Goal: Task Accomplishment & Management: Manage account settings

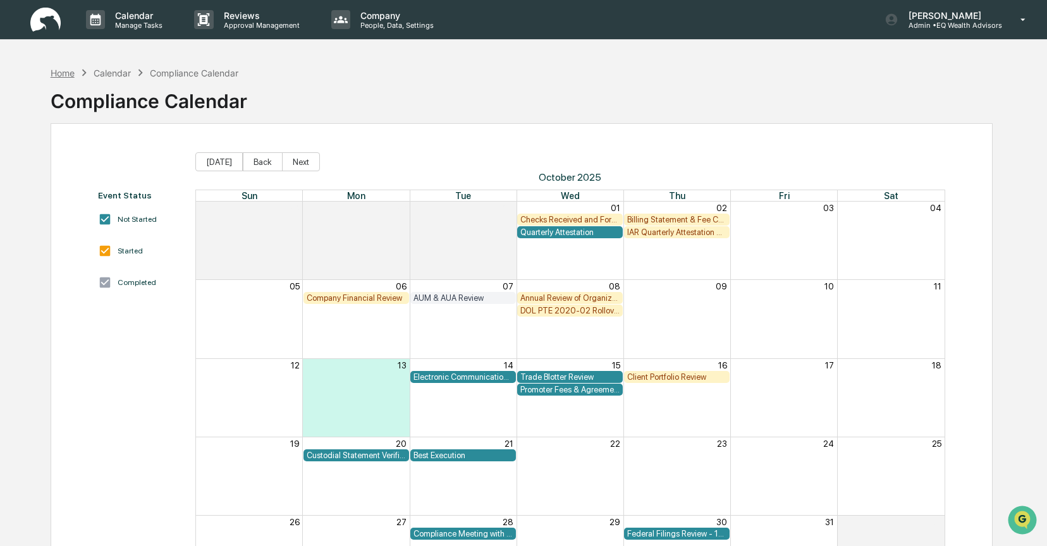
click at [69, 68] on div "Home" at bounding box center [63, 73] width 24 height 11
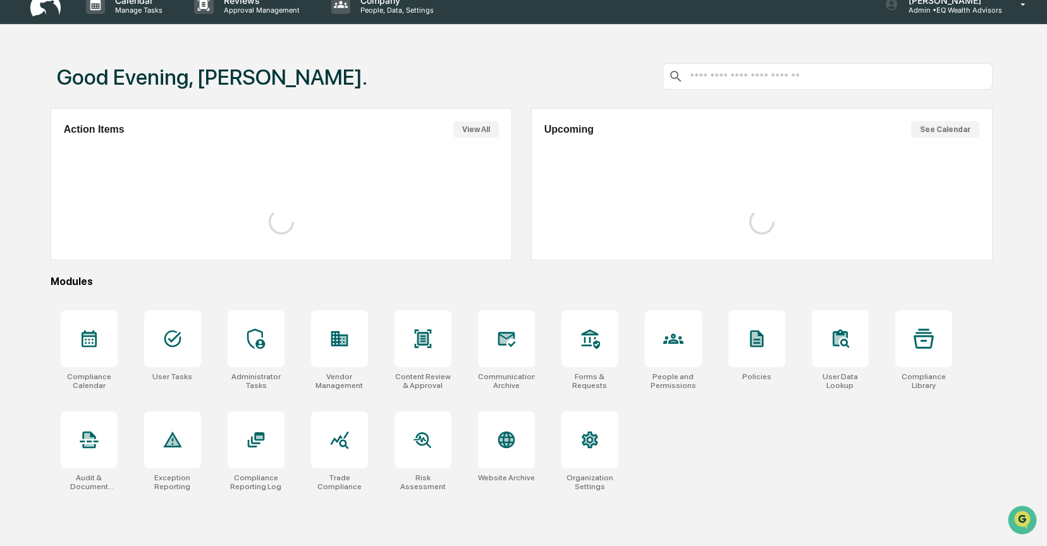
scroll to position [17, 0]
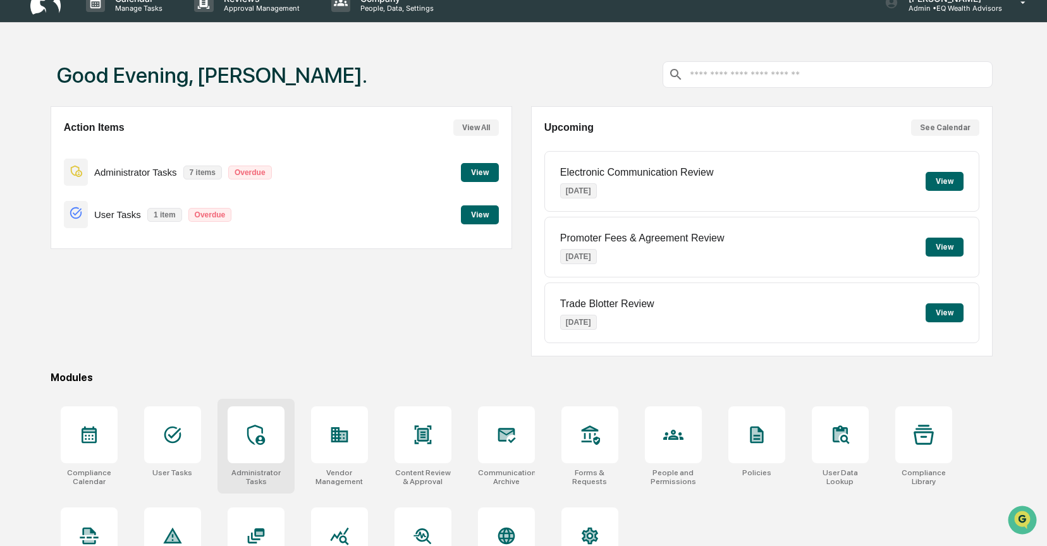
drag, startPoint x: 264, startPoint y: 428, endPoint x: 277, endPoint y: 414, distance: 18.8
click at [264, 428] on icon at bounding box center [256, 435] width 20 height 20
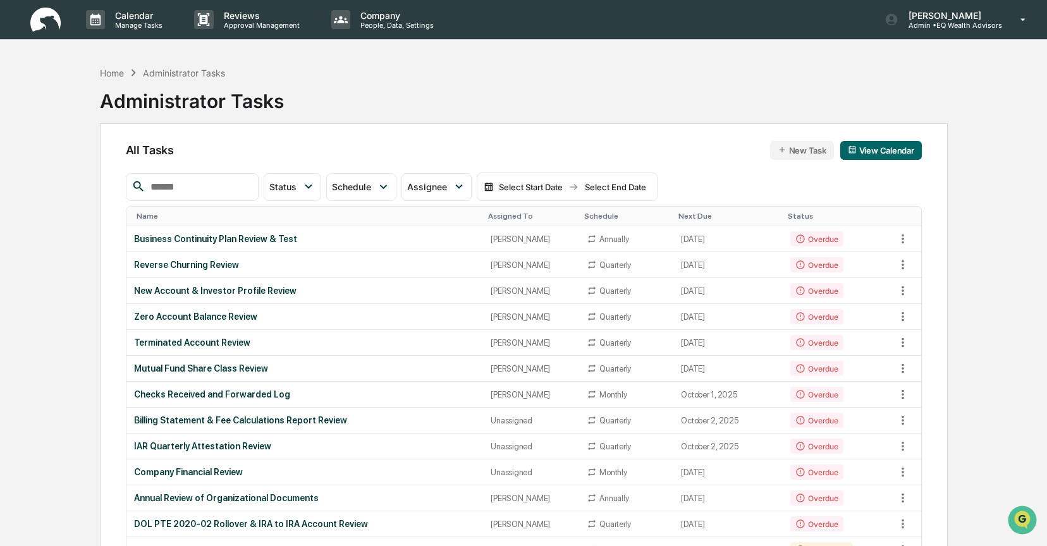
click at [794, 149] on button "New Task" at bounding box center [802, 150] width 64 height 19
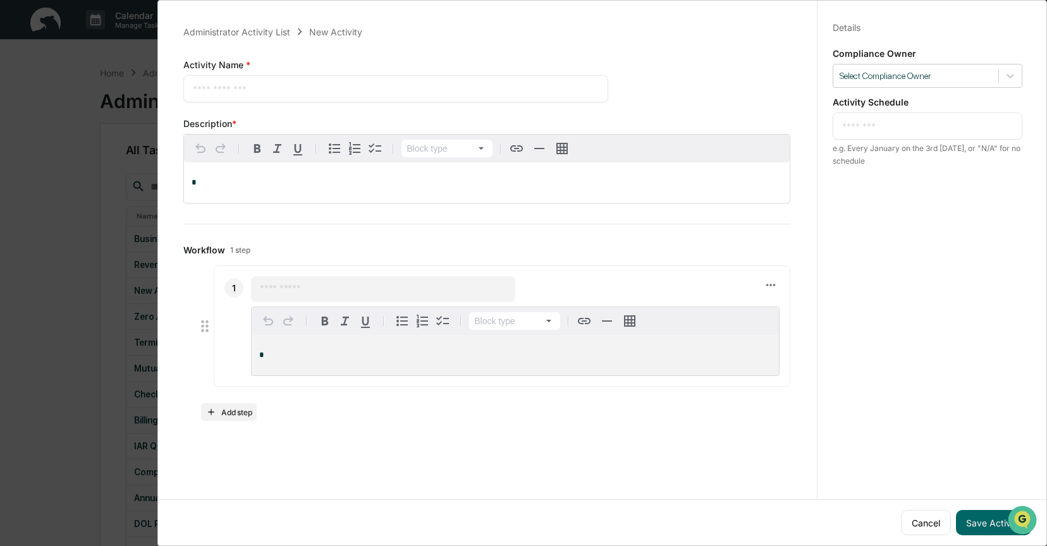
click at [239, 91] on textarea at bounding box center [396, 88] width 406 height 13
drag, startPoint x: 267, startPoint y: 87, endPoint x: 181, endPoint y: 91, distance: 86.7
click at [181, 91] on div "**********" at bounding box center [486, 222] width 637 height 427
click at [252, 95] on textarea "**********" at bounding box center [393, 88] width 401 height 13
drag, startPoint x: 235, startPoint y: 92, endPoint x: 157, endPoint y: 96, distance: 77.9
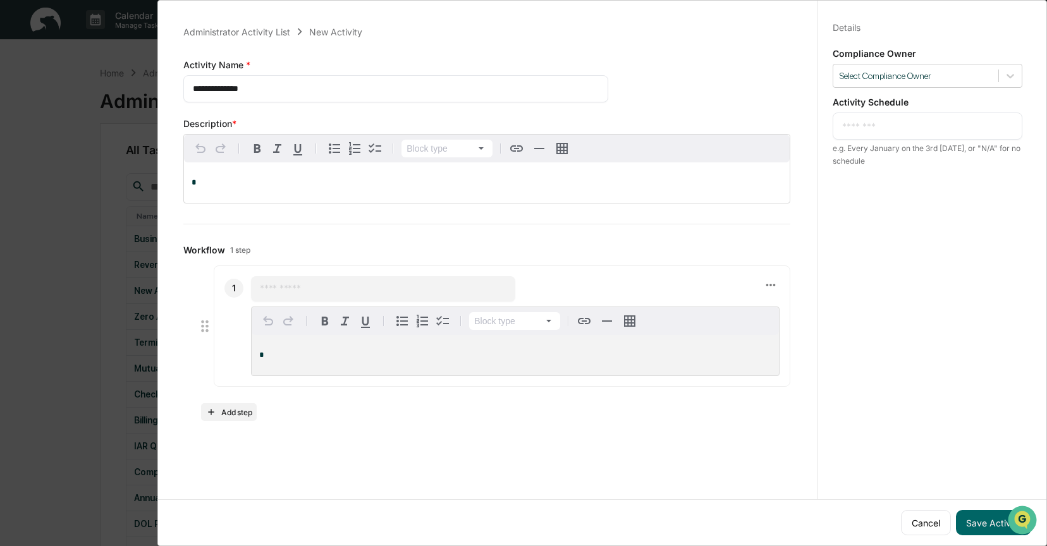
click at [157, 96] on div "**********" at bounding box center [602, 273] width 890 height 546
drag, startPoint x: 264, startPoint y: 87, endPoint x: 191, endPoint y: 92, distance: 73.6
click at [191, 92] on div "**********" at bounding box center [395, 88] width 425 height 27
click at [265, 88] on textarea "**********" at bounding box center [393, 88] width 401 height 13
drag, startPoint x: 264, startPoint y: 87, endPoint x: 191, endPoint y: 94, distance: 73.0
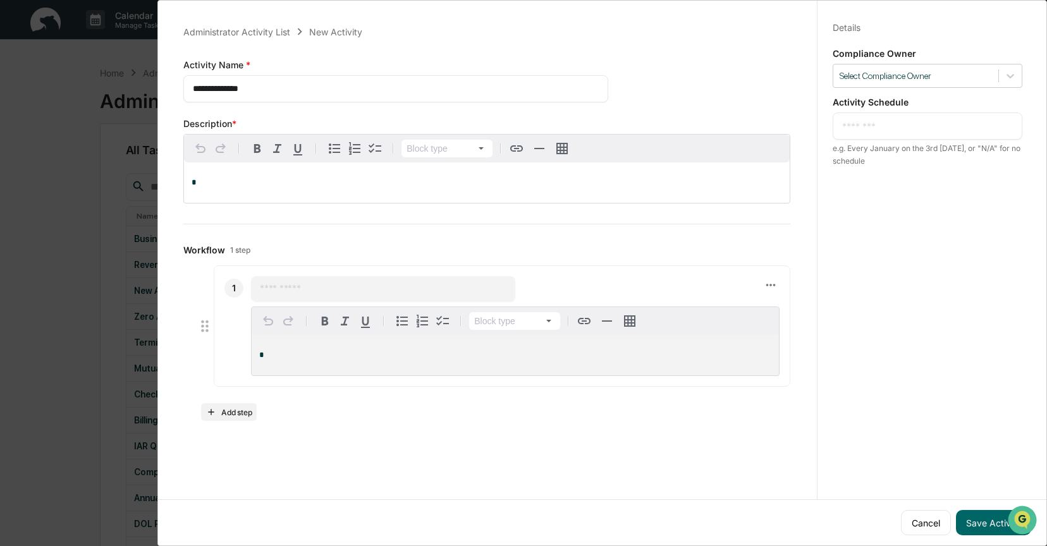
click at [191, 94] on div "**********" at bounding box center [395, 88] width 425 height 27
type textarea "**********"
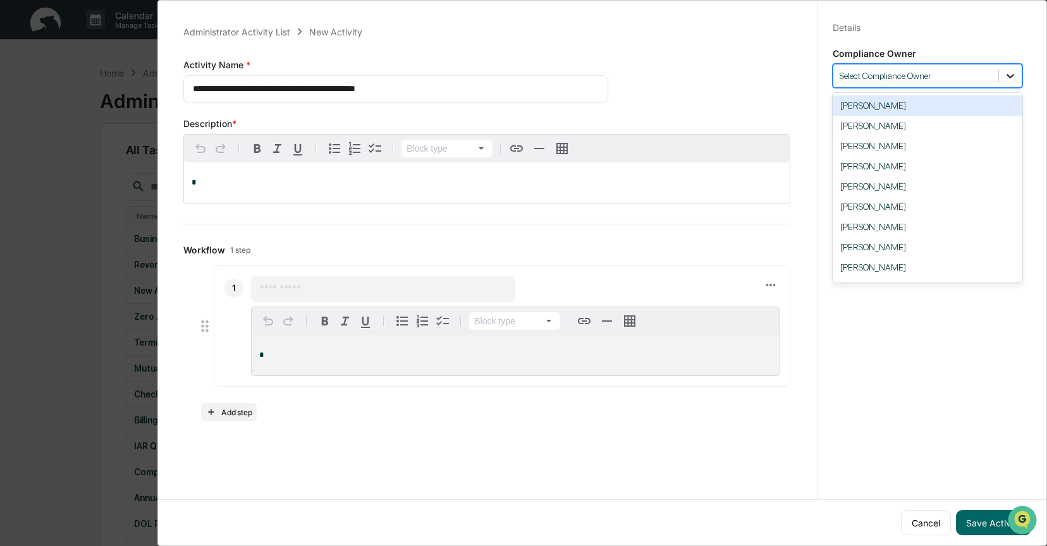
click at [1004, 75] on icon at bounding box center [1010, 76] width 13 height 13
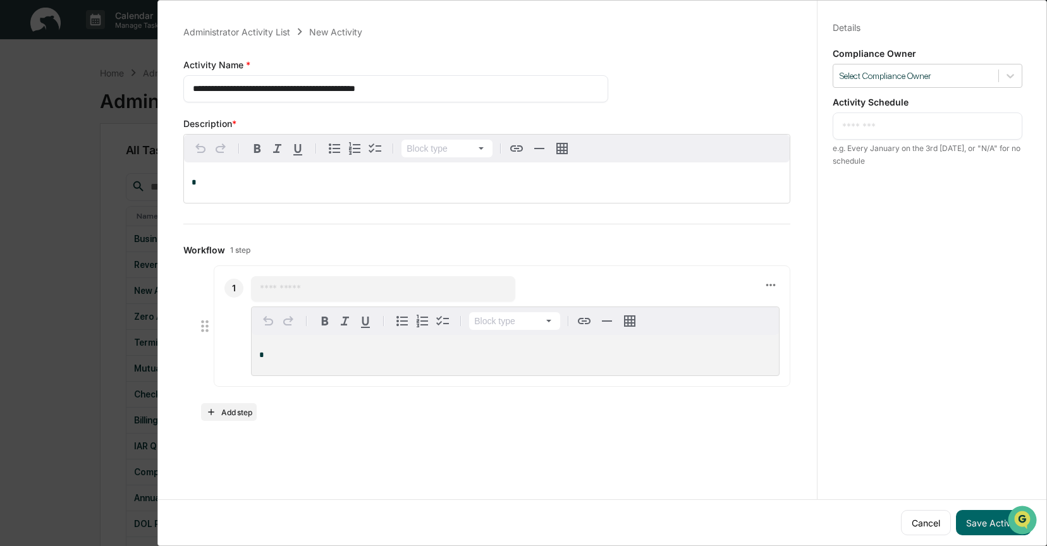
click at [851, 124] on textarea at bounding box center [927, 126] width 171 height 13
click at [862, 127] on textarea "**********" at bounding box center [927, 126] width 171 height 13
drag, startPoint x: 937, startPoint y: 127, endPoint x: 970, endPoint y: 126, distance: 32.9
click at [970, 126] on textarea "**********" at bounding box center [927, 126] width 171 height 13
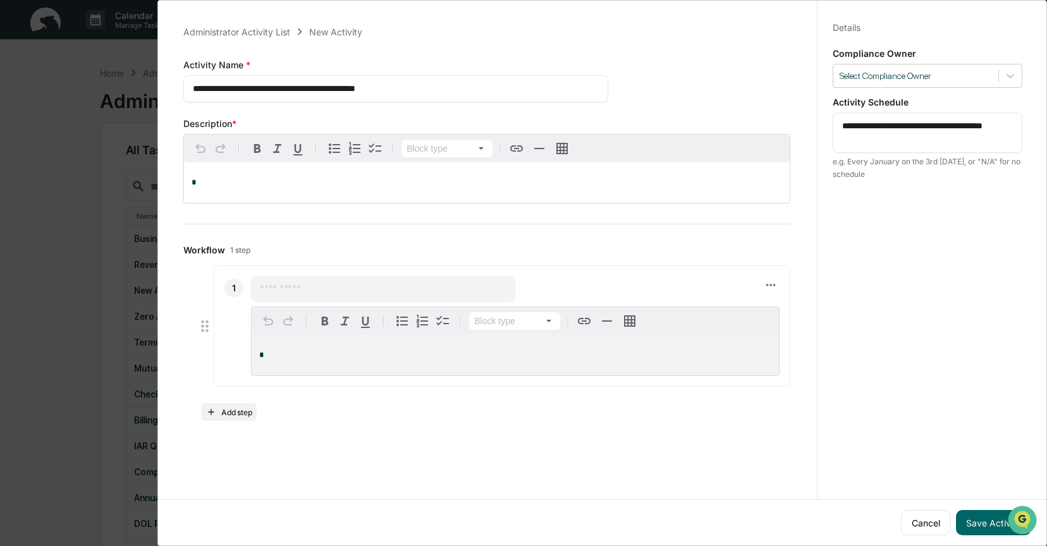
type textarea "**********"
click at [271, 352] on p "*" at bounding box center [515, 355] width 512 height 9
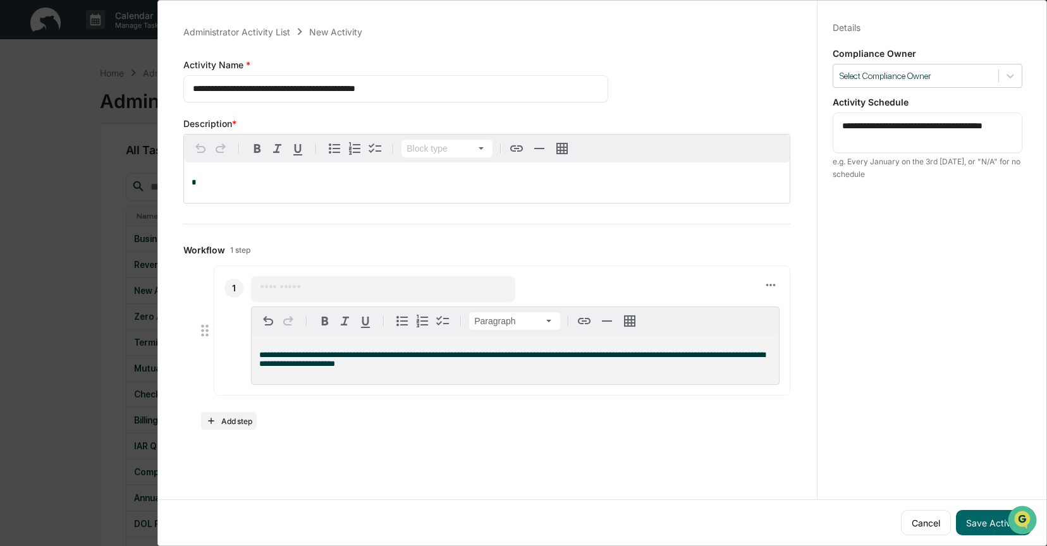
click at [260, 295] on input "text" at bounding box center [383, 289] width 247 height 13
click at [558, 373] on div "**********" at bounding box center [515, 359] width 527 height 49
click at [300, 293] on input "text" at bounding box center [383, 289] width 247 height 13
type input "*"
type input "**********"
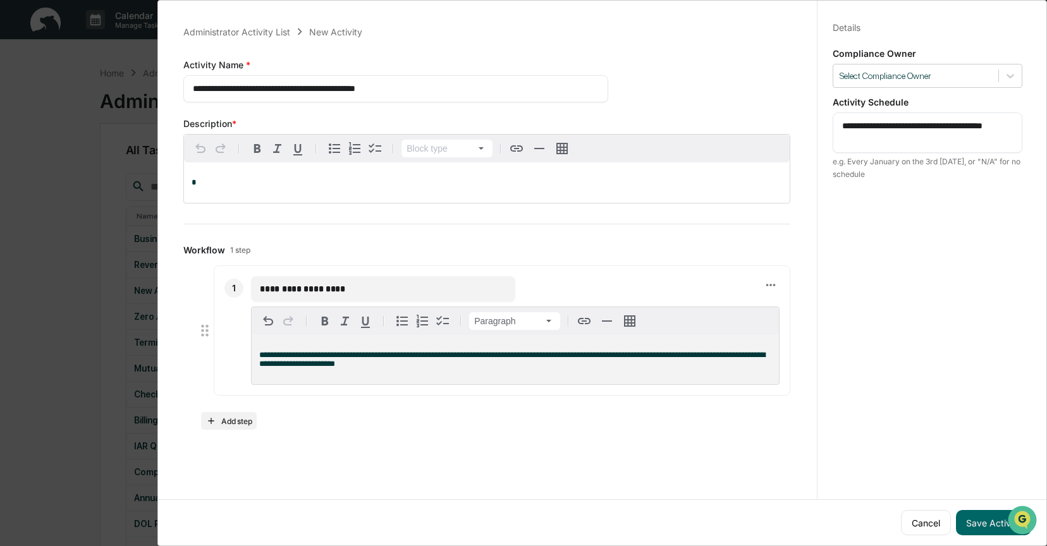
click at [204, 171] on div "*" at bounding box center [487, 182] width 606 height 40
click at [205, 174] on div "*" at bounding box center [487, 182] width 606 height 40
click at [262, 87] on textarea "**********" at bounding box center [393, 88] width 401 height 13
click at [274, 90] on textarea "**********" at bounding box center [393, 88] width 401 height 13
type textarea "**********"
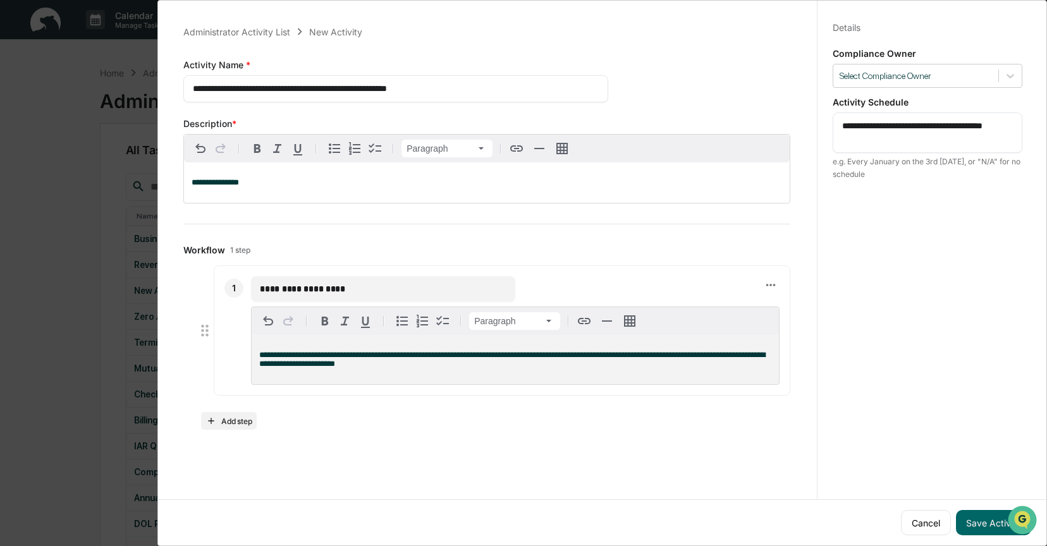
click at [239, 183] on span "**********" at bounding box center [215, 182] width 47 height 8
drag, startPoint x: 262, startPoint y: 181, endPoint x: 190, endPoint y: 183, distance: 71.5
click at [190, 183] on div "**********" at bounding box center [487, 182] width 606 height 40
click at [257, 183] on p "**********" at bounding box center [487, 182] width 591 height 9
click at [209, 185] on span "**********" at bounding box center [290, 182] width 196 height 8
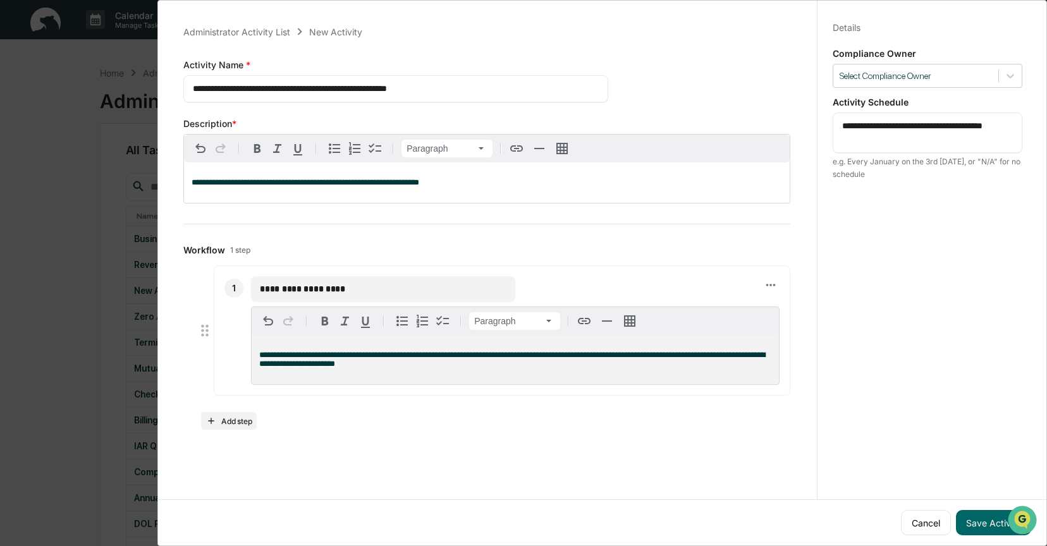
click at [731, 436] on div "**********" at bounding box center [486, 227] width 637 height 436
click at [976, 512] on button "Save Activity" at bounding box center [993, 522] width 75 height 25
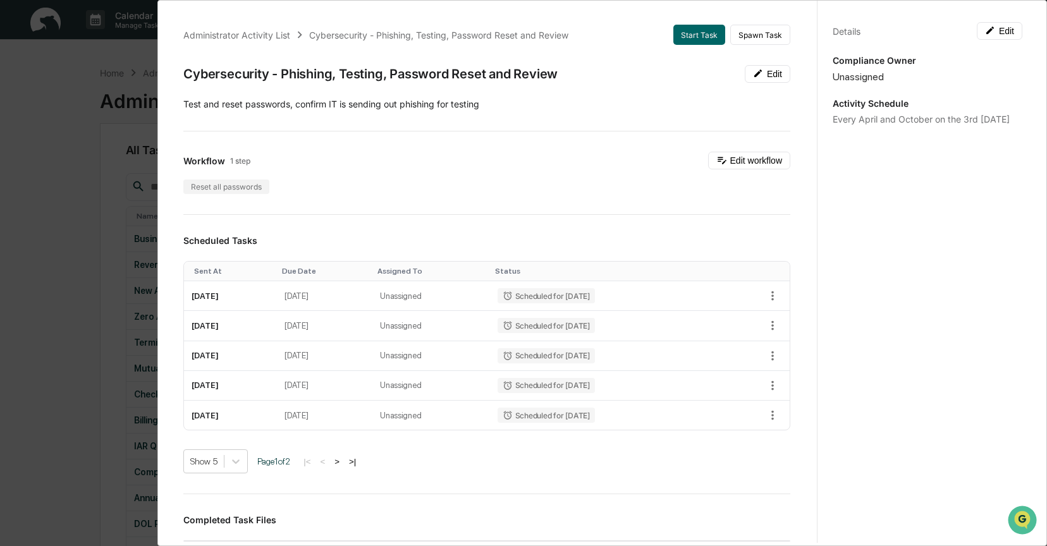
click at [79, 91] on div "Administrator Activity List Cybersecurity - Phishing, Testing, Password Reset a…" at bounding box center [523, 273] width 1047 height 546
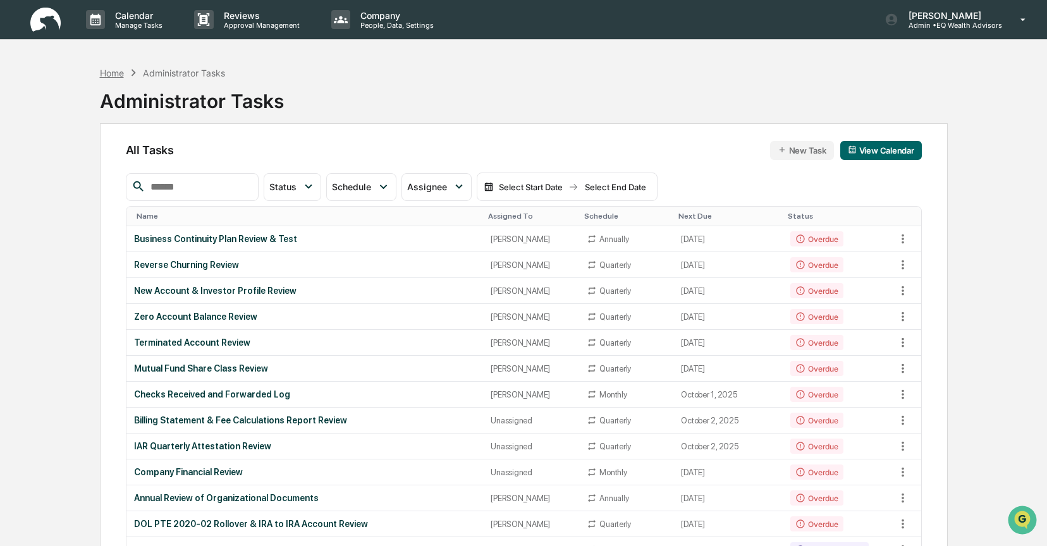
click at [115, 75] on div "Home" at bounding box center [112, 73] width 24 height 11
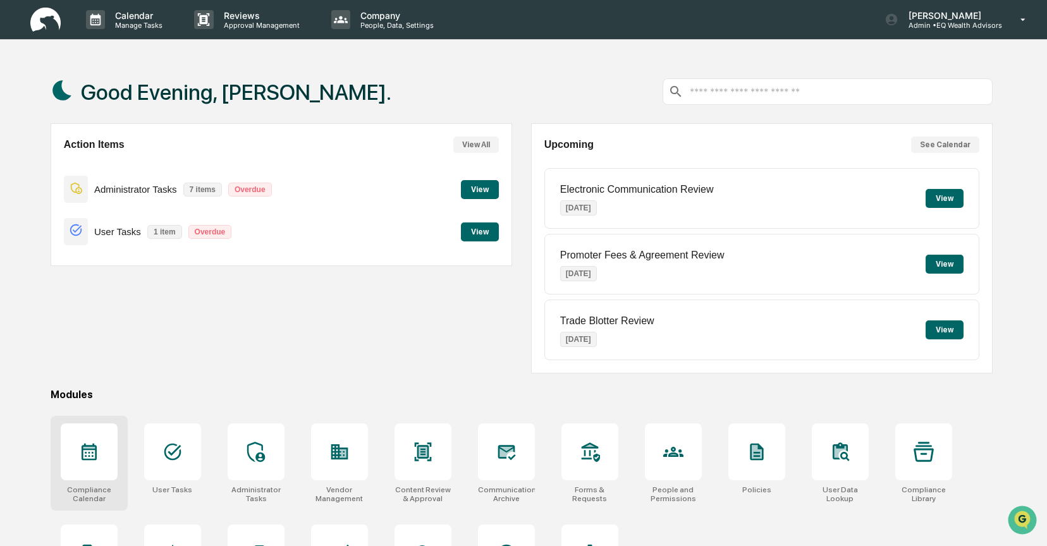
click at [83, 442] on icon at bounding box center [89, 452] width 20 height 20
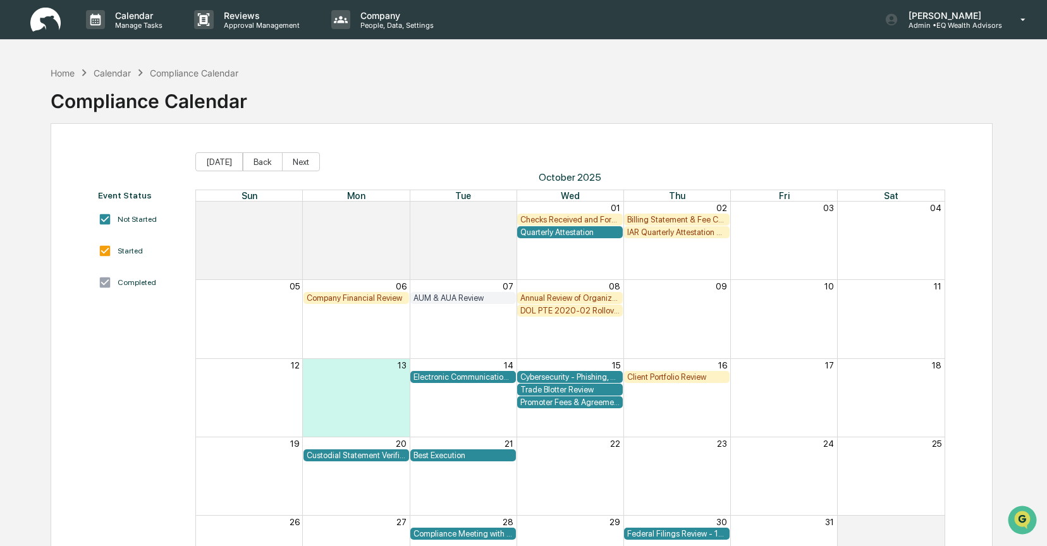
scroll to position [3, 0]
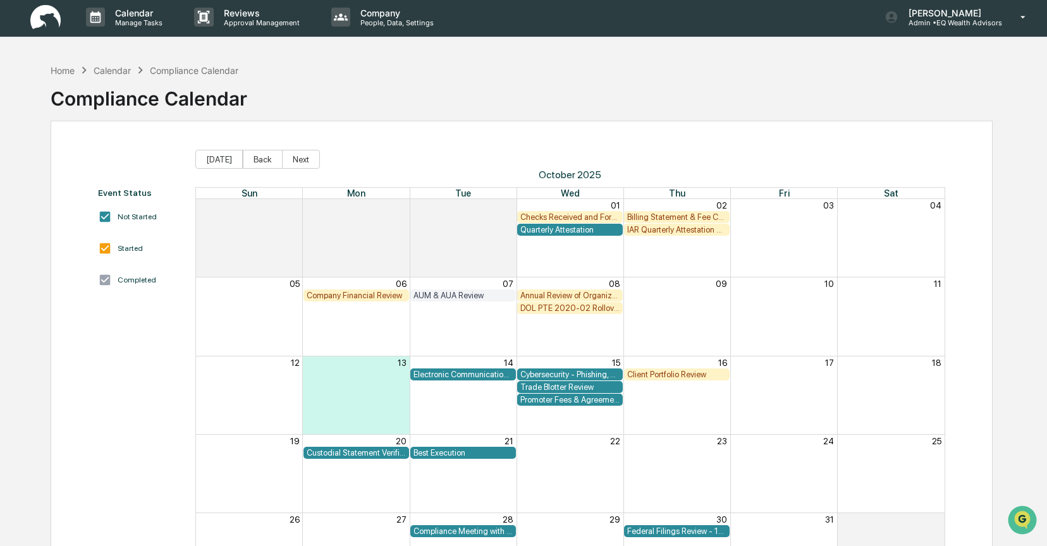
click at [542, 385] on div "Trade Blotter Review" at bounding box center [569, 387] width 99 height 9
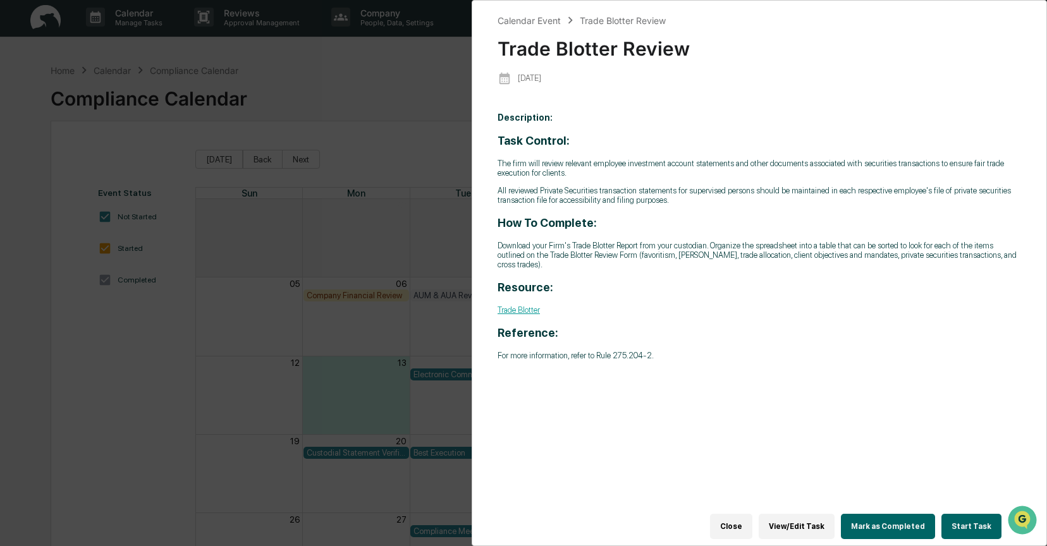
click at [970, 516] on button "Start Task" at bounding box center [971, 526] width 60 height 25
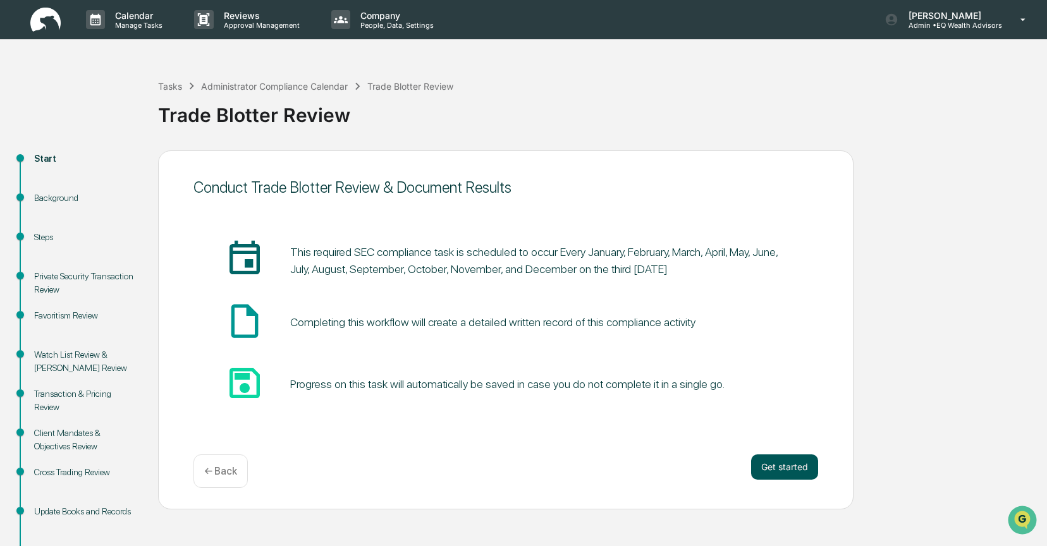
click at [801, 477] on button "Get started" at bounding box center [784, 467] width 67 height 25
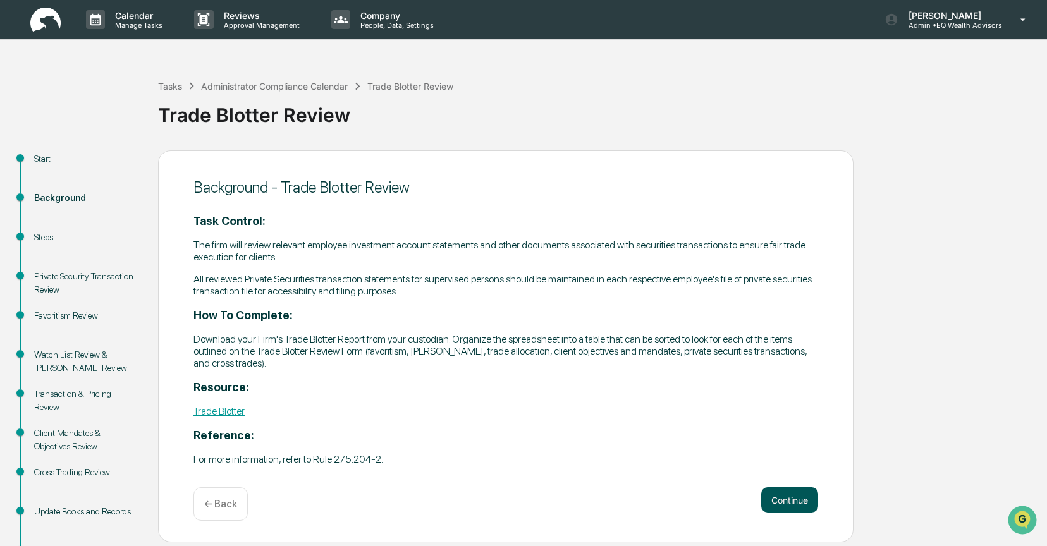
click at [792, 487] on button "Continue" at bounding box center [789, 499] width 57 height 25
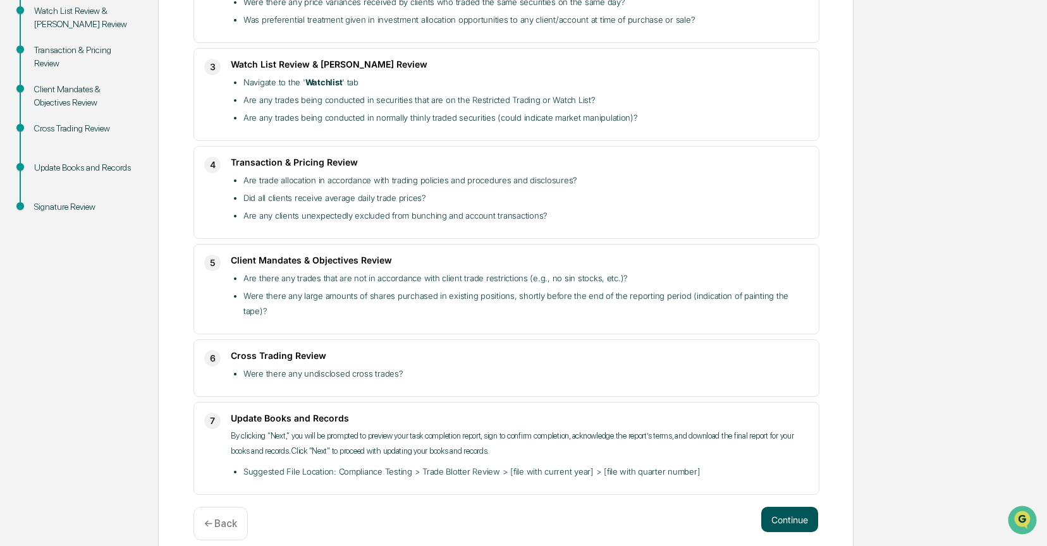
click at [795, 507] on button "Continue" at bounding box center [789, 519] width 57 height 25
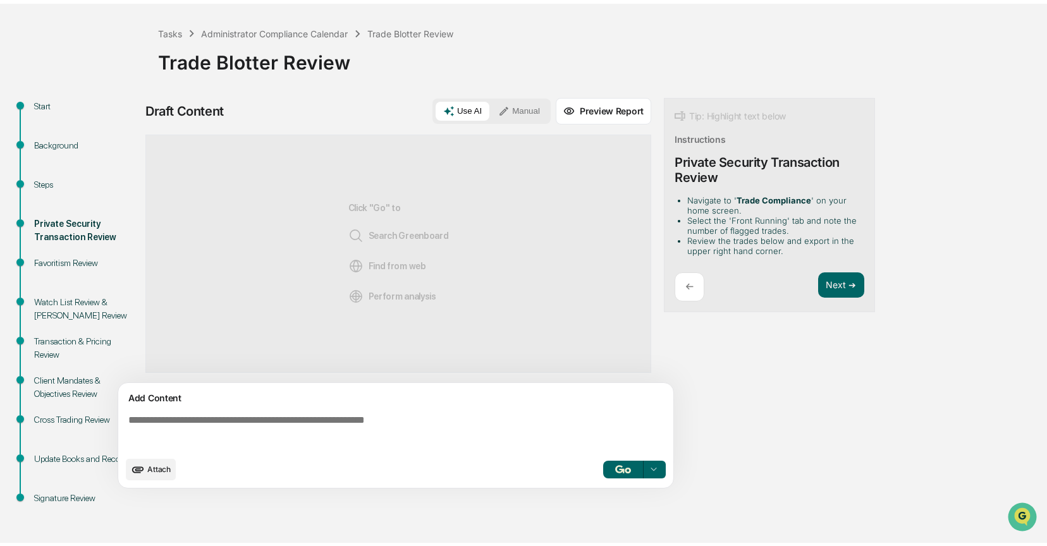
scroll to position [49, 0]
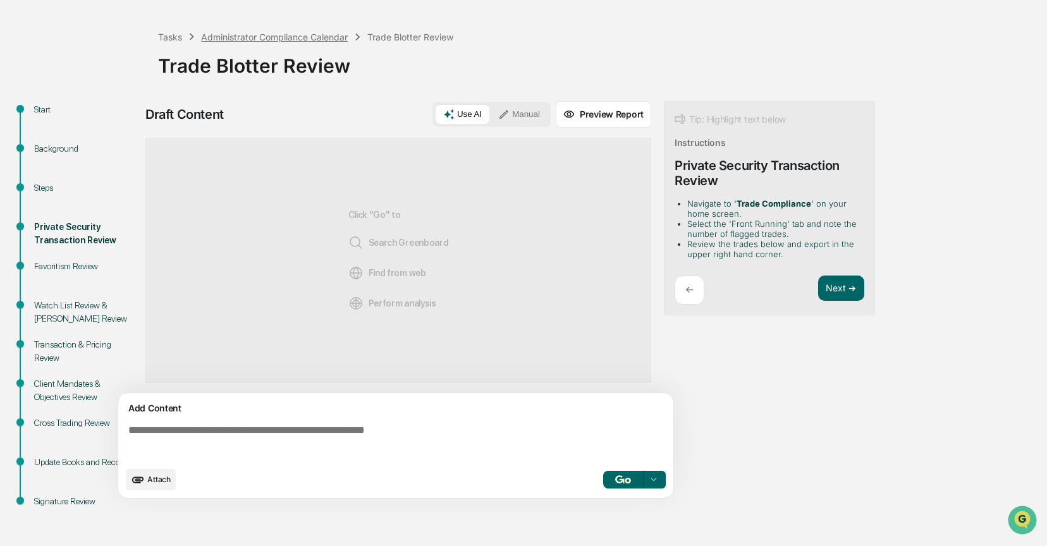
click at [221, 40] on div "Administrator Compliance Calendar" at bounding box center [274, 37] width 147 height 11
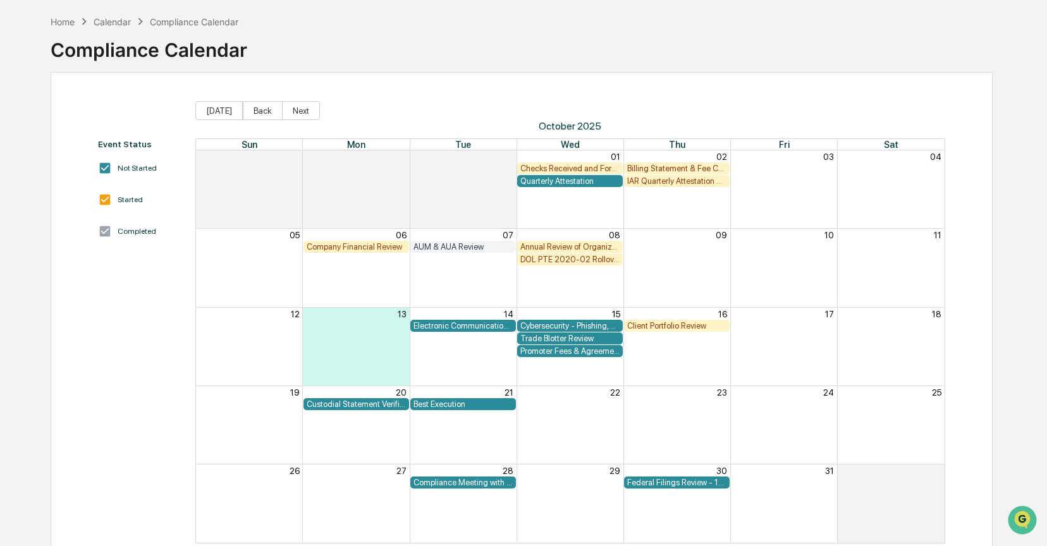
scroll to position [58, 0]
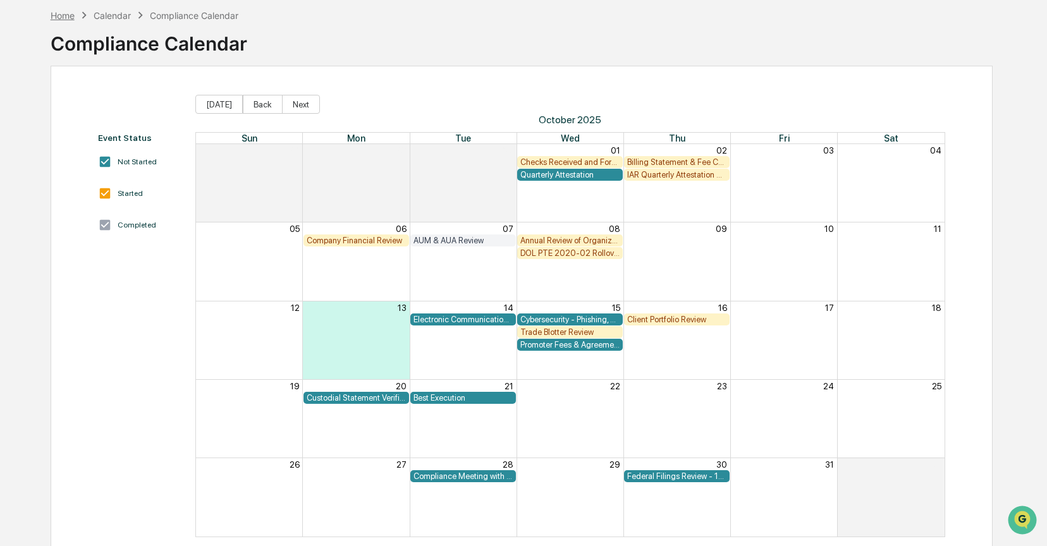
click at [56, 15] on div "Home" at bounding box center [63, 15] width 24 height 11
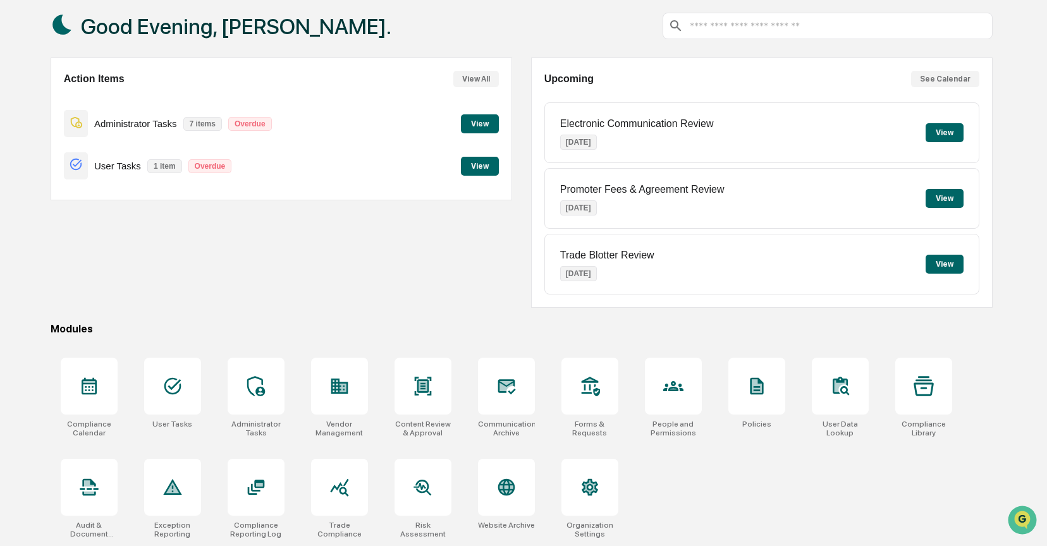
scroll to position [68, 0]
click at [342, 477] on icon at bounding box center [339, 487] width 20 height 20
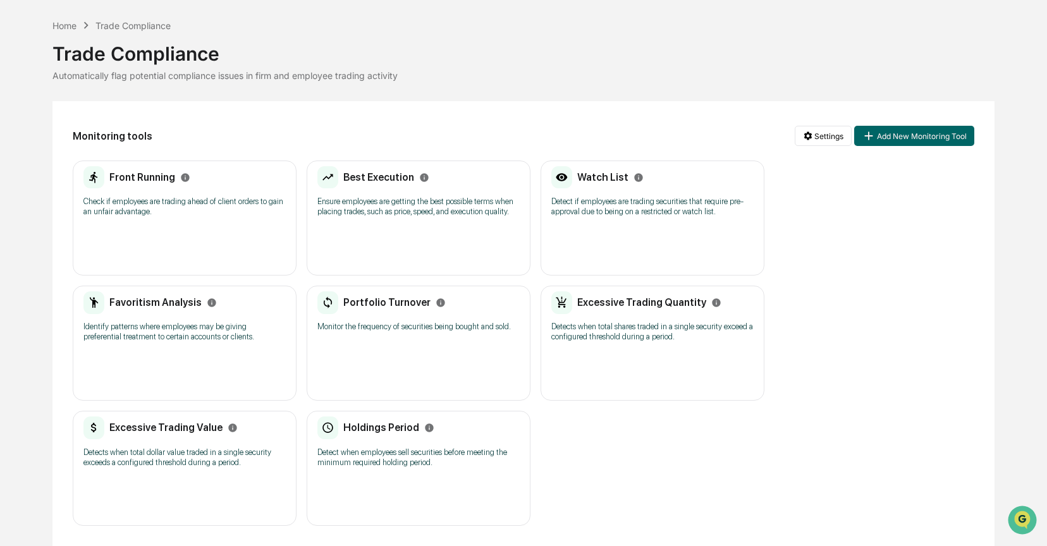
click at [175, 452] on p "Detects when total dollar value traded in a single security exceeds a configure…" at bounding box center [184, 458] width 202 height 20
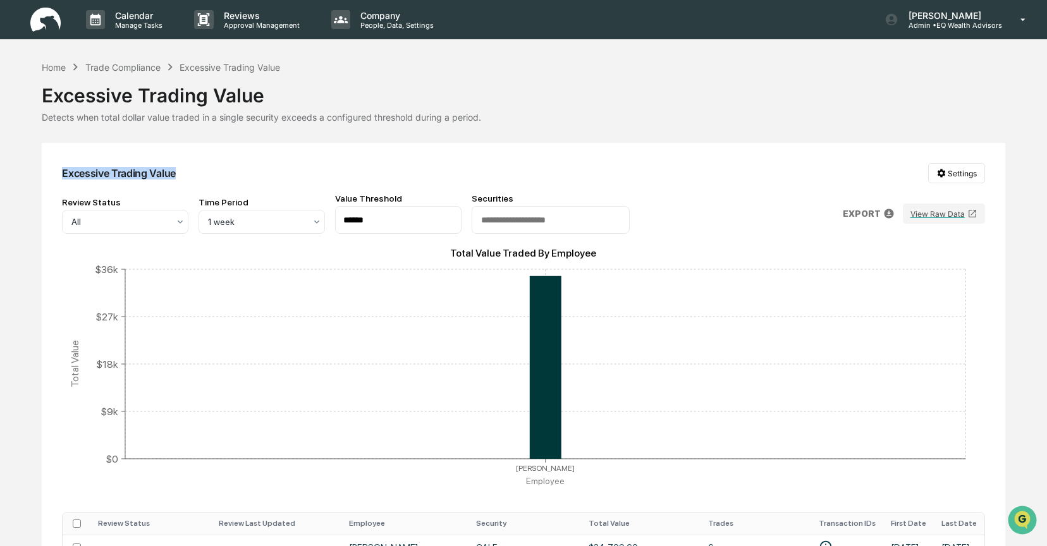
drag, startPoint x: 180, startPoint y: 174, endPoint x: 62, endPoint y: 176, distance: 117.6
click at [62, 176] on div "Excessive Trading Value Settings" at bounding box center [523, 173] width 923 height 20
click at [142, 70] on div "Trade Compliance" at bounding box center [122, 67] width 75 height 11
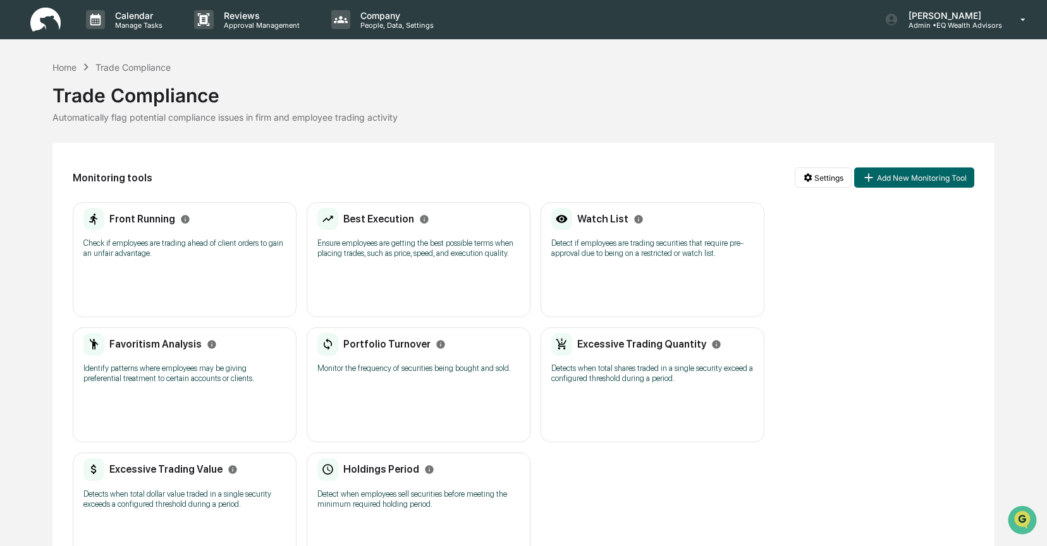
click at [613, 414] on div "Excessive Trading Quantity Detects when total shares traded in a single securit…" at bounding box center [653, 385] width 224 height 115
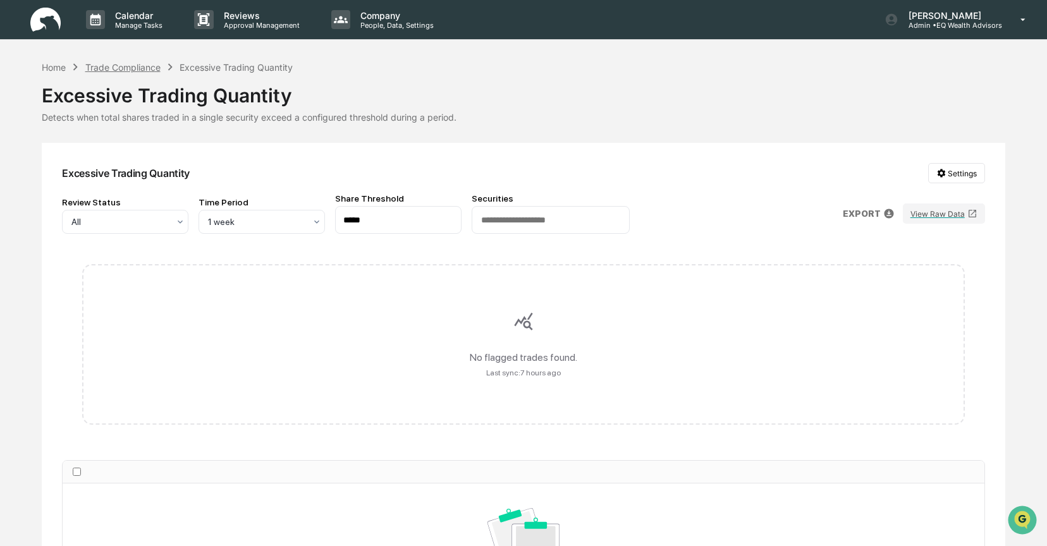
click at [125, 63] on div "Trade Compliance" at bounding box center [122, 67] width 75 height 11
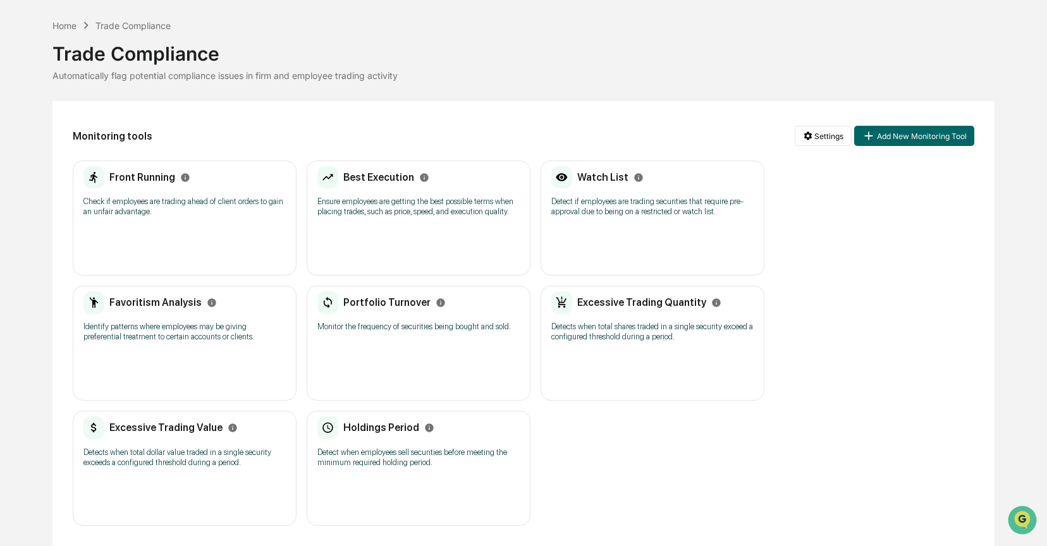
scroll to position [61, 0]
click at [333, 474] on div "Holdings Period Detect when employees sell securities before meeting the minimu…" at bounding box center [419, 468] width 224 height 115
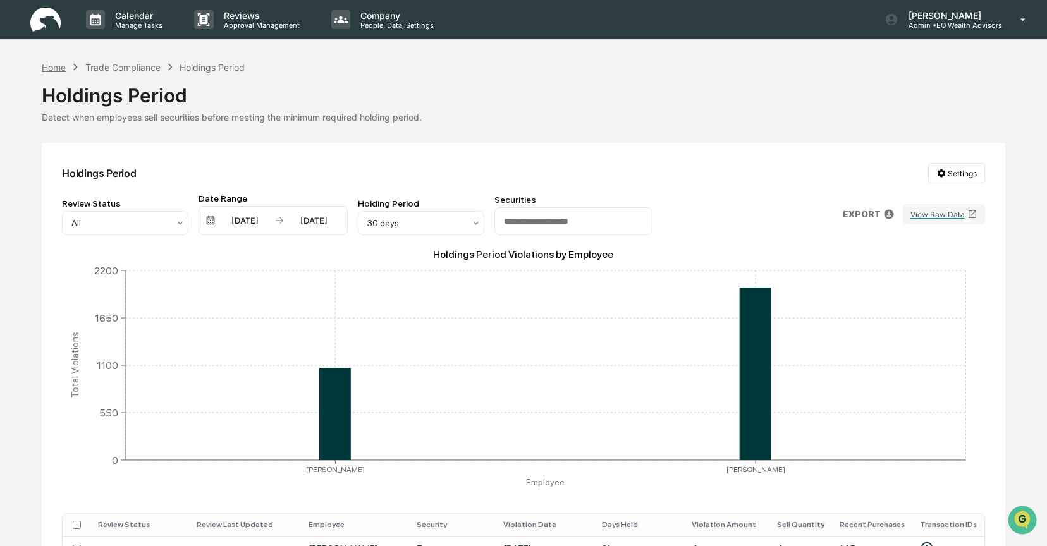
click at [59, 68] on div "Home" at bounding box center [54, 67] width 24 height 11
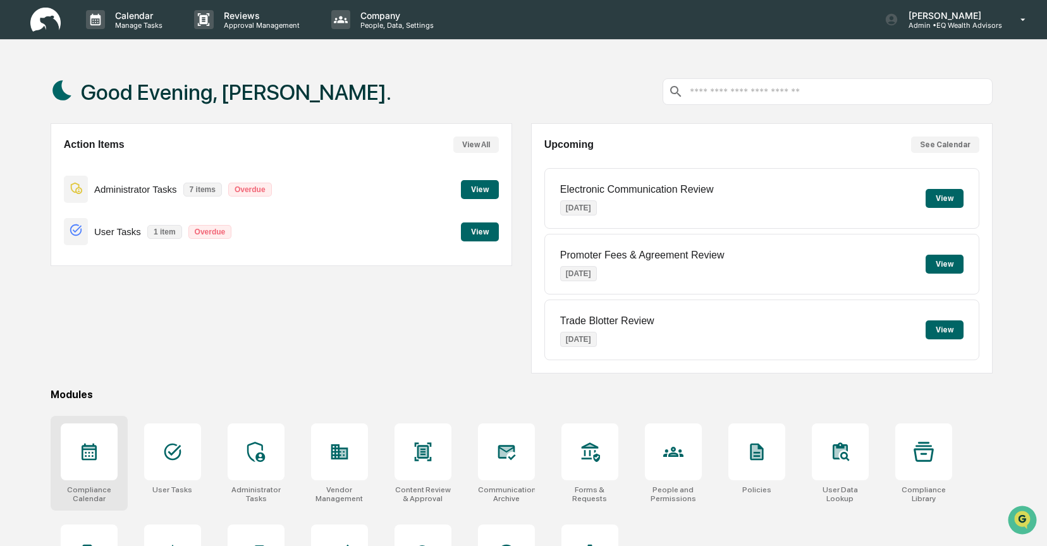
click at [80, 457] on icon at bounding box center [89, 452] width 20 height 20
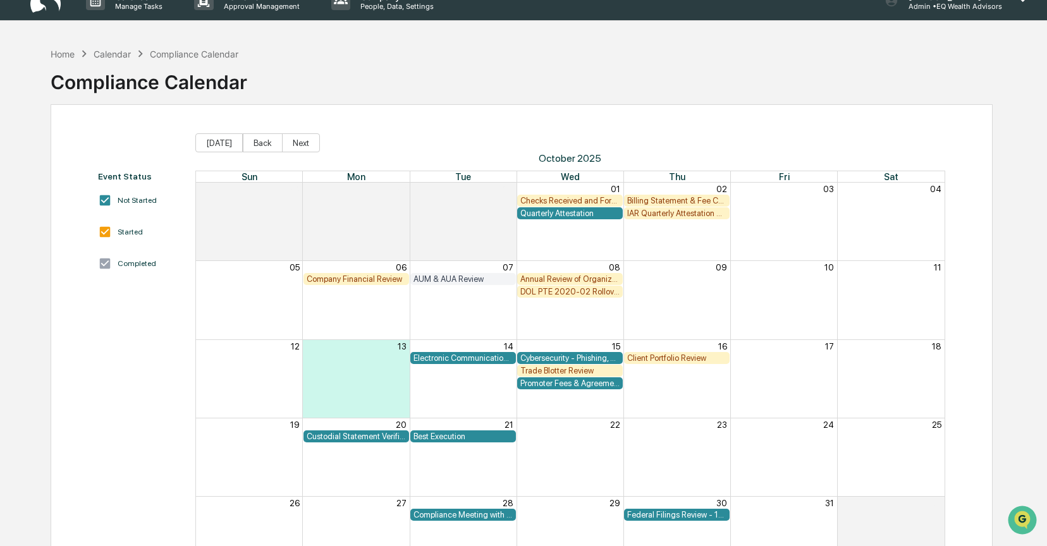
click at [569, 372] on div "Trade Blotter Review" at bounding box center [569, 370] width 99 height 9
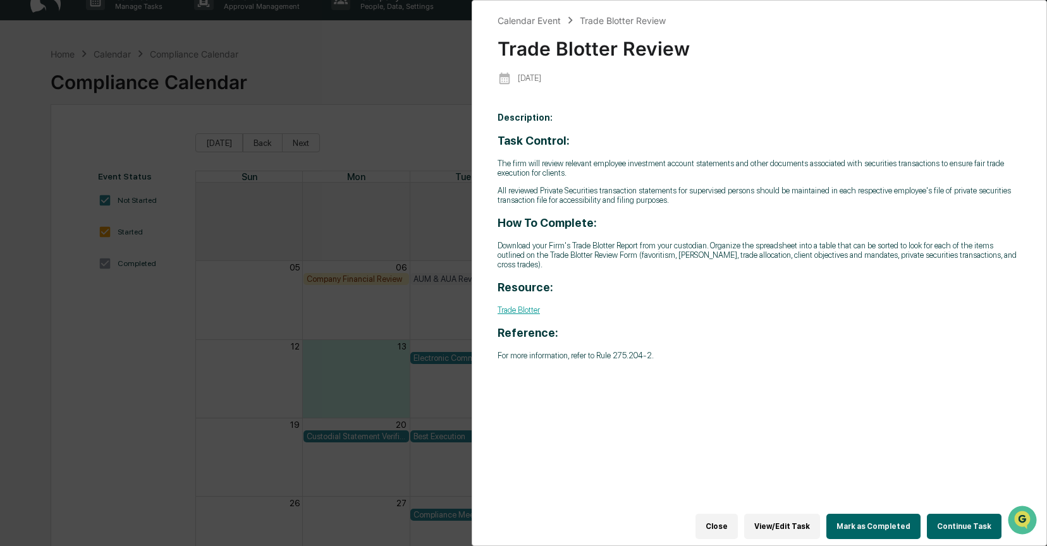
click at [943, 518] on button "Continue Task" at bounding box center [964, 526] width 75 height 25
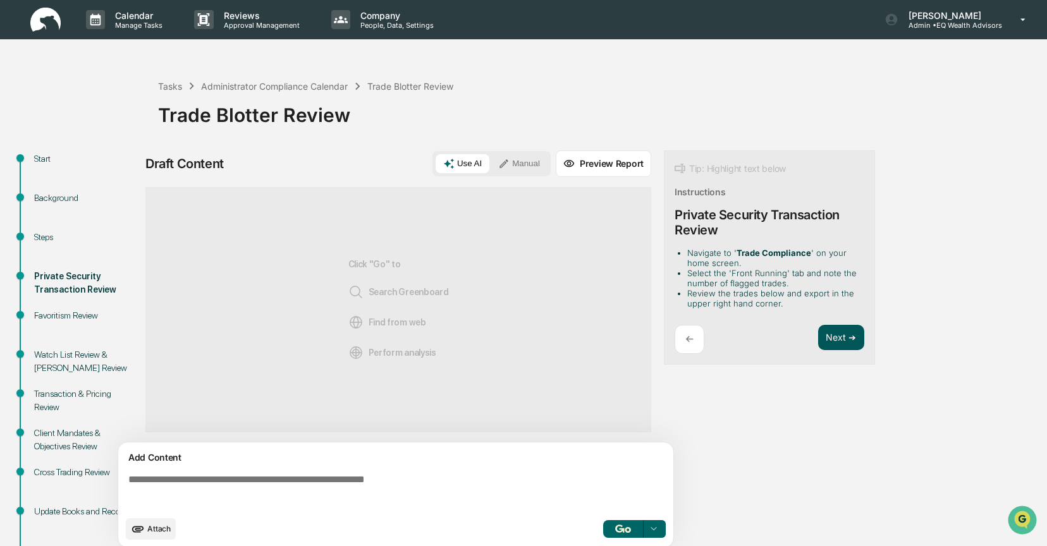
click at [831, 340] on button "Next ➔" at bounding box center [841, 338] width 46 height 26
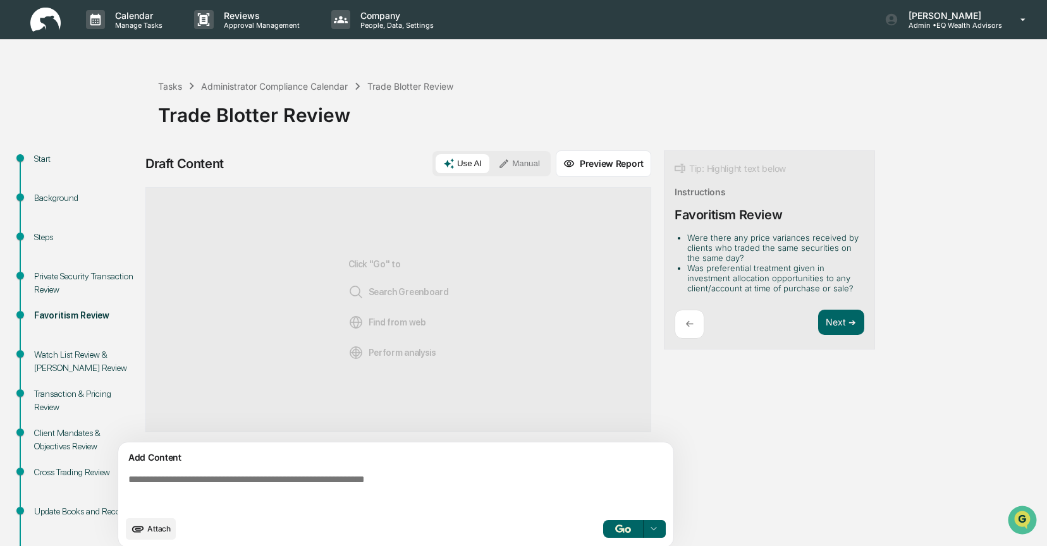
click at [522, 165] on button "Manual" at bounding box center [519, 163] width 57 height 19
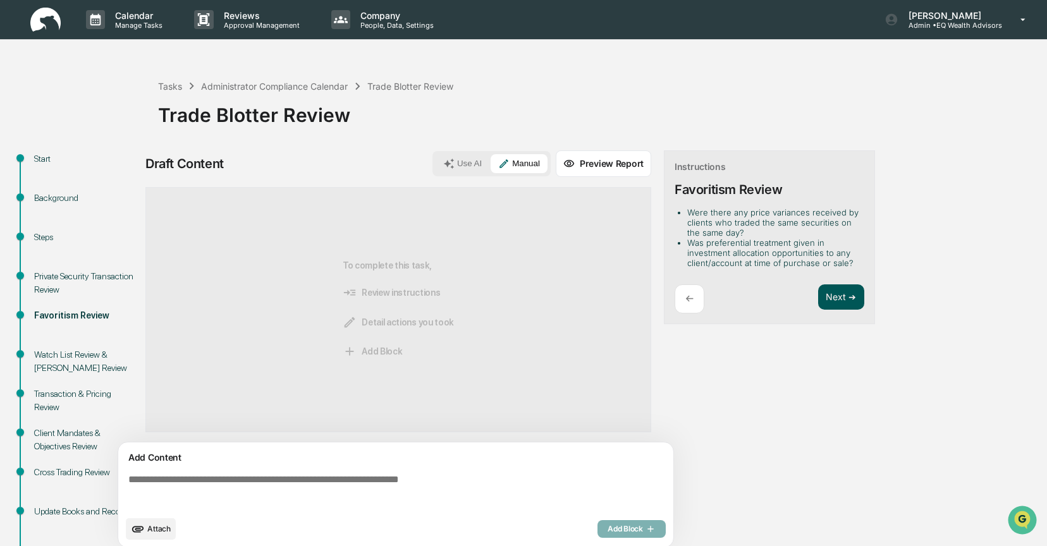
click at [830, 297] on button "Next ➔" at bounding box center [841, 298] width 46 height 26
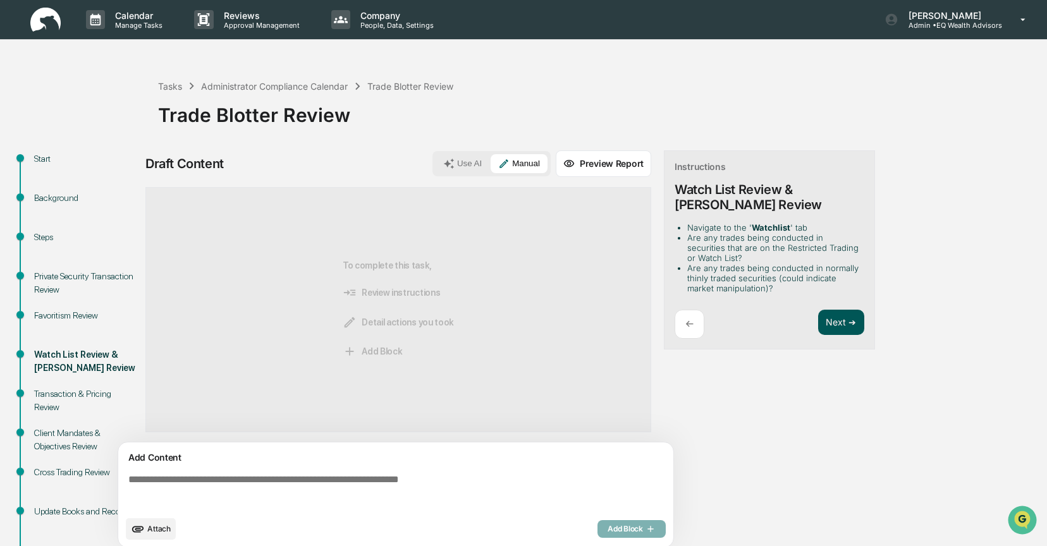
click at [832, 321] on button "Next ➔" at bounding box center [841, 323] width 46 height 26
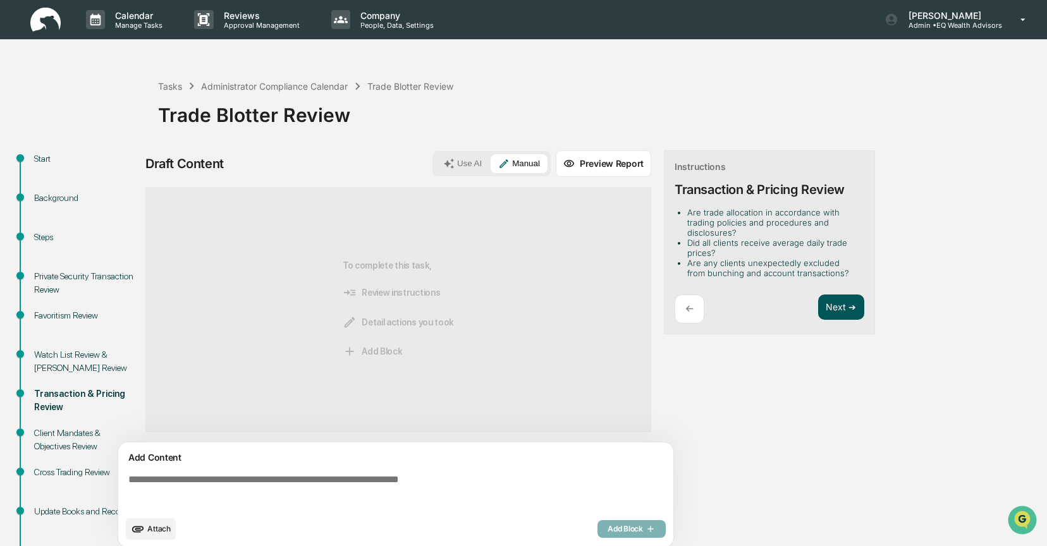
click at [835, 305] on button "Next ➔" at bounding box center [841, 308] width 46 height 26
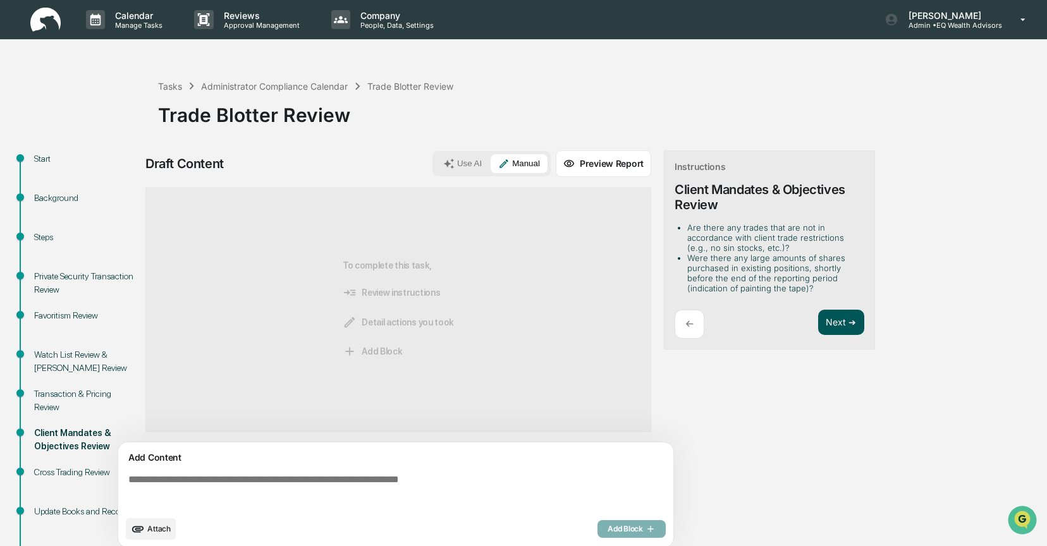
click at [826, 317] on button "Next ➔" at bounding box center [841, 323] width 46 height 26
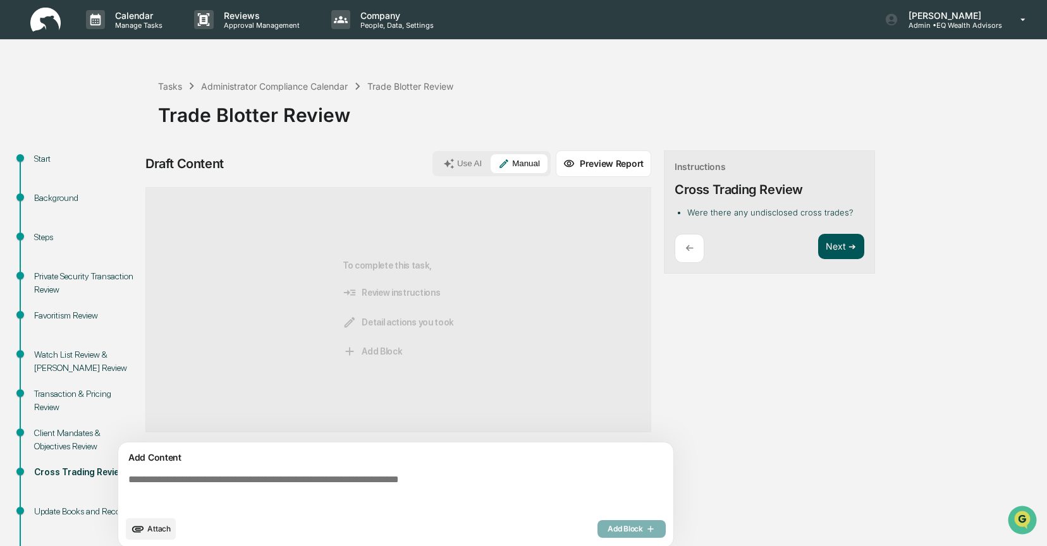
click at [833, 245] on button "Next ➔" at bounding box center [841, 247] width 46 height 26
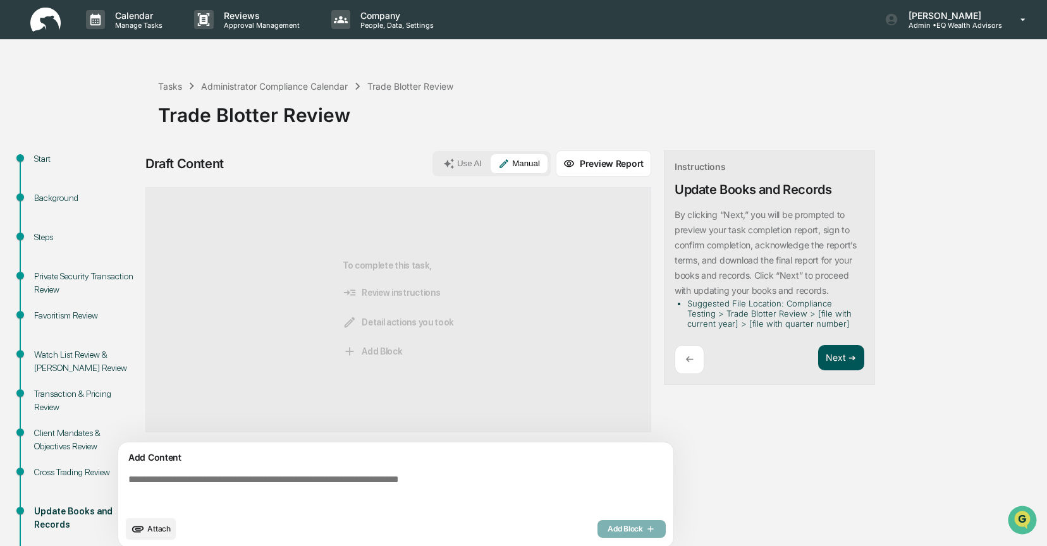
click at [825, 352] on button "Next ➔" at bounding box center [841, 358] width 46 height 26
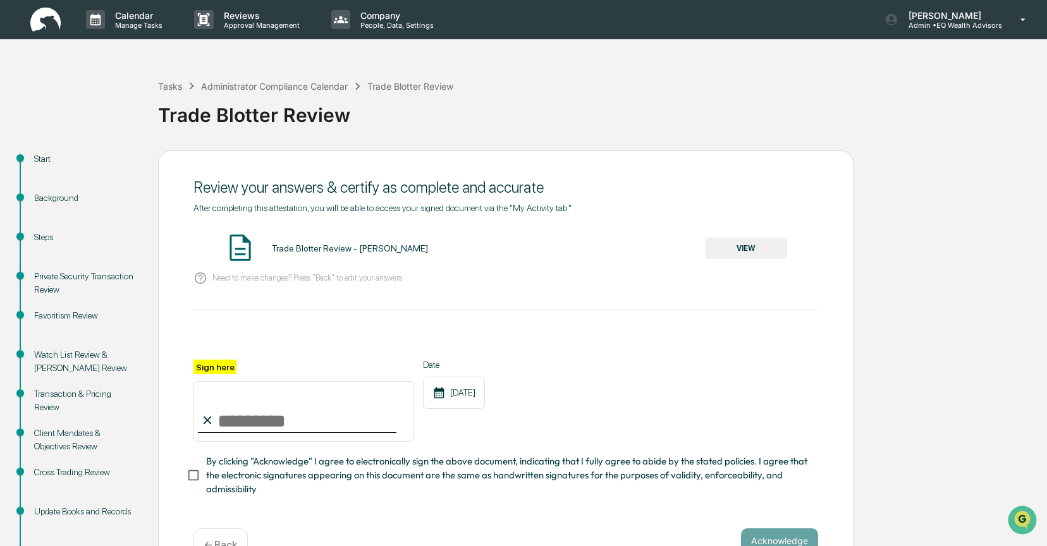
click at [49, 508] on div "Update Books and Records" at bounding box center [86, 511] width 104 height 13
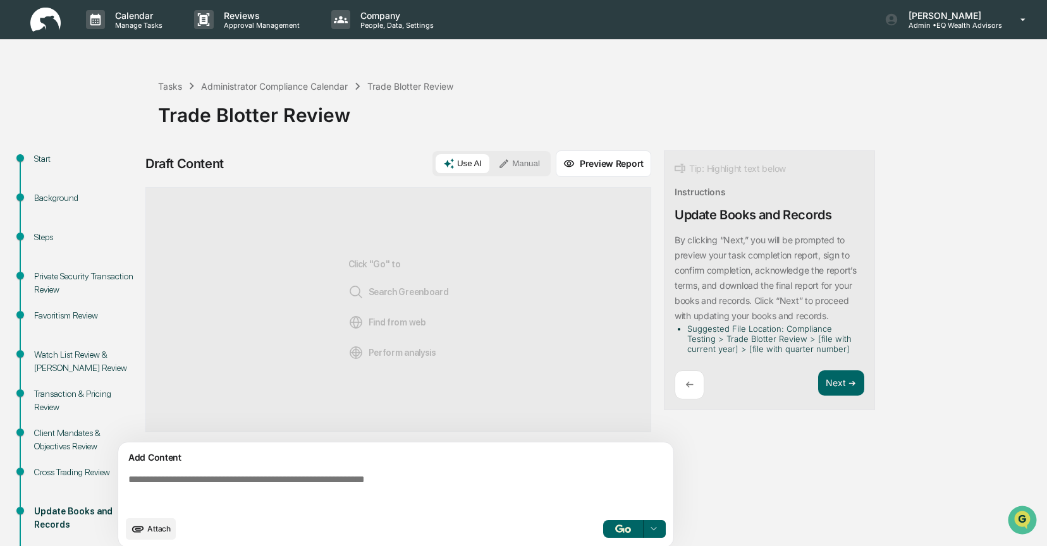
click at [526, 161] on button "Manual" at bounding box center [519, 163] width 57 height 19
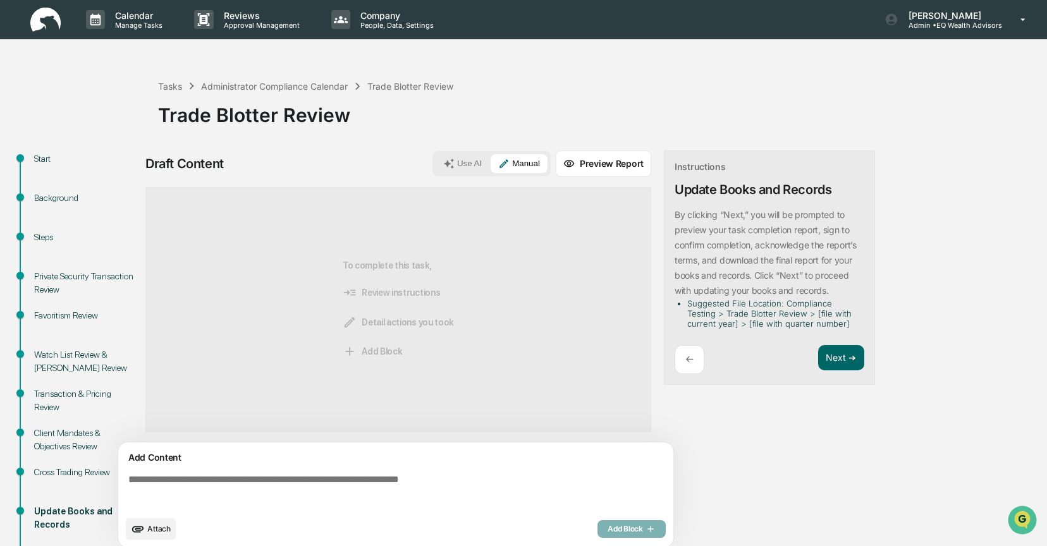
drag, startPoint x: 157, startPoint y: 477, endPoint x: 321, endPoint y: 470, distance: 163.9
click at [159, 477] on textarea at bounding box center [398, 492] width 550 height 46
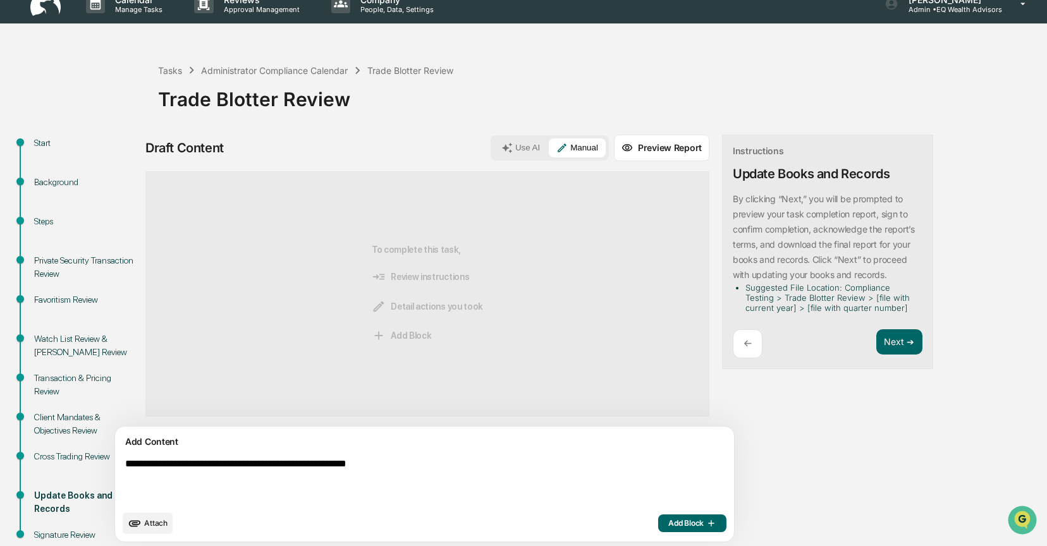
scroll to position [49, 0]
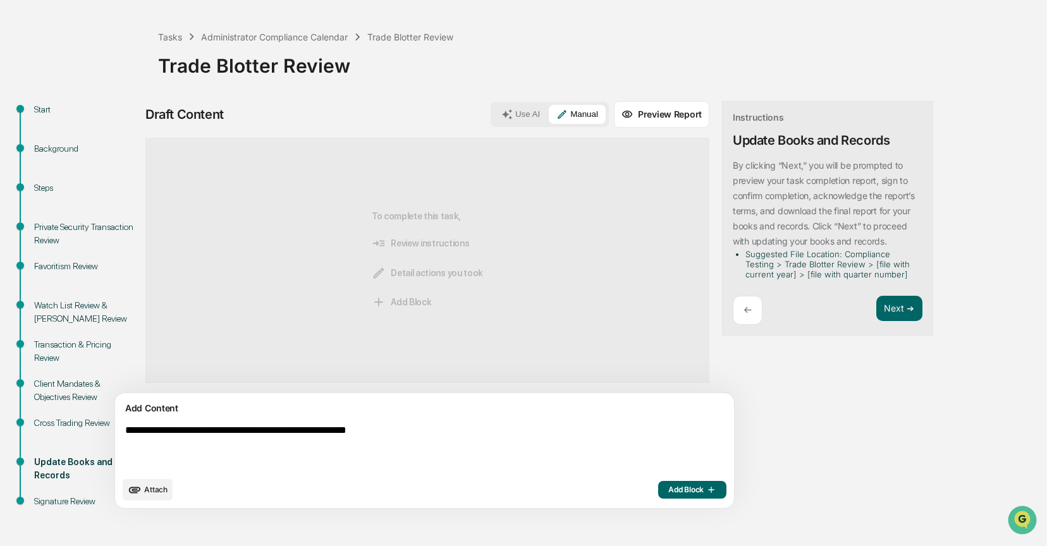
type textarea "**********"
click at [668, 489] on span "Add Block" at bounding box center [692, 490] width 48 height 10
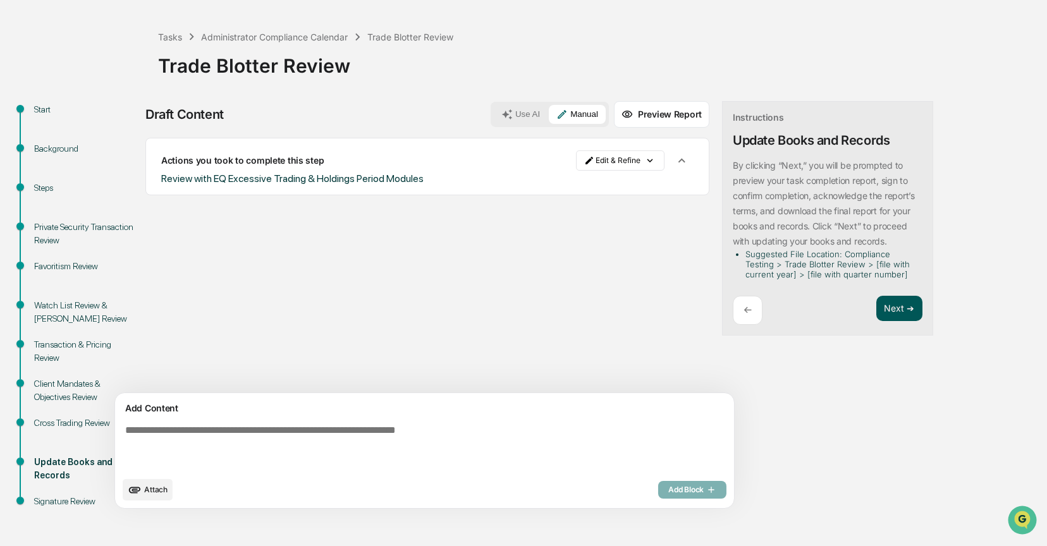
click at [876, 307] on button "Next ➔" at bounding box center [899, 309] width 46 height 26
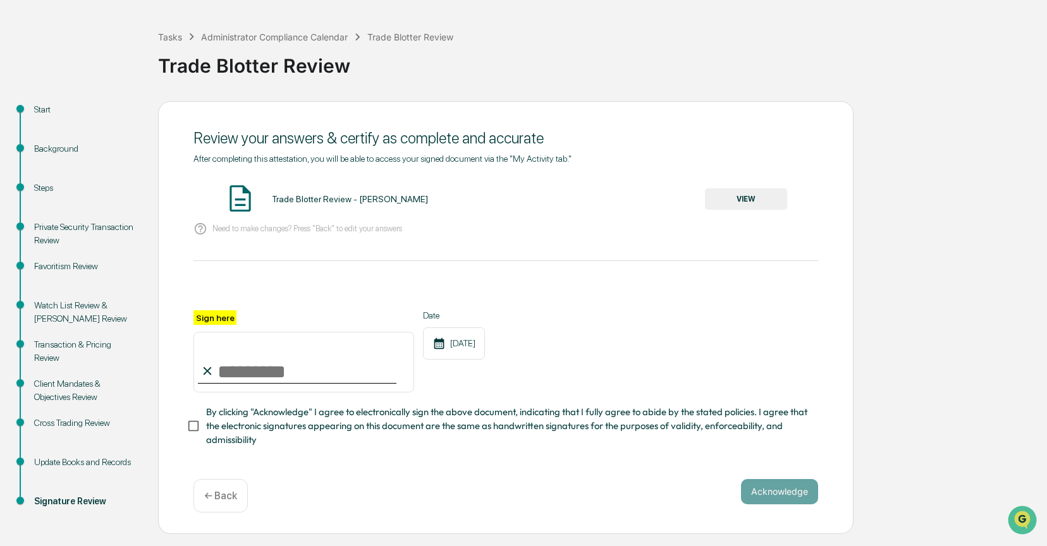
click at [49, 262] on div "Favoritism Review" at bounding box center [86, 266] width 104 height 13
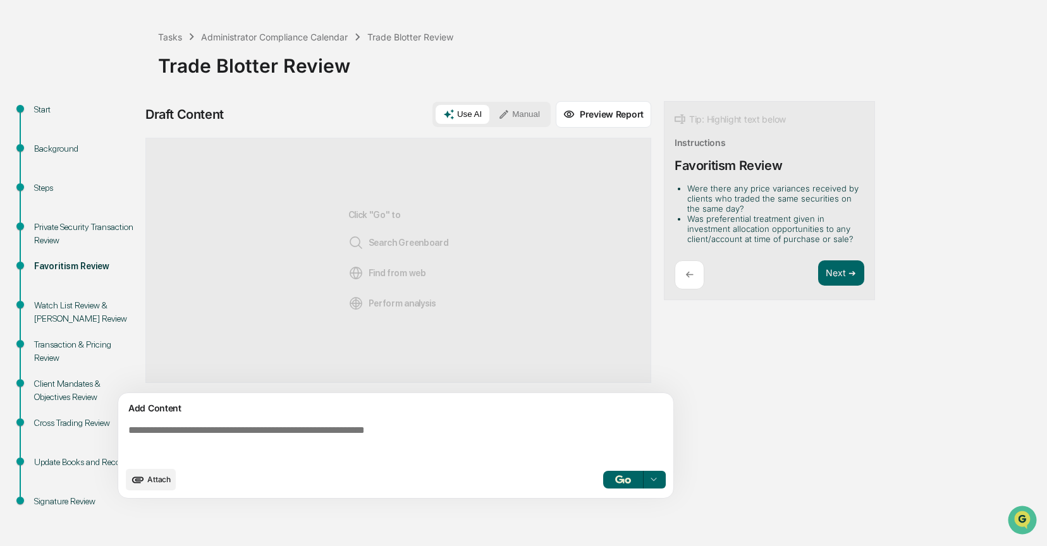
click at [51, 308] on div "Watch List Review & Insider Trading Review" at bounding box center [86, 312] width 104 height 27
click at [39, 345] on div "Transaction & Pricing Review" at bounding box center [86, 351] width 104 height 27
click at [830, 270] on button "Next ➔" at bounding box center [841, 273] width 46 height 26
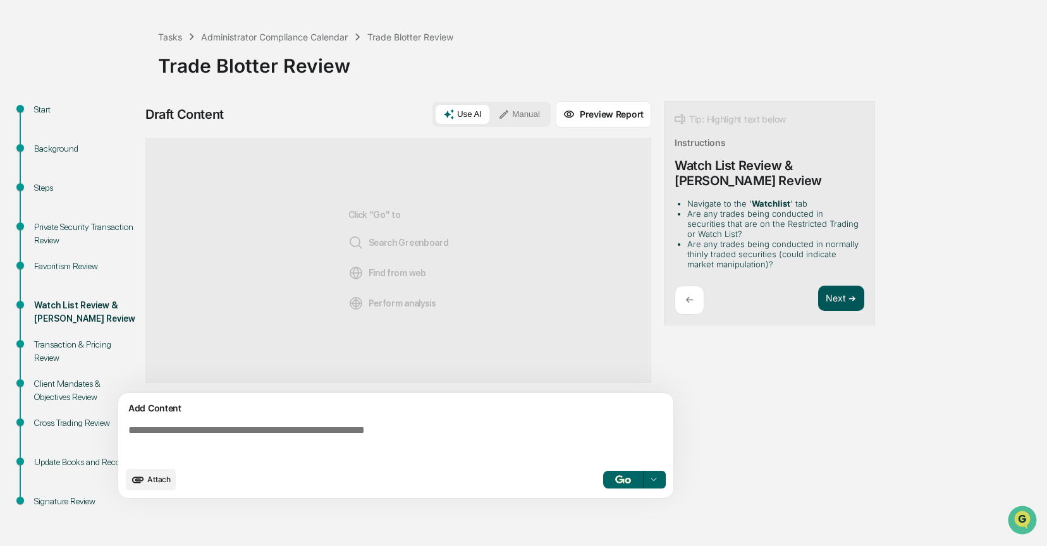
click at [840, 297] on button "Next ➔" at bounding box center [841, 299] width 46 height 26
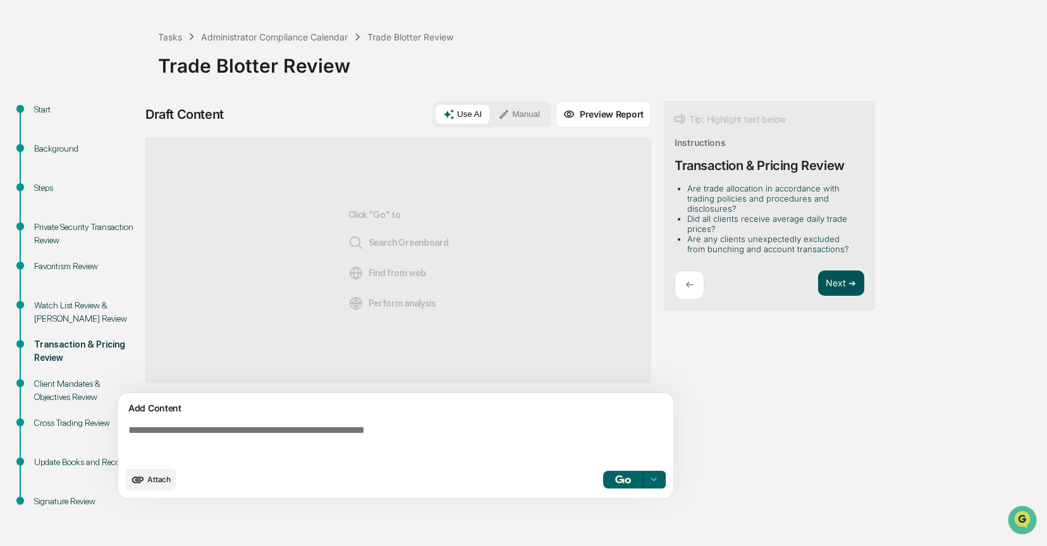
click at [840, 297] on div "Next ➔" at bounding box center [841, 286] width 46 height 30
click at [833, 282] on button "Next ➔" at bounding box center [841, 284] width 46 height 26
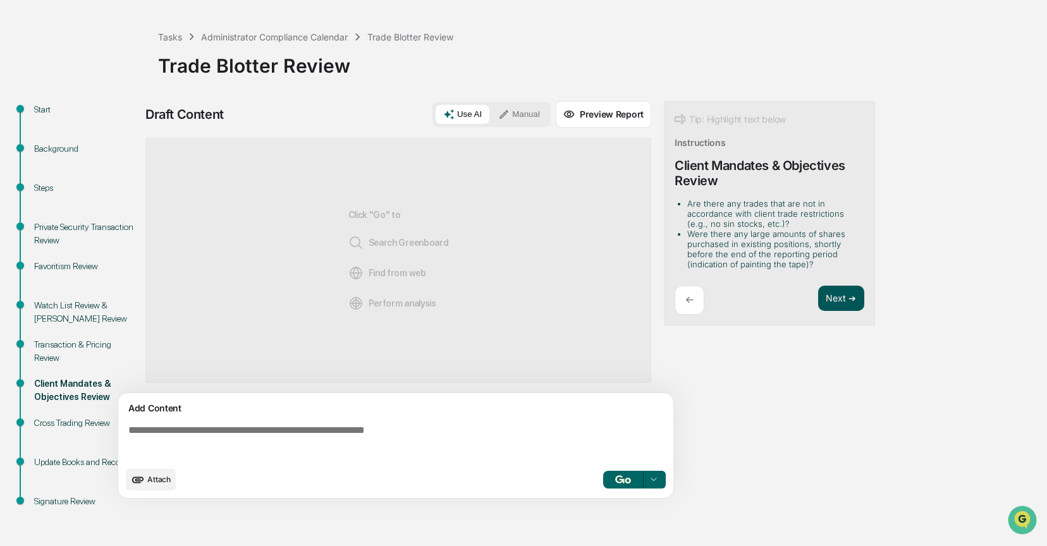
click at [836, 294] on button "Next ➔" at bounding box center [841, 299] width 46 height 26
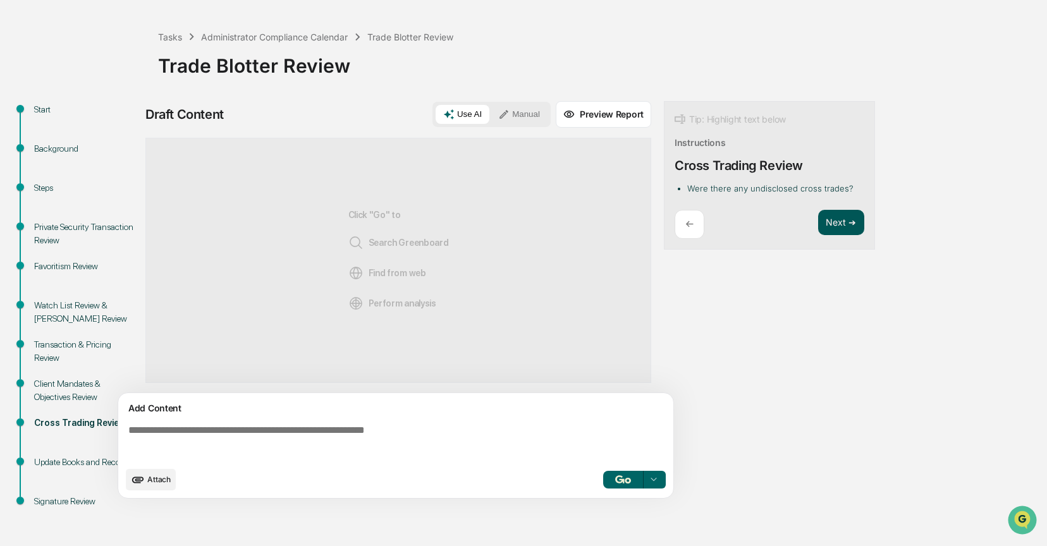
click at [836, 294] on div "Draft Content Use AI Manual Preview Report Sources Click "Go" to Search Greenbo…" at bounding box center [499, 303] width 708 height 405
click at [825, 231] on button "Next ➔" at bounding box center [841, 223] width 46 height 26
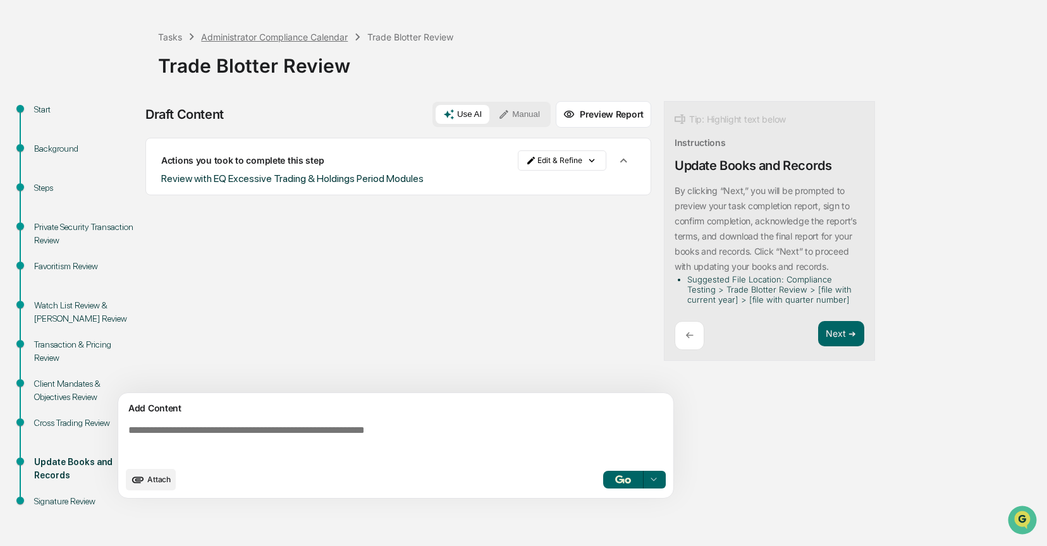
click at [272, 37] on div "Administrator Compliance Calendar" at bounding box center [274, 37] width 147 height 11
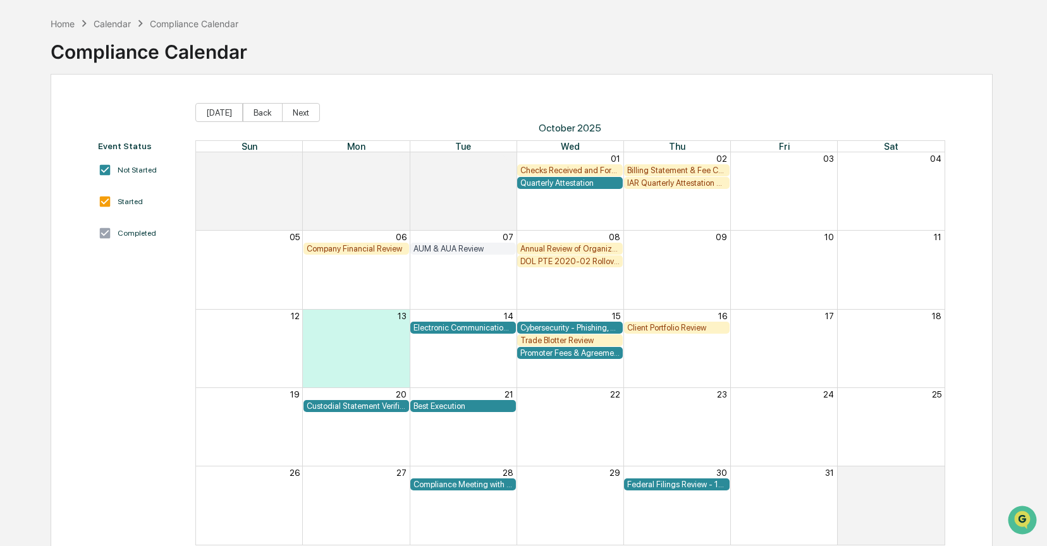
click at [429, 328] on div "Electronic Communication Review" at bounding box center [463, 327] width 99 height 9
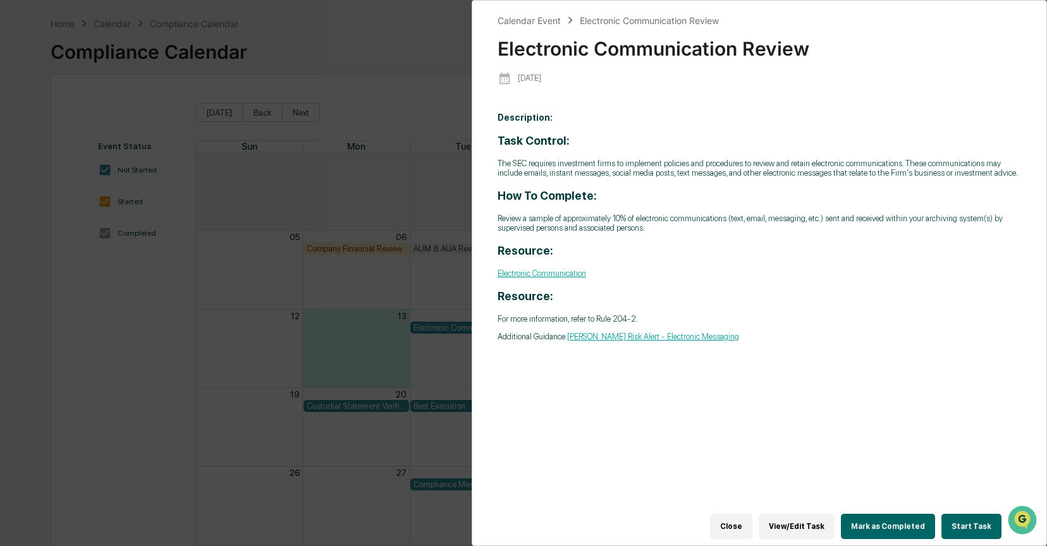
click at [967, 519] on button "Start Task" at bounding box center [971, 526] width 60 height 25
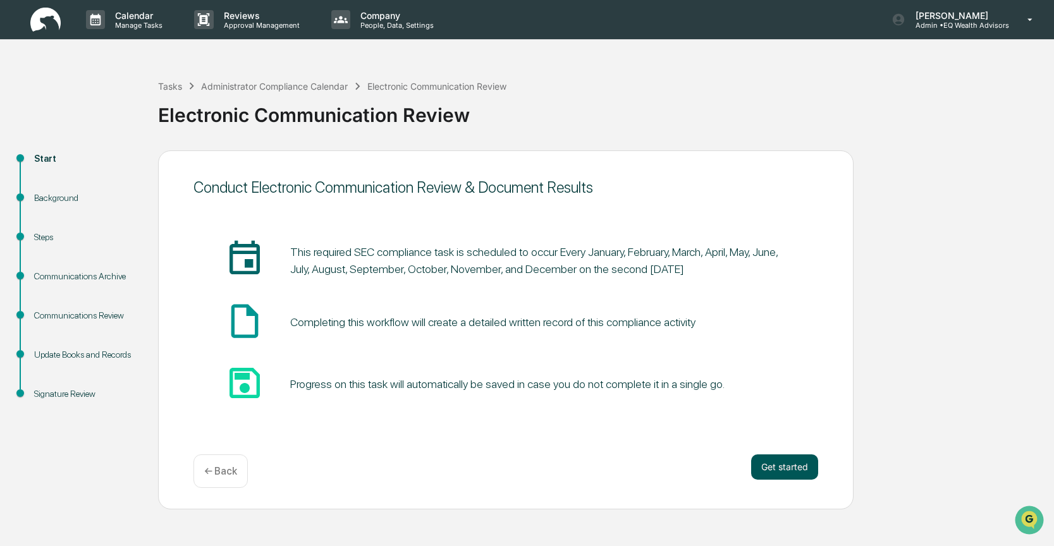
click at [778, 463] on button "Get started" at bounding box center [784, 467] width 67 height 25
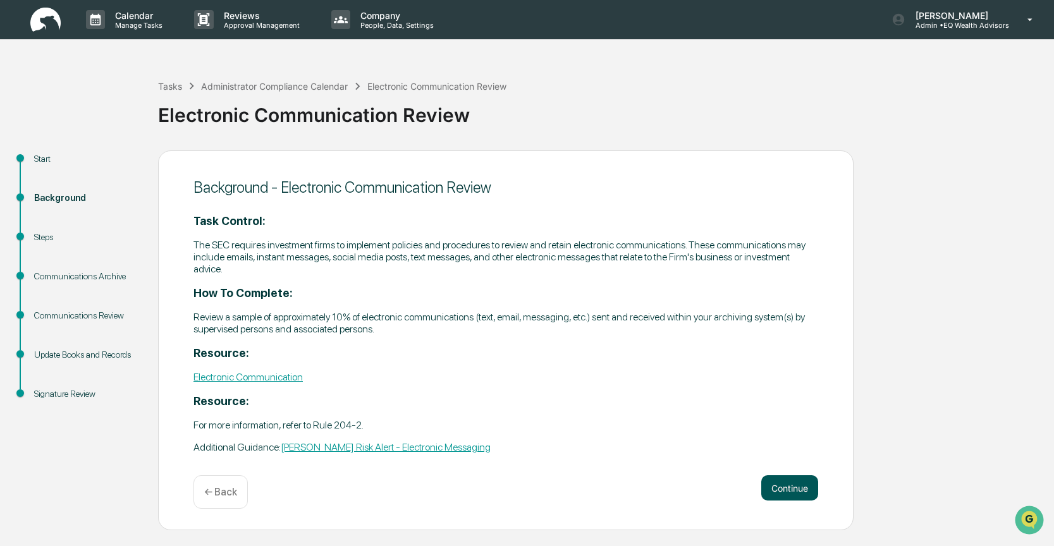
click at [785, 479] on button "Continue" at bounding box center [789, 487] width 57 height 25
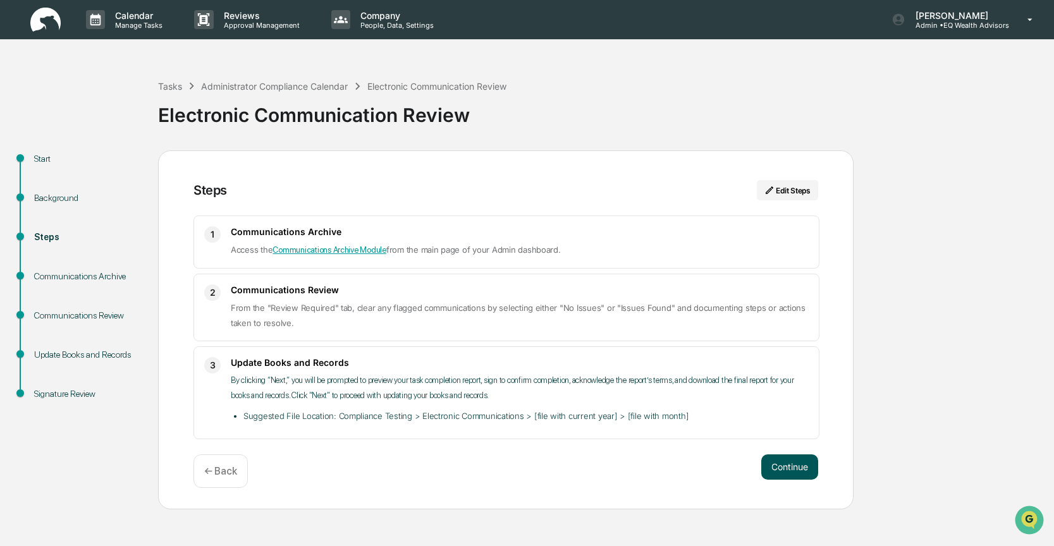
click at [789, 474] on button "Continue" at bounding box center [789, 467] width 57 height 25
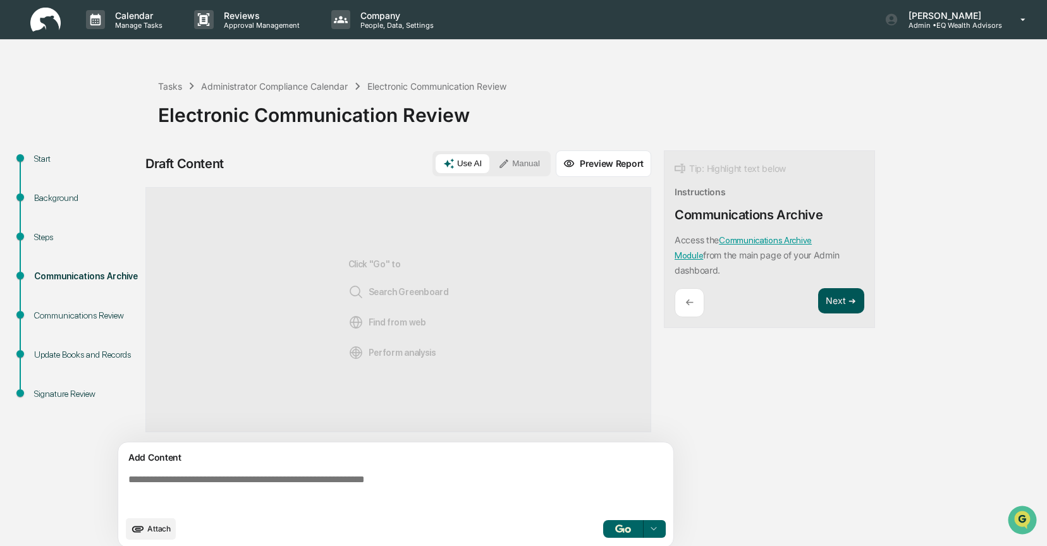
click at [836, 301] on button "Next ➔" at bounding box center [841, 301] width 46 height 26
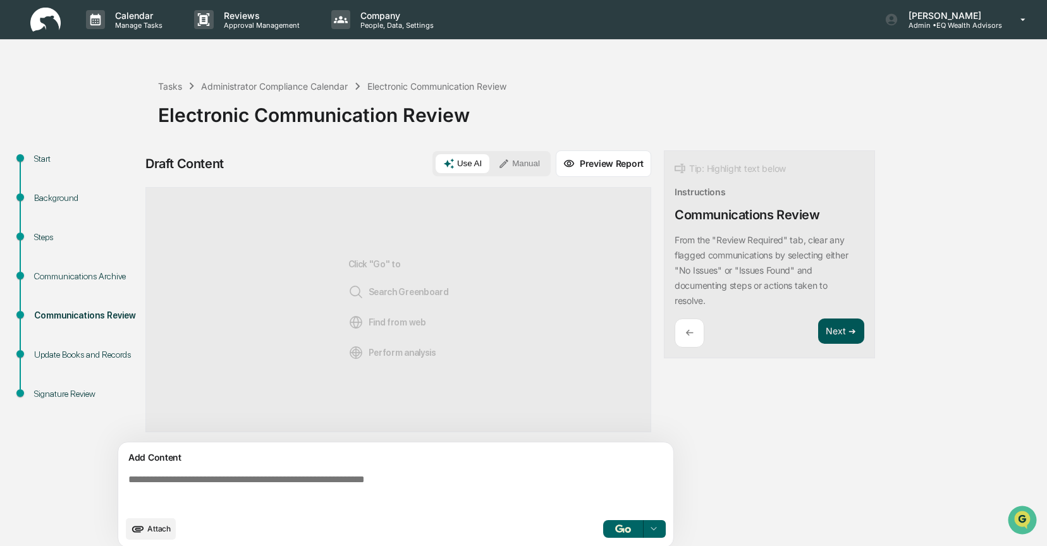
click at [838, 333] on button "Next ➔" at bounding box center [841, 332] width 46 height 26
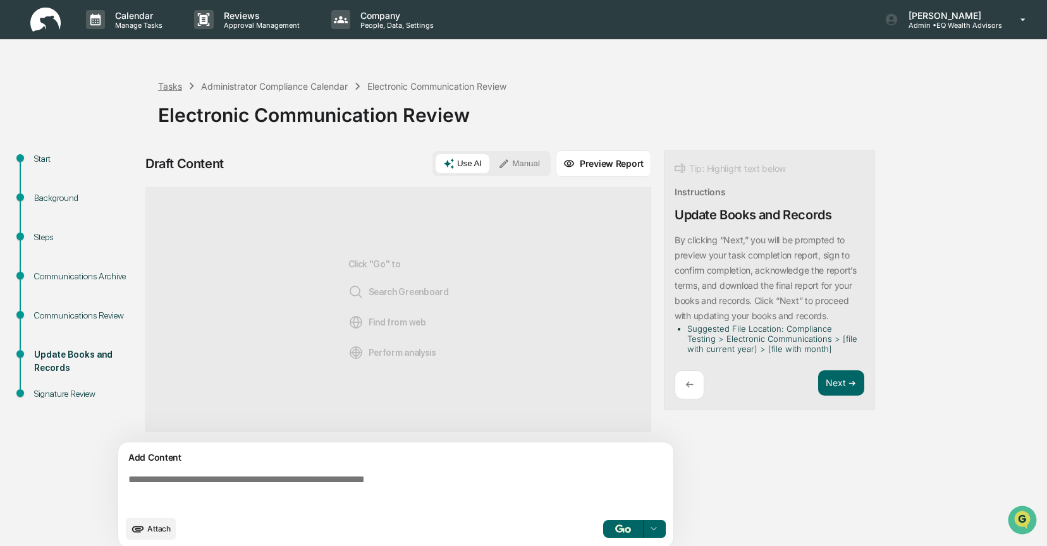
click at [162, 85] on div "Tasks" at bounding box center [170, 86] width 24 height 11
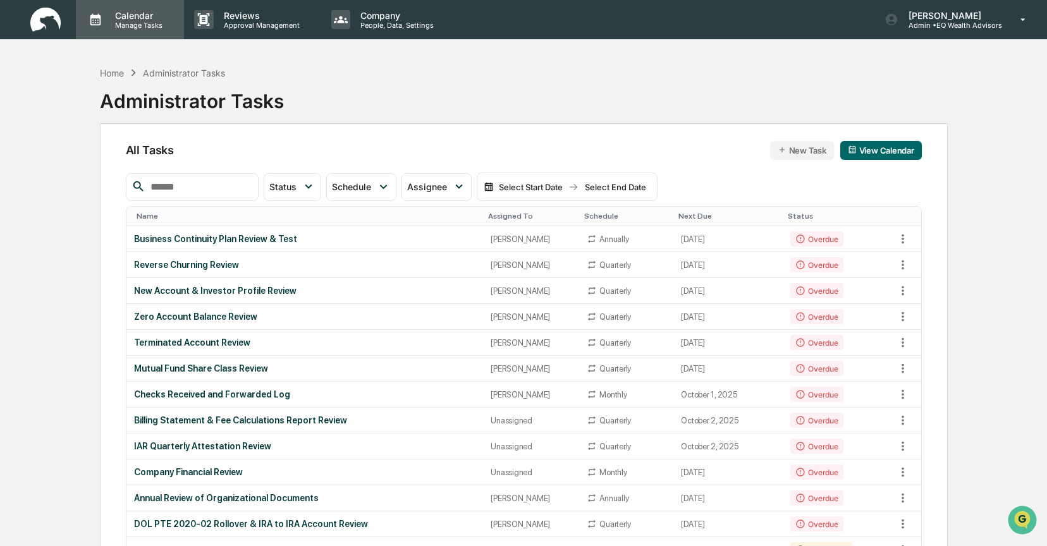
click at [128, 22] on p "Manage Tasks" at bounding box center [137, 25] width 64 height 9
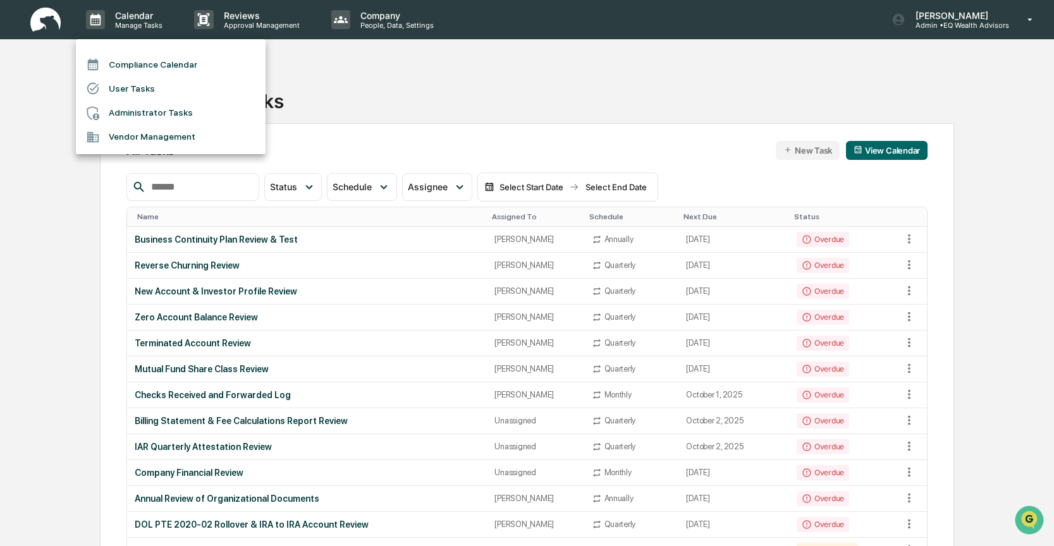
click at [141, 20] on div at bounding box center [527, 273] width 1054 height 546
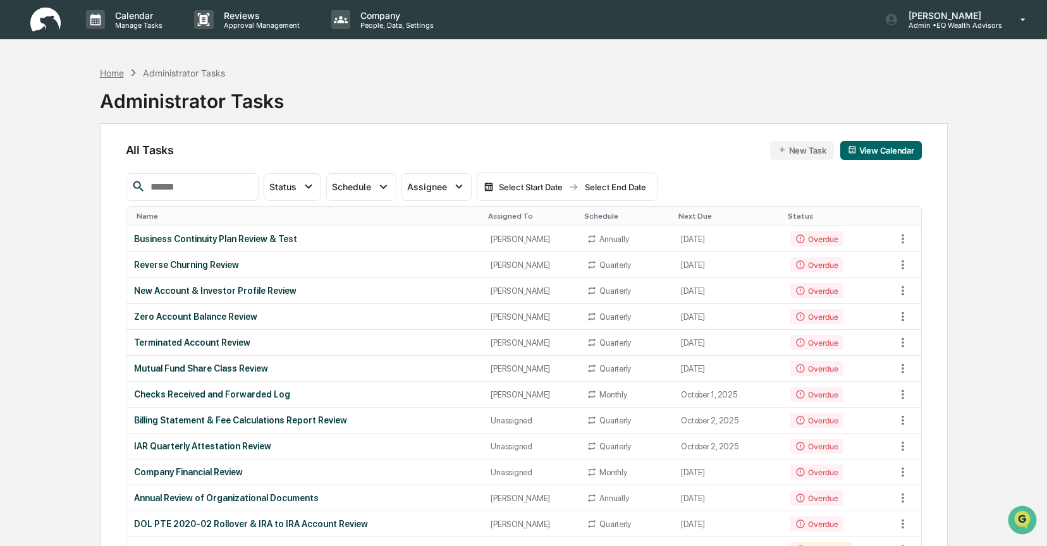
click at [102, 75] on div "Home" at bounding box center [112, 73] width 24 height 11
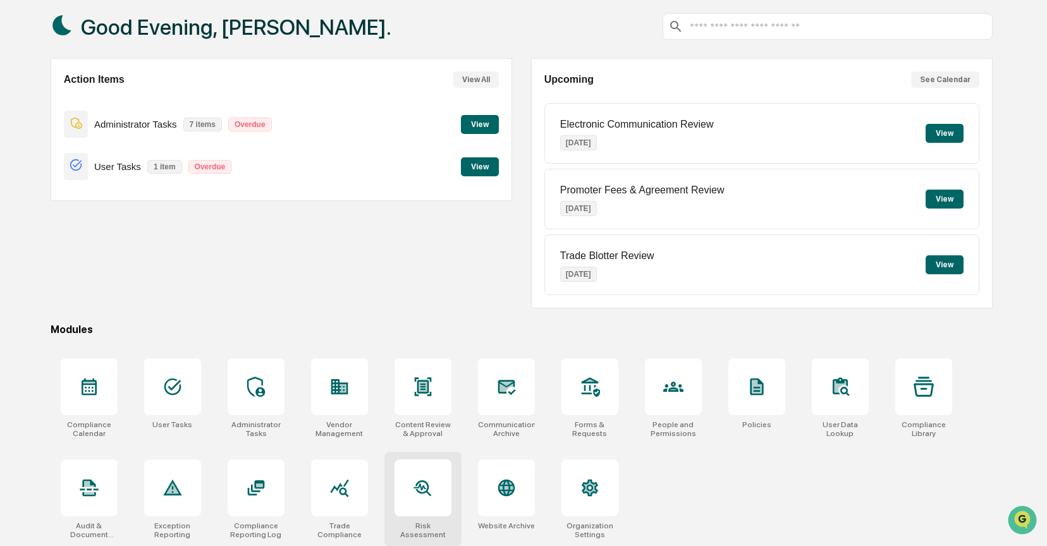
scroll to position [68, 0]
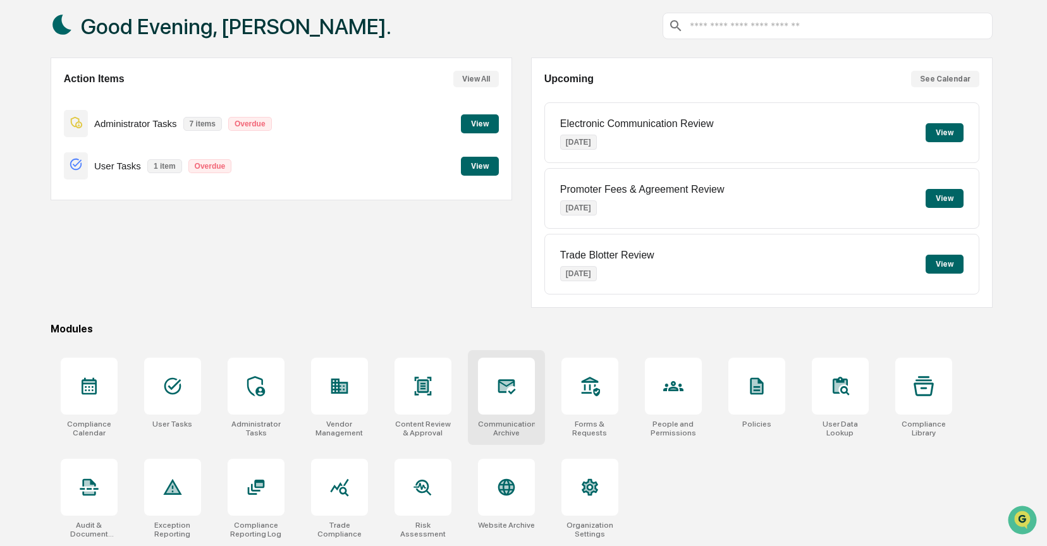
click at [511, 412] on div "Communications Archive" at bounding box center [506, 397] width 77 height 95
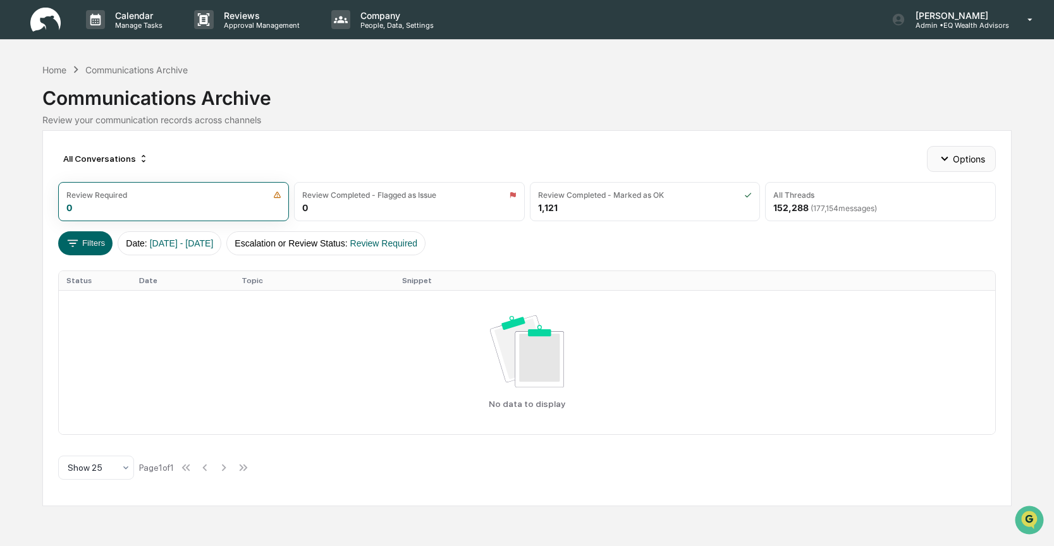
click at [969, 159] on button "Options" at bounding box center [961, 158] width 69 height 25
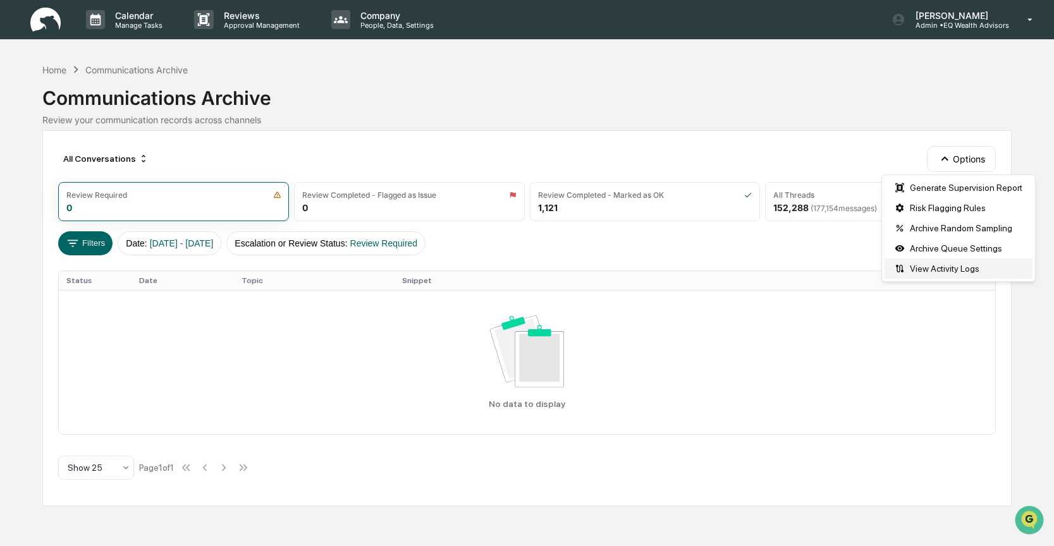
click at [925, 270] on div "View Activity Logs" at bounding box center [959, 269] width 148 height 20
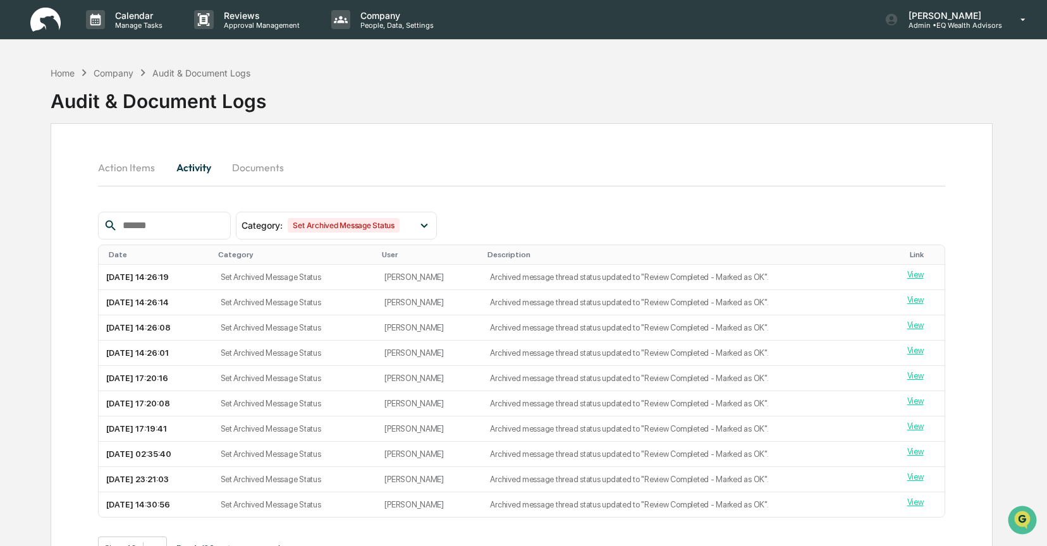
click at [255, 163] on button "Documents" at bounding box center [258, 167] width 72 height 30
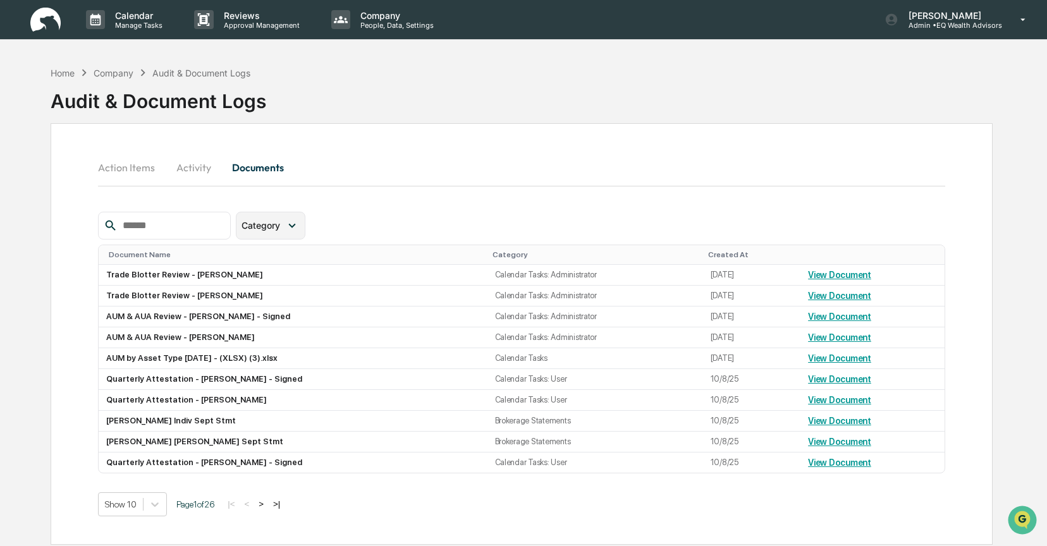
click at [295, 228] on icon at bounding box center [292, 226] width 14 height 14
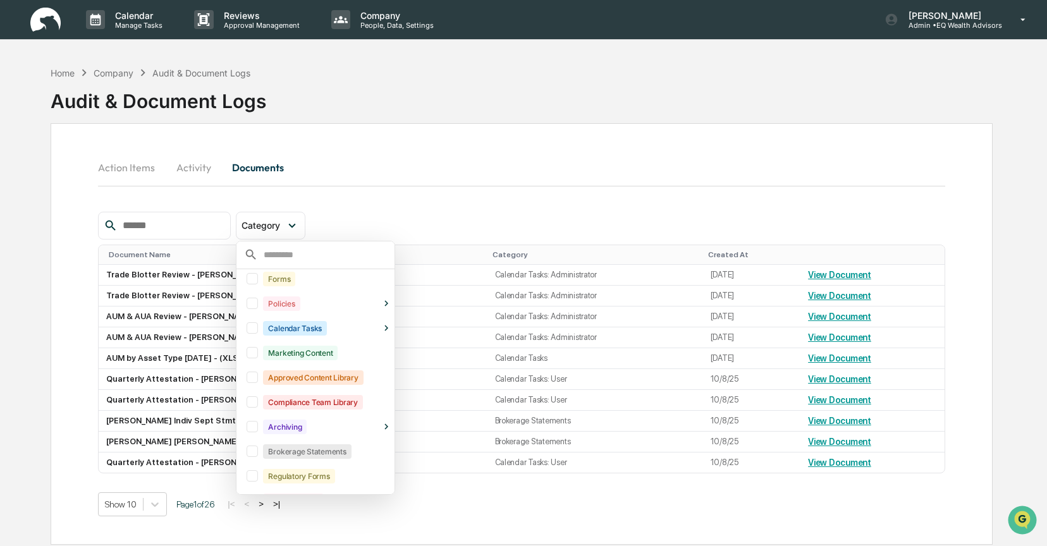
click at [404, 222] on div "Category Select/Deselect All Forms Policies Calendar Tasks Marketing Content Ap…" at bounding box center [521, 226] width 847 height 28
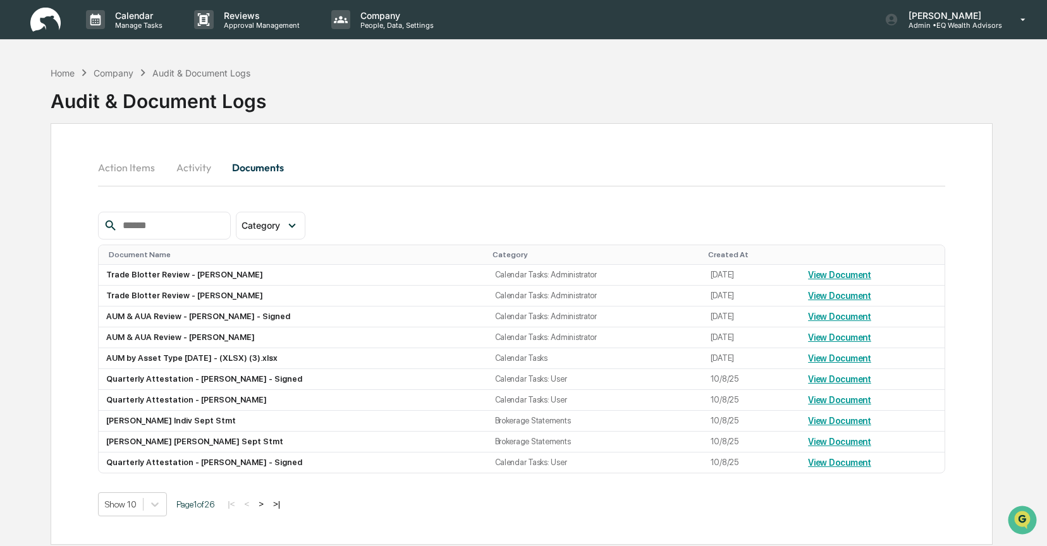
click at [138, 172] on button "Action Items" at bounding box center [131, 167] width 67 height 30
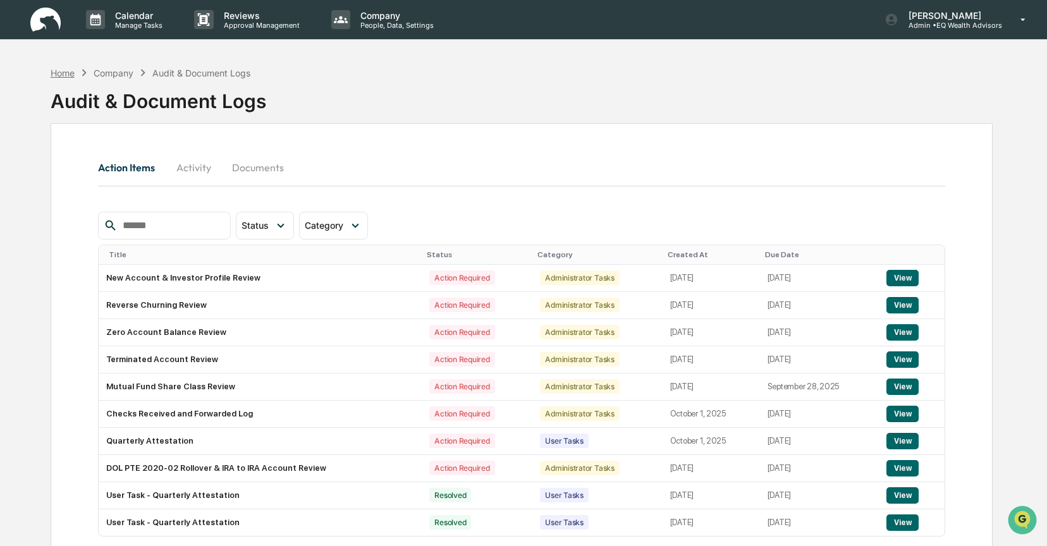
click at [71, 77] on div "Home" at bounding box center [63, 73] width 24 height 11
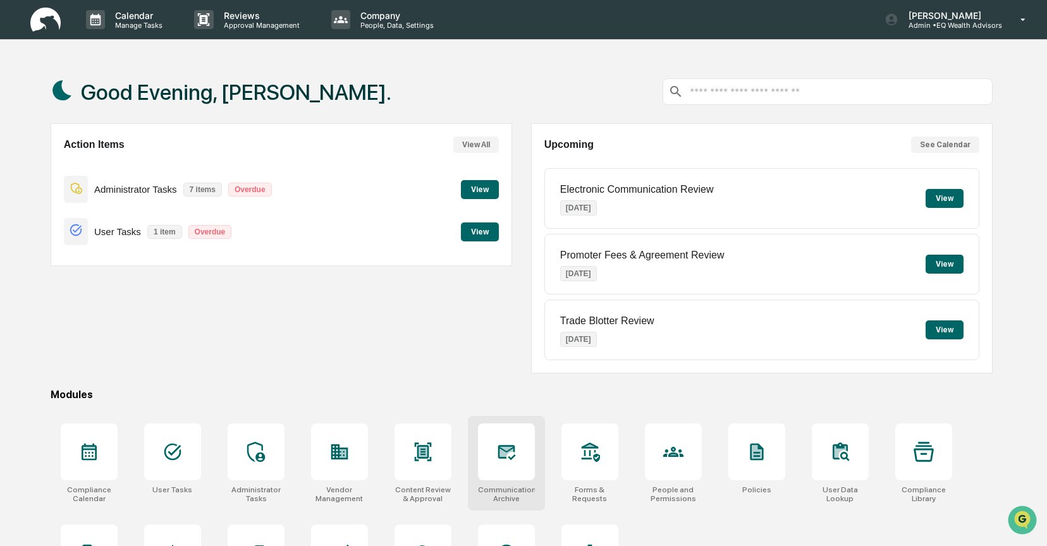
click at [487, 443] on div at bounding box center [506, 452] width 57 height 57
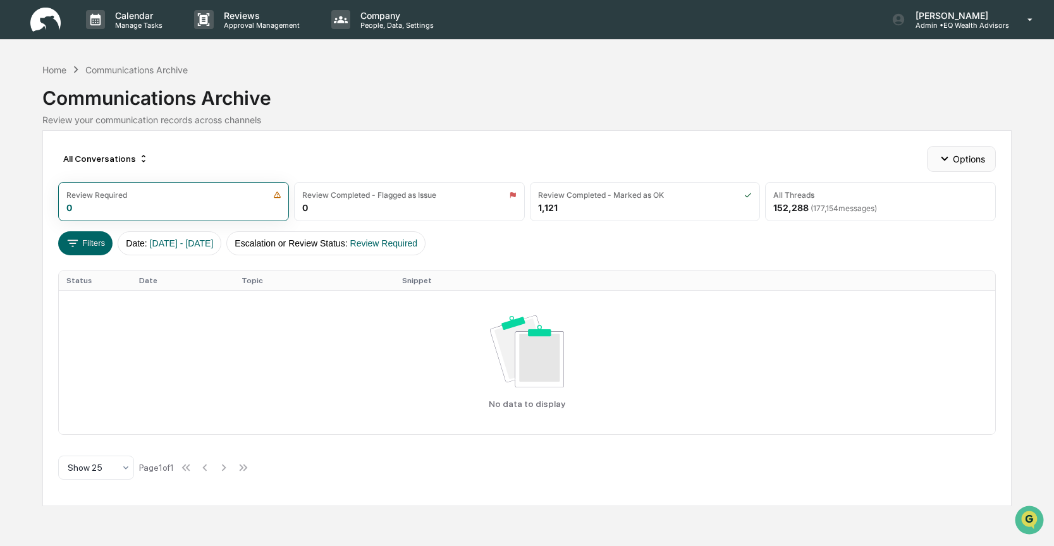
click at [945, 156] on icon "button" at bounding box center [945, 159] width 14 height 14
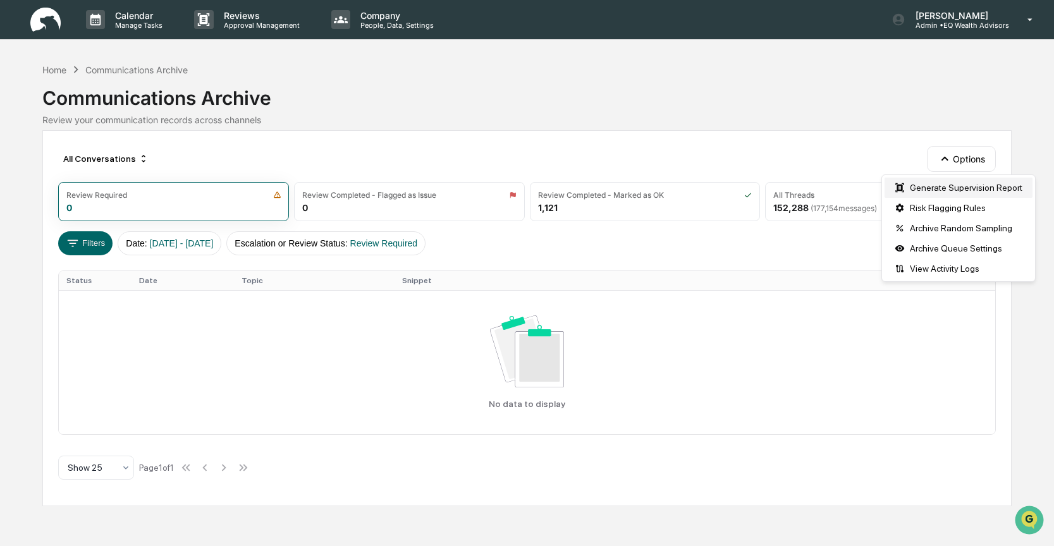
click at [943, 182] on div "Generate Supervision Report" at bounding box center [959, 188] width 148 height 20
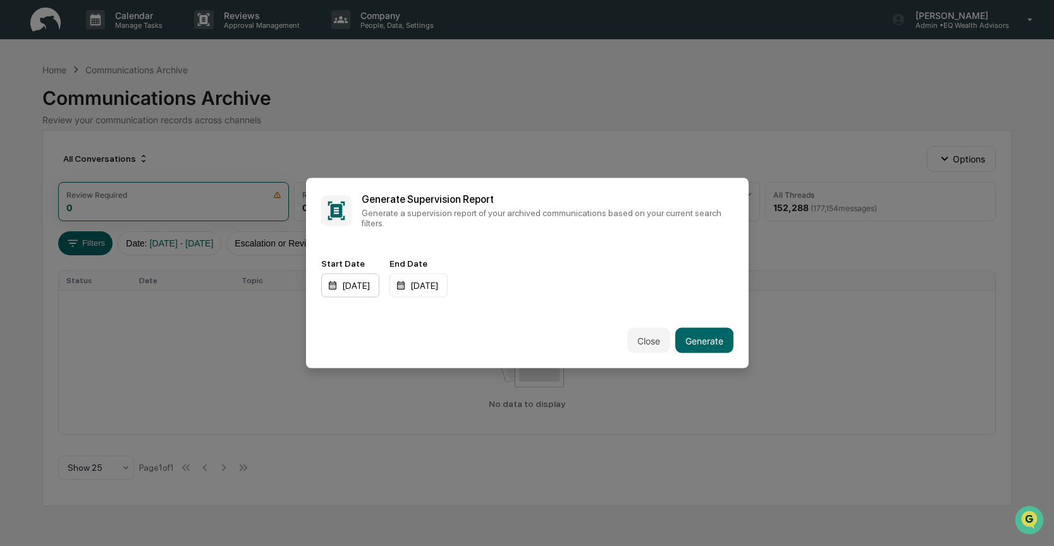
click at [351, 283] on div "01/01/2024" at bounding box center [350, 286] width 58 height 24
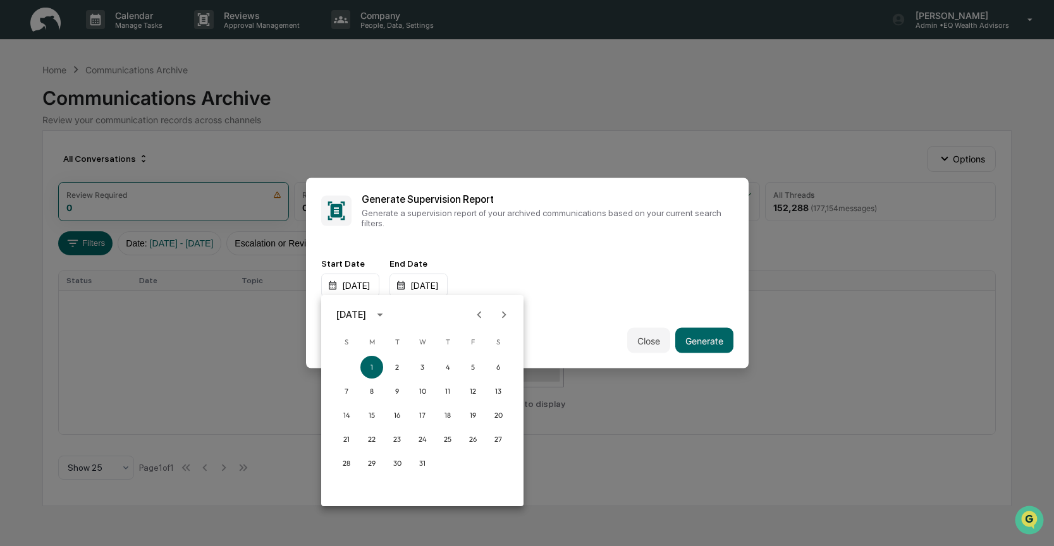
click at [500, 314] on icon "Next month" at bounding box center [504, 315] width 14 height 14
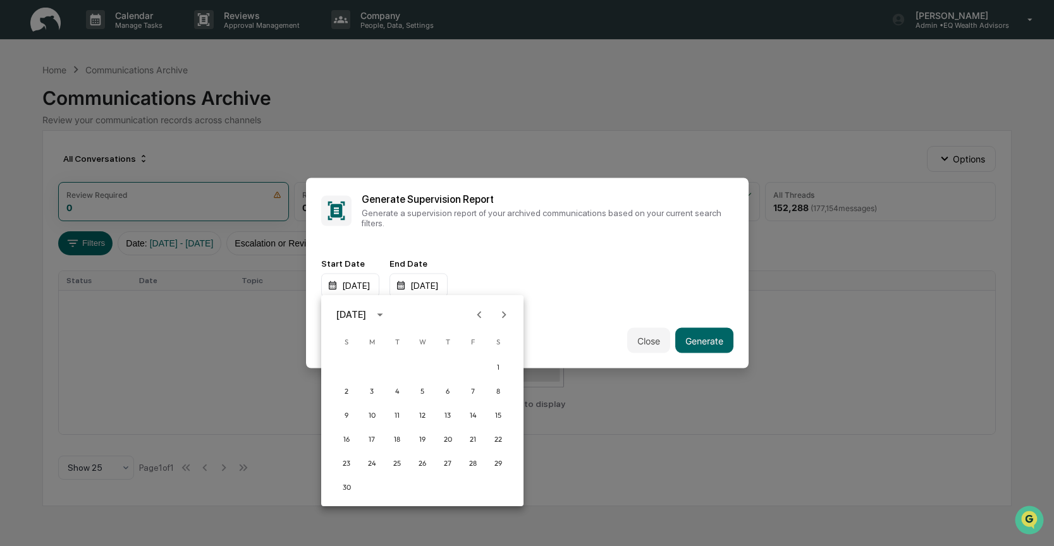
click at [500, 314] on icon "Next month" at bounding box center [504, 315] width 14 height 14
click at [345, 364] on button "1" at bounding box center [346, 367] width 23 height 23
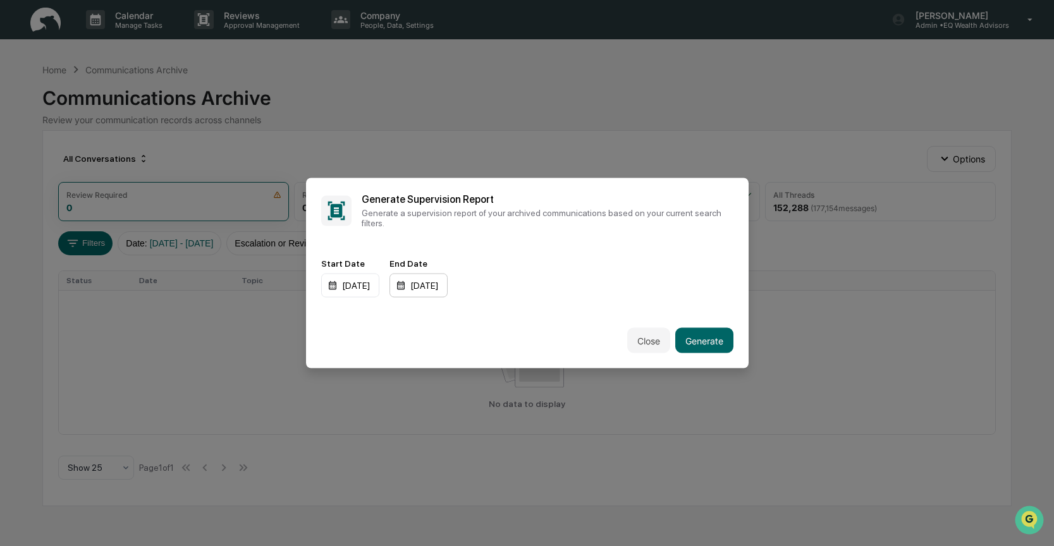
click at [425, 287] on div "12/31/2025" at bounding box center [418, 286] width 58 height 24
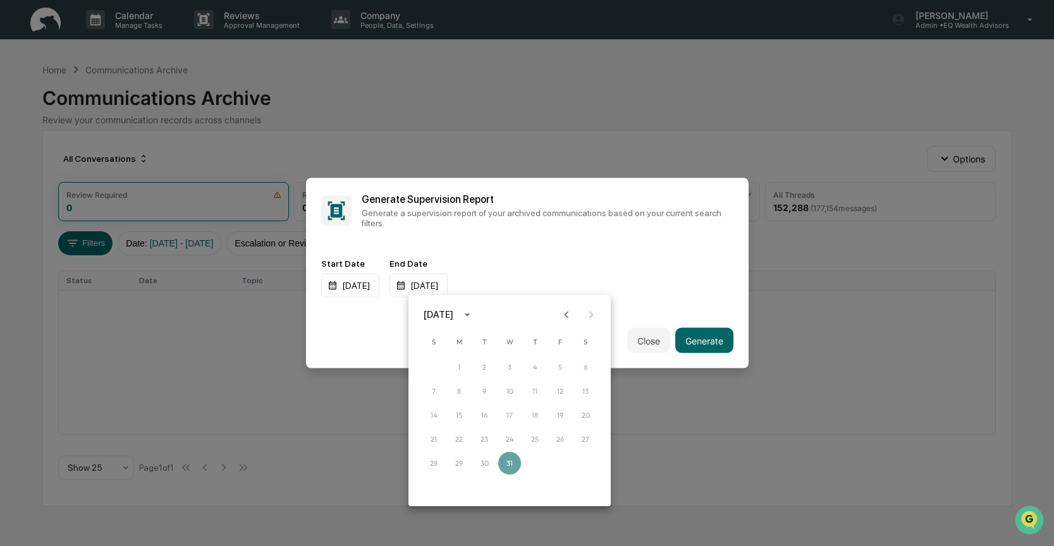
click at [568, 315] on icon "Previous month" at bounding box center [567, 315] width 14 height 14
drag, startPoint x: 479, startPoint y: 457, endPoint x: 507, endPoint y: 444, distance: 31.1
click at [479, 457] on button "30" at bounding box center [484, 463] width 23 height 23
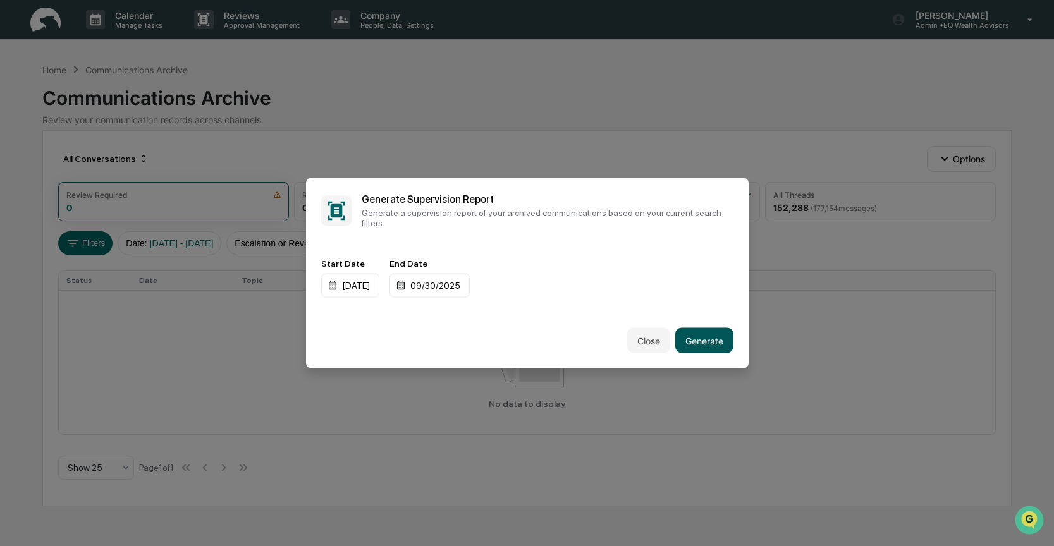
click at [690, 337] on button "Generate" at bounding box center [704, 340] width 58 height 25
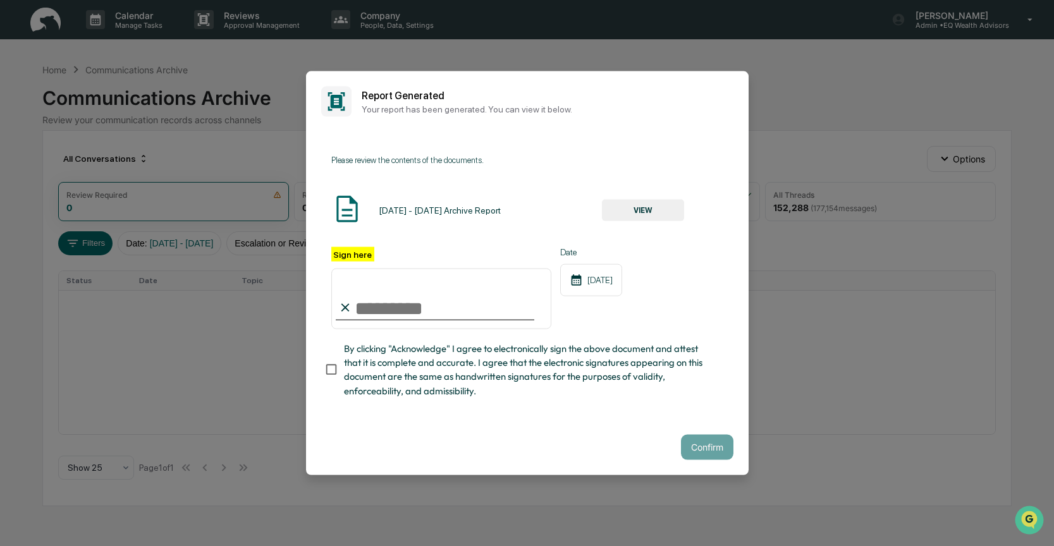
click at [642, 202] on button "VIEW" at bounding box center [643, 209] width 82 height 21
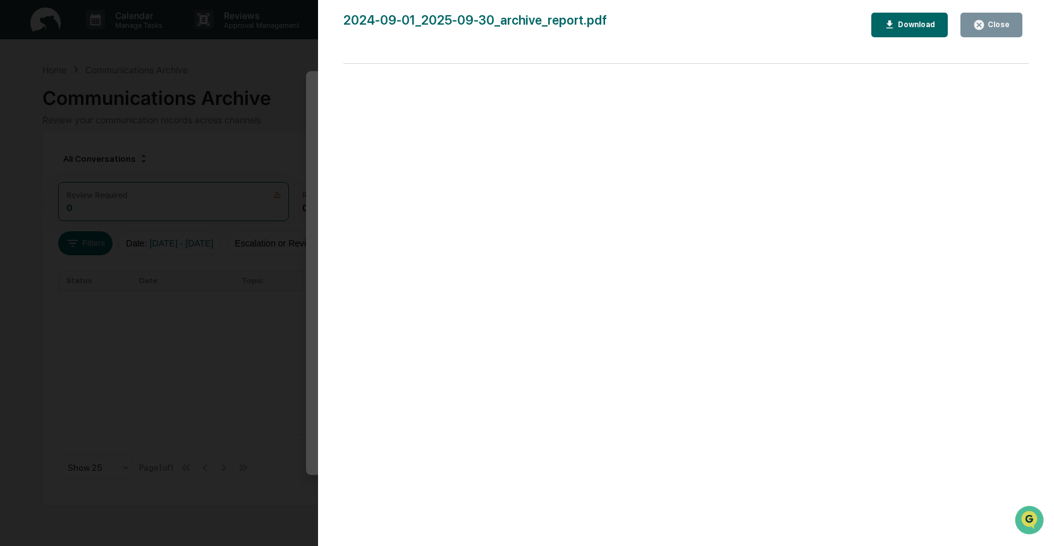
click at [983, 25] on icon "button" at bounding box center [978, 24] width 9 height 9
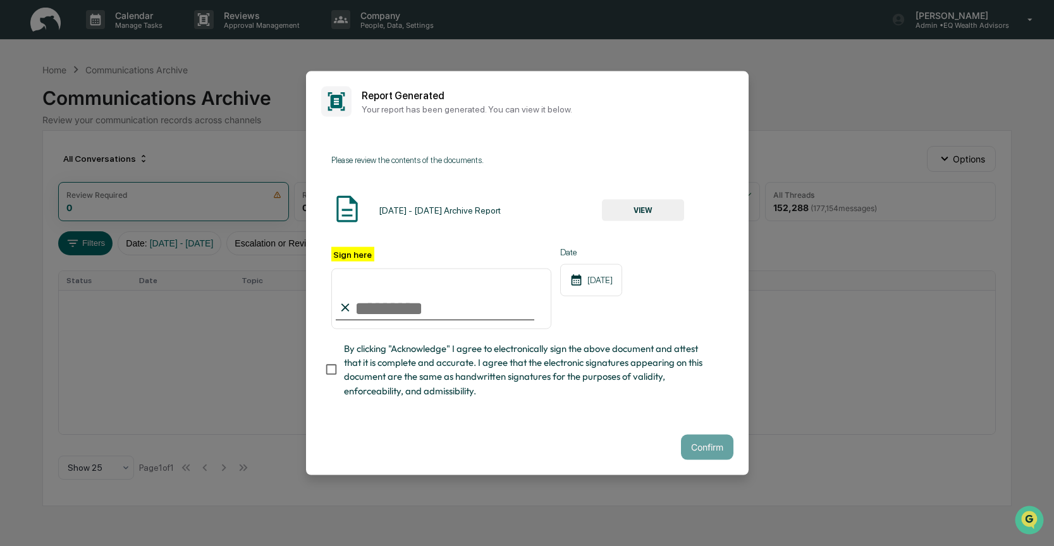
click at [358, 303] on input "Sign here" at bounding box center [441, 298] width 221 height 61
type input "**********"
click at [696, 447] on button "Confirm" at bounding box center [707, 446] width 52 height 25
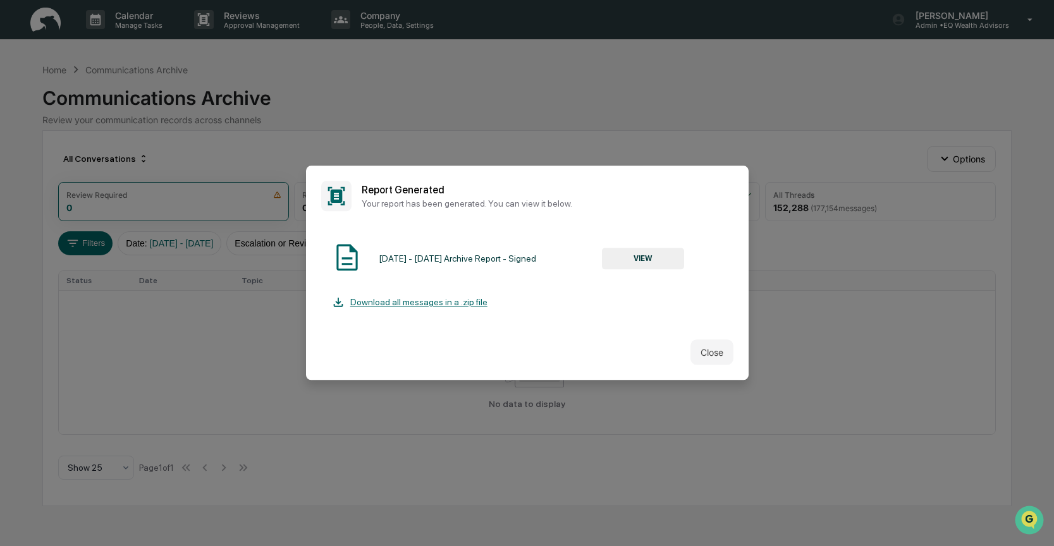
click at [629, 252] on button "VIEW" at bounding box center [643, 258] width 82 height 21
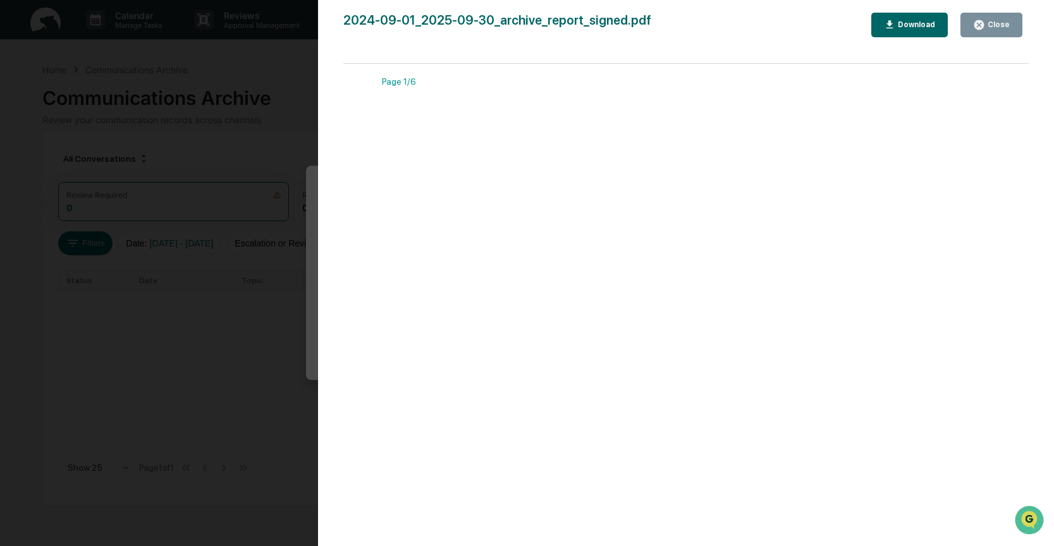
click at [914, 19] on div "Download" at bounding box center [910, 25] width 52 height 12
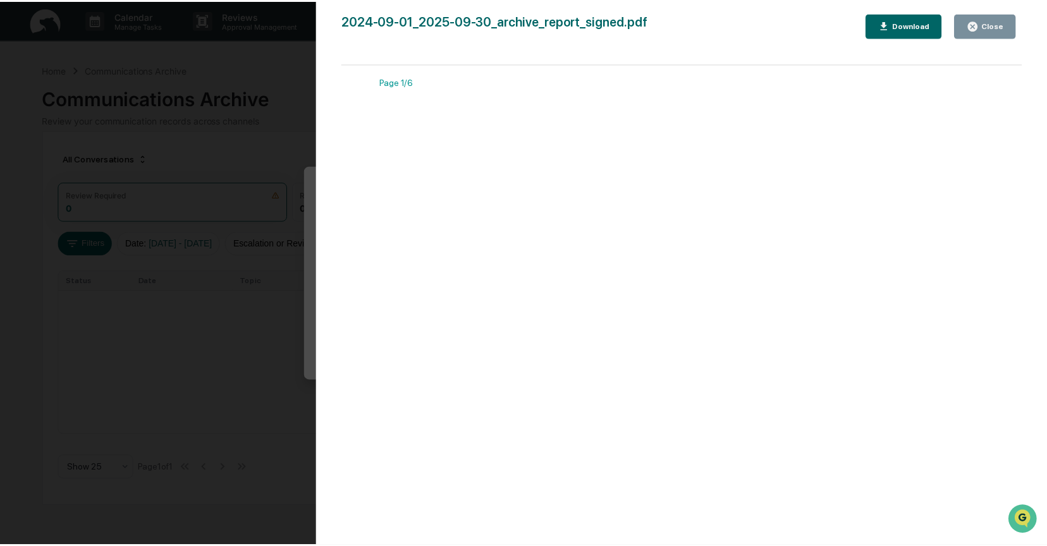
scroll to position [3, 0]
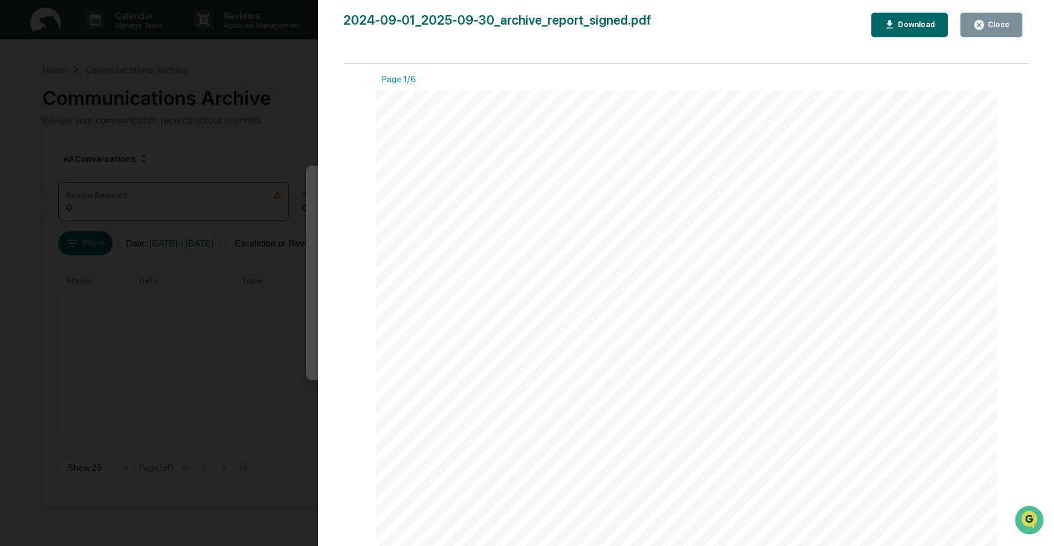
click at [986, 20] on div "Close" at bounding box center [997, 24] width 25 height 9
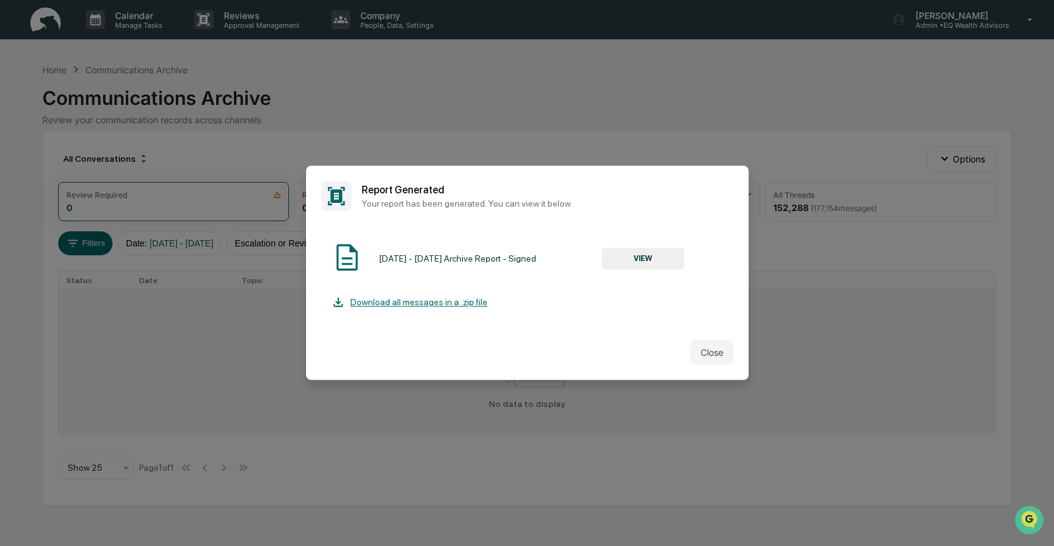
drag, startPoint x: 705, startPoint y: 343, endPoint x: 721, endPoint y: 291, distance: 54.2
click at [706, 343] on button "Close" at bounding box center [711, 352] width 43 height 25
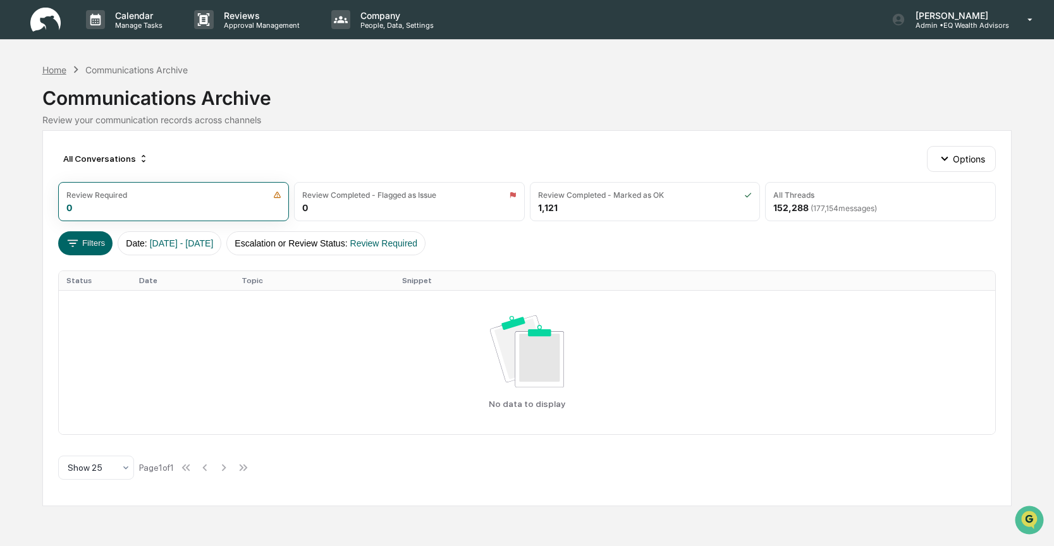
click at [56, 70] on div "Home" at bounding box center [54, 69] width 24 height 11
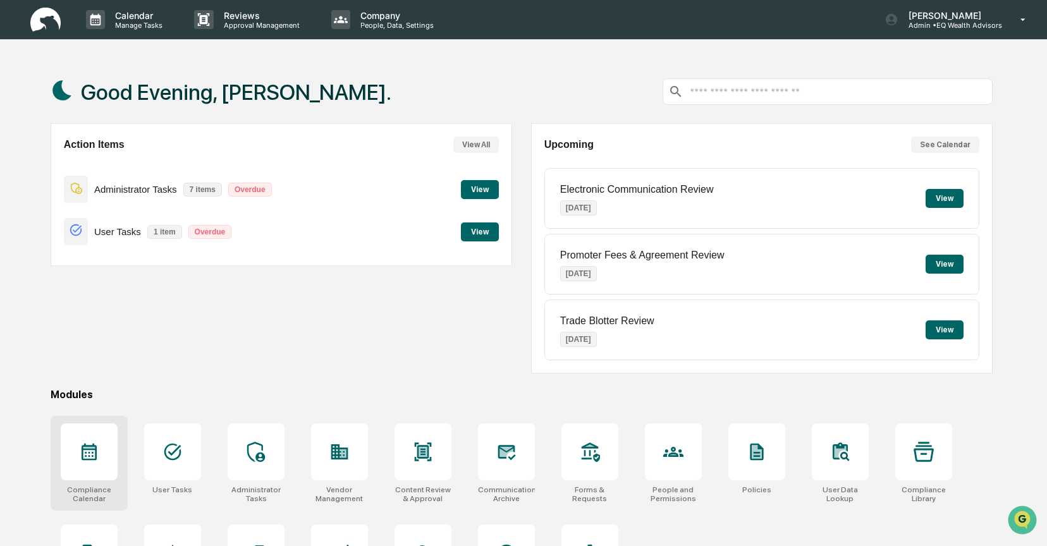
click at [83, 461] on icon at bounding box center [89, 452] width 20 height 20
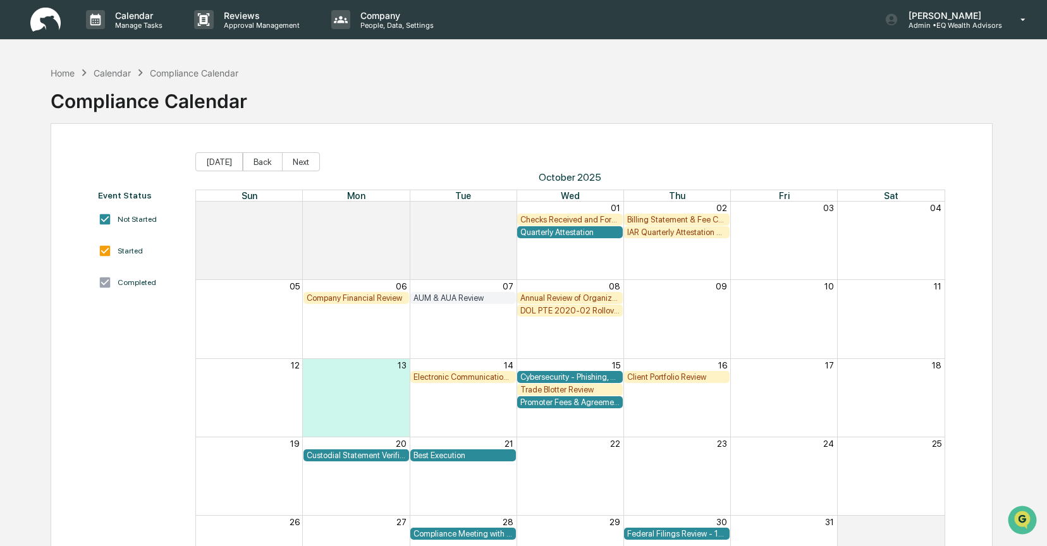
click at [453, 376] on div "Electronic Communication Review" at bounding box center [463, 376] width 99 height 9
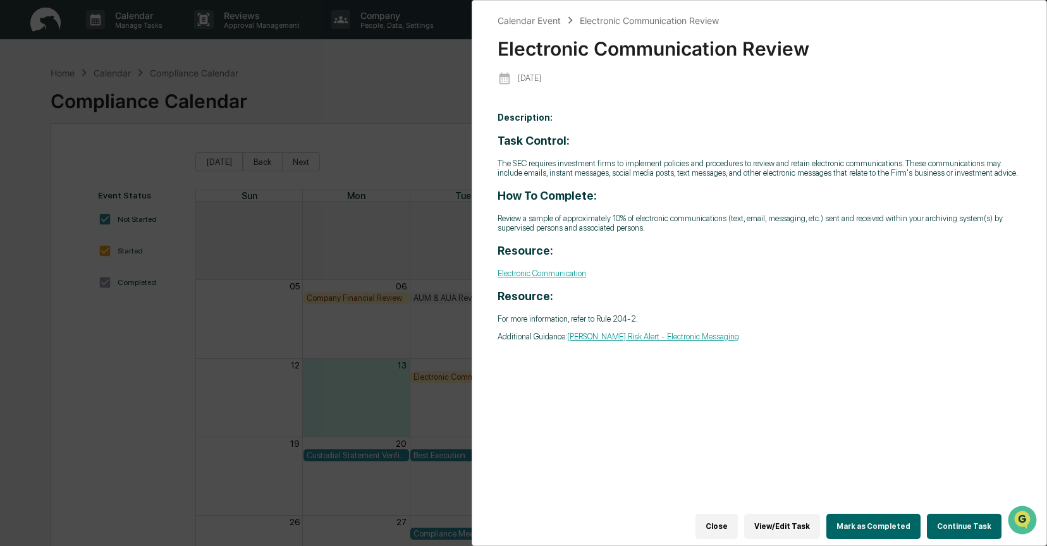
click at [949, 521] on button "Continue Task" at bounding box center [964, 526] width 75 height 25
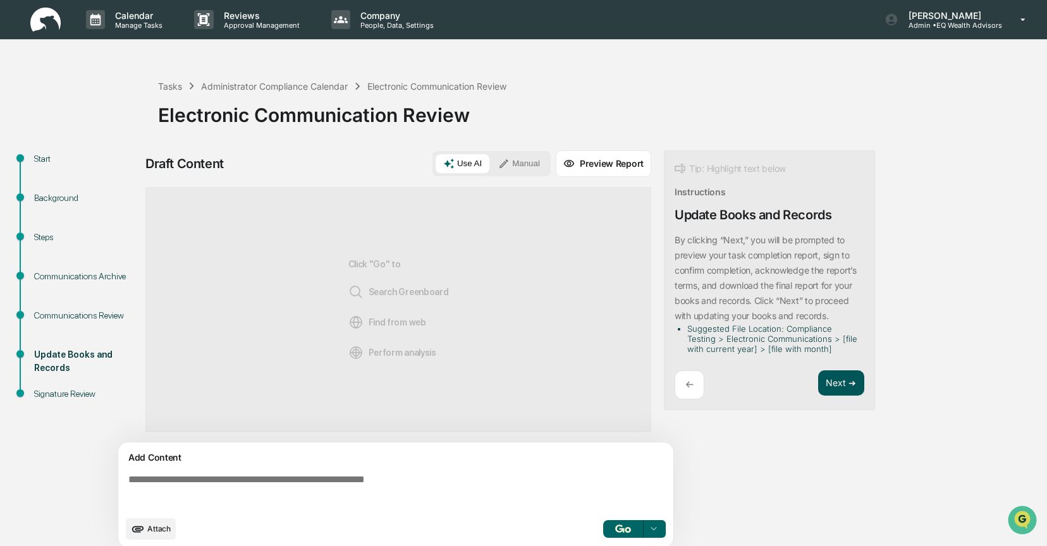
click at [838, 381] on button "Next ➔" at bounding box center [841, 384] width 46 height 26
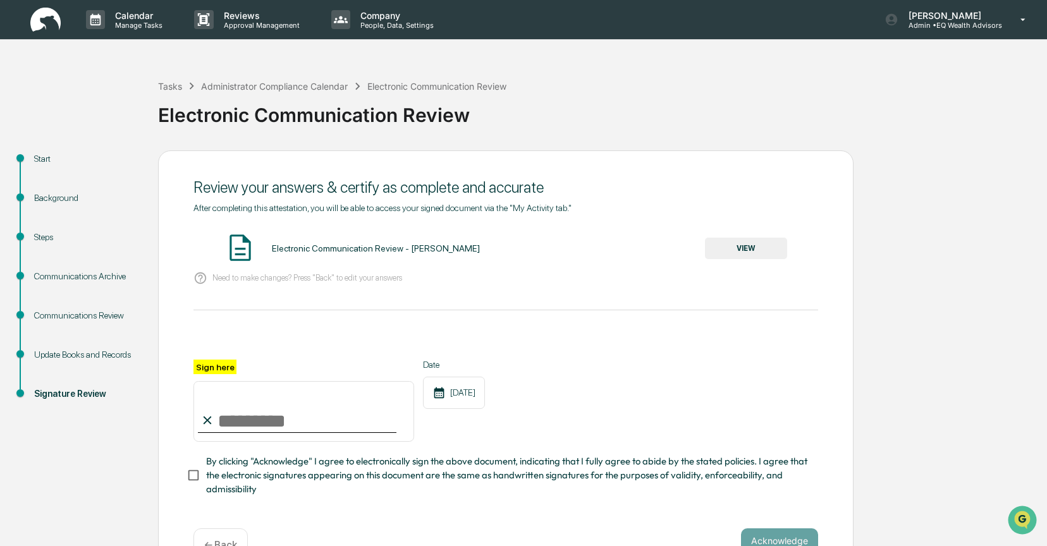
click at [743, 249] on button "VIEW" at bounding box center [746, 248] width 82 height 21
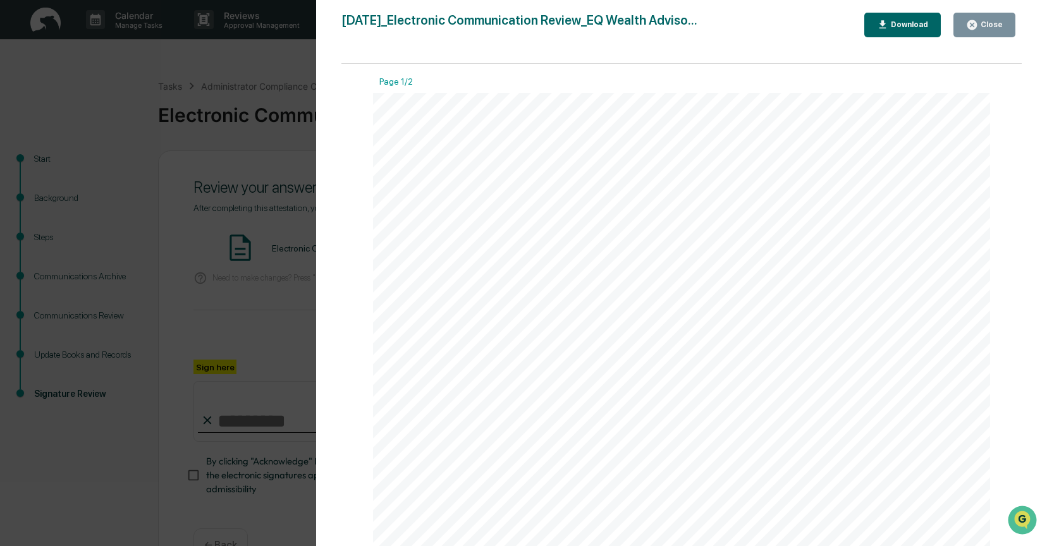
click at [961, 23] on button "Close" at bounding box center [984, 25] width 62 height 25
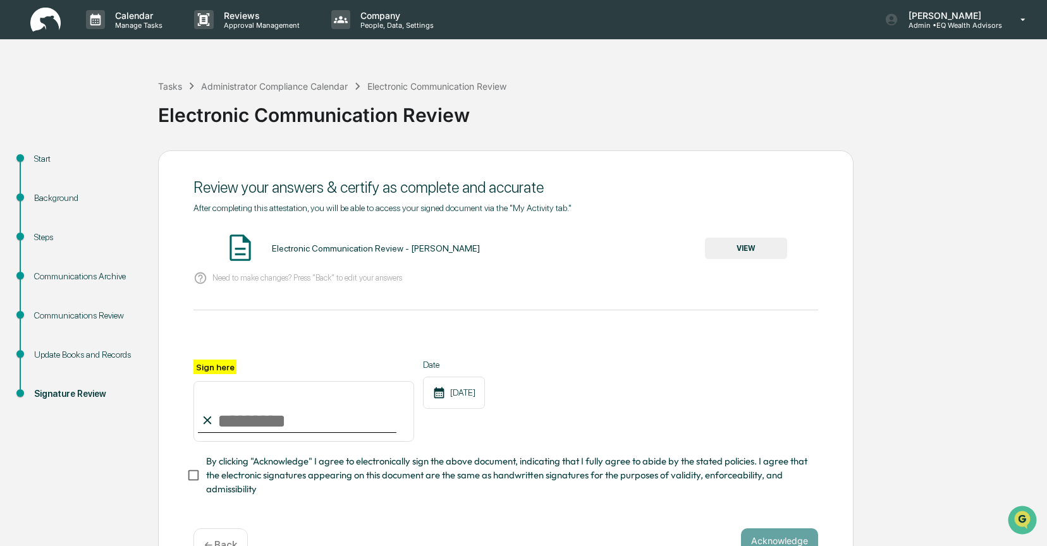
click at [243, 412] on input "Sign here" at bounding box center [303, 411] width 221 height 61
type input "**********"
click at [766, 531] on button "Acknowledge" at bounding box center [779, 541] width 77 height 25
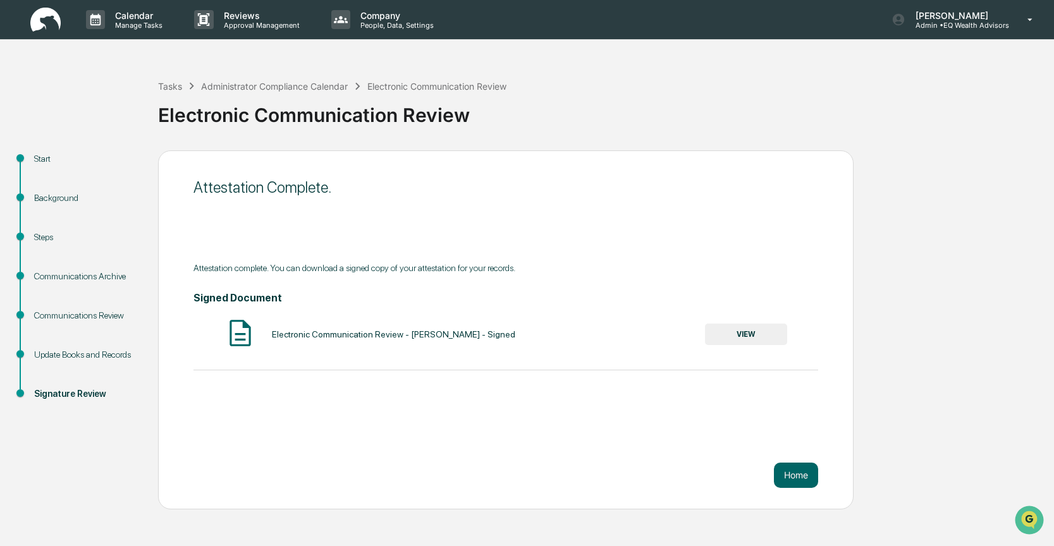
click at [746, 335] on button "VIEW" at bounding box center [746, 334] width 82 height 21
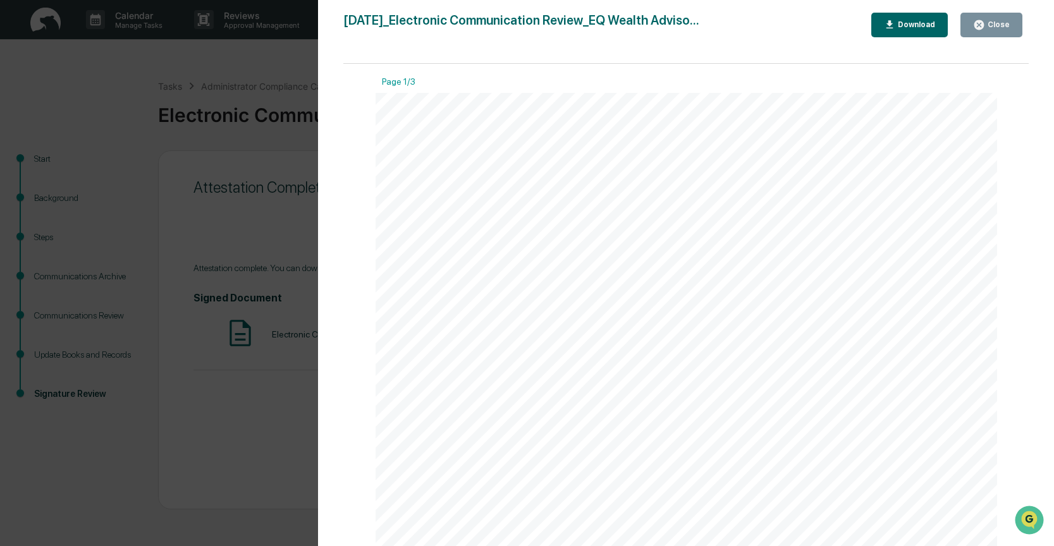
click at [902, 16] on button "Download" at bounding box center [909, 25] width 77 height 25
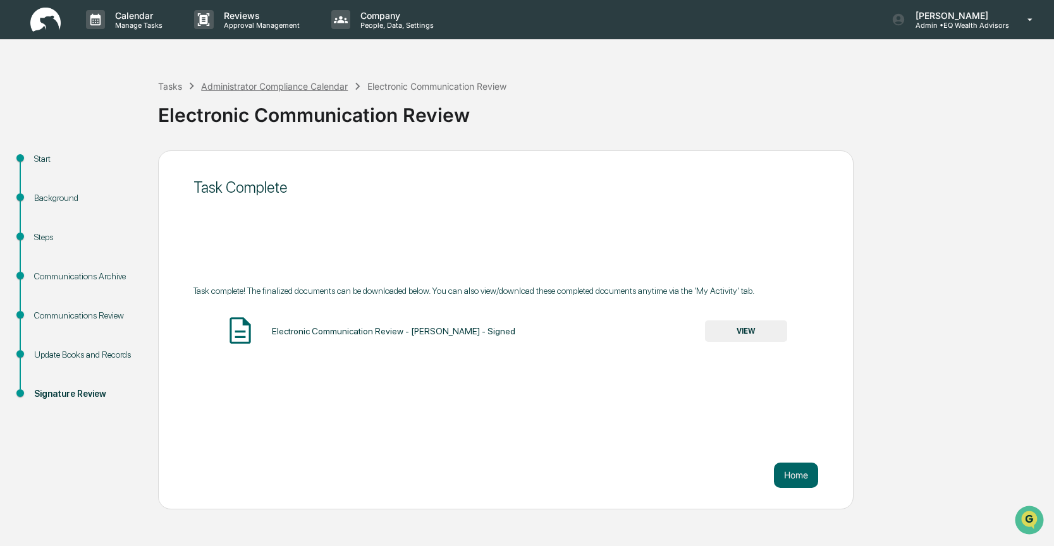
click at [271, 87] on div "Administrator Compliance Calendar" at bounding box center [274, 86] width 147 height 11
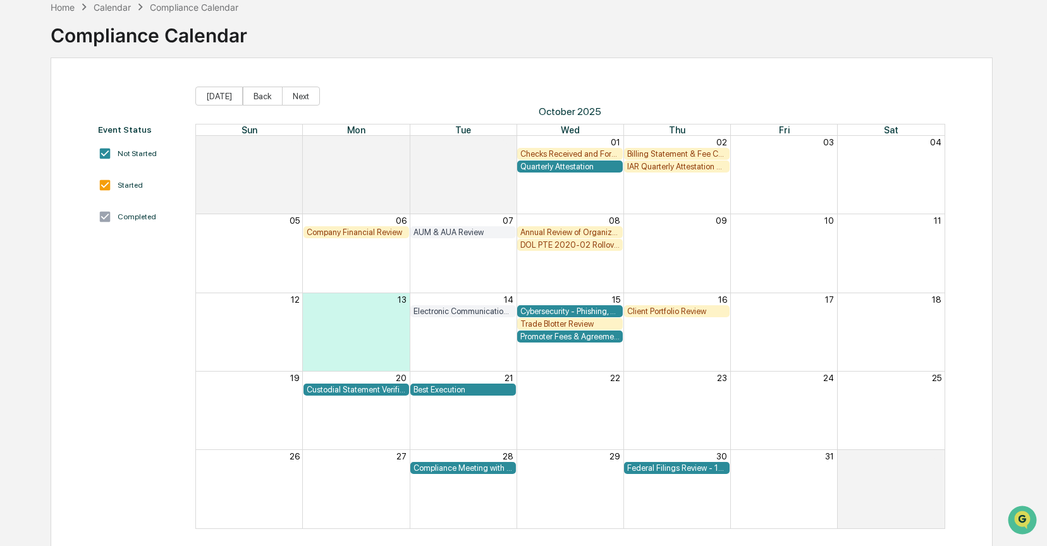
scroll to position [77, 0]
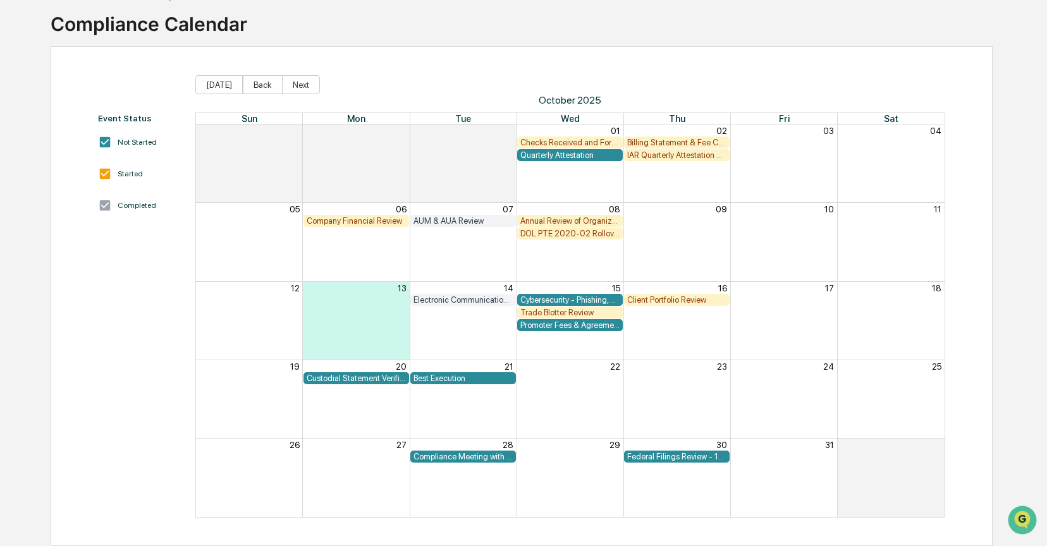
click at [561, 249] on div "Month View" at bounding box center [570, 242] width 107 height 78
click at [672, 321] on div "Promoter Fees & Agreement Review" at bounding box center [570, 325] width 748 height 13
click at [630, 400] on div "Month View" at bounding box center [676, 399] width 107 height 78
click at [667, 457] on div "Federal Filings Review - 13F" at bounding box center [676, 456] width 99 height 9
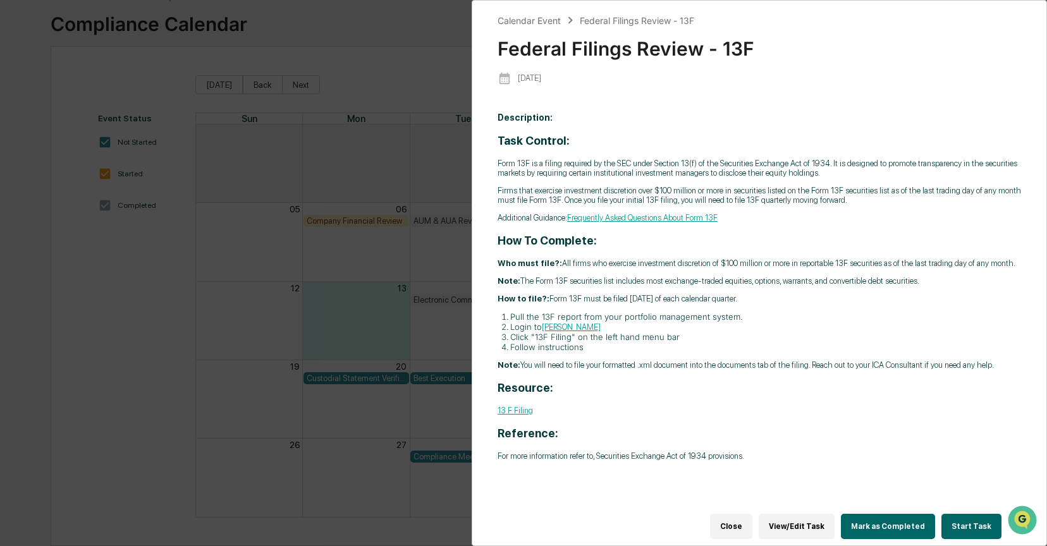
click at [960, 514] on button "Start Task" at bounding box center [971, 526] width 60 height 25
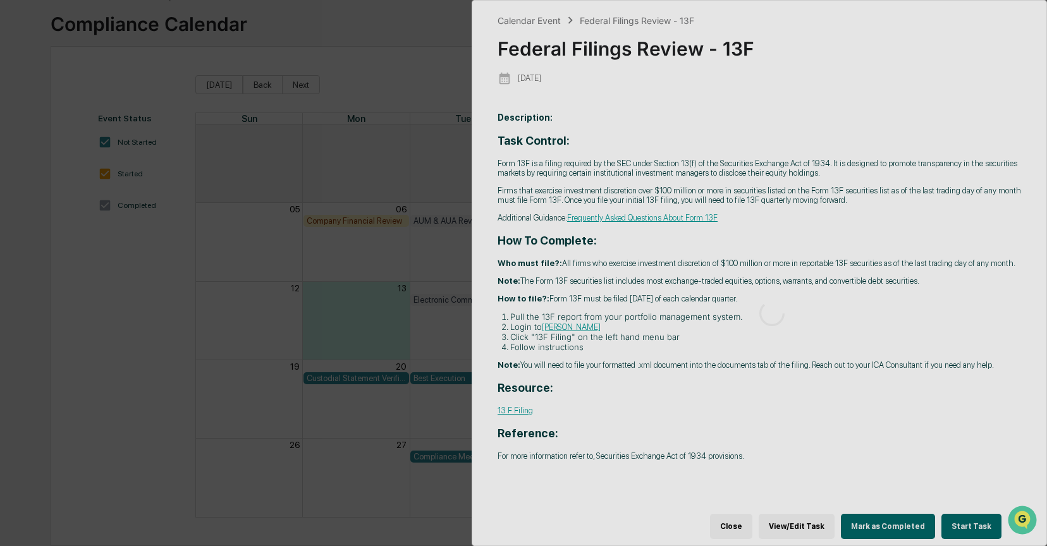
click at [958, 518] on div at bounding box center [771, 314] width 599 height 626
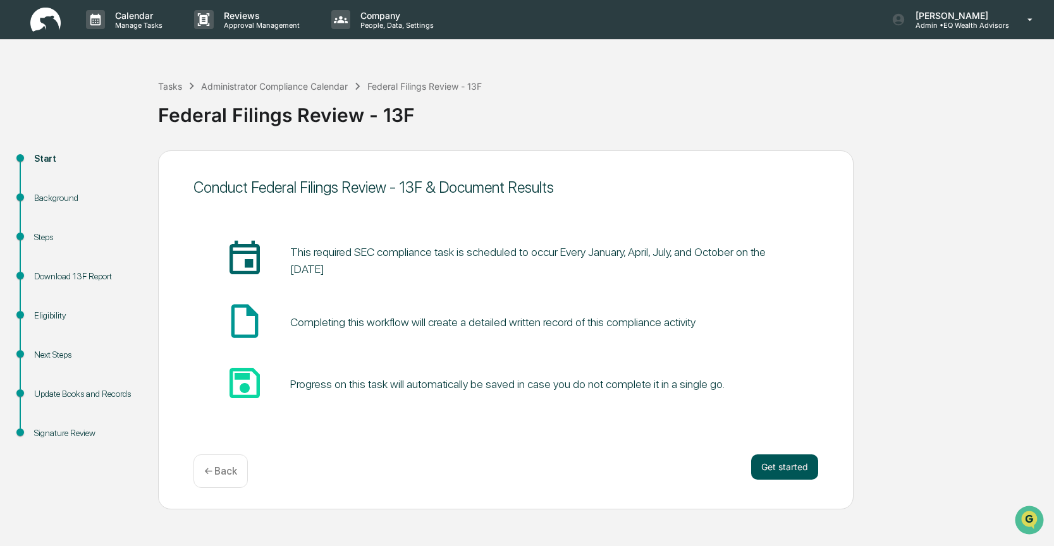
click at [809, 462] on button "Get started" at bounding box center [784, 467] width 67 height 25
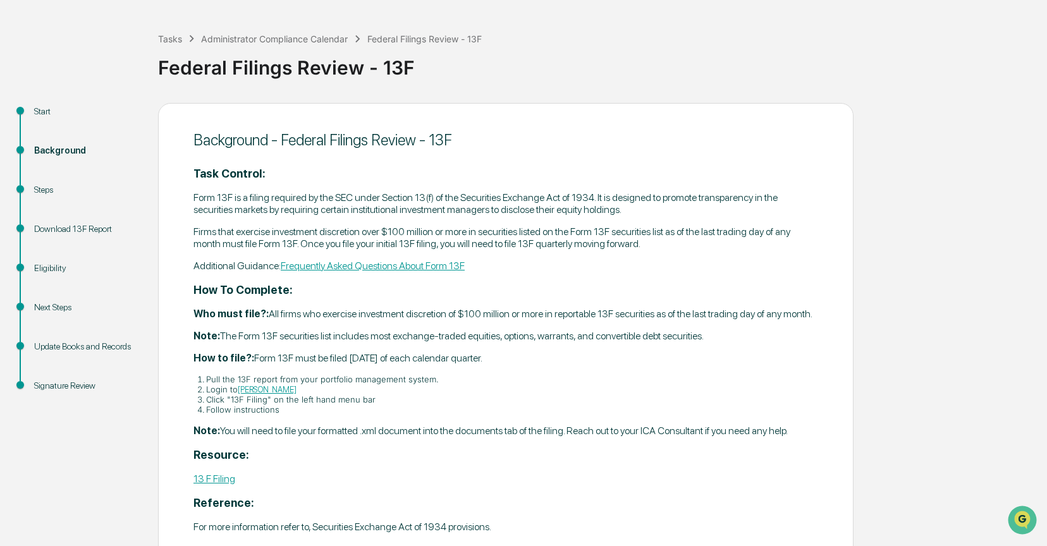
scroll to position [126, 0]
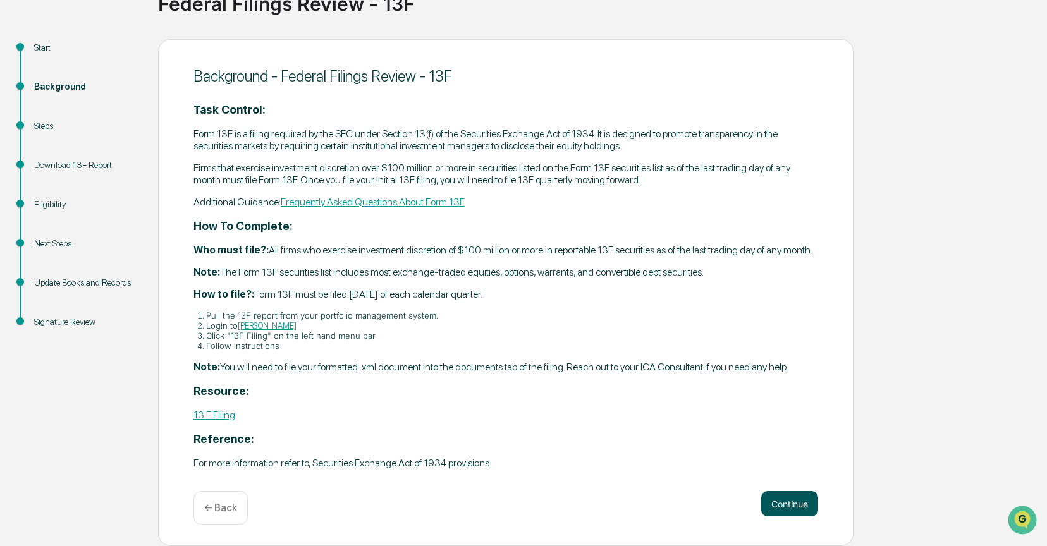
click at [792, 508] on button "Continue" at bounding box center [789, 503] width 57 height 25
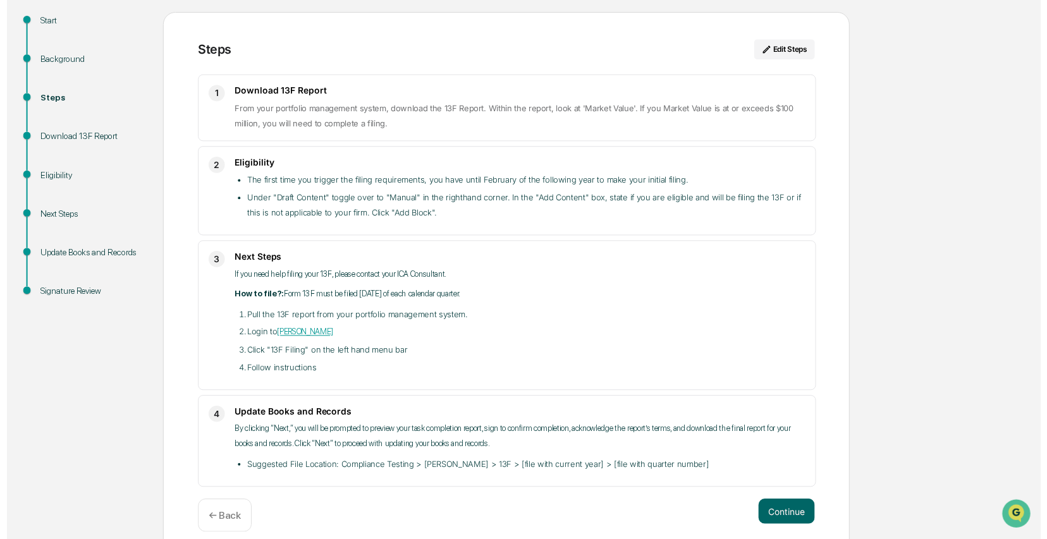
scroll to position [151, 0]
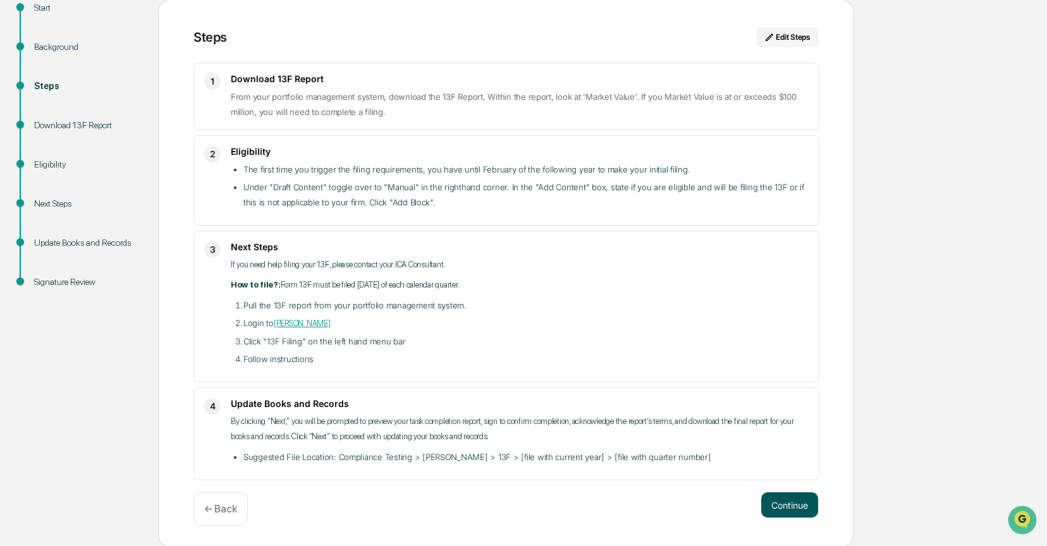
click at [789, 511] on button "Continue" at bounding box center [789, 505] width 57 height 25
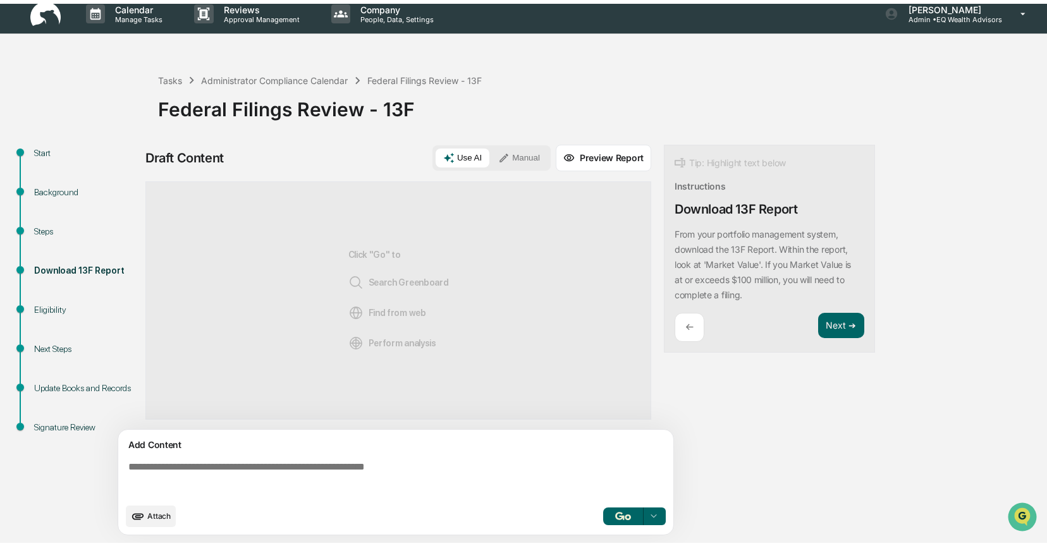
scroll to position [9, 0]
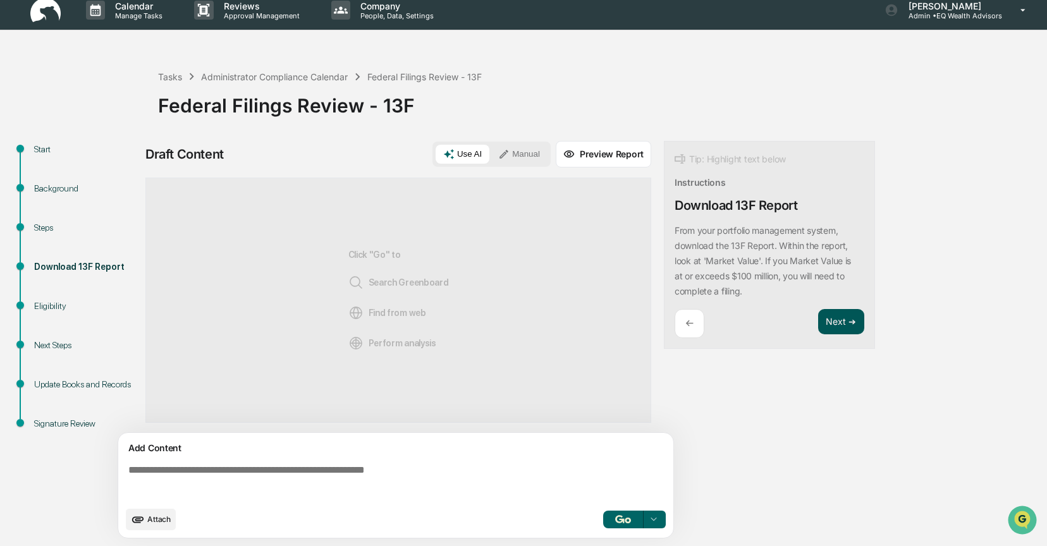
click at [840, 323] on button "Next ➔" at bounding box center [841, 322] width 46 height 26
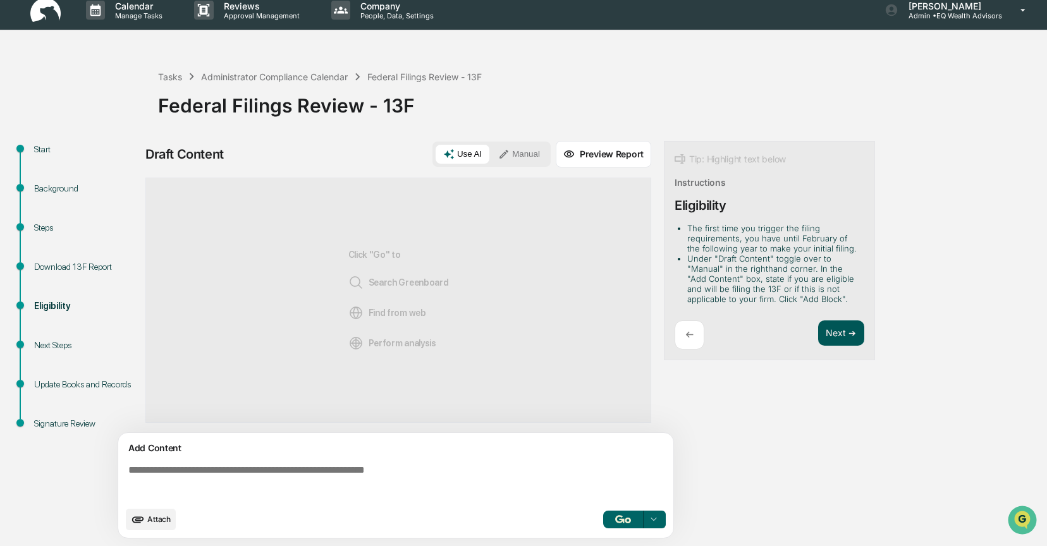
click at [840, 323] on button "Next ➔" at bounding box center [841, 334] width 46 height 26
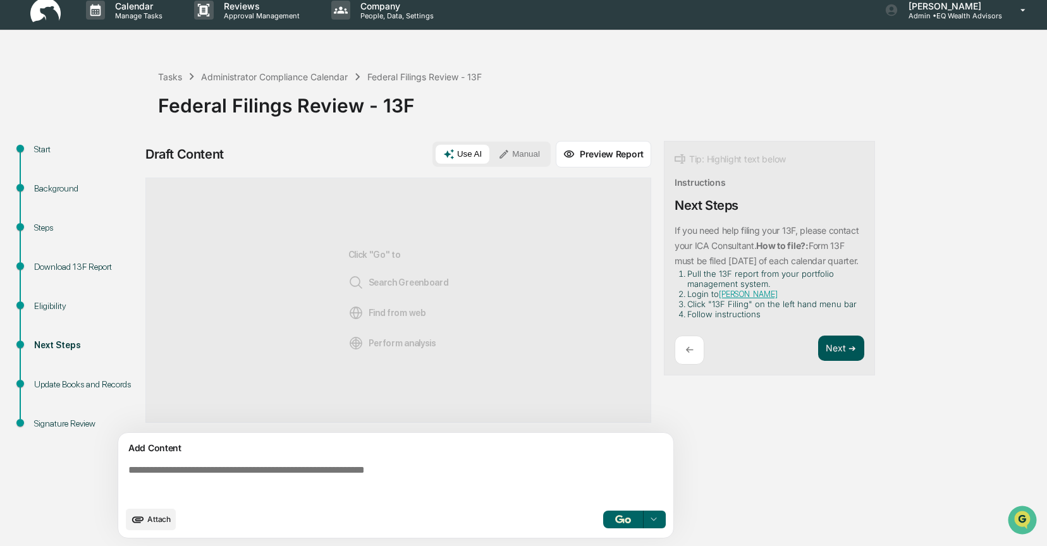
click at [834, 362] on button "Next ➔" at bounding box center [841, 349] width 46 height 26
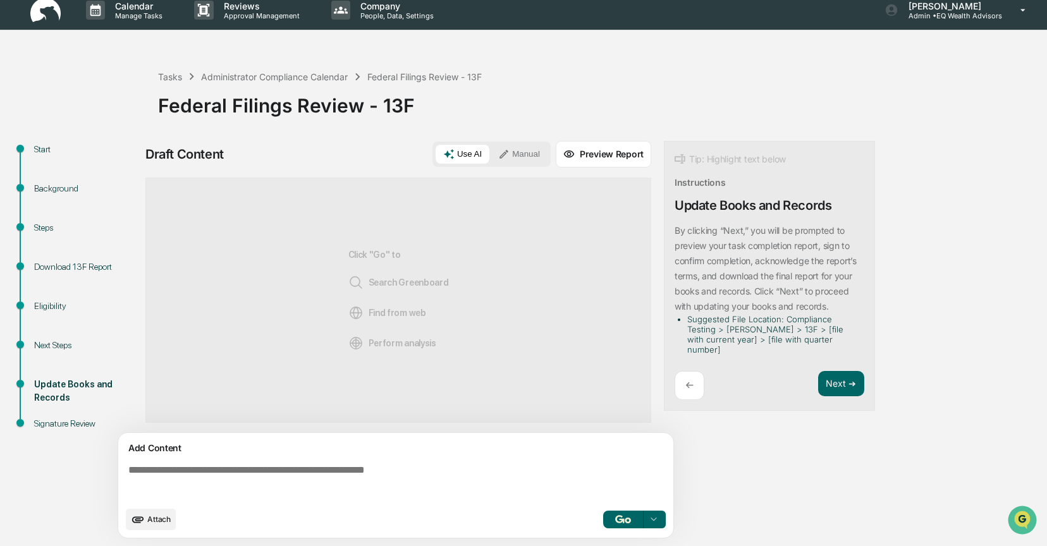
click at [518, 154] on button "Manual" at bounding box center [519, 154] width 57 height 19
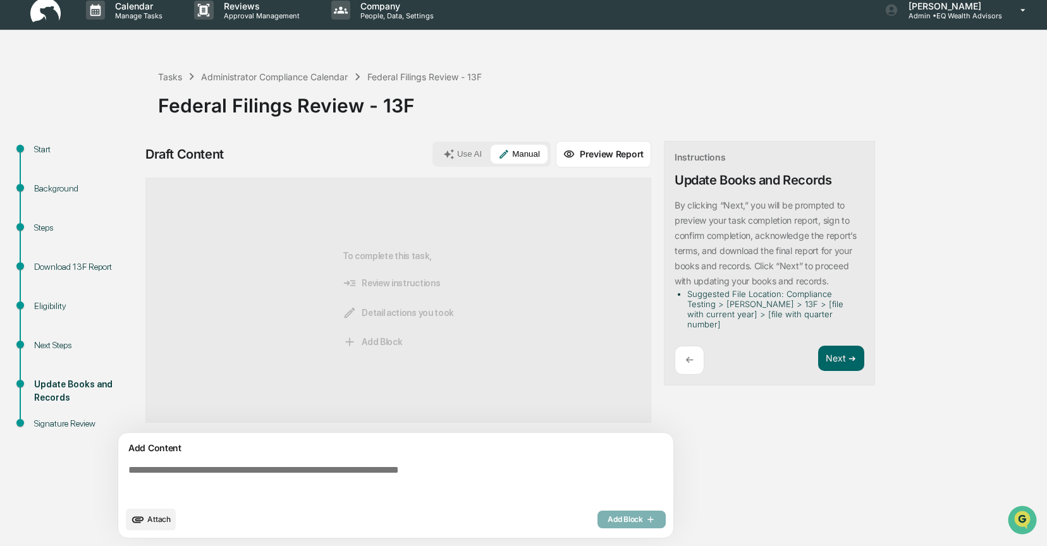
click at [159, 517] on span "Attach" at bounding box center [158, 519] width 23 height 9
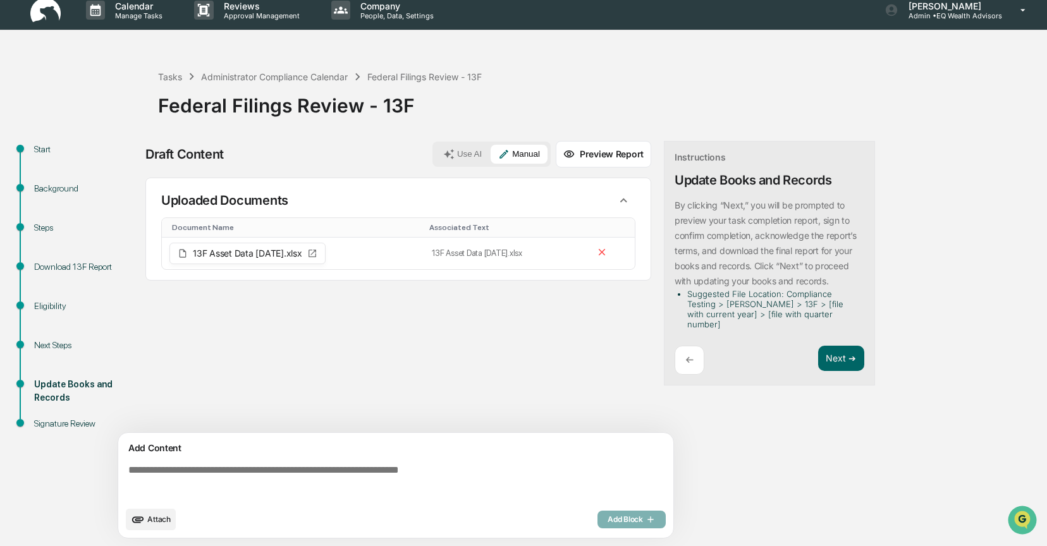
click at [134, 470] on textarea at bounding box center [398, 483] width 550 height 46
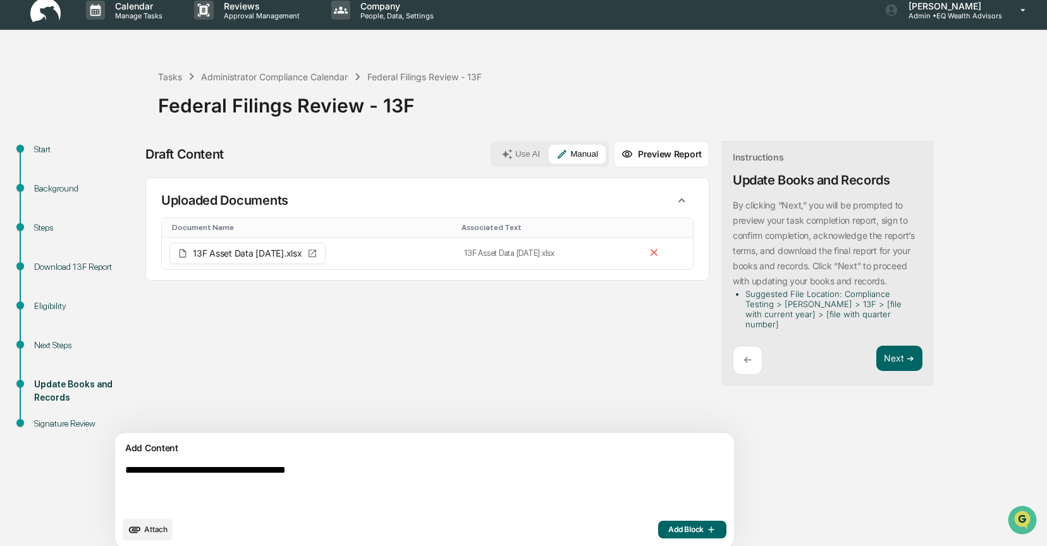
drag, startPoint x: 263, startPoint y: 470, endPoint x: 307, endPoint y: 451, distance: 47.3
click at [263, 470] on textarea "**********" at bounding box center [395, 488] width 550 height 56
type textarea "**********"
click at [658, 524] on button "Add Block" at bounding box center [692, 530] width 68 height 18
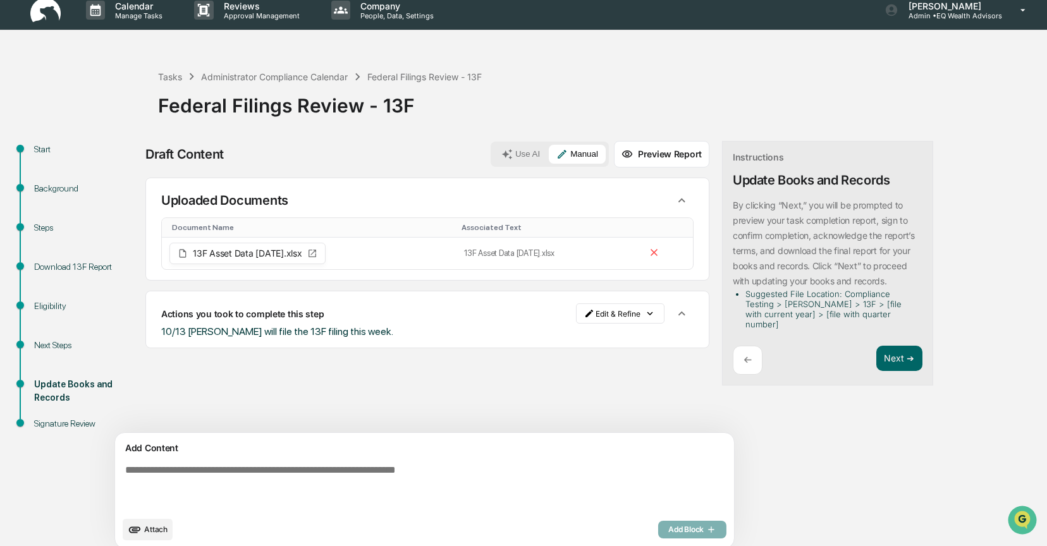
click at [524, 367] on div "Sources Uploaded Documents Document Name Associated Text 13F Asset Data [DATE].…" at bounding box center [427, 305] width 564 height 255
click at [876, 346] on button "Next ➔" at bounding box center [899, 359] width 46 height 26
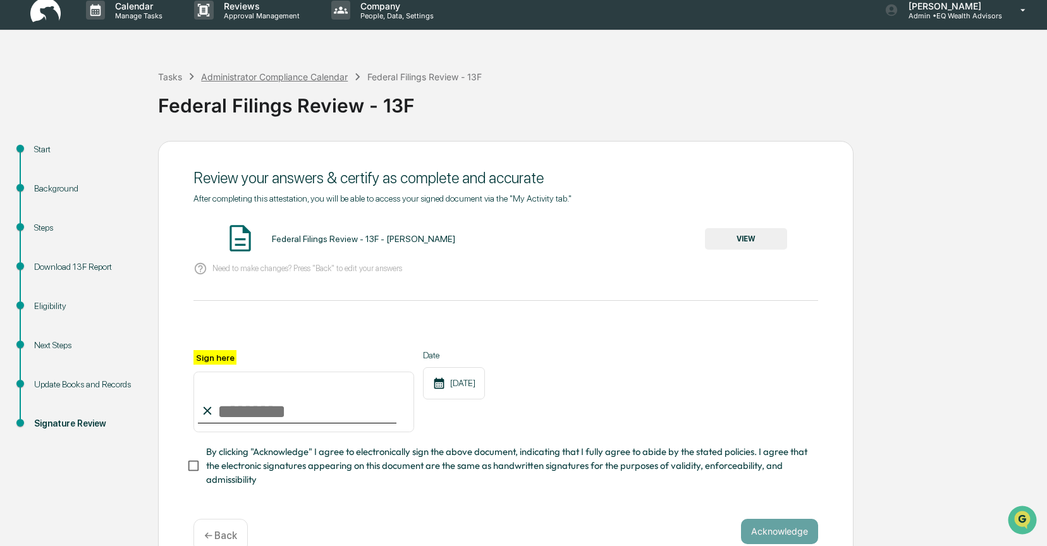
click at [233, 75] on div "Administrator Compliance Calendar" at bounding box center [274, 76] width 147 height 11
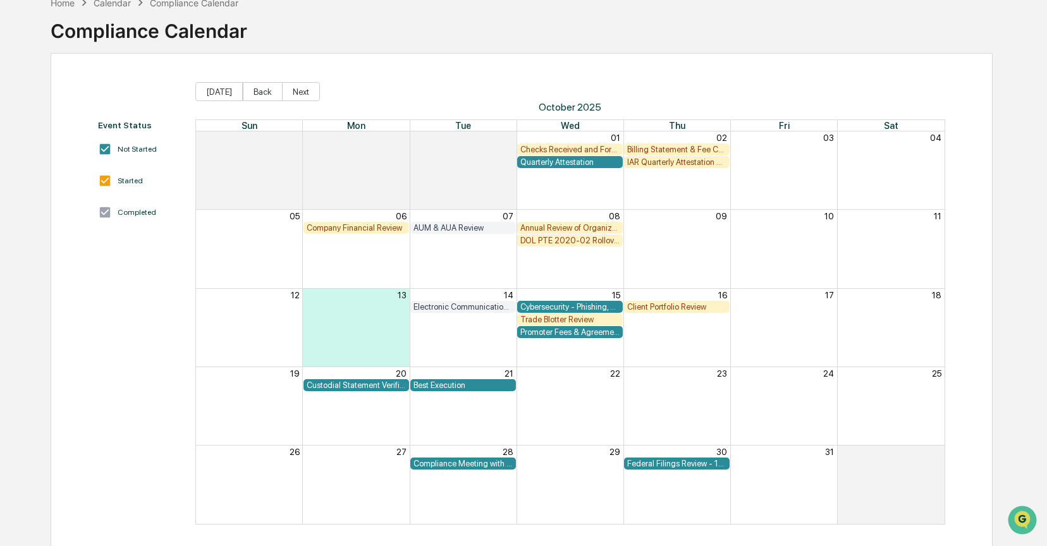
scroll to position [77, 0]
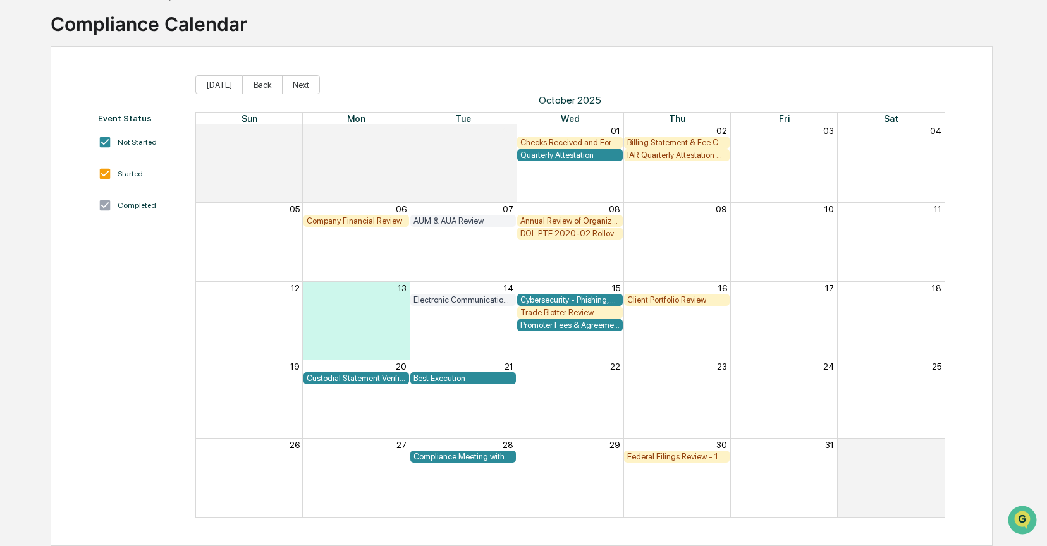
click at [665, 215] on div "Company Financial Review AUM & AUA Review Annual Review of Organizational Docum…" at bounding box center [570, 221] width 748 height 13
click at [661, 299] on div "Client Portfolio Review" at bounding box center [676, 299] width 99 height 9
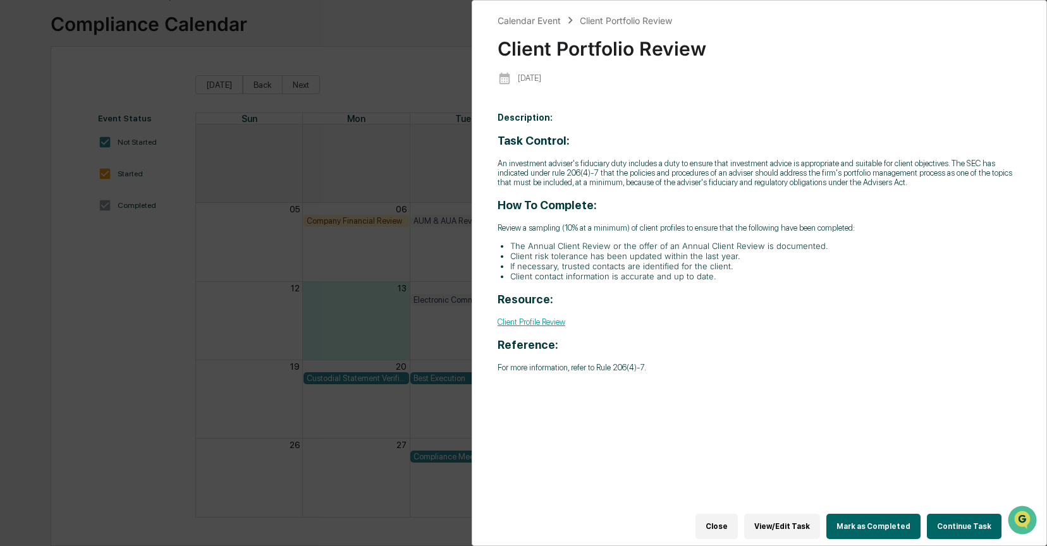
click at [947, 514] on button "Continue Task" at bounding box center [964, 526] width 75 height 25
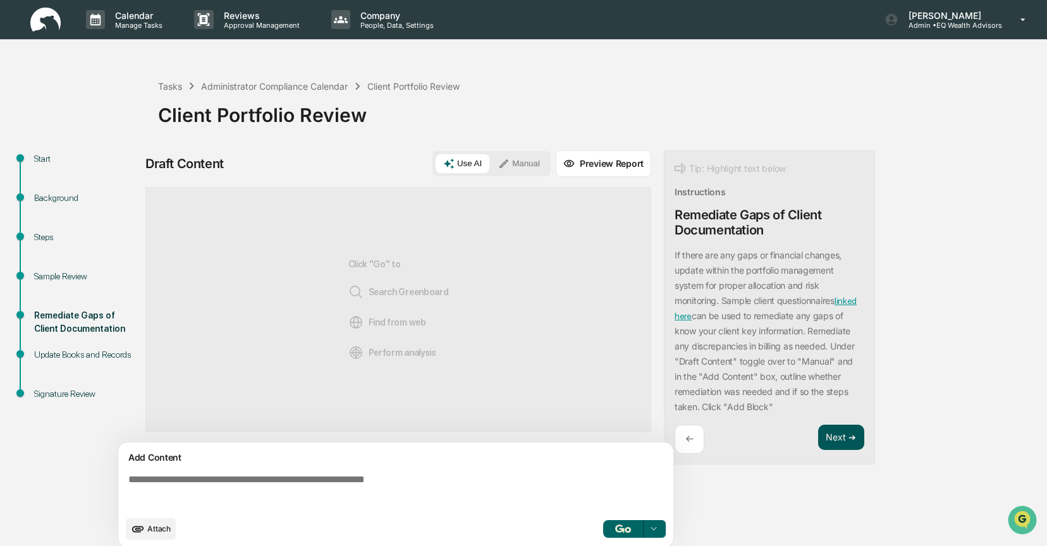
click at [833, 441] on button "Next ➔" at bounding box center [841, 438] width 46 height 26
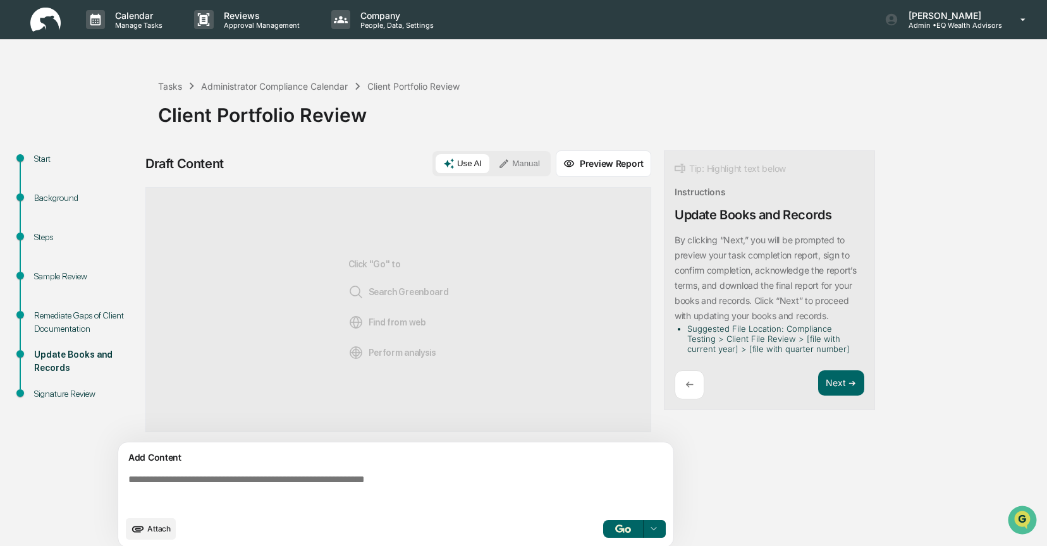
click at [532, 159] on button "Manual" at bounding box center [519, 163] width 57 height 19
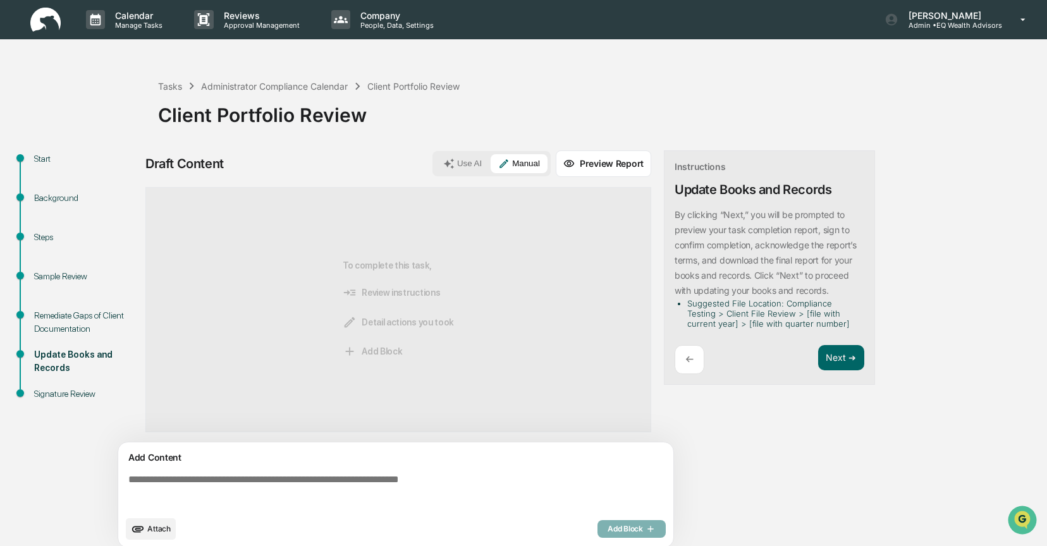
click at [156, 524] on button "Attach" at bounding box center [151, 528] width 50 height 21
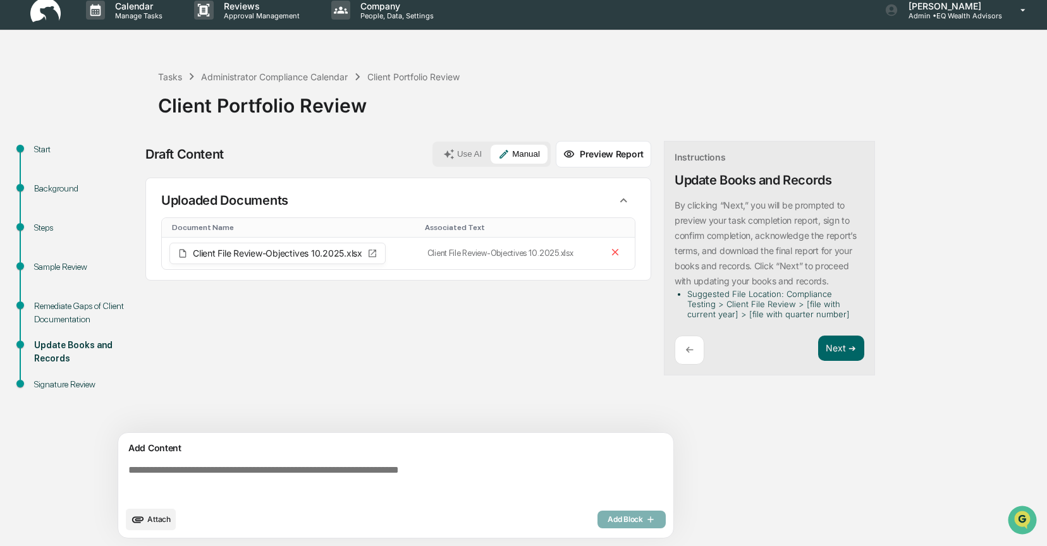
click at [496, 324] on div "Sources Uploaded Documents Document Name Associated Text Client File Review-Obj…" at bounding box center [398, 305] width 506 height 255
click at [289, 286] on div "Uploaded Documents Document Name Associated Text Client File Review-Objectives …" at bounding box center [398, 234] width 506 height 113
click at [835, 342] on button "Next ➔" at bounding box center [841, 349] width 46 height 26
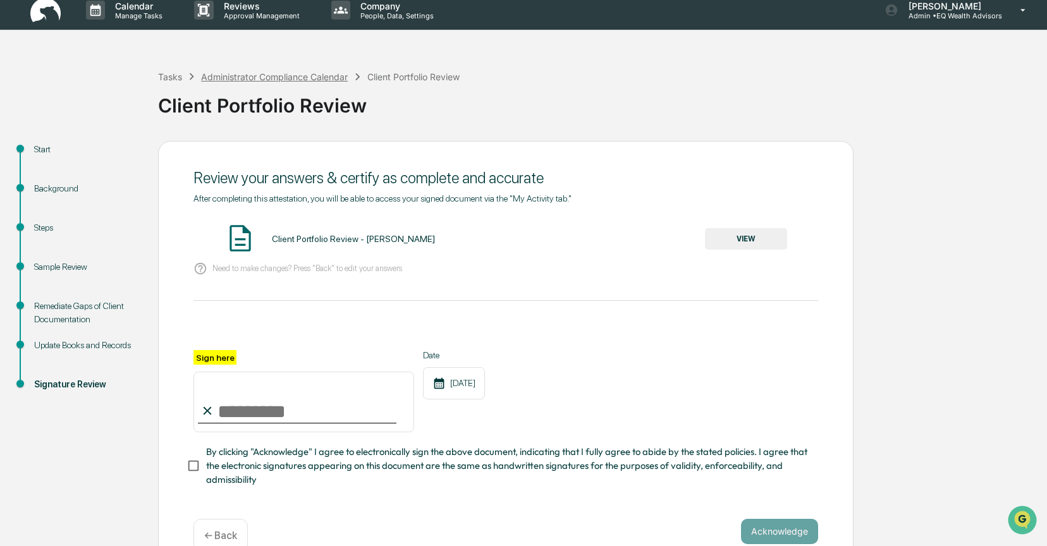
click at [260, 75] on div "Administrator Compliance Calendar" at bounding box center [274, 76] width 147 height 11
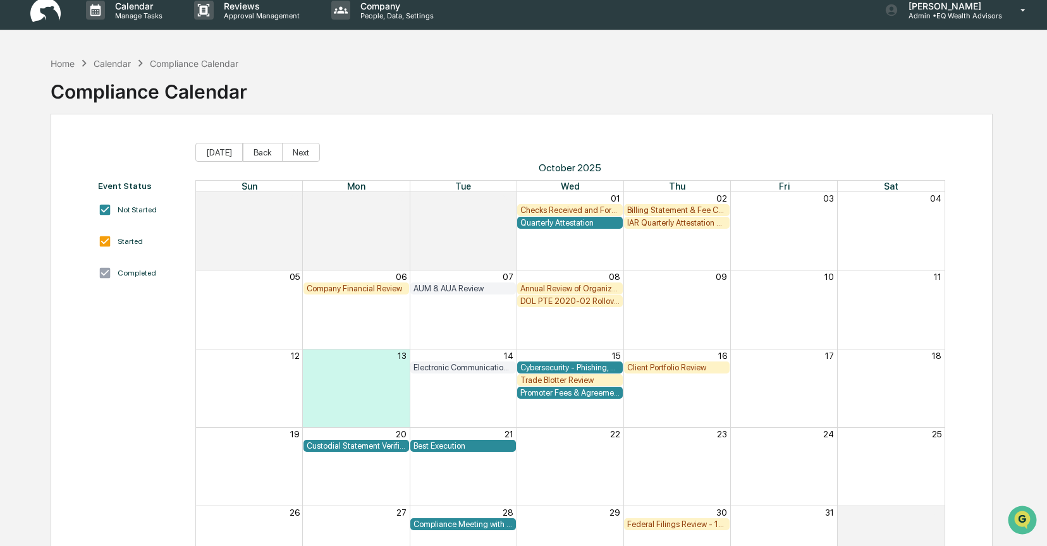
click at [561, 302] on div "DOL PTE 2020-02 Rollover & IRA to IRA Account Review" at bounding box center [569, 301] width 99 height 9
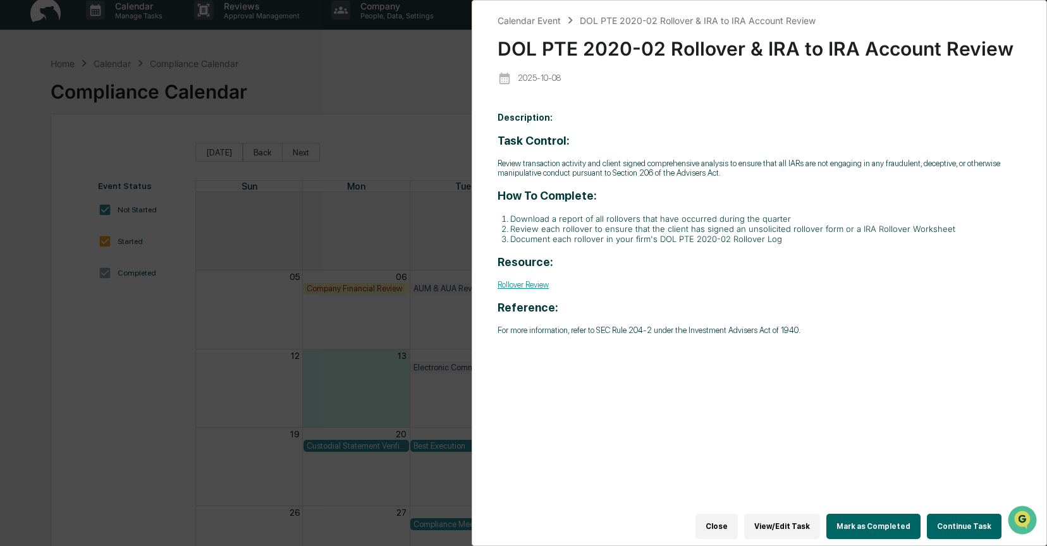
click at [973, 523] on button "Continue Task" at bounding box center [964, 526] width 75 height 25
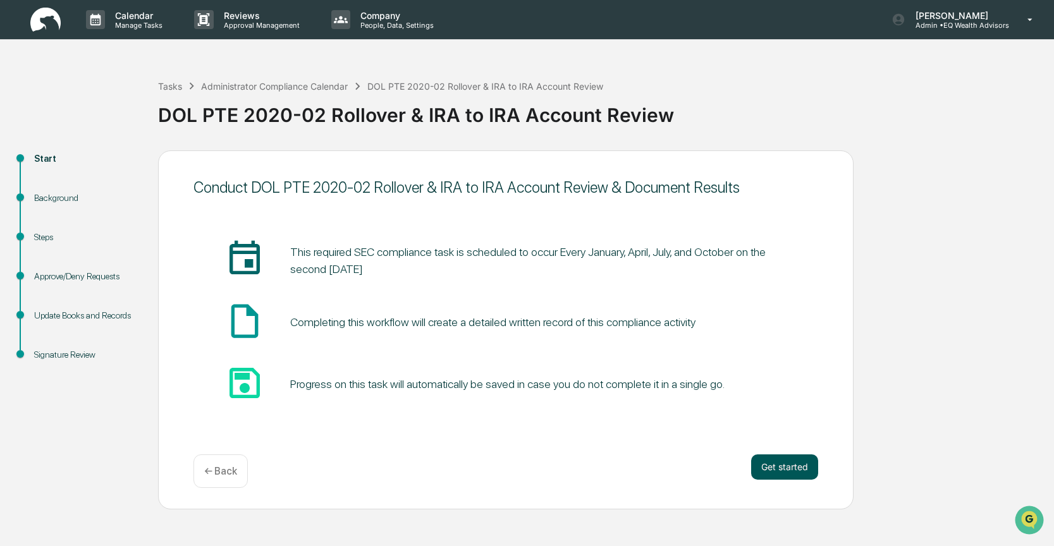
click at [772, 465] on button "Get started" at bounding box center [784, 467] width 67 height 25
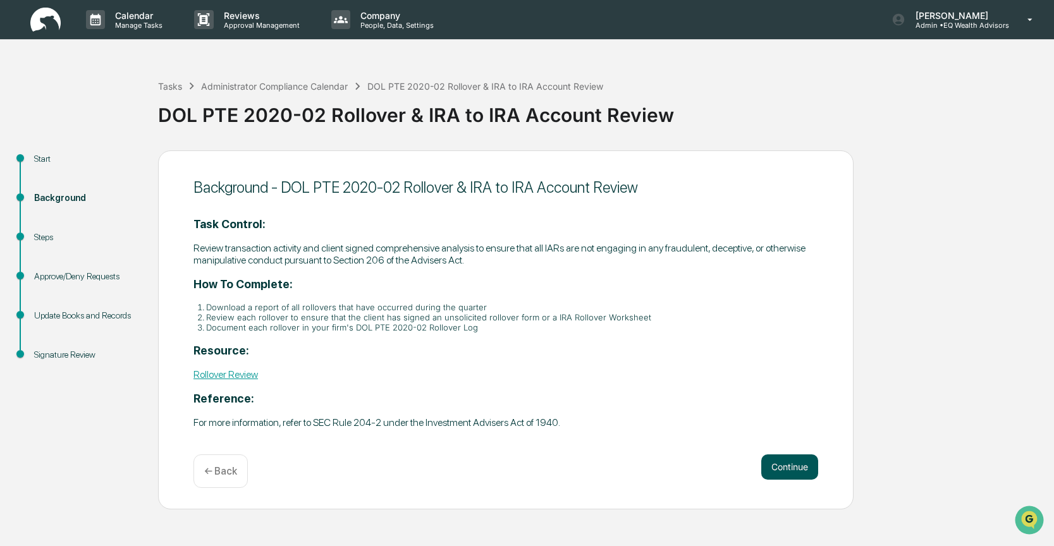
click at [776, 470] on button "Continue" at bounding box center [789, 467] width 57 height 25
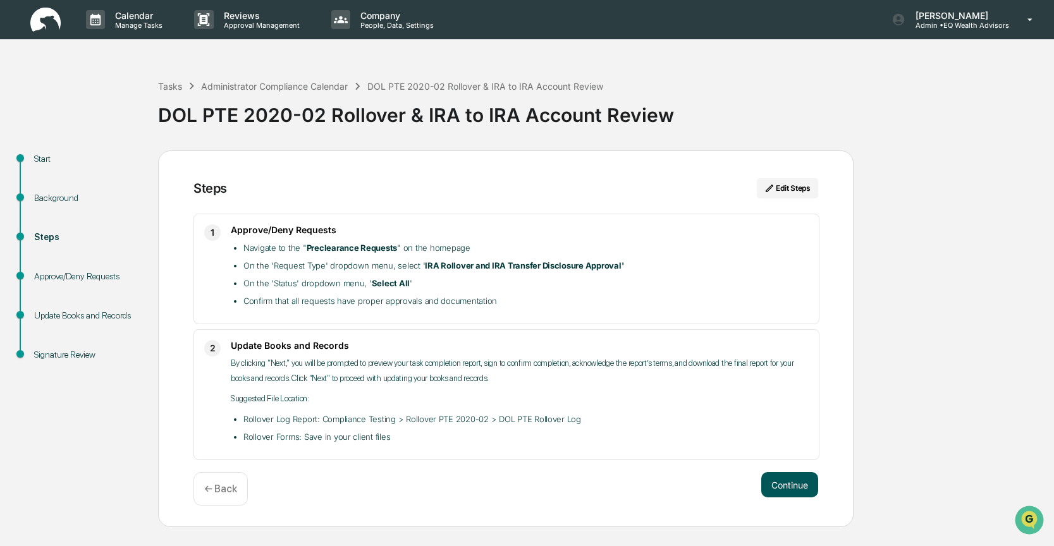
click at [783, 481] on button "Continue" at bounding box center [789, 484] width 57 height 25
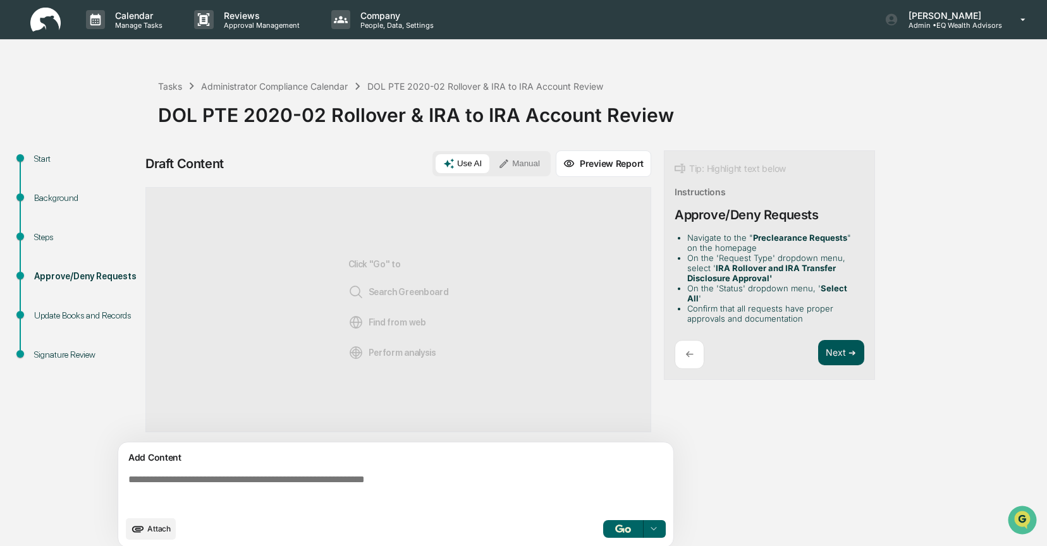
click at [846, 345] on button "Next ➔" at bounding box center [841, 353] width 46 height 26
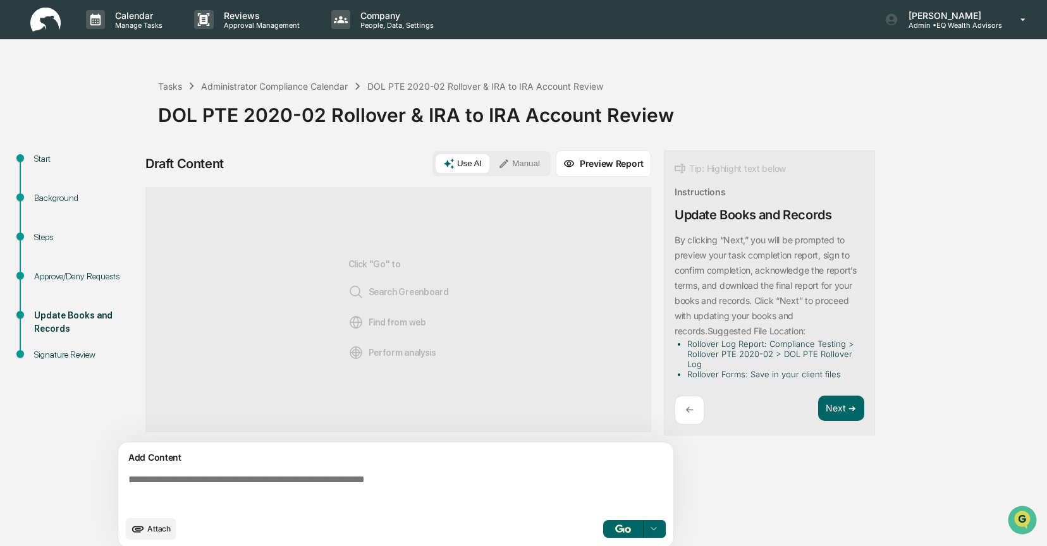
click at [517, 166] on button "Manual" at bounding box center [519, 163] width 57 height 19
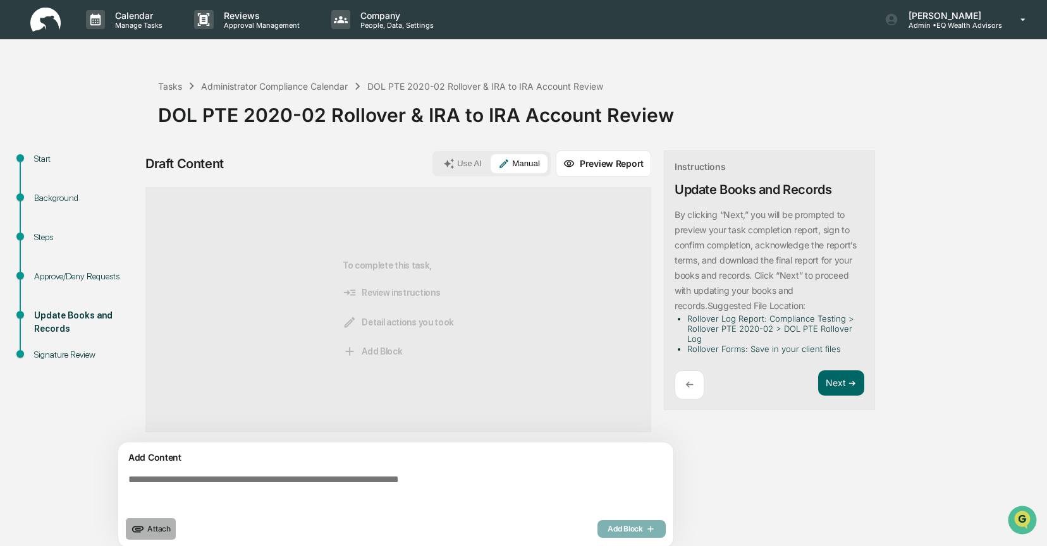
click at [154, 527] on span "Attach" at bounding box center [158, 528] width 23 height 9
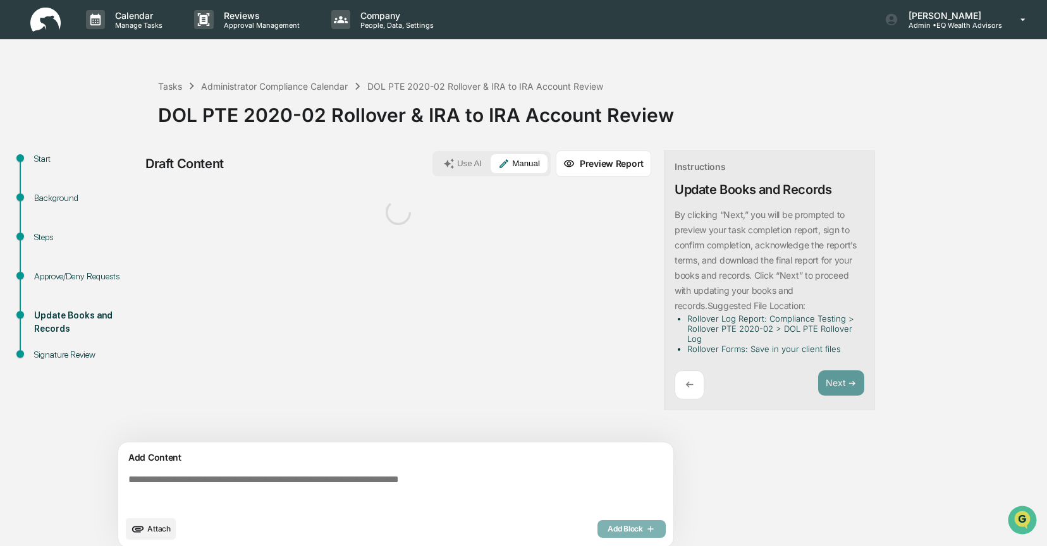
scroll to position [9, 0]
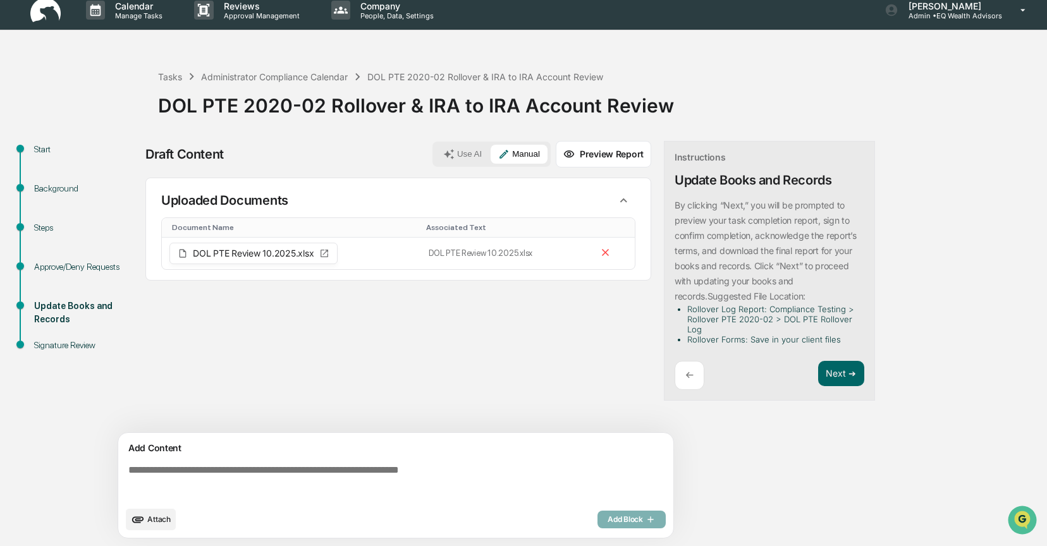
click at [333, 325] on div "Sources Uploaded Documents Document Name Associated Text DOL PTE Review 10.2025…" at bounding box center [398, 305] width 506 height 255
click at [844, 374] on button "Next ➔" at bounding box center [841, 374] width 46 height 26
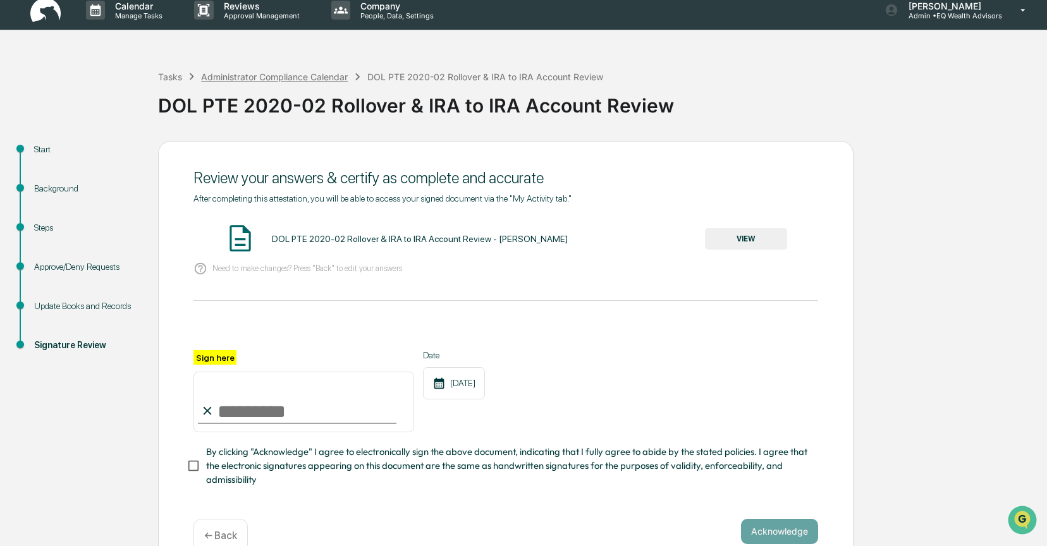
click at [259, 77] on div "Administrator Compliance Calendar" at bounding box center [274, 76] width 147 height 11
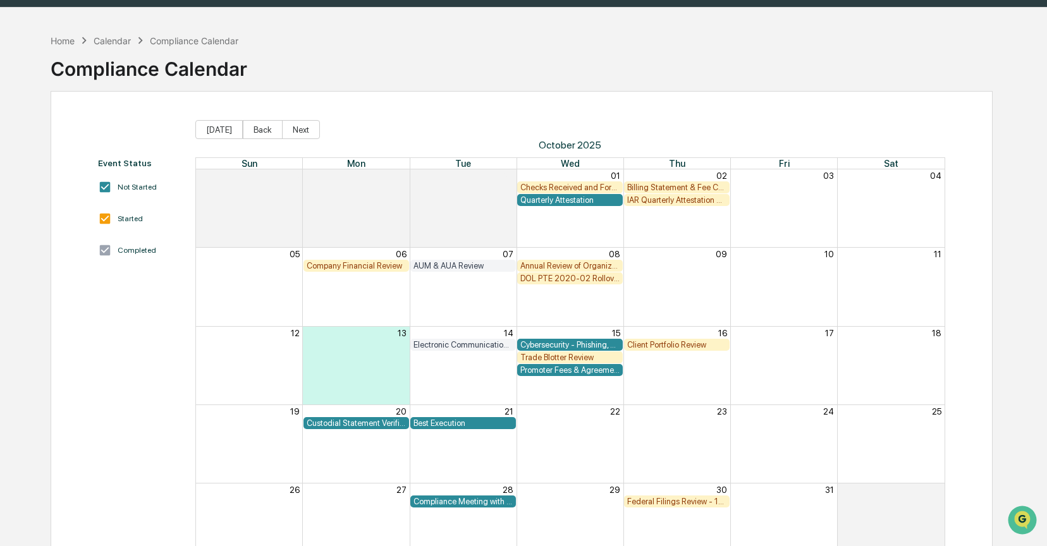
scroll to position [77, 0]
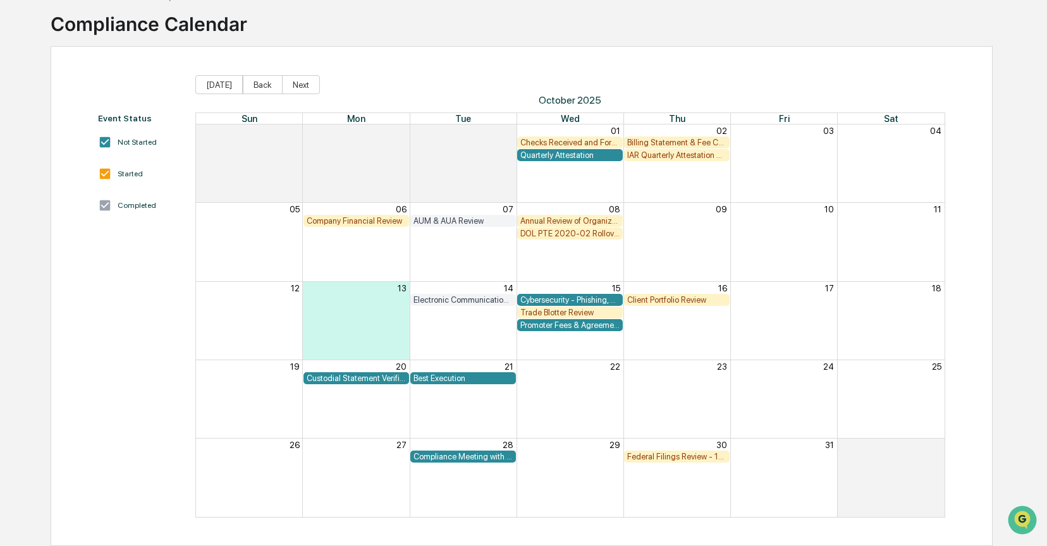
click at [371, 374] on div "Custodial Statement Verification" at bounding box center [356, 378] width 99 height 9
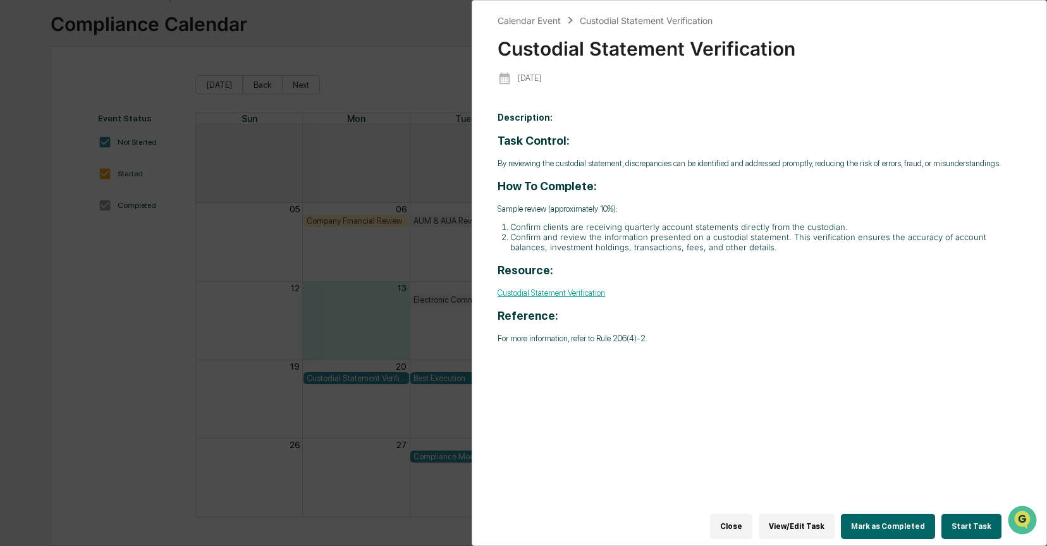
click at [976, 514] on button "Start Task" at bounding box center [971, 526] width 60 height 25
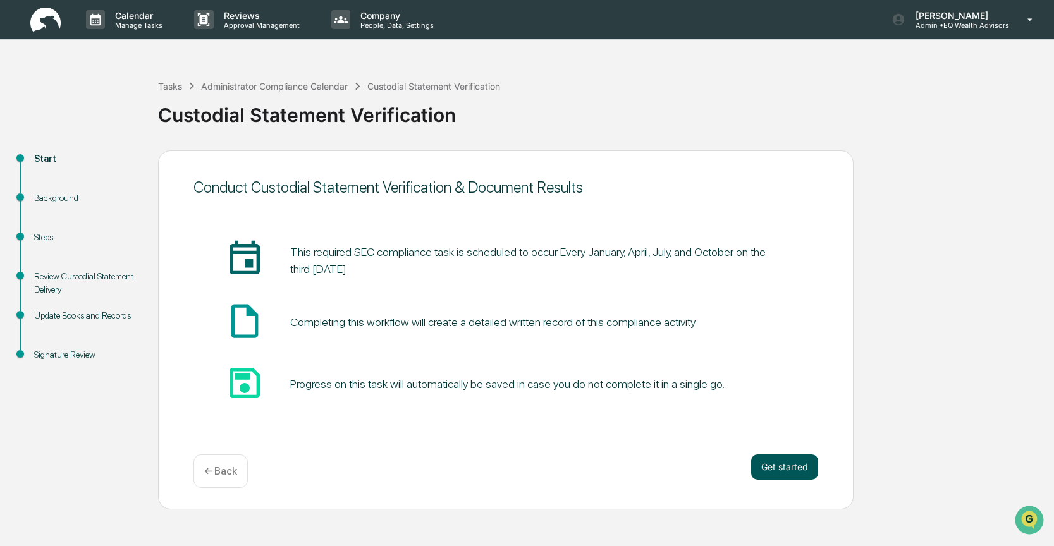
click at [798, 473] on button "Get started" at bounding box center [784, 467] width 67 height 25
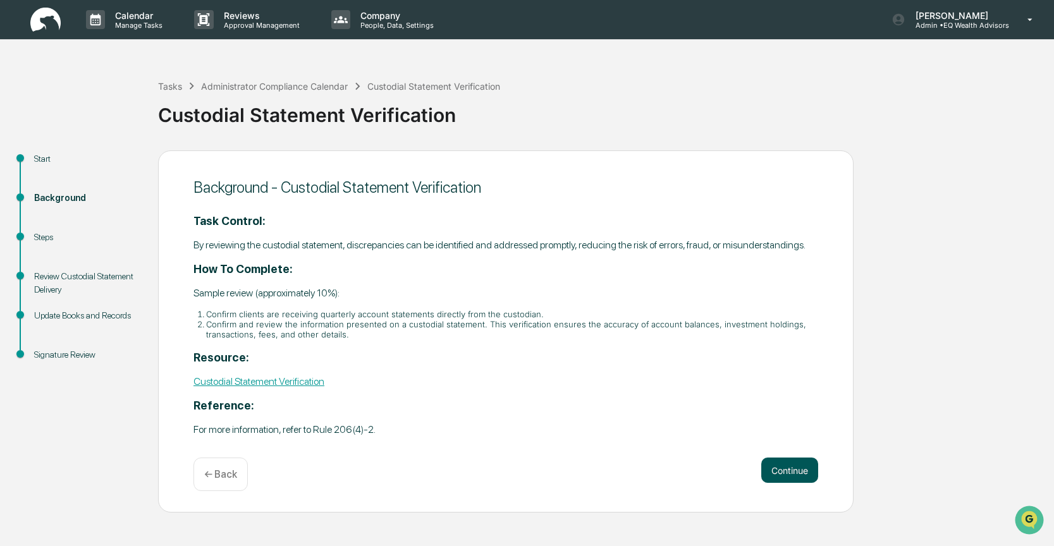
click at [797, 474] on button "Continue" at bounding box center [789, 470] width 57 height 25
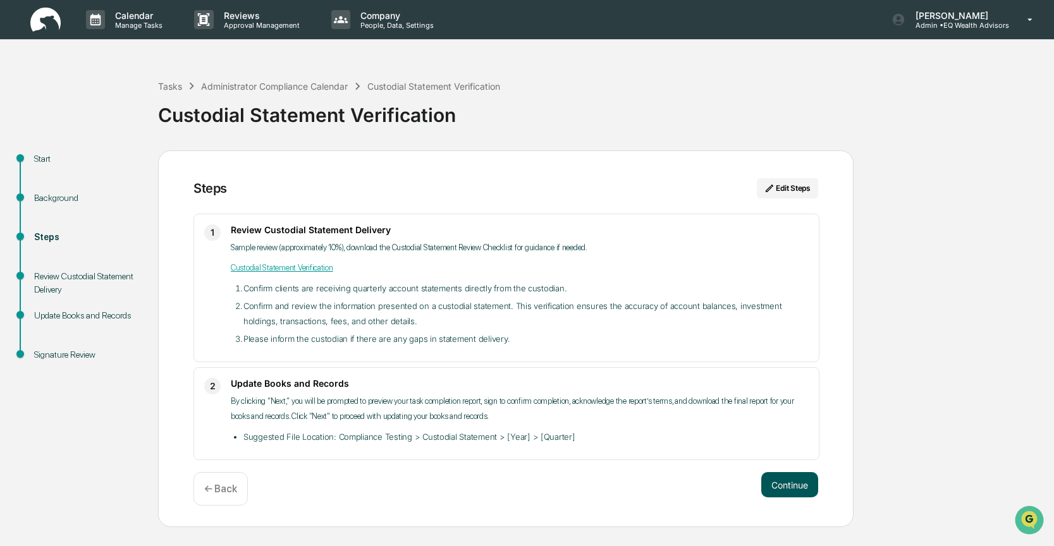
click at [797, 477] on button "Continue" at bounding box center [789, 484] width 57 height 25
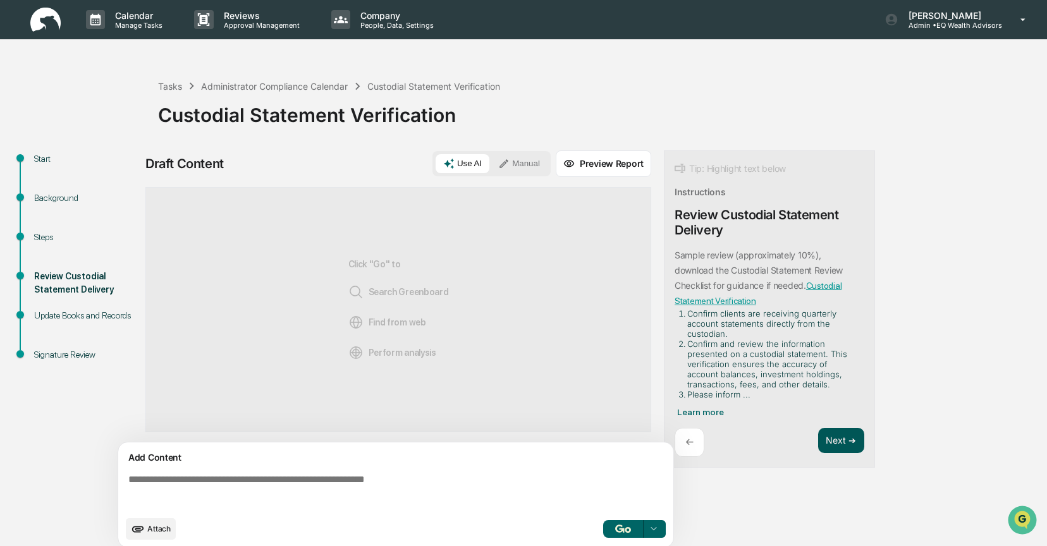
click at [833, 435] on button "Next ➔" at bounding box center [841, 441] width 46 height 26
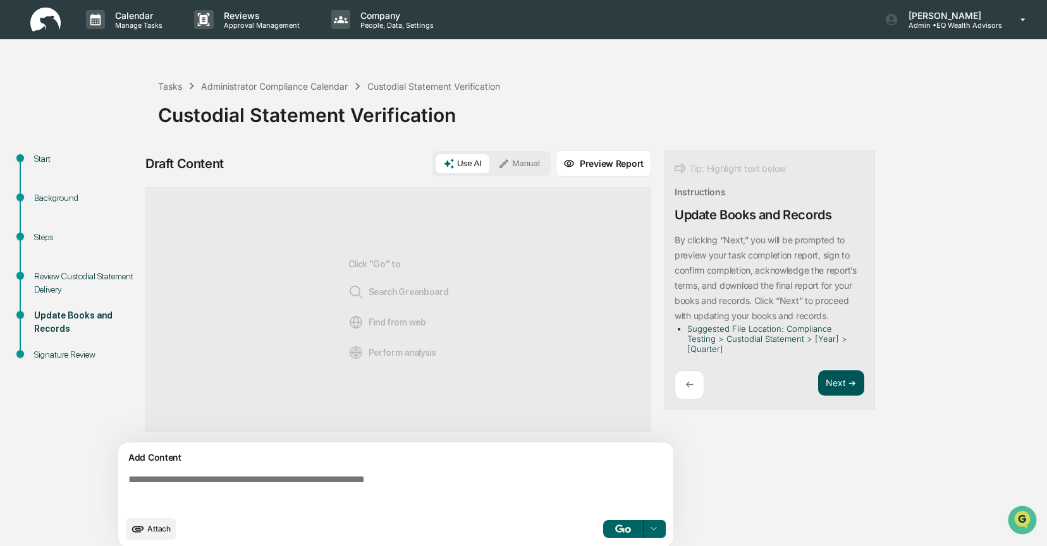
click at [837, 387] on button "Next ➔" at bounding box center [841, 384] width 46 height 26
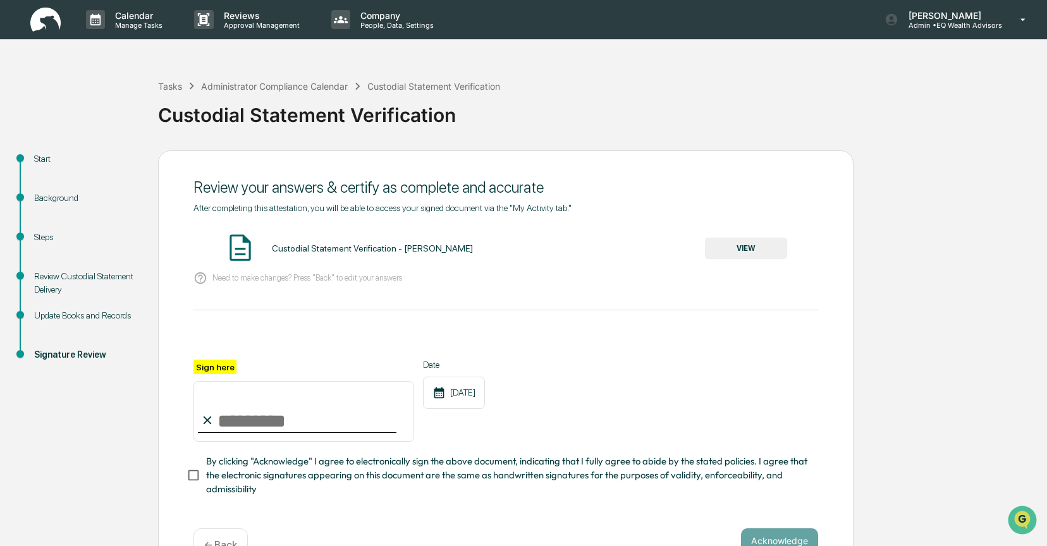
click at [727, 250] on button "VIEW" at bounding box center [746, 248] width 82 height 21
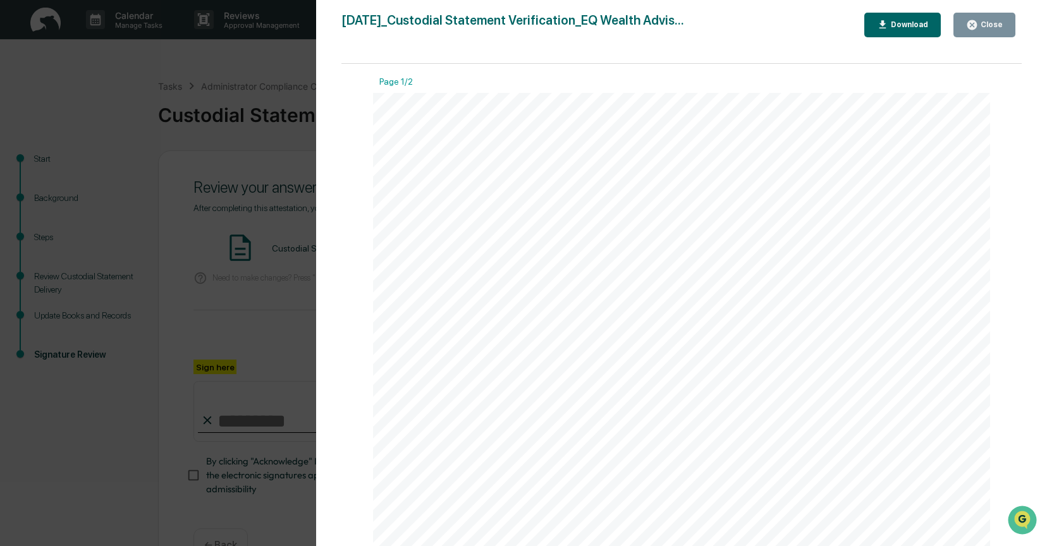
click at [988, 14] on button "Close" at bounding box center [984, 25] width 62 height 25
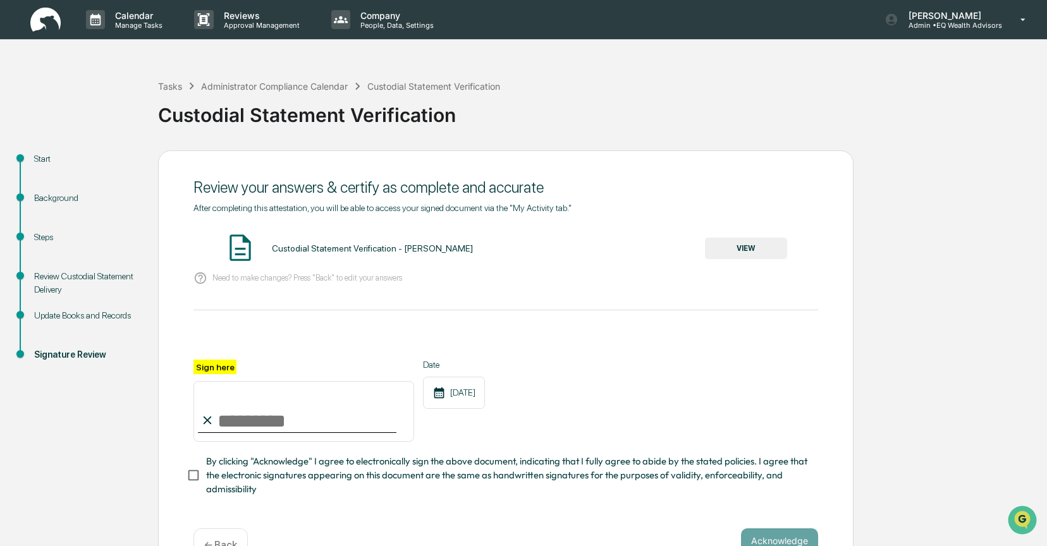
click at [242, 419] on input "Sign here" at bounding box center [303, 411] width 221 height 61
type input "**********"
click at [781, 532] on button "Acknowledge" at bounding box center [779, 541] width 77 height 25
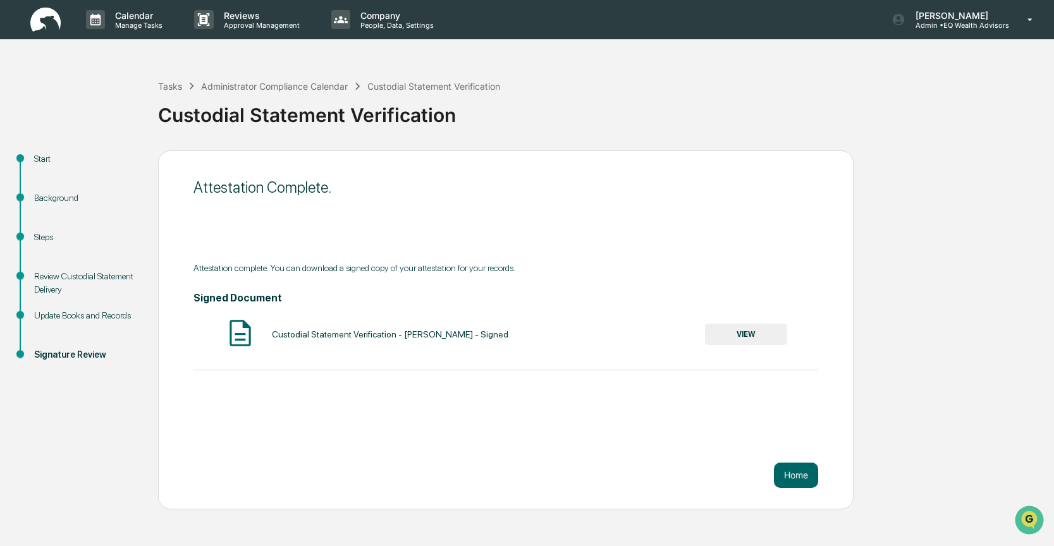
click at [742, 330] on button "VIEW" at bounding box center [746, 334] width 82 height 21
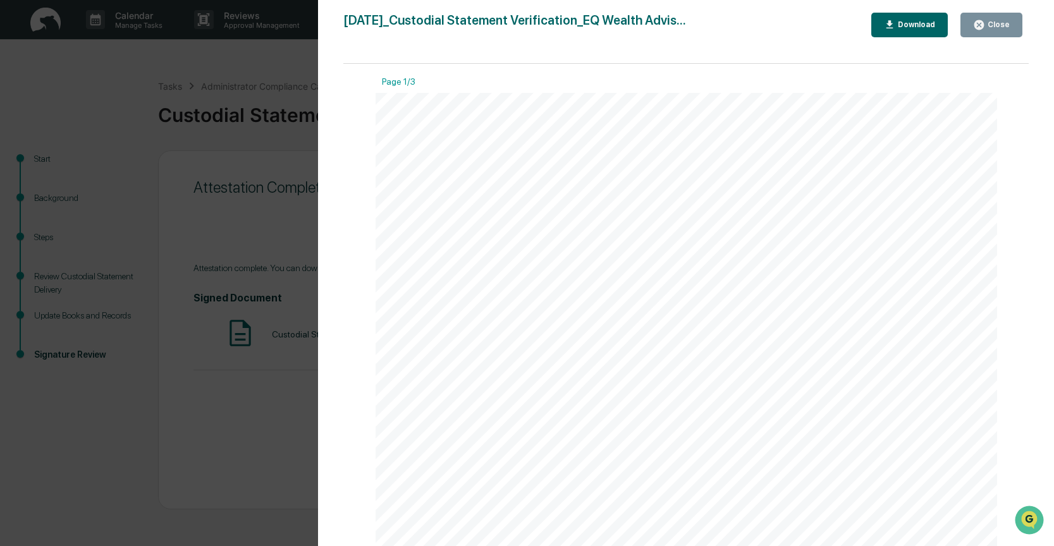
click at [910, 33] on button "Download" at bounding box center [909, 25] width 77 height 25
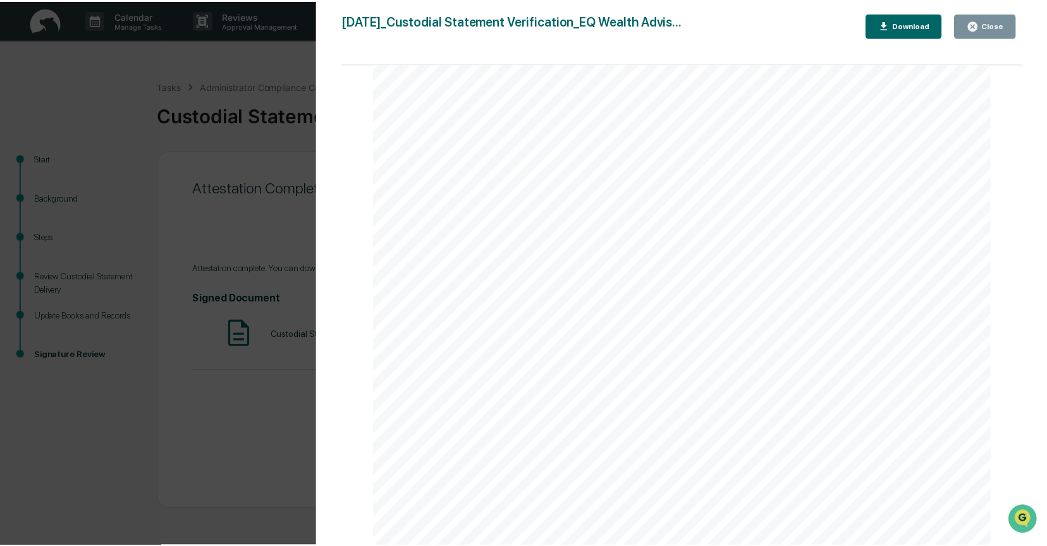
scroll to position [435, 0]
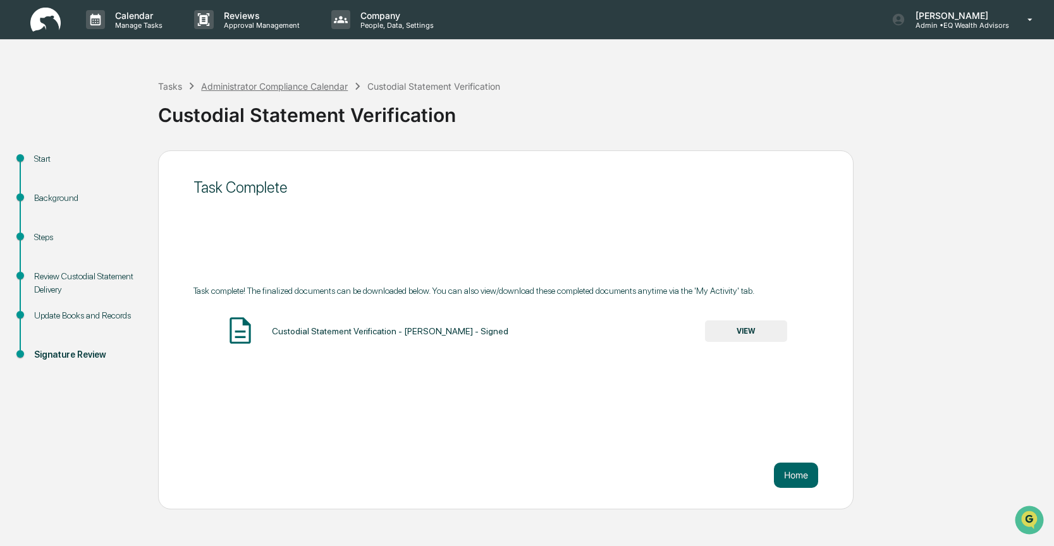
click at [279, 88] on div "Administrator Compliance Calendar" at bounding box center [274, 86] width 147 height 11
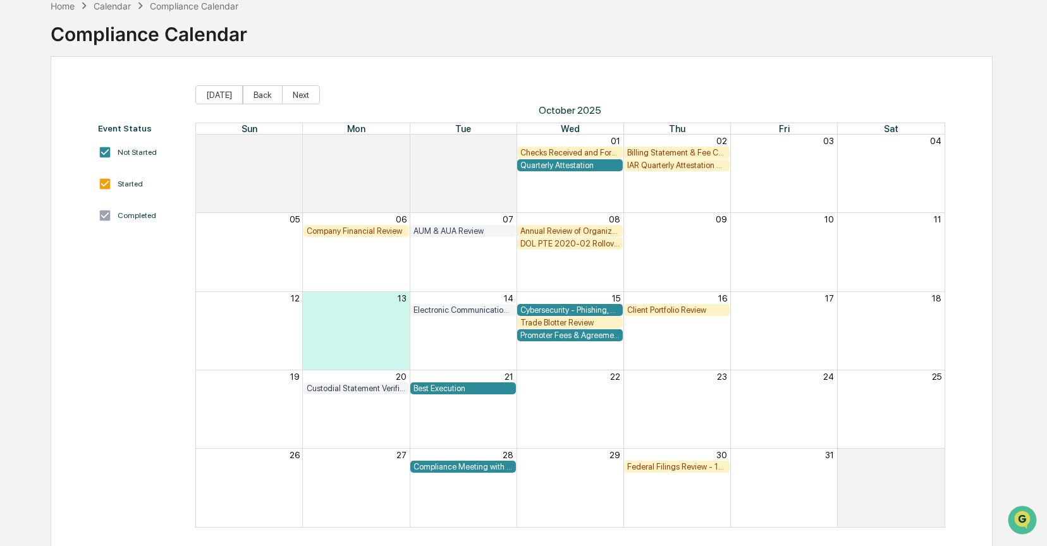
scroll to position [66, 0]
click at [673, 168] on div "IAR Quarterly Attestation Review" at bounding box center [676, 165] width 99 height 9
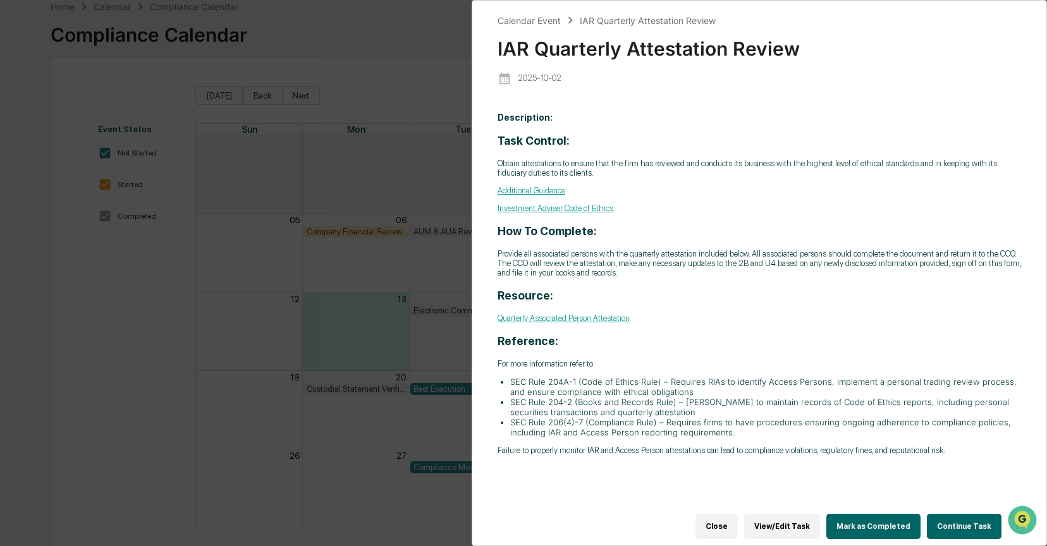
click at [946, 522] on button "Continue Task" at bounding box center [964, 526] width 75 height 25
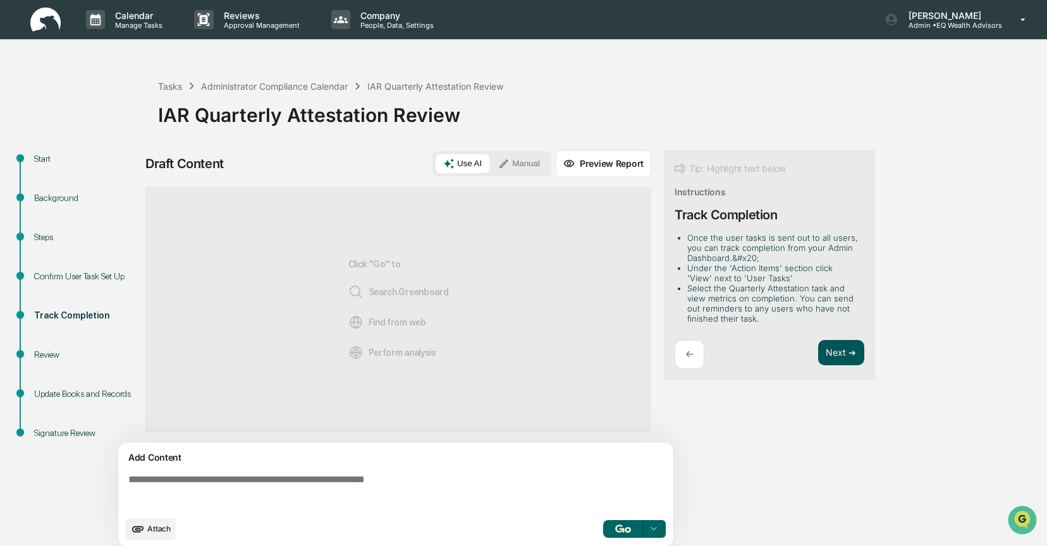
click at [833, 353] on button "Next ➔" at bounding box center [841, 353] width 46 height 26
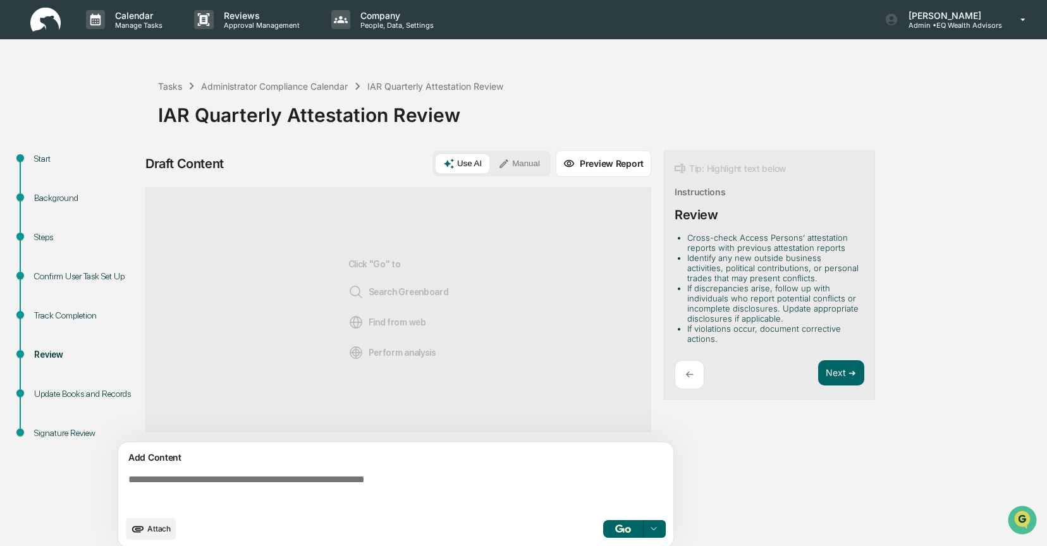
click at [62, 318] on div "Track Completion" at bounding box center [86, 315] width 104 height 13
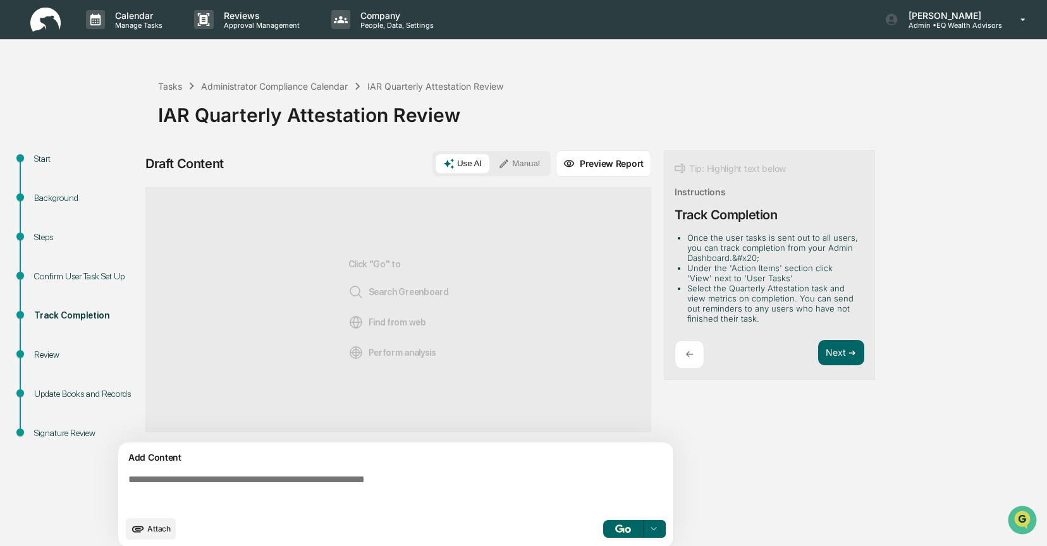
click at [46, 199] on div "Background" at bounding box center [86, 198] width 104 height 13
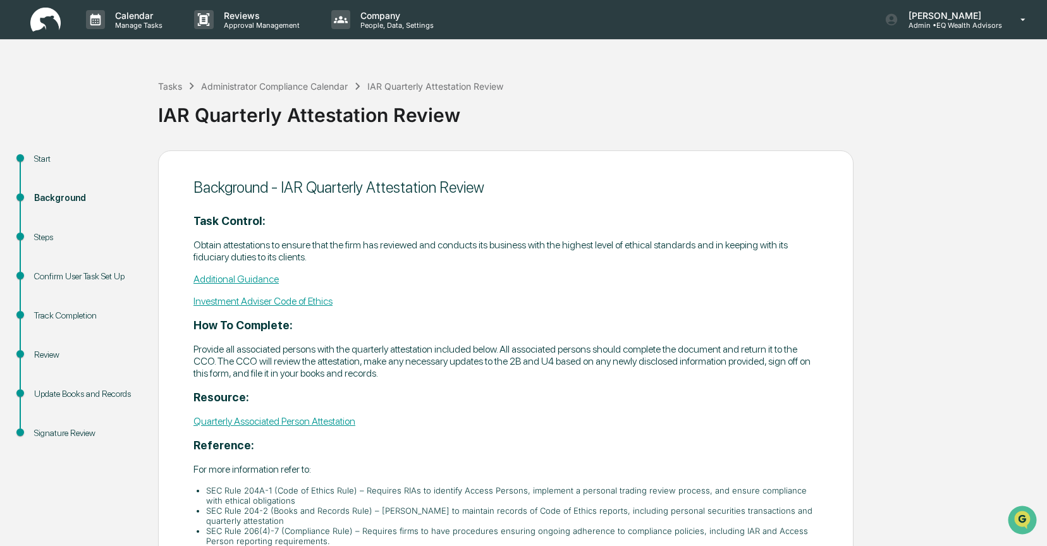
click at [50, 240] on div "Steps" at bounding box center [86, 237] width 104 height 13
click at [54, 281] on div "Confirm User Task Set Up" at bounding box center [86, 276] width 104 height 13
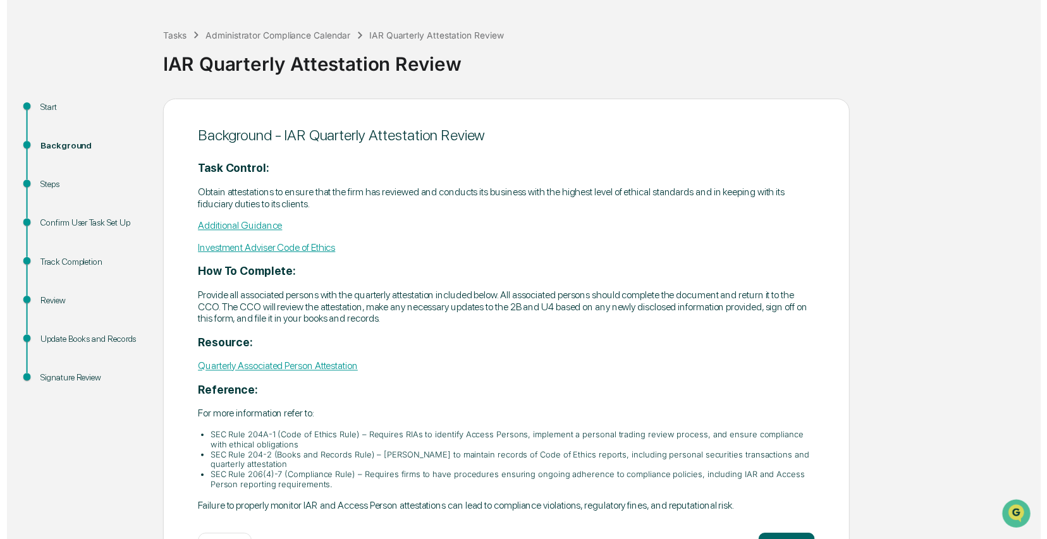
scroll to position [92, 0]
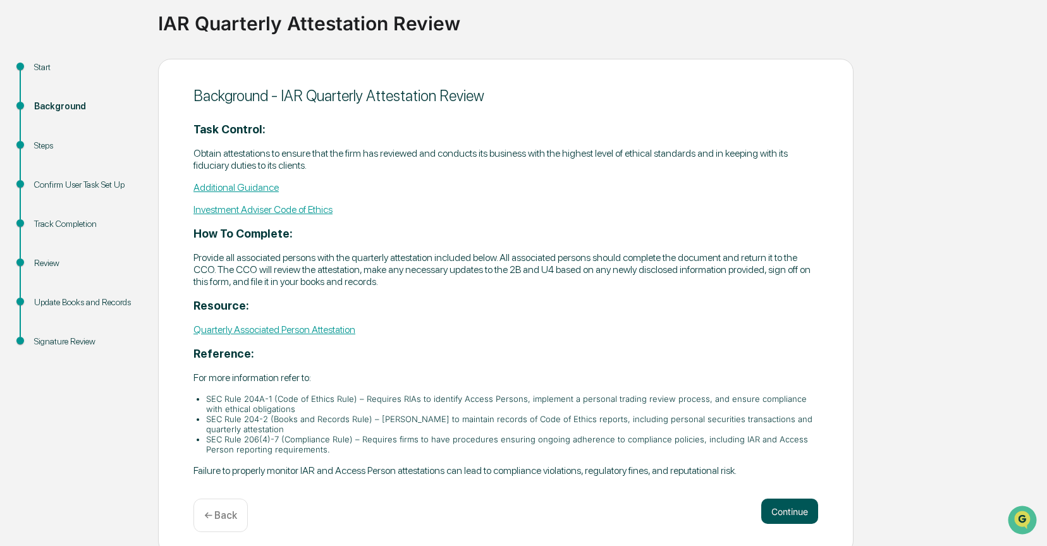
click at [784, 499] on button "Continue" at bounding box center [789, 511] width 57 height 25
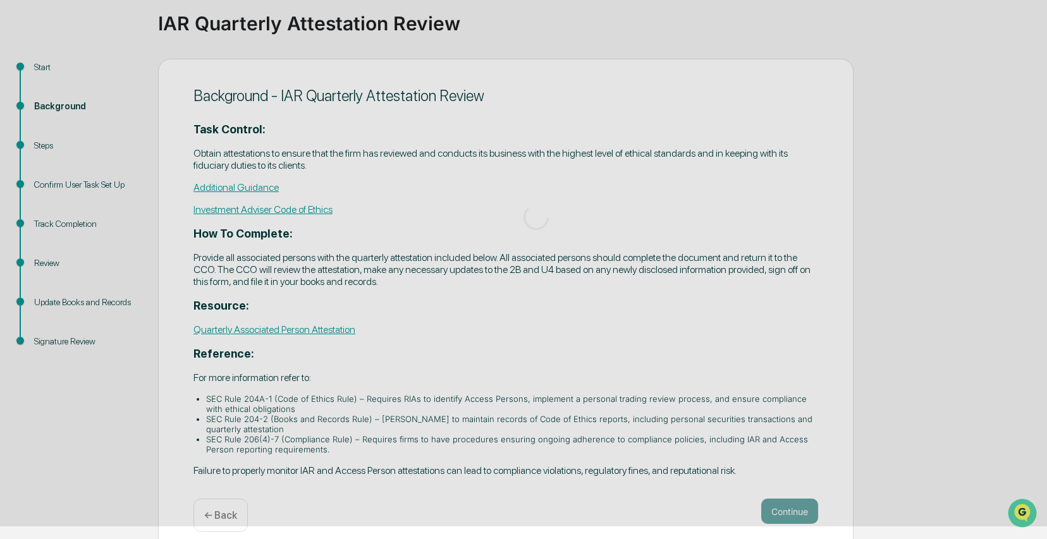
scroll to position [80, 0]
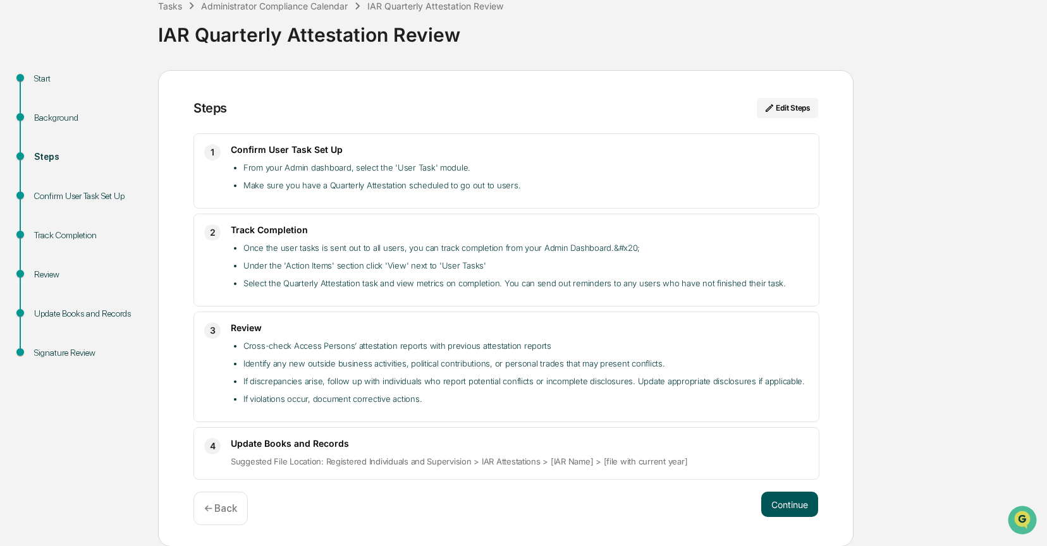
click at [781, 506] on button "Continue" at bounding box center [789, 504] width 57 height 25
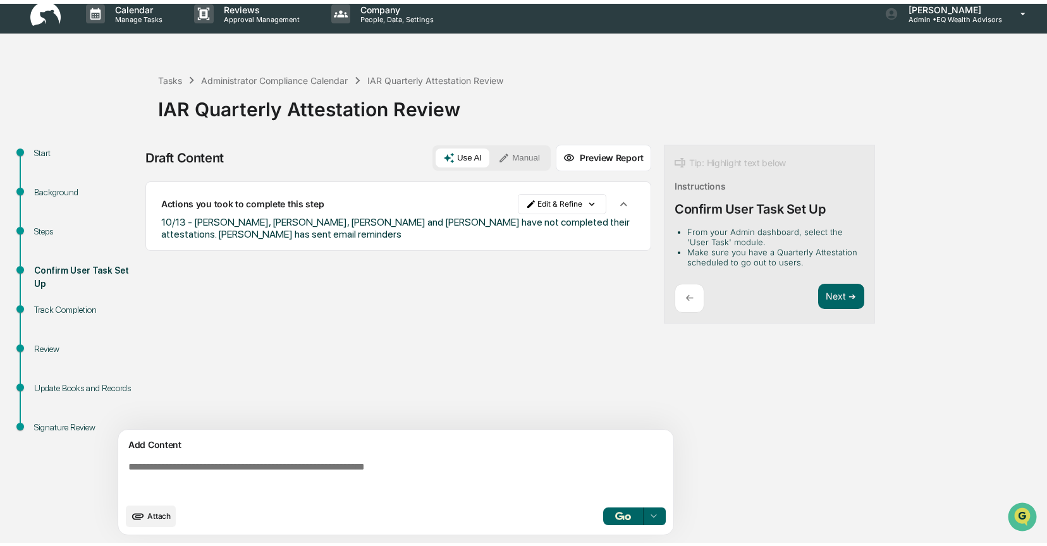
scroll to position [9, 0]
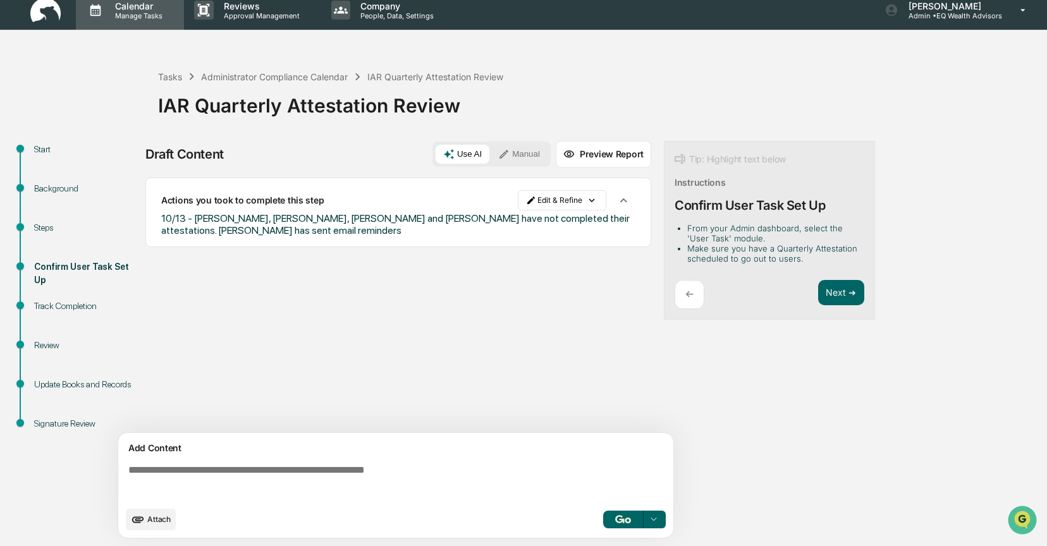
click at [137, 6] on p "Calendar" at bounding box center [137, 6] width 64 height 11
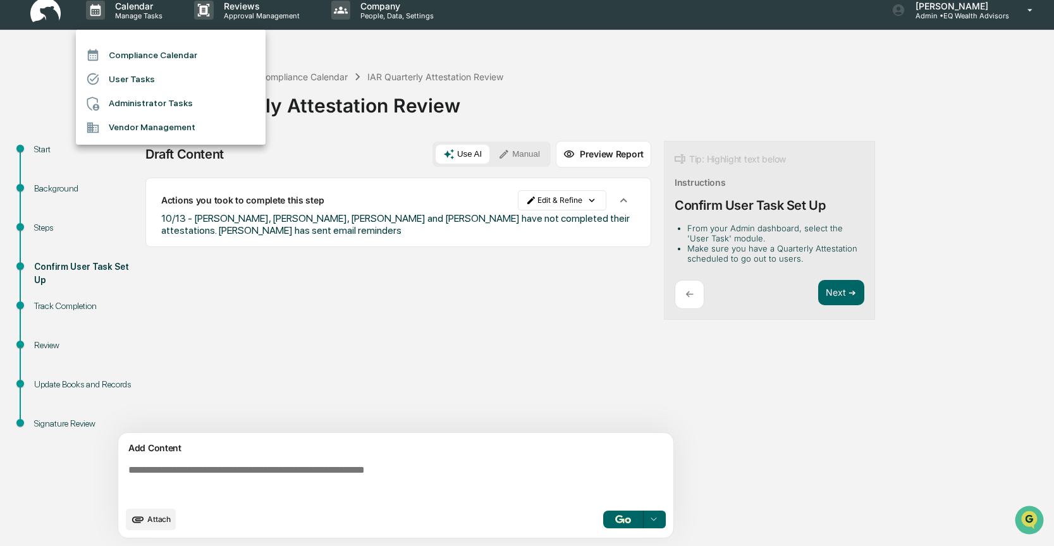
click at [331, 280] on div at bounding box center [527, 273] width 1054 height 546
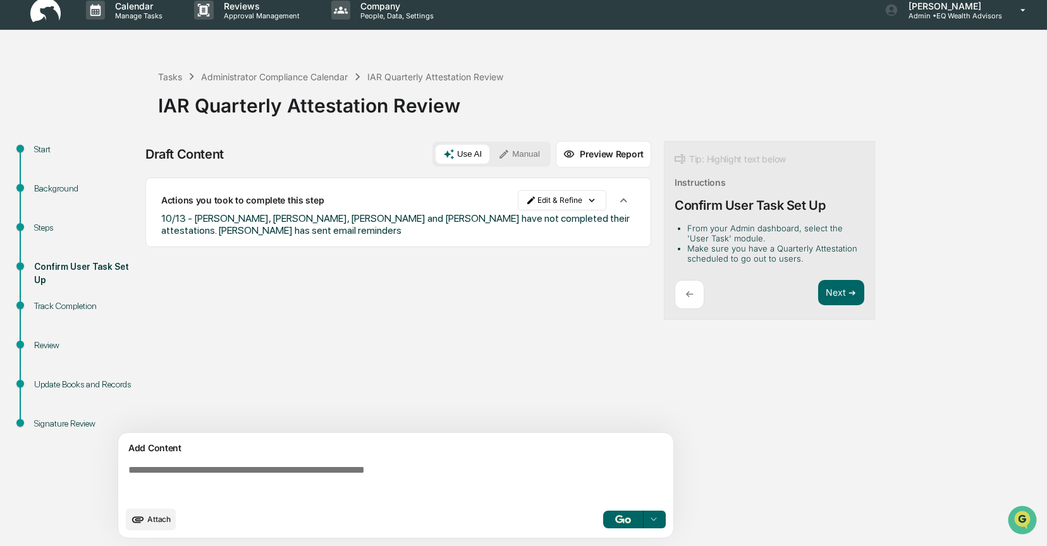
click at [329, 293] on div "Sources Actions you took to complete this step Edit & Refine 10/13 - [PERSON_NA…" at bounding box center [398, 305] width 506 height 255
click at [233, 78] on div "Administrator Compliance Calendar" at bounding box center [274, 76] width 147 height 11
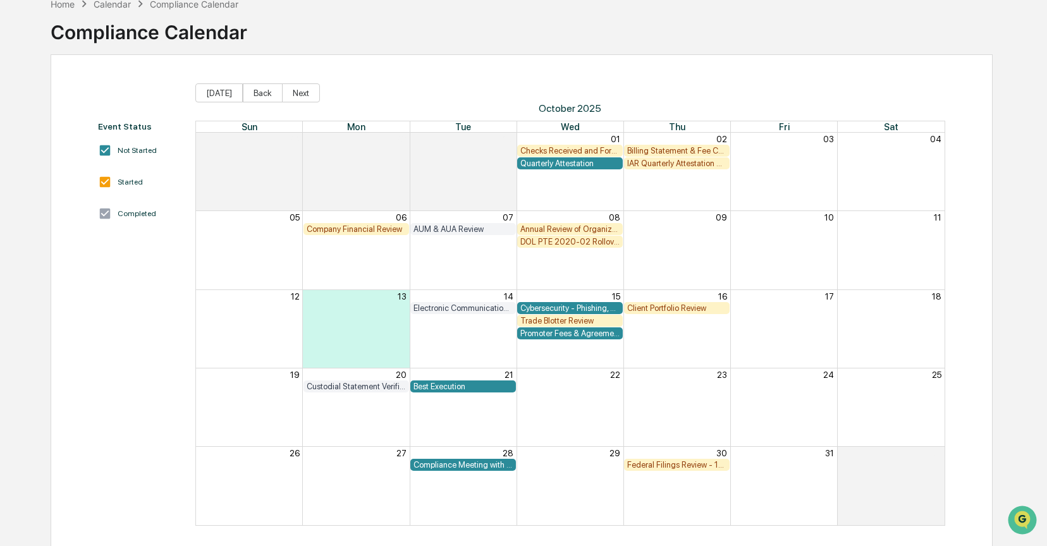
scroll to position [77, 0]
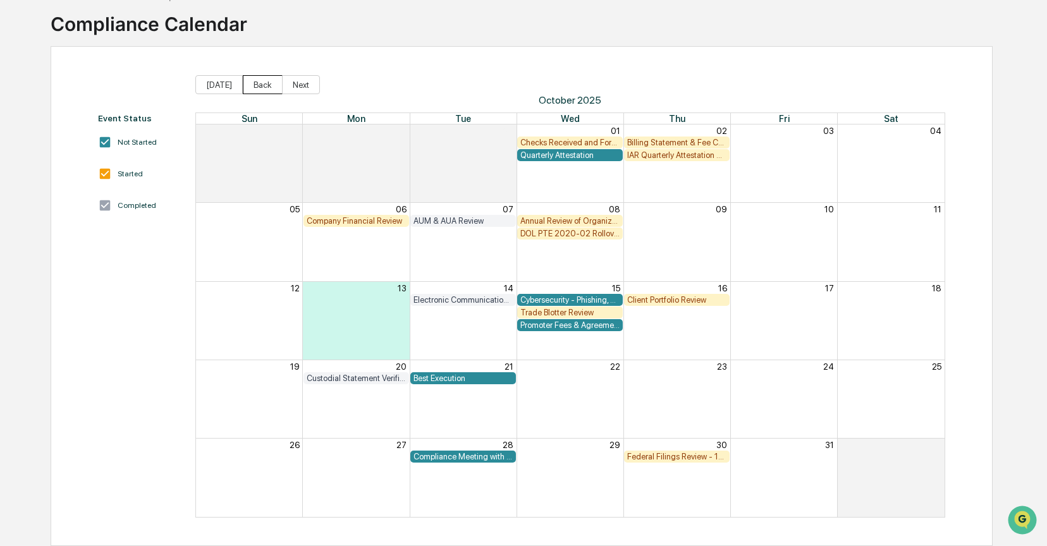
click at [262, 83] on button "Back" at bounding box center [263, 84] width 40 height 19
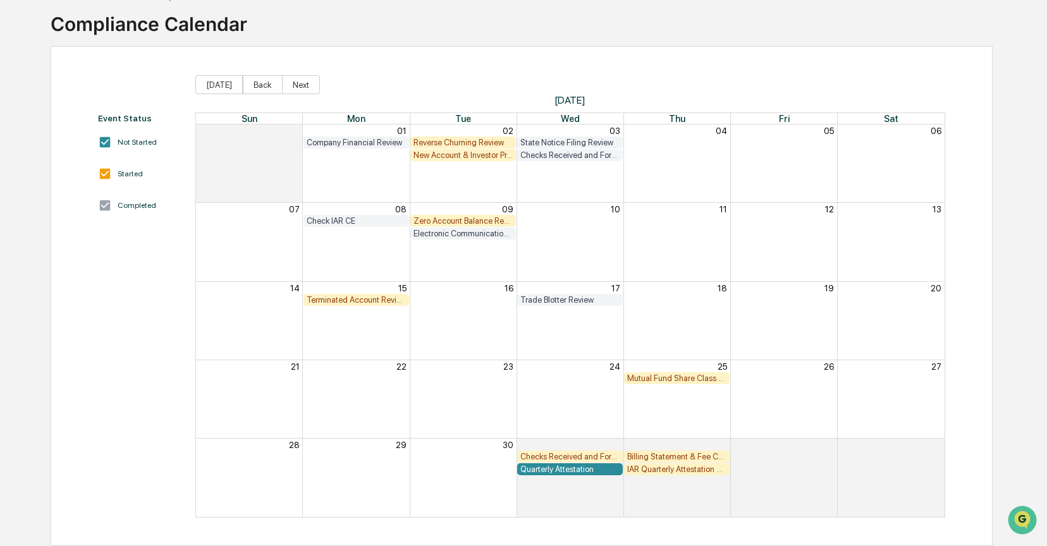
click at [450, 216] on div "Zero Account Balance Review" at bounding box center [463, 220] width 99 height 9
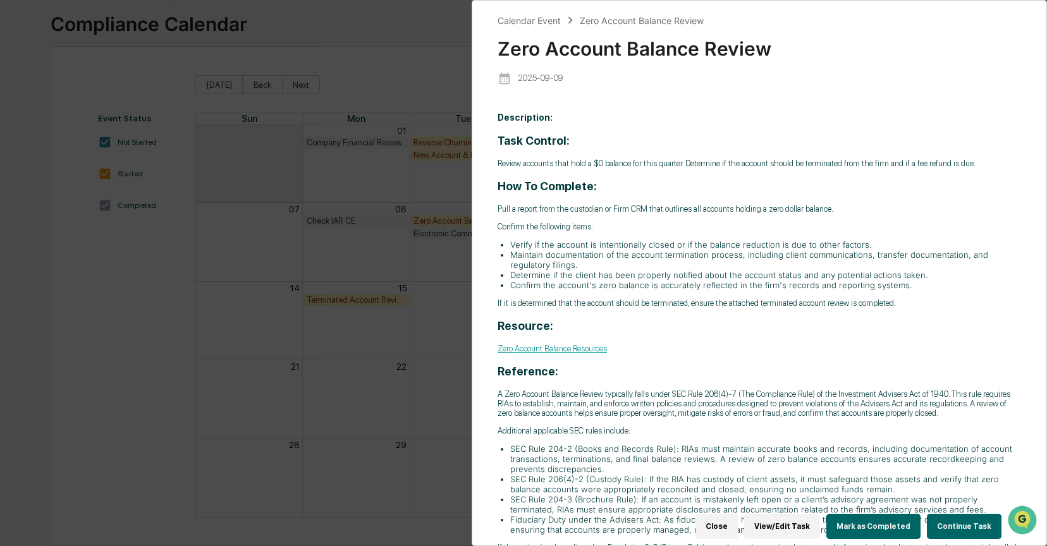
click at [962, 520] on button "Continue Task" at bounding box center [964, 526] width 75 height 25
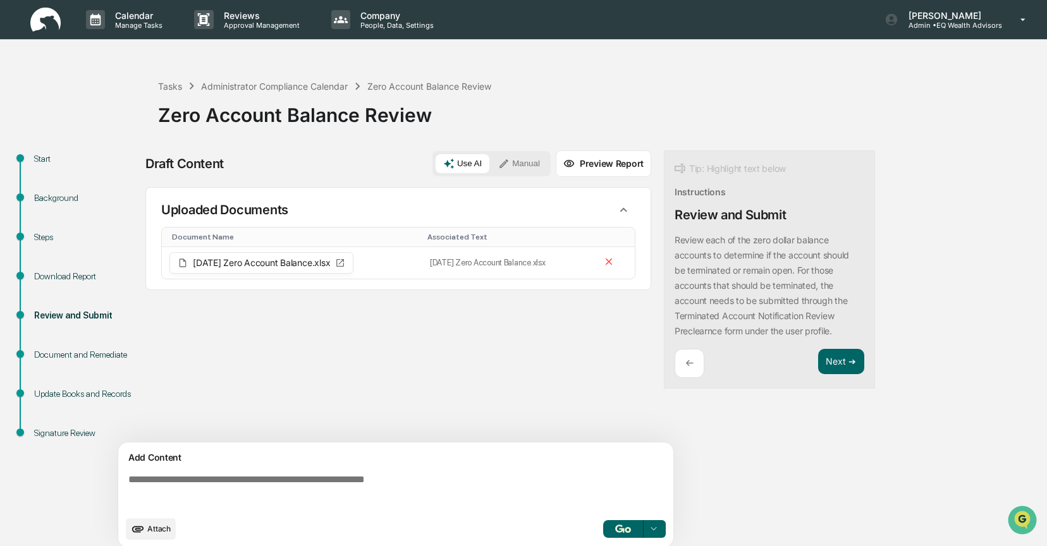
click at [460, 359] on div "Sources Uploaded Documents Document Name Associated Text [DATE] Zero Account Ba…" at bounding box center [398, 314] width 506 height 255
click at [524, 164] on button "Manual" at bounding box center [519, 163] width 57 height 19
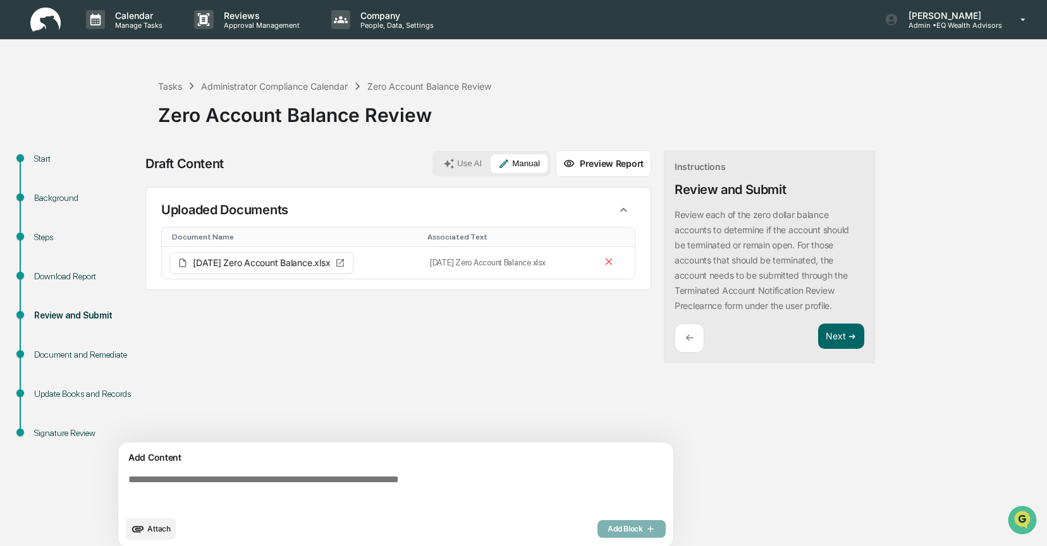
click at [148, 529] on span "Attach" at bounding box center [158, 528] width 23 height 9
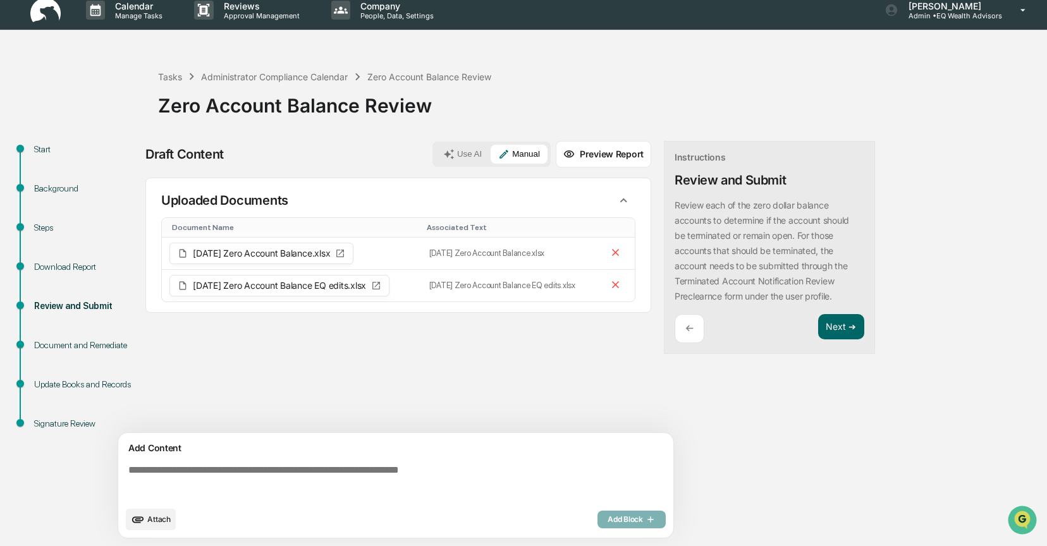
click at [515, 374] on div "Sources Uploaded Documents Document Name Associated Text [DATE] Zero Account Ba…" at bounding box center [398, 305] width 506 height 255
click at [505, 379] on div "Sources Uploaded Documents Document Name Associated Text [DATE] Zero Account Ba…" at bounding box center [398, 305] width 506 height 255
drag, startPoint x: 866, startPoint y: 375, endPoint x: 857, endPoint y: 316, distance: 60.1
click at [866, 374] on div "Start Background Steps Download Report Review and Submit Document and Remediate…" at bounding box center [523, 343] width 1034 height 405
click at [847, 319] on button "Next ➔" at bounding box center [841, 327] width 46 height 26
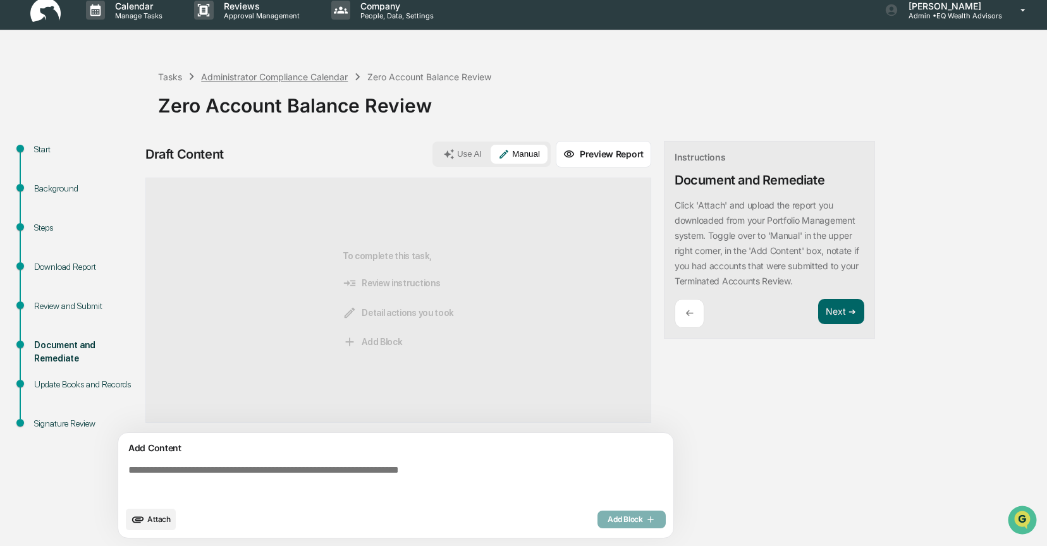
click at [268, 78] on div "Administrator Compliance Calendar" at bounding box center [274, 76] width 147 height 11
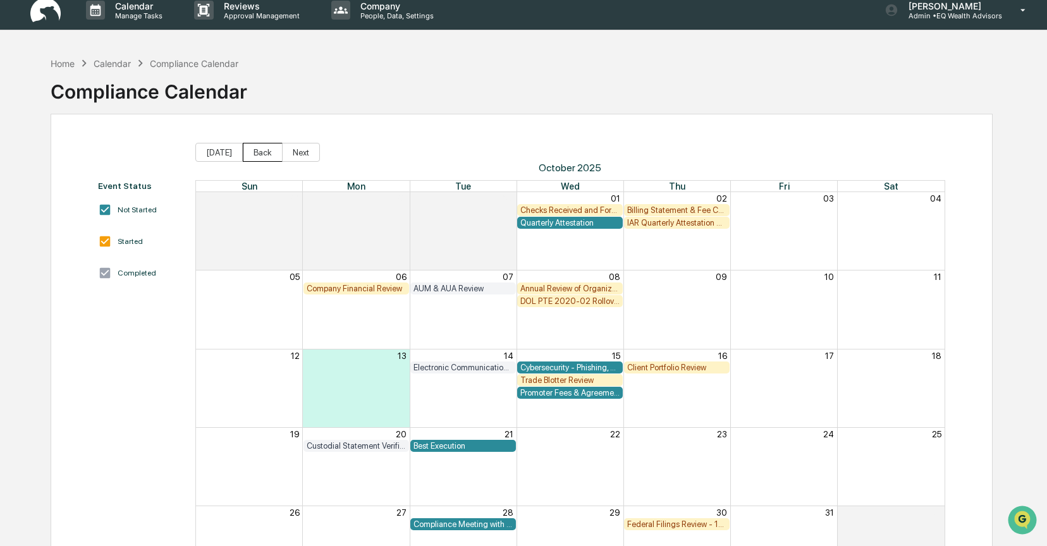
click at [262, 149] on button "Back" at bounding box center [263, 152] width 40 height 19
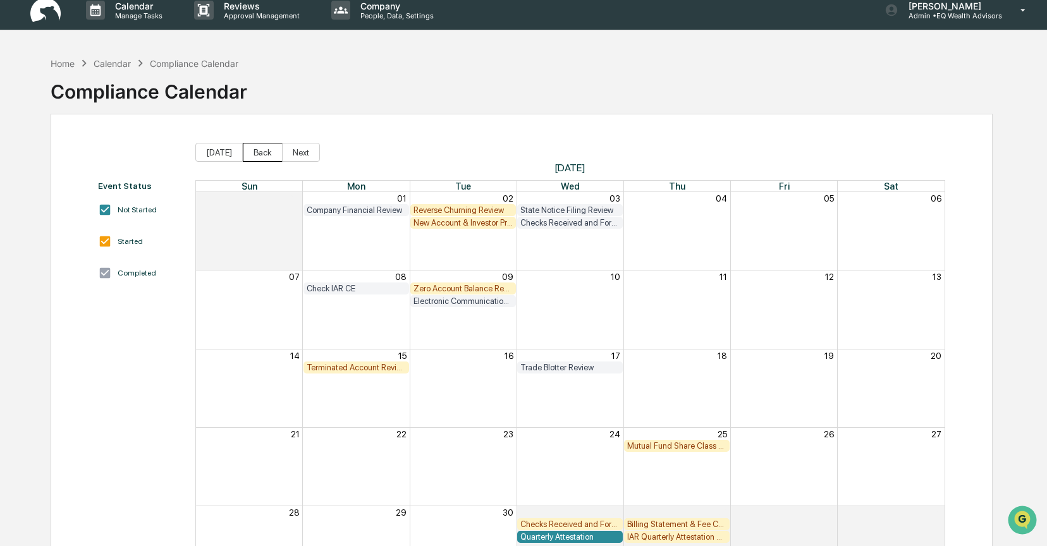
click at [259, 149] on button "Back" at bounding box center [263, 152] width 40 height 19
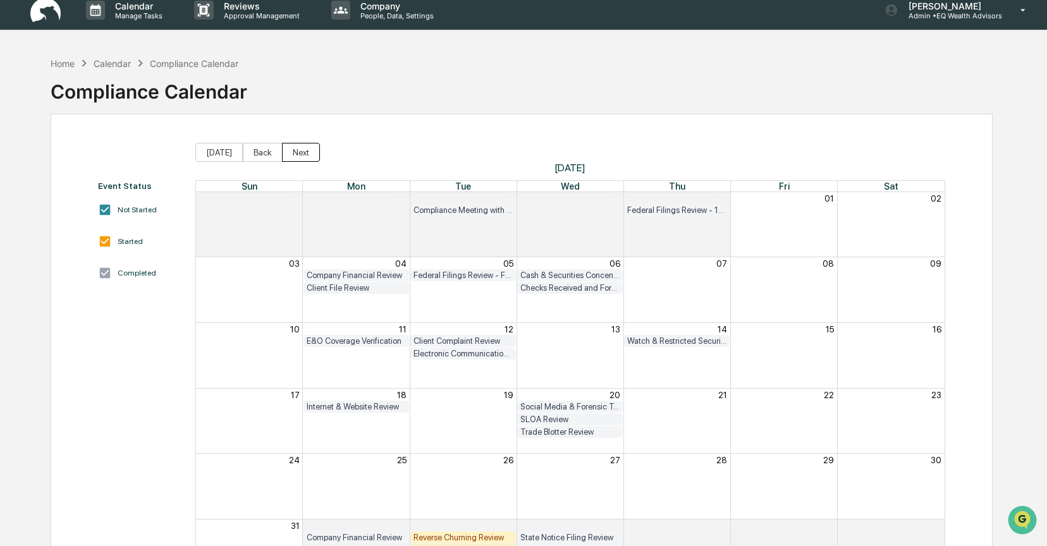
click at [299, 150] on button "Next" at bounding box center [301, 152] width 38 height 19
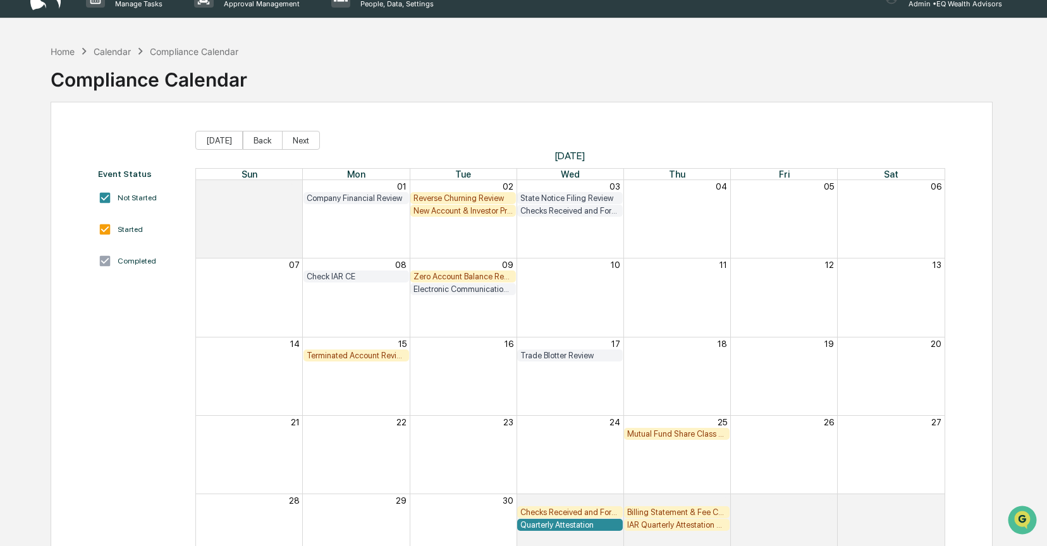
scroll to position [22, 0]
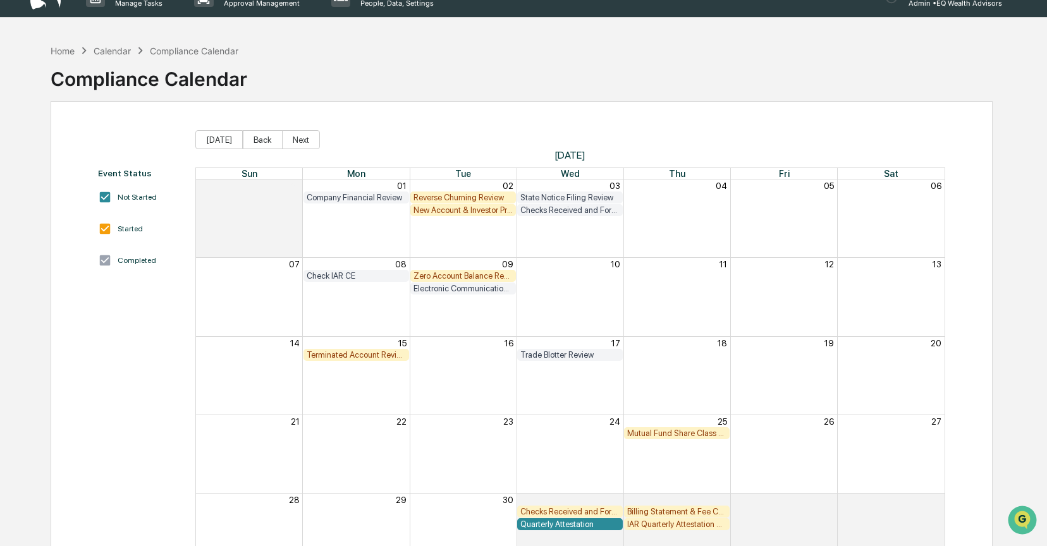
click at [457, 219] on div "Month View" at bounding box center [463, 219] width 107 height 78
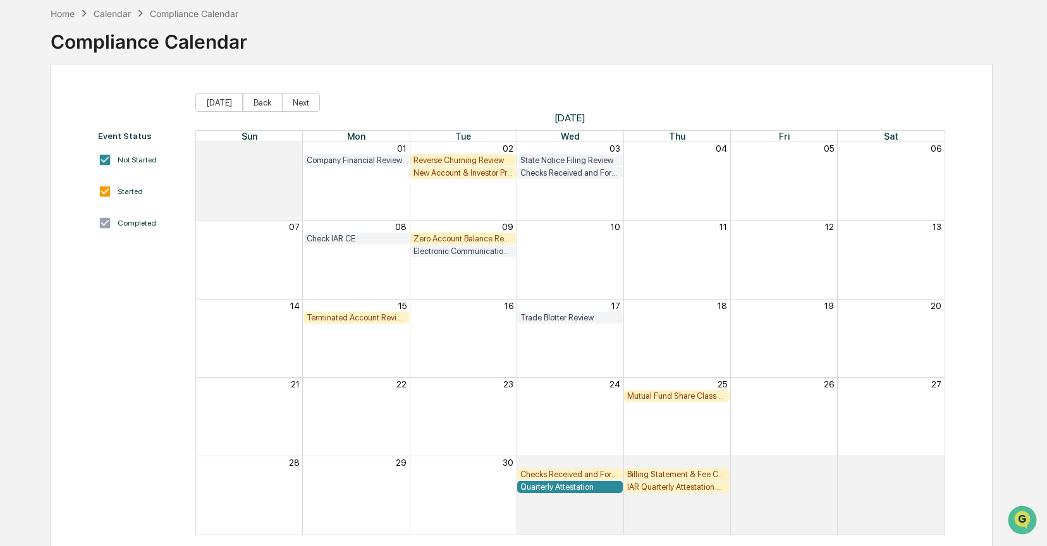
scroll to position [77, 0]
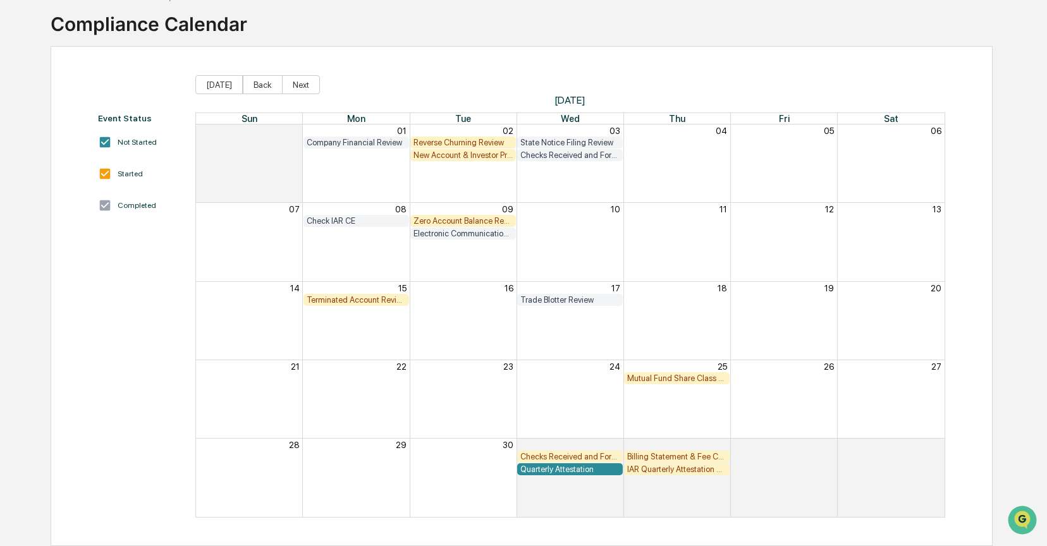
click at [324, 296] on div "Terminated Account Review" at bounding box center [356, 299] width 99 height 9
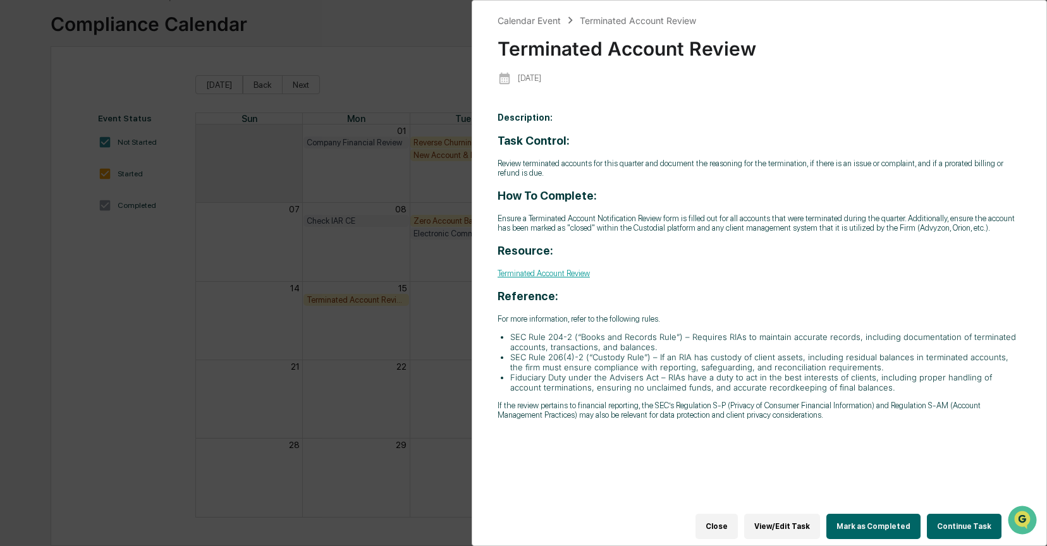
click at [950, 516] on button "Continue Task" at bounding box center [964, 526] width 75 height 25
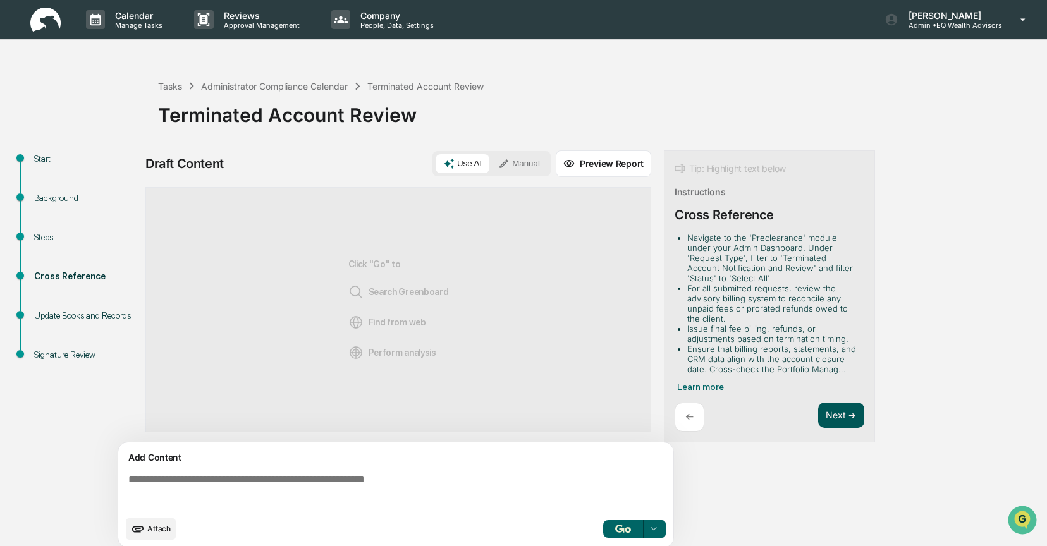
click at [831, 412] on button "Next ➔" at bounding box center [841, 416] width 46 height 26
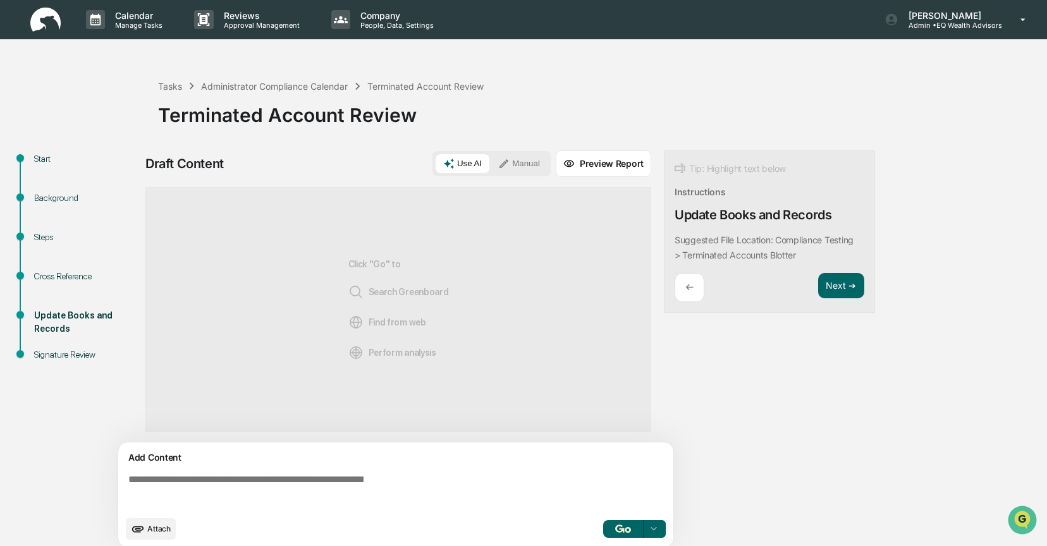
click at [515, 159] on button "Manual" at bounding box center [519, 163] width 57 height 19
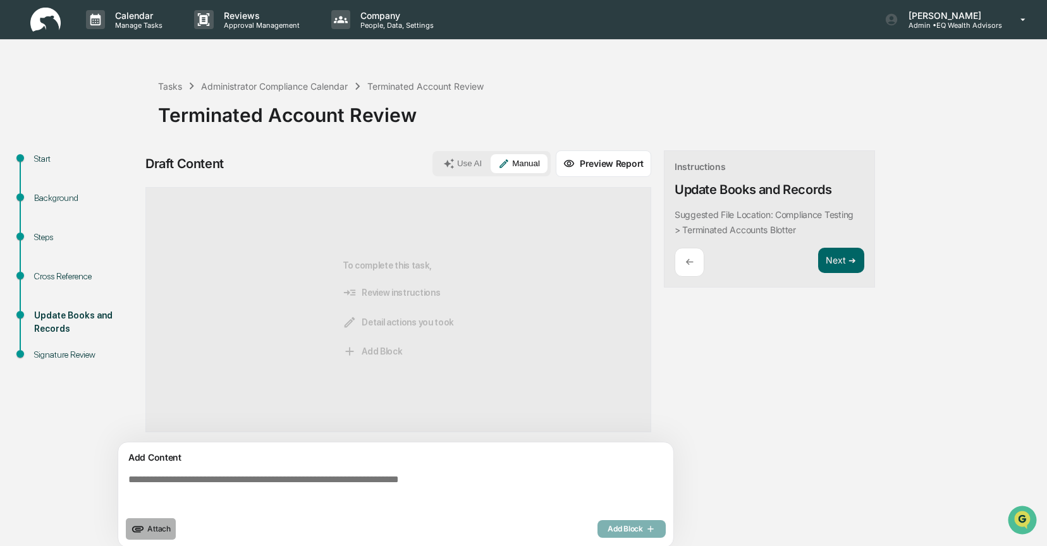
click at [147, 530] on span "Attach" at bounding box center [158, 528] width 23 height 9
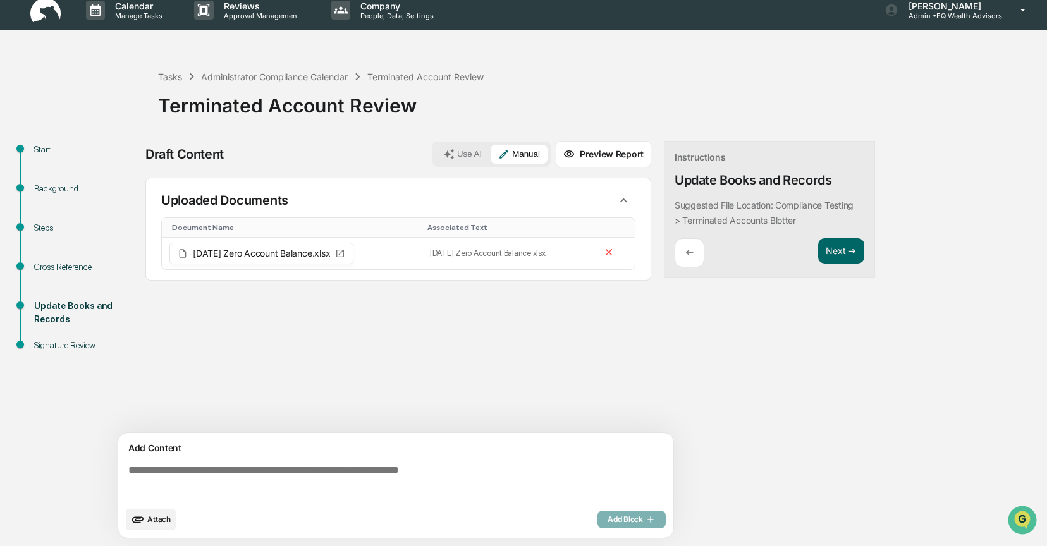
click at [145, 519] on button "Attach" at bounding box center [151, 519] width 50 height 21
click at [247, 74] on div "Administrator Compliance Calendar" at bounding box center [274, 76] width 147 height 11
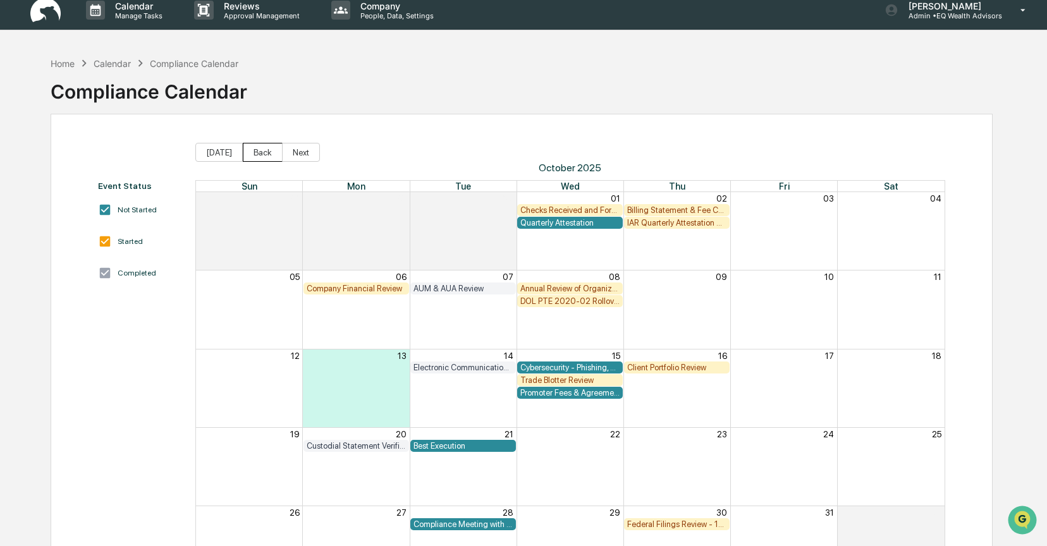
click at [267, 152] on button "Back" at bounding box center [263, 152] width 40 height 19
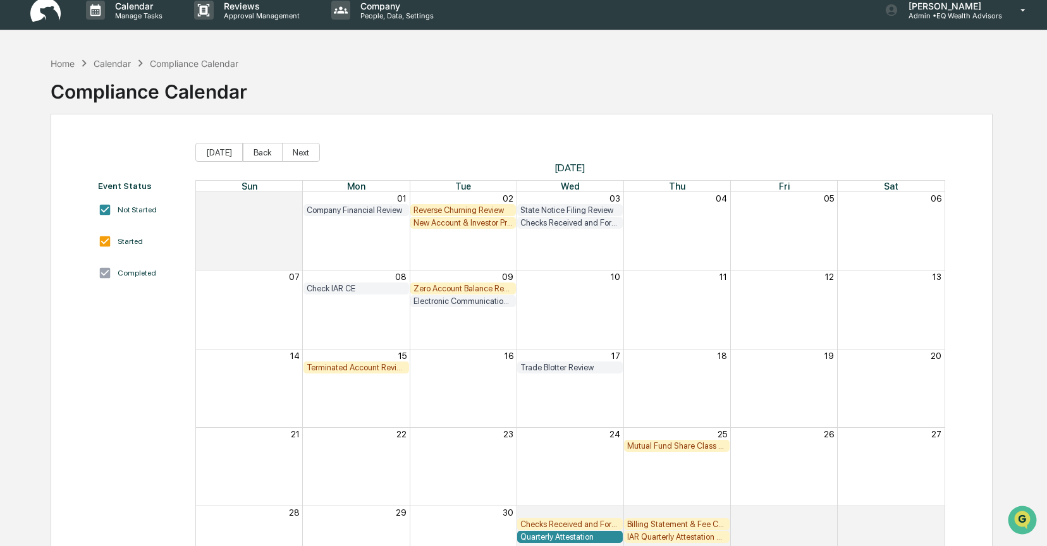
click at [612, 307] on div "Electronic Communication Review" at bounding box center [570, 301] width 748 height 13
click at [450, 223] on div "New Account & Investor Profile Review" at bounding box center [463, 222] width 99 height 9
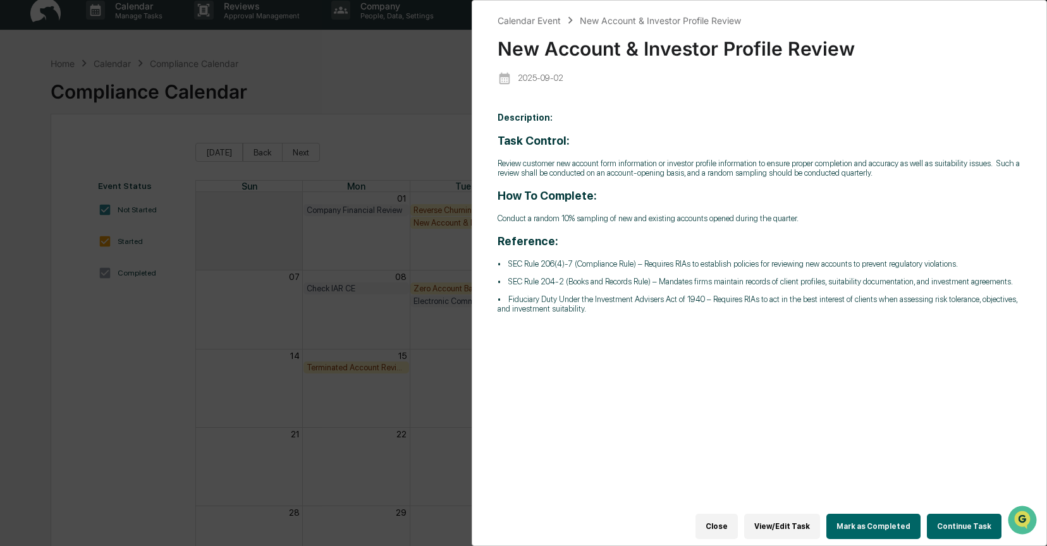
click at [946, 514] on button "Continue Task" at bounding box center [964, 526] width 75 height 25
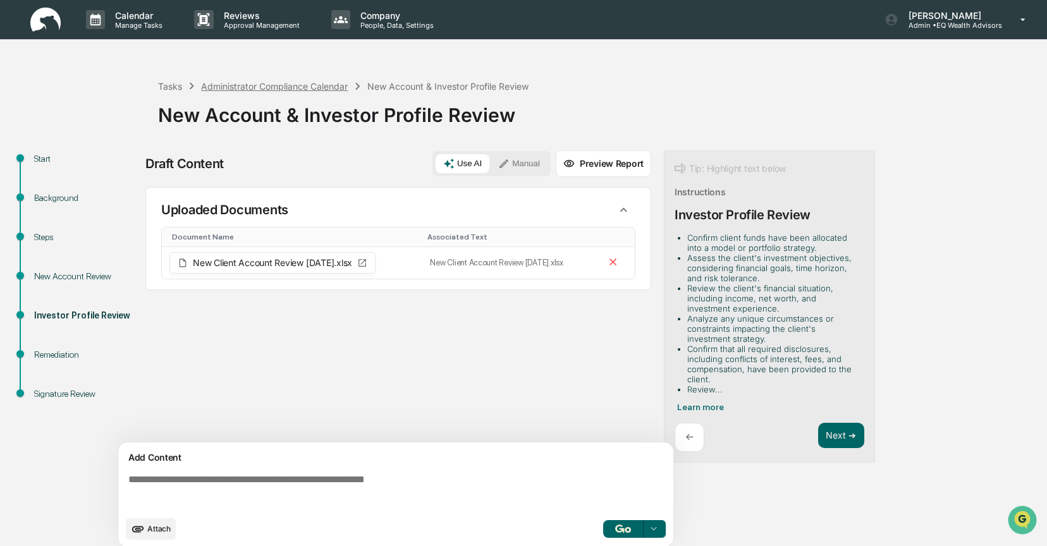
click at [245, 83] on div "Administrator Compliance Calendar" at bounding box center [274, 86] width 147 height 11
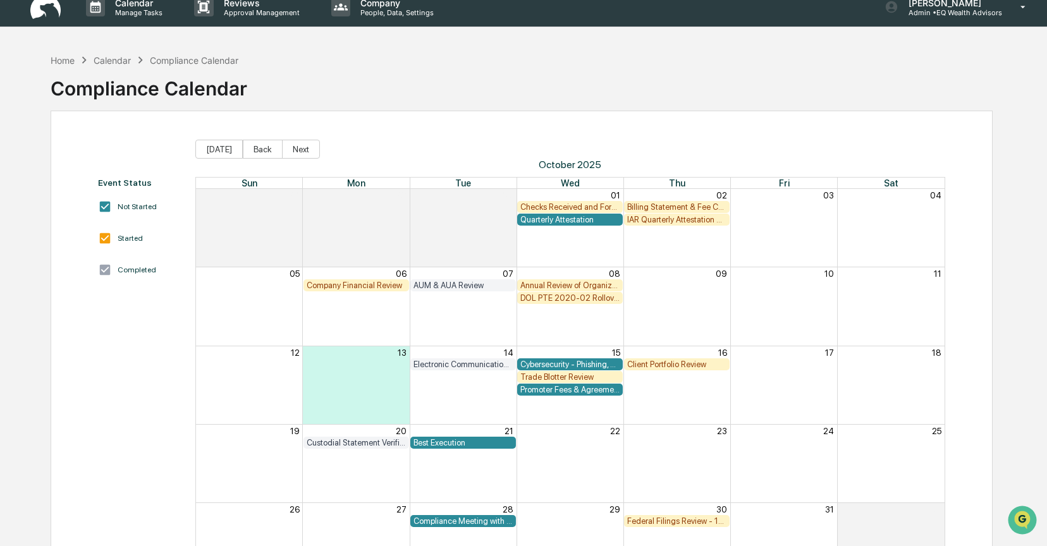
scroll to position [16, 0]
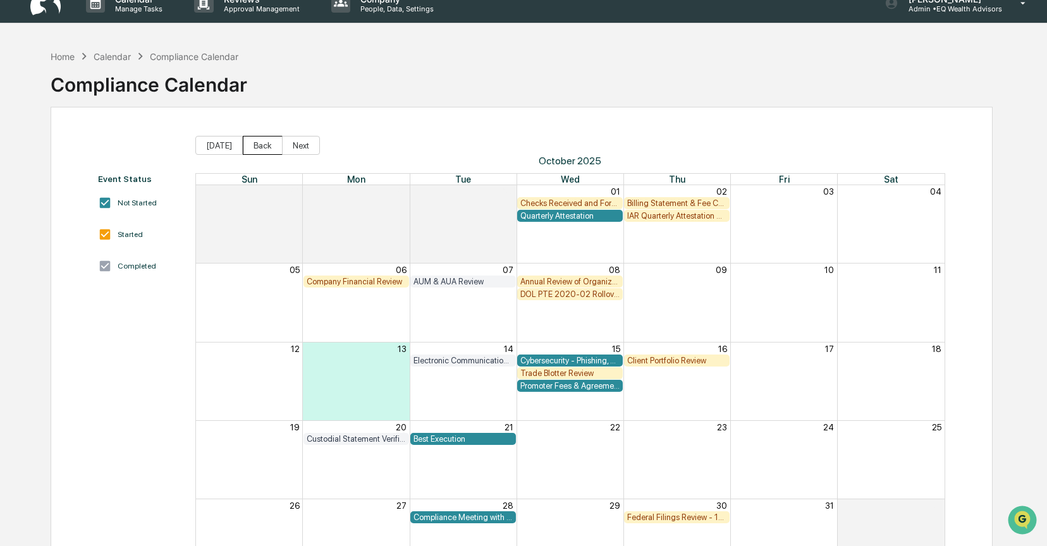
click at [255, 146] on button "Back" at bounding box center [263, 145] width 40 height 19
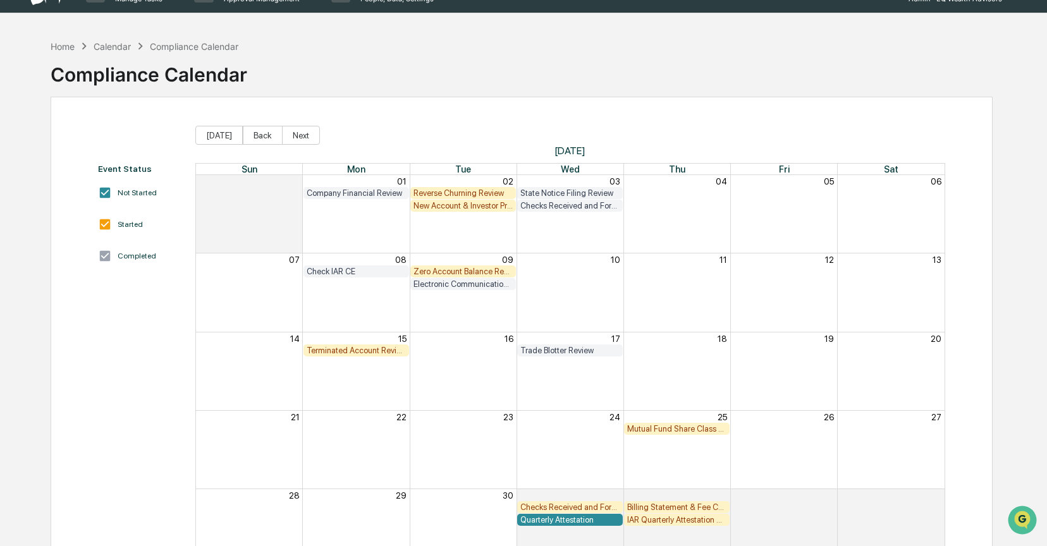
scroll to position [60, 0]
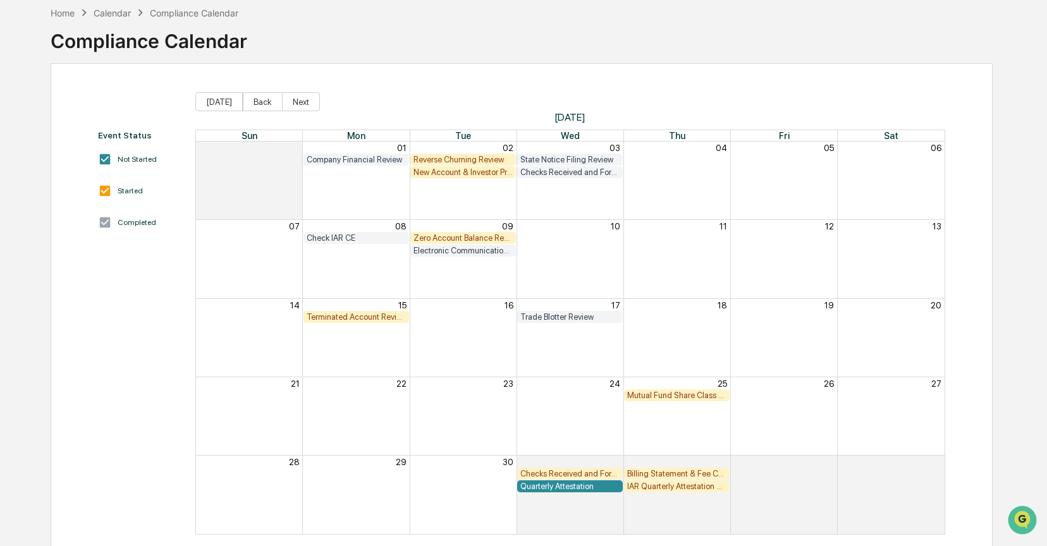
click at [675, 393] on div "Mutual Fund Share Class Review" at bounding box center [676, 395] width 99 height 9
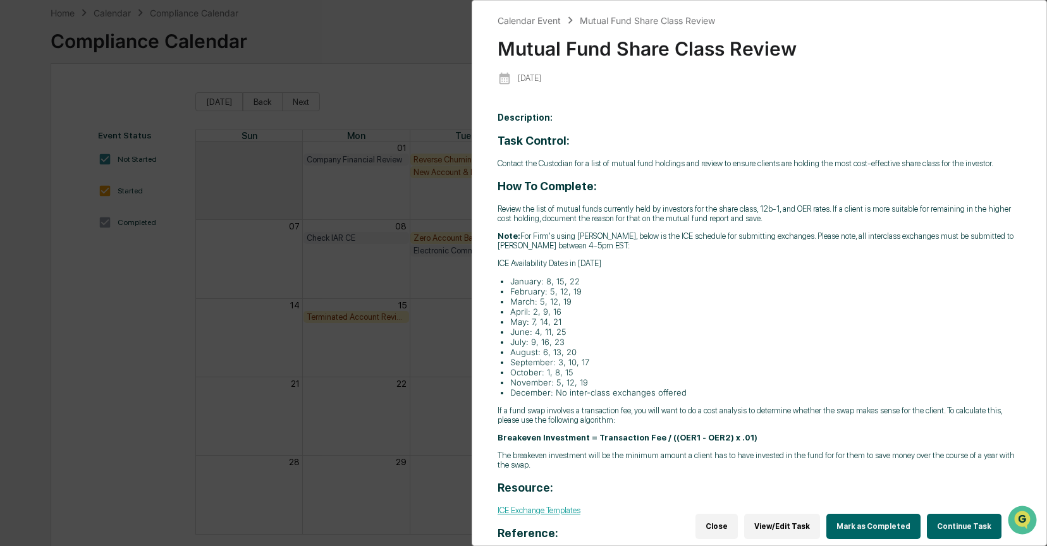
click at [938, 518] on button "Continue Task" at bounding box center [964, 526] width 75 height 25
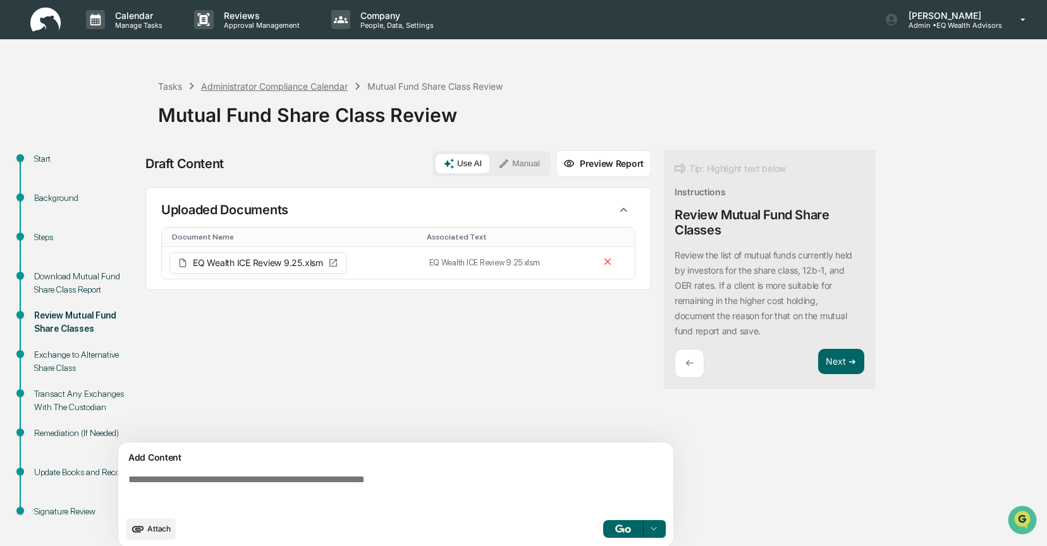
click at [206, 85] on div "Administrator Compliance Calendar" at bounding box center [274, 86] width 147 height 11
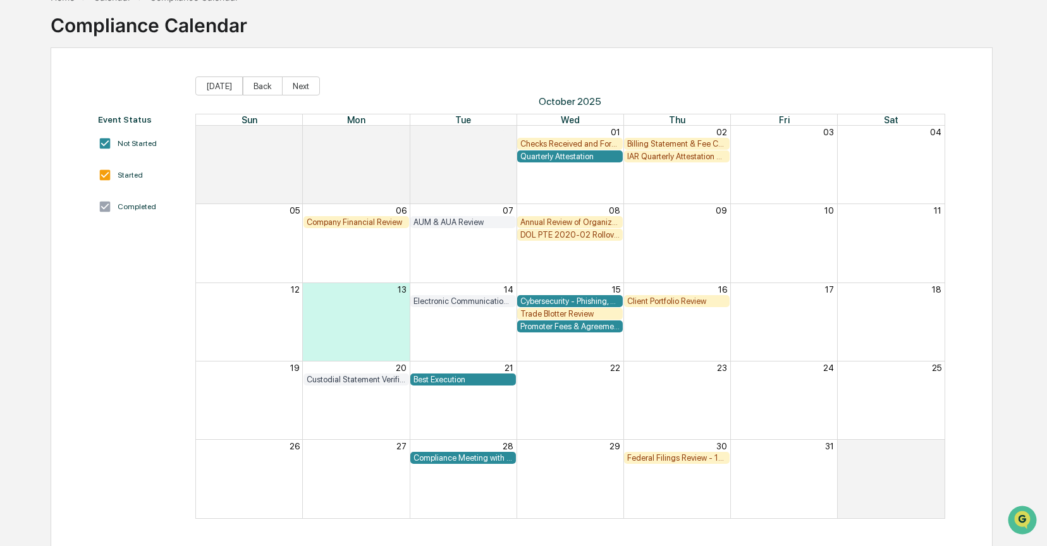
scroll to position [77, 0]
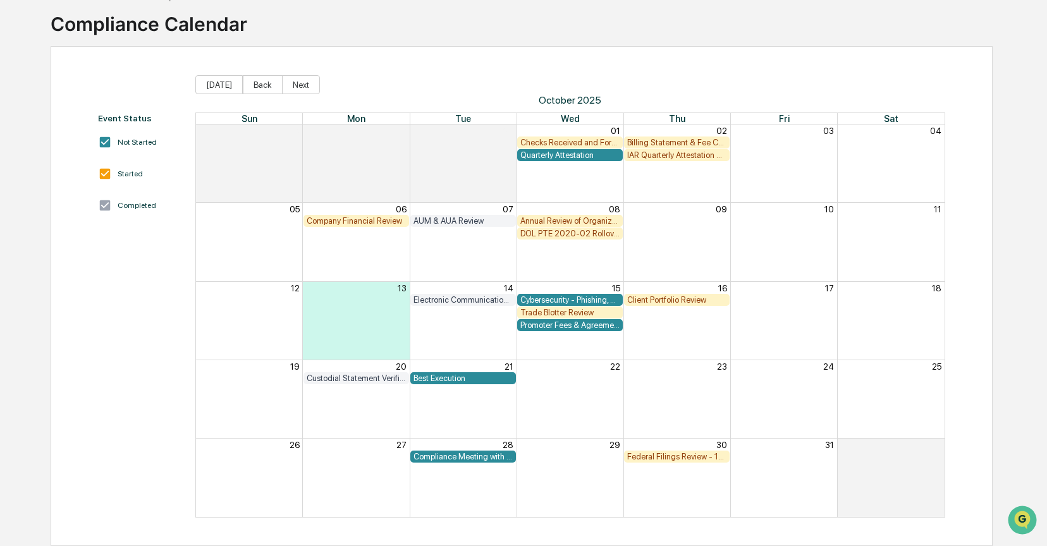
click at [558, 324] on div "Promoter Fees & Agreement Review" at bounding box center [569, 325] width 99 height 9
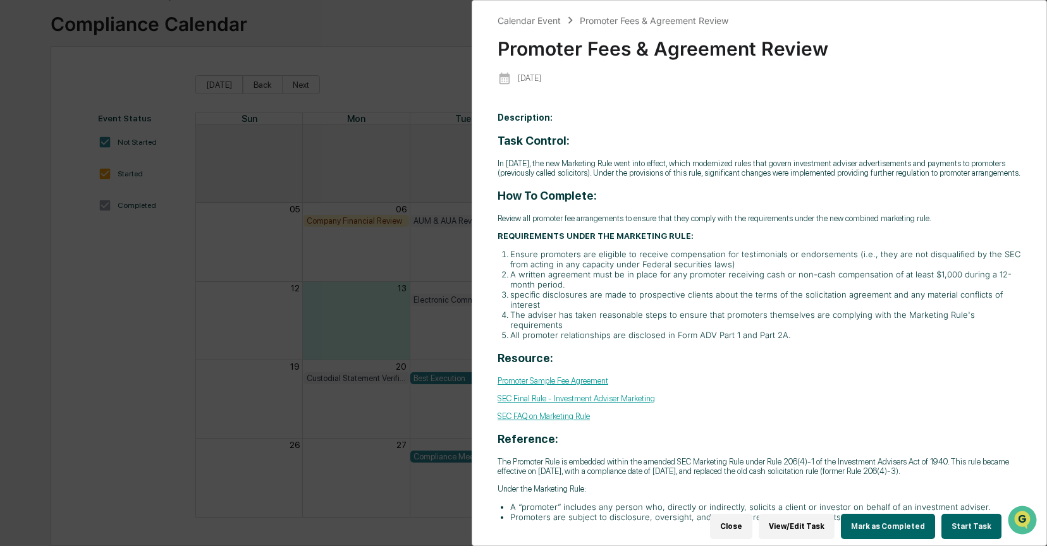
click at [964, 524] on button "Start Task" at bounding box center [971, 526] width 60 height 25
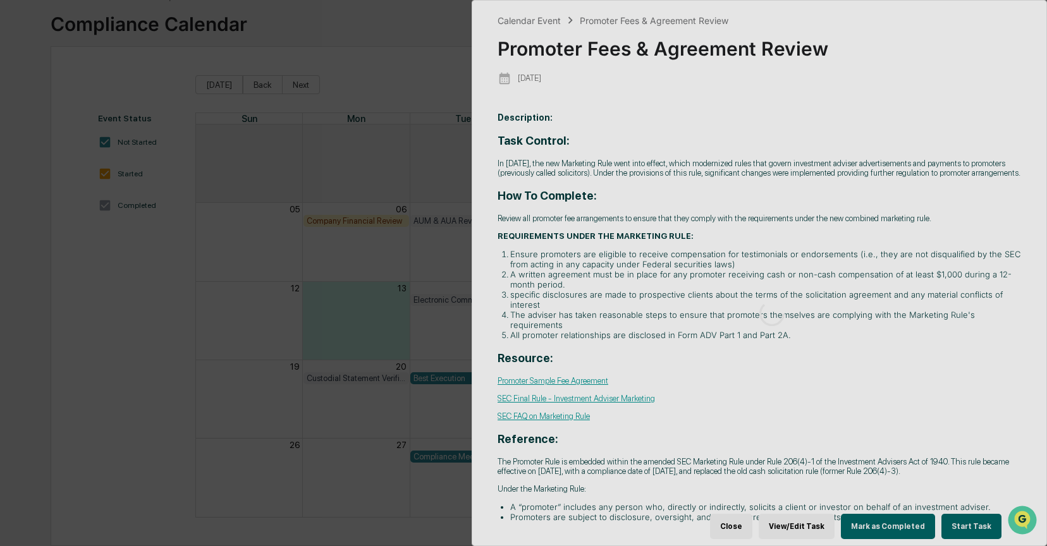
click at [962, 520] on div at bounding box center [771, 314] width 599 height 626
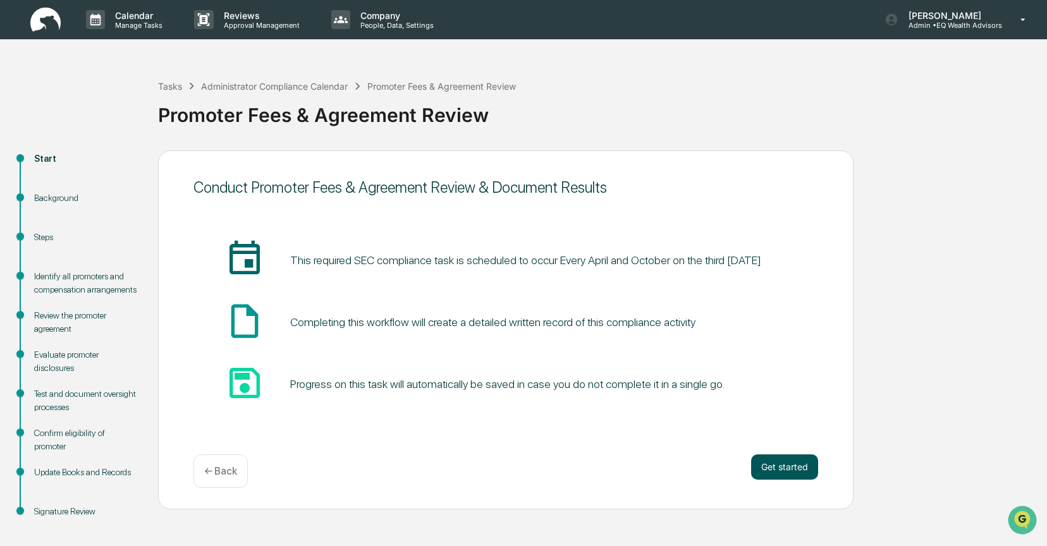
click at [775, 472] on button "Get started" at bounding box center [784, 467] width 67 height 25
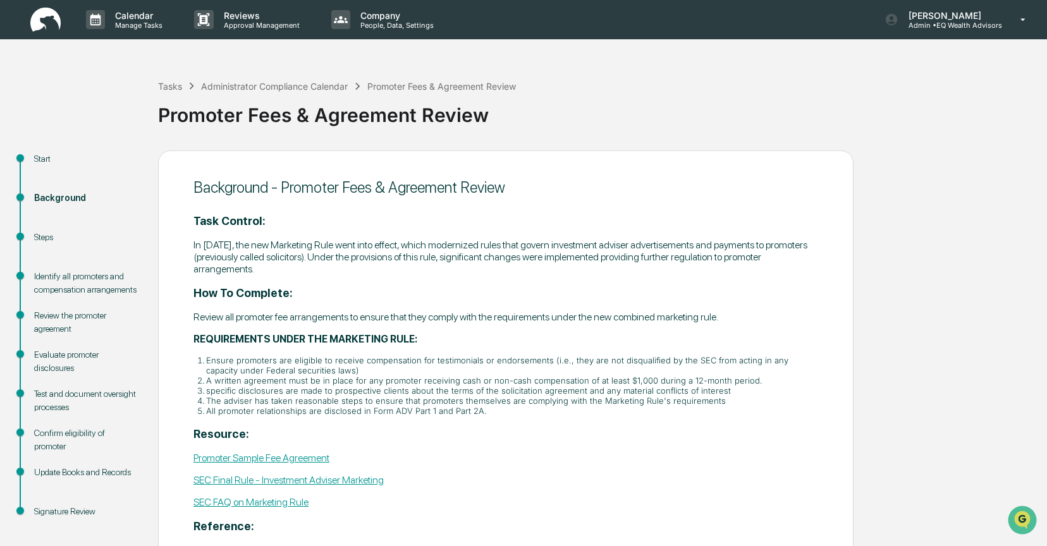
scroll to position [151, 0]
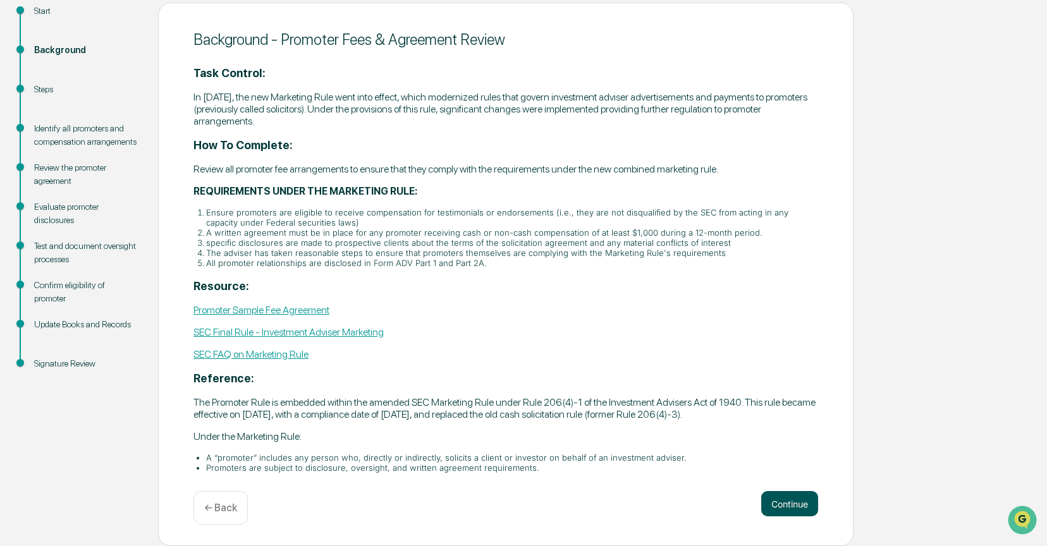
click at [783, 509] on button "Continue" at bounding box center [789, 503] width 57 height 25
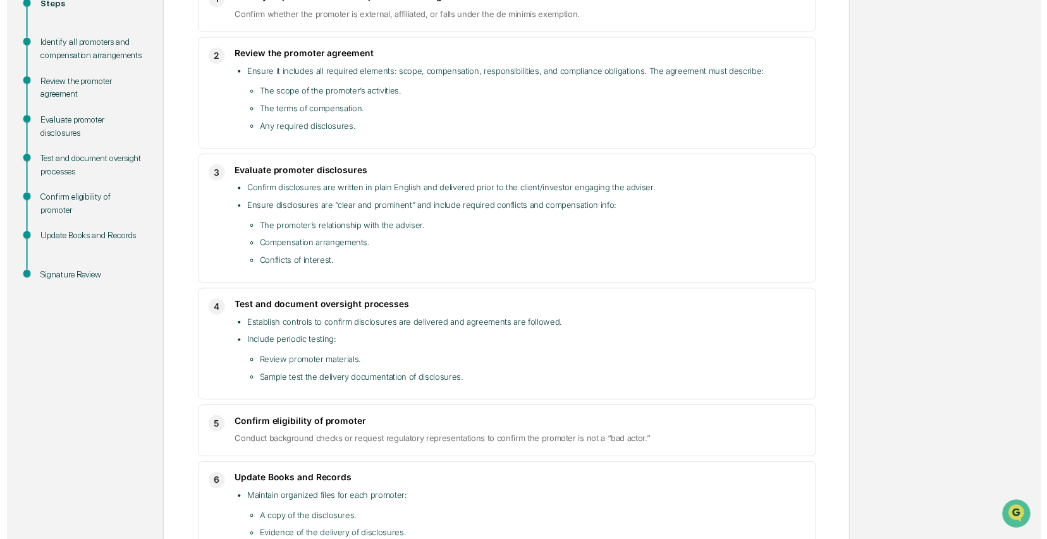
scroll to position [355, 0]
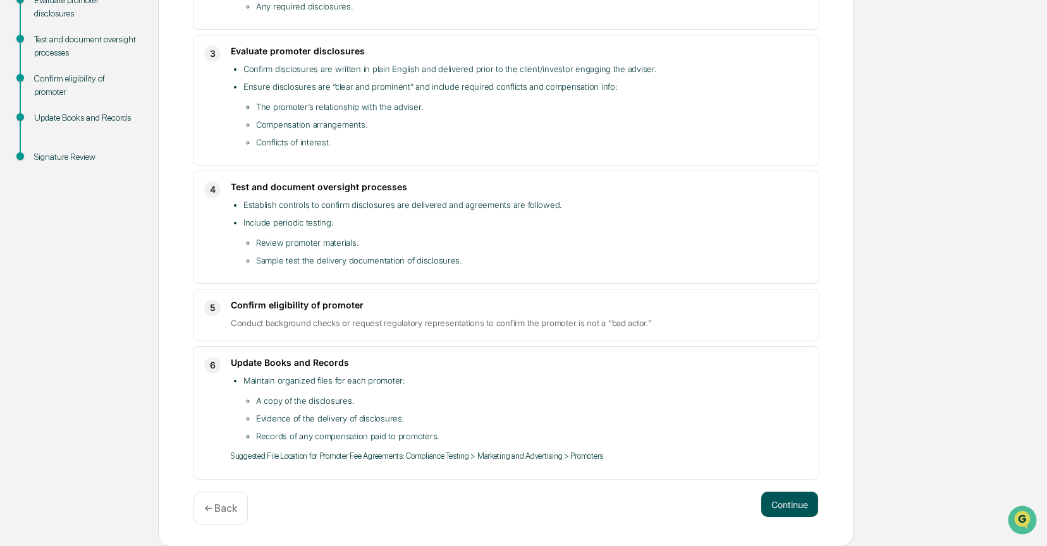
click at [787, 511] on button "Continue" at bounding box center [789, 504] width 57 height 25
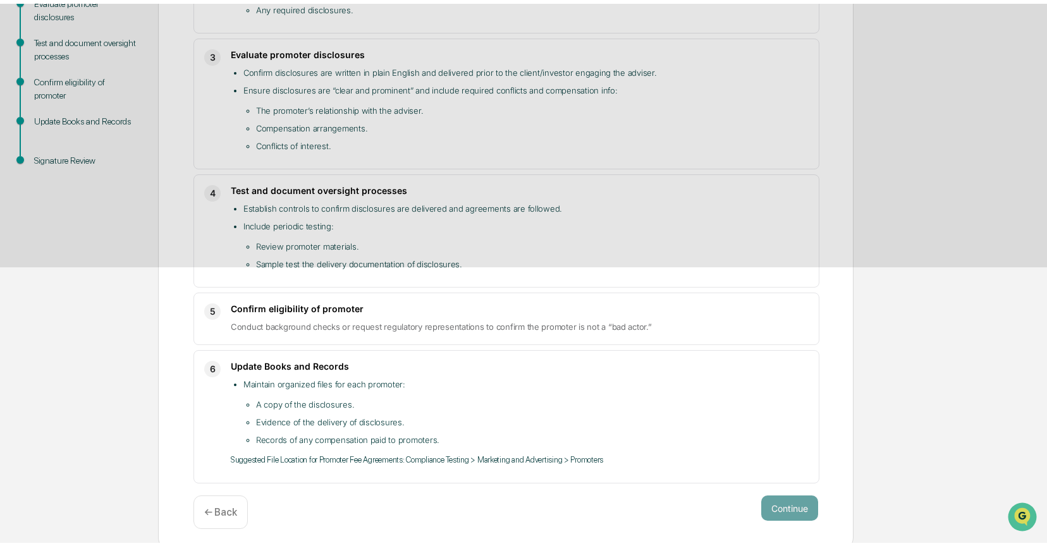
scroll to position [13, 0]
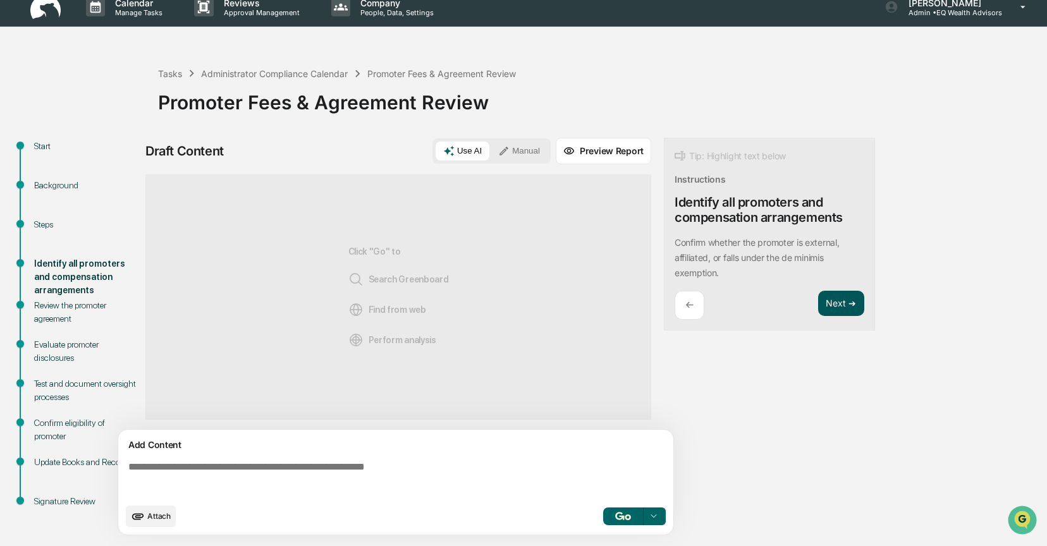
click at [844, 305] on button "Next ➔" at bounding box center [841, 304] width 46 height 26
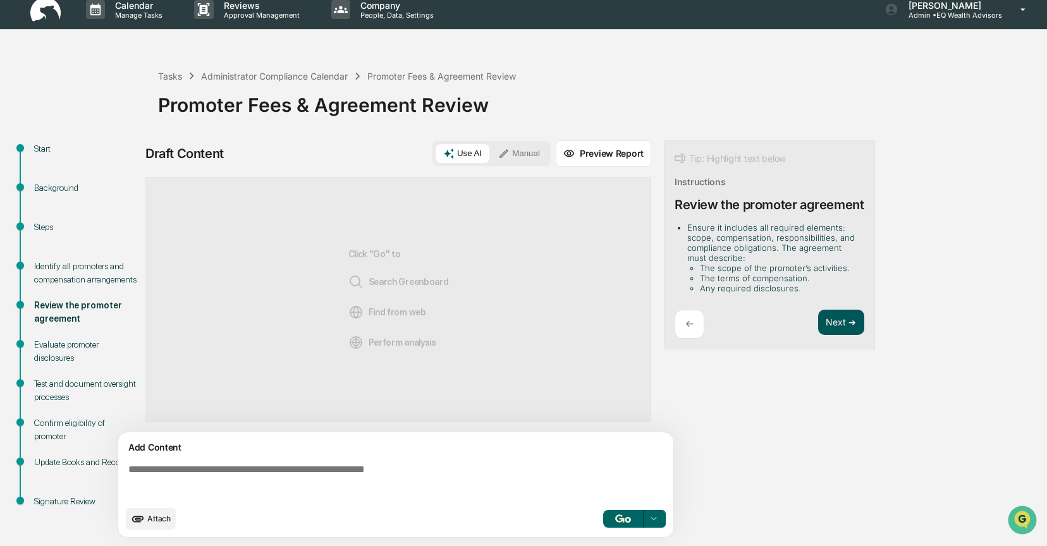
click at [837, 314] on button "Next ➔" at bounding box center [841, 323] width 46 height 26
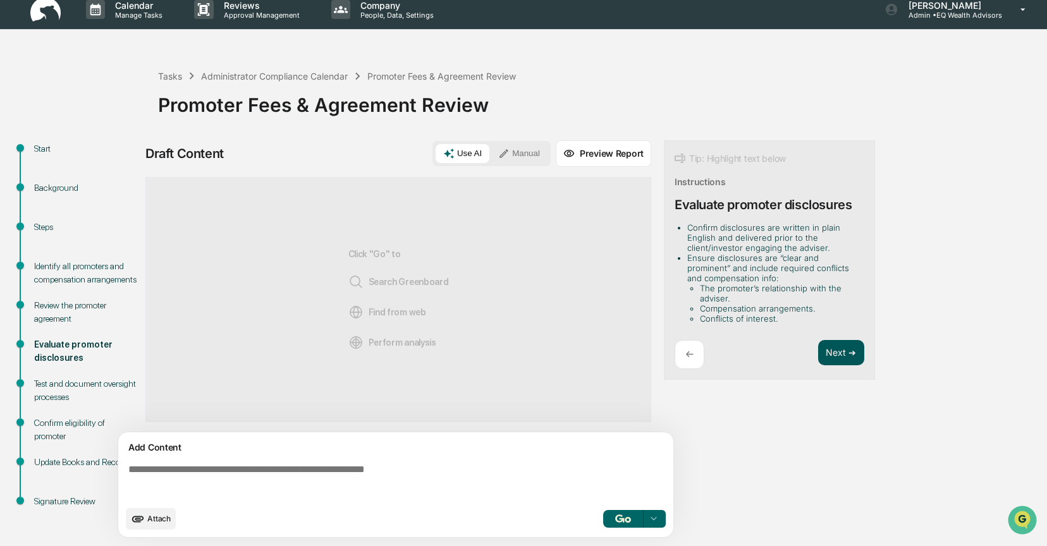
click at [839, 346] on button "Next ➔" at bounding box center [841, 353] width 46 height 26
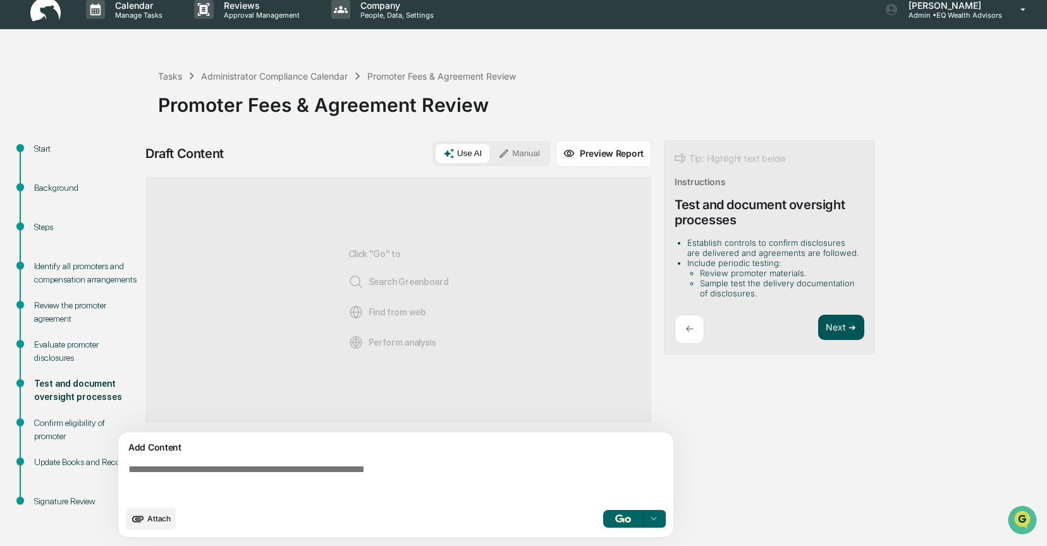
click at [840, 328] on button "Next ➔" at bounding box center [841, 328] width 46 height 26
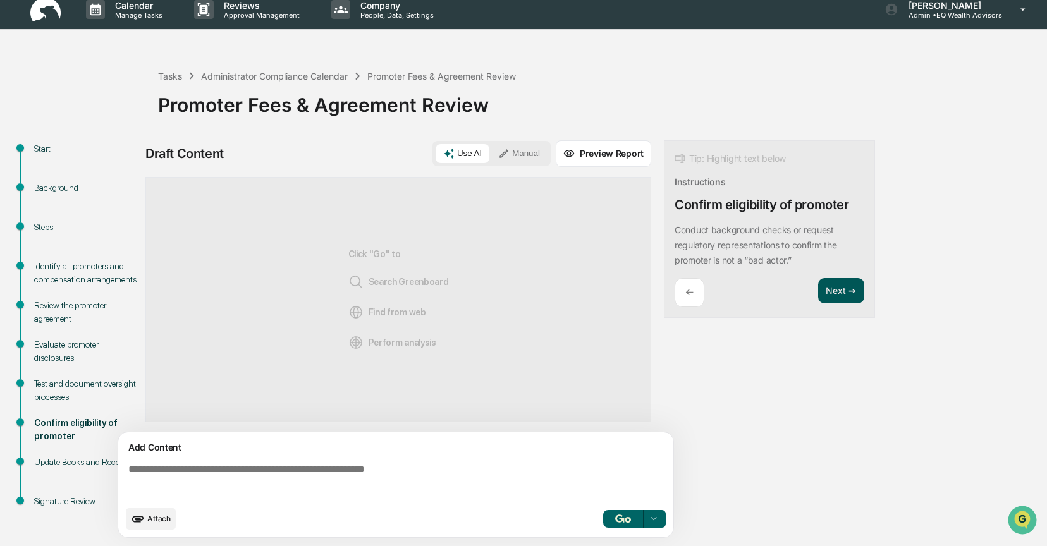
click at [837, 288] on button "Next ➔" at bounding box center [841, 291] width 46 height 26
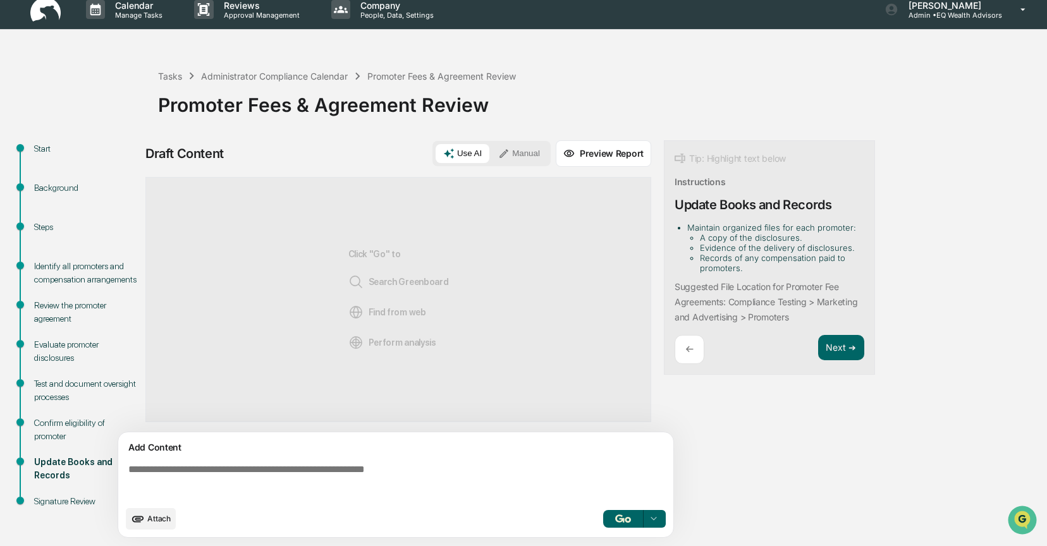
click at [522, 149] on button "Manual" at bounding box center [519, 153] width 57 height 19
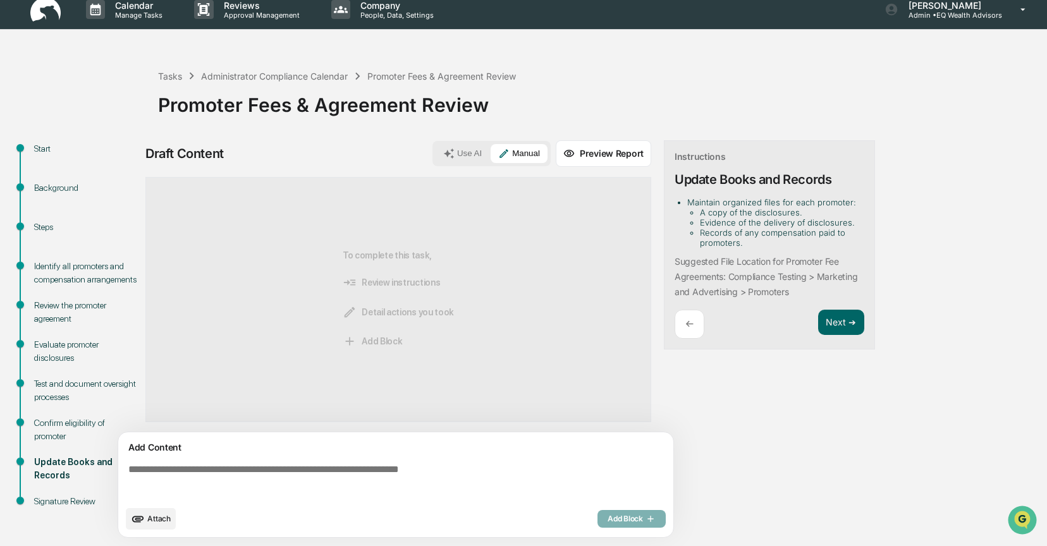
click at [159, 470] on textarea at bounding box center [398, 482] width 550 height 46
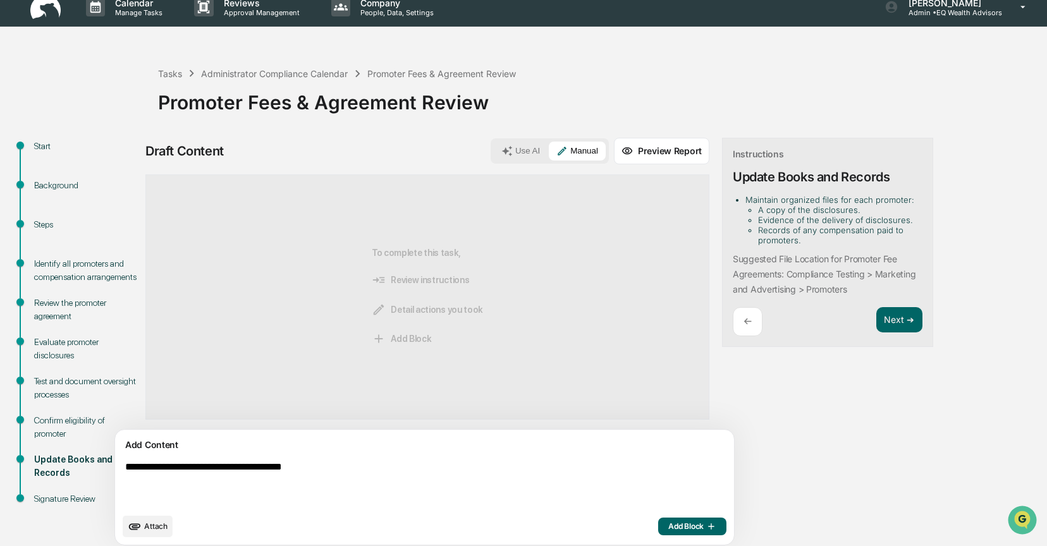
type textarea "**********"
click at [668, 524] on span "Add Block" at bounding box center [692, 527] width 48 height 10
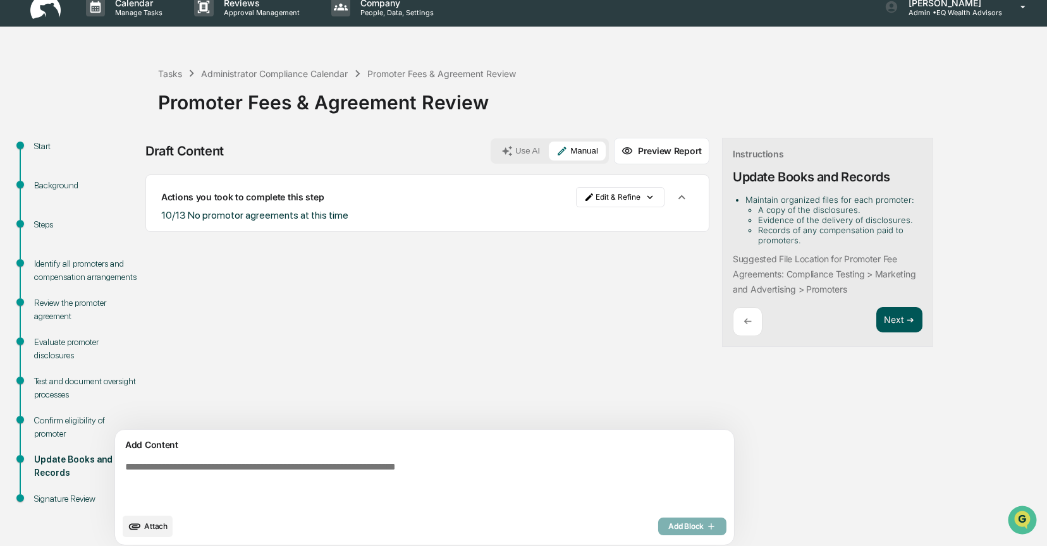
click at [876, 320] on button "Next ➔" at bounding box center [899, 320] width 46 height 26
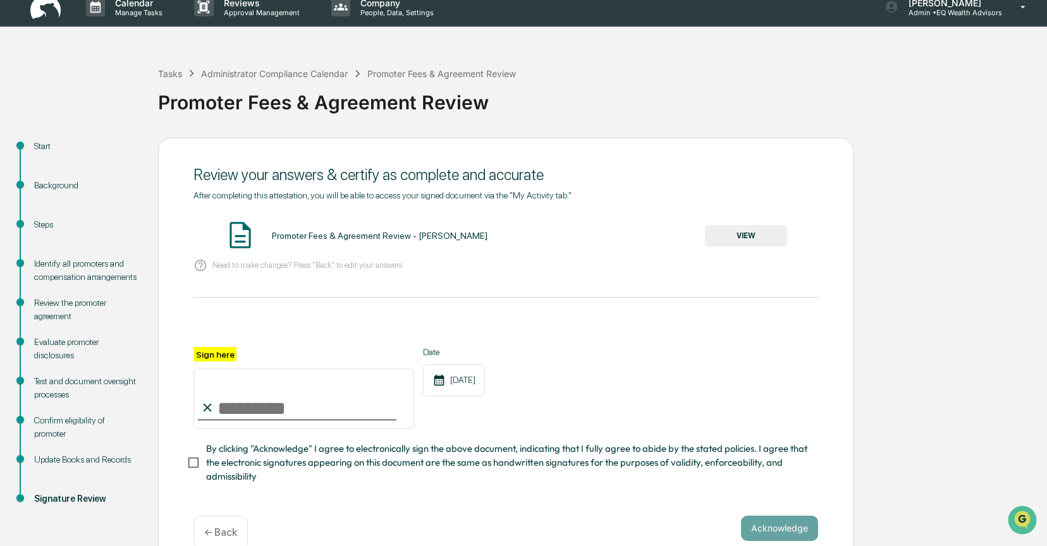
click at [741, 232] on button "VIEW" at bounding box center [746, 235] width 82 height 21
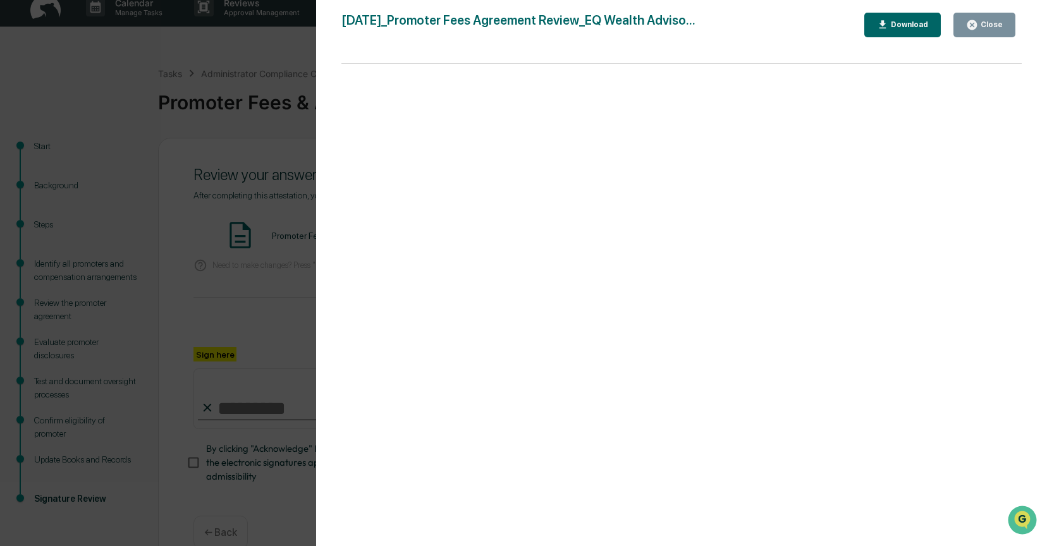
click at [984, 21] on div "Close" at bounding box center [990, 24] width 25 height 9
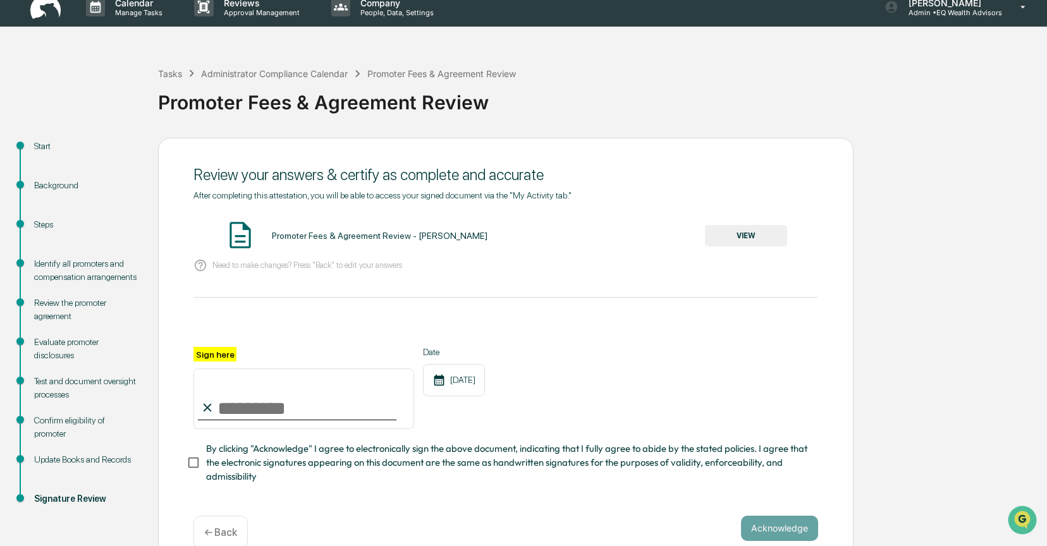
click at [244, 402] on input "Sign here" at bounding box center [303, 399] width 221 height 61
type input "**********"
click at [766, 527] on button "Acknowledge" at bounding box center [779, 528] width 77 height 25
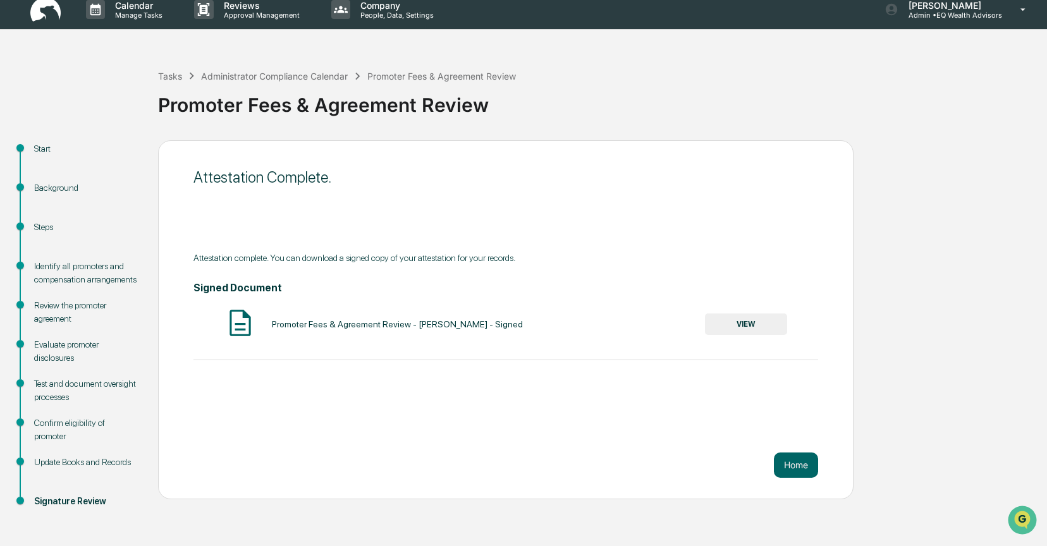
click at [752, 322] on button "VIEW" at bounding box center [746, 324] width 82 height 21
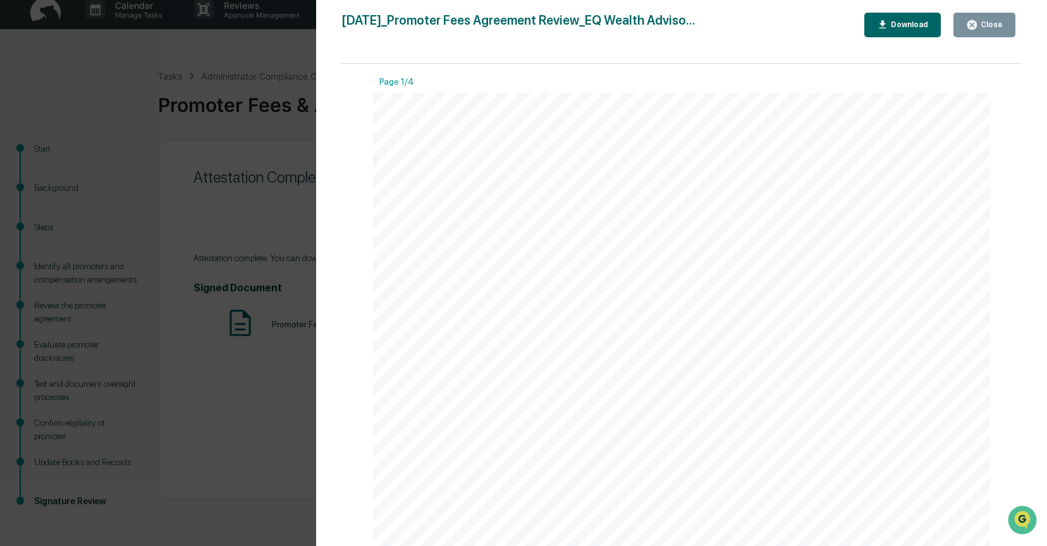
click at [917, 28] on div "Download" at bounding box center [908, 24] width 40 height 9
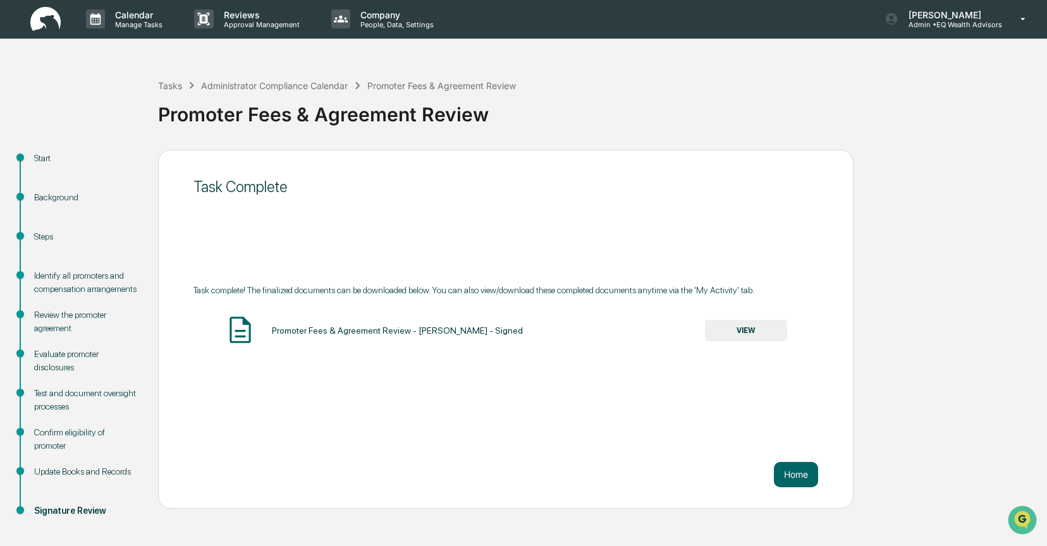
scroll to position [0, 0]
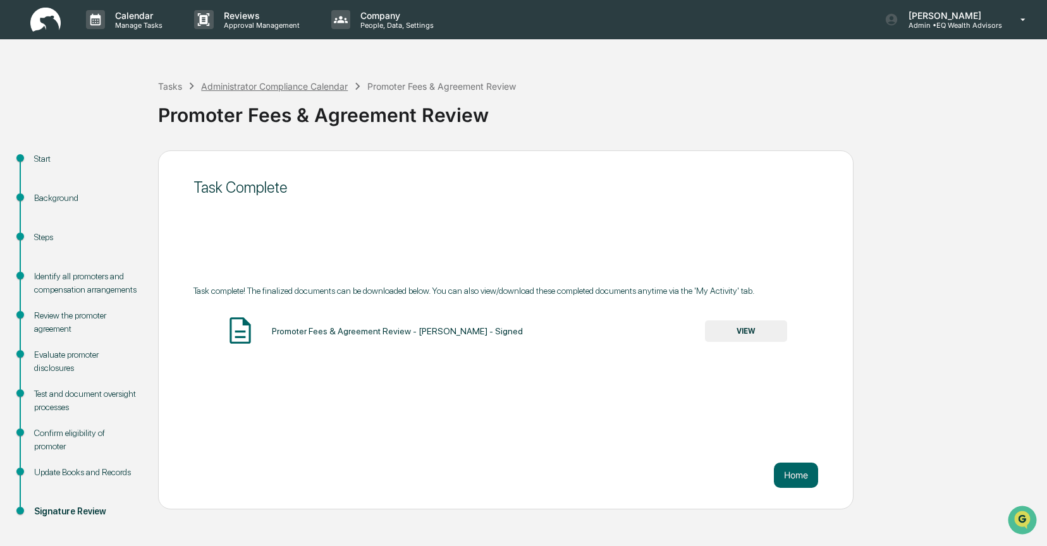
click at [223, 87] on div "Administrator Compliance Calendar" at bounding box center [274, 86] width 147 height 11
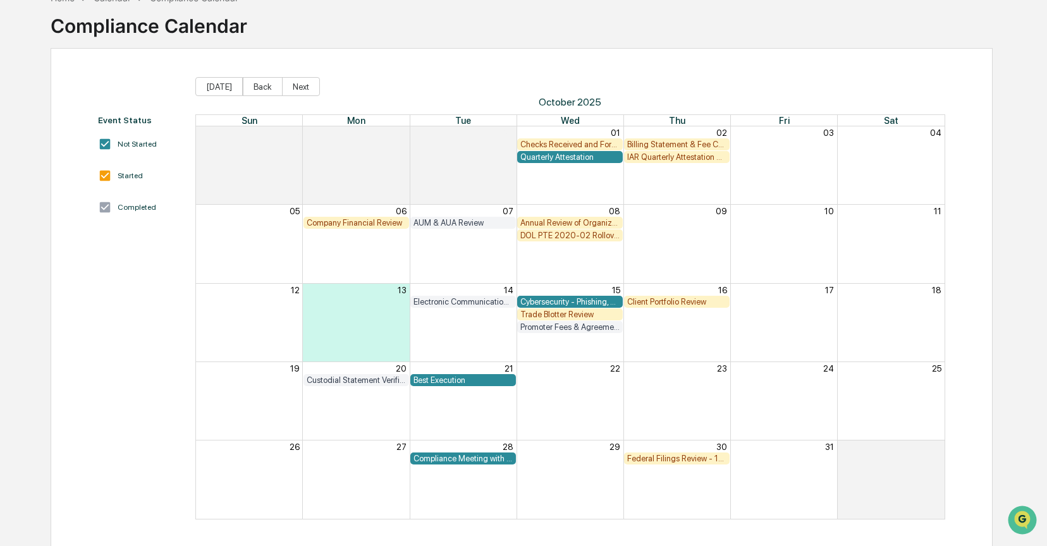
scroll to position [75, 0]
click at [460, 461] on div "Compliance Meeting with Management" at bounding box center [463, 459] width 99 height 9
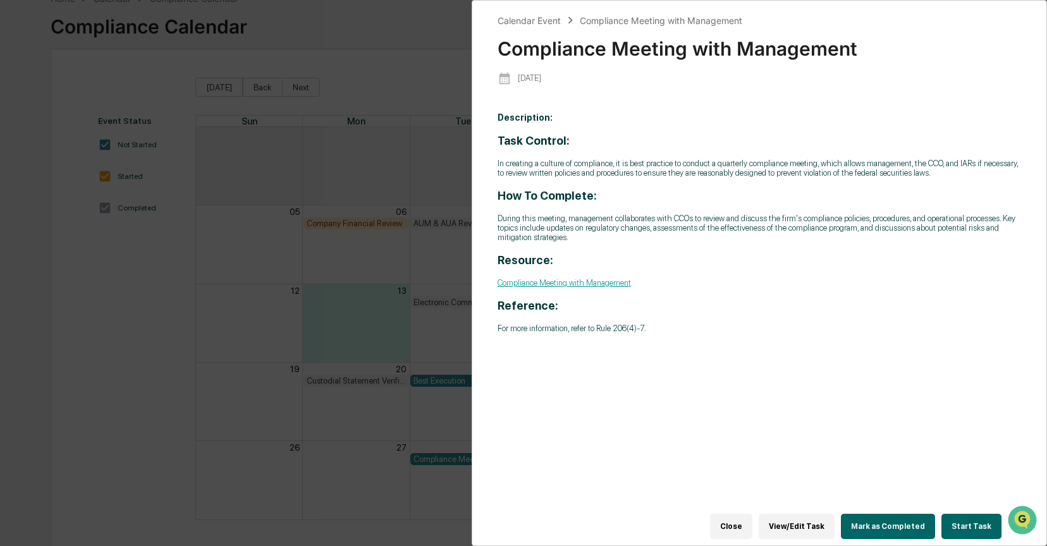
click at [970, 520] on button "Start Task" at bounding box center [971, 526] width 60 height 25
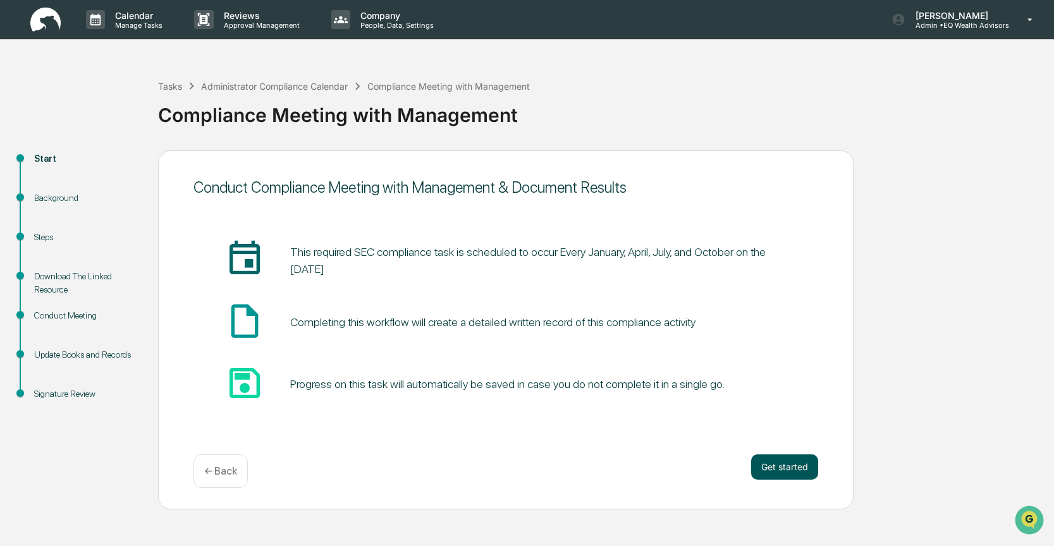
click at [793, 465] on button "Get started" at bounding box center [784, 467] width 67 height 25
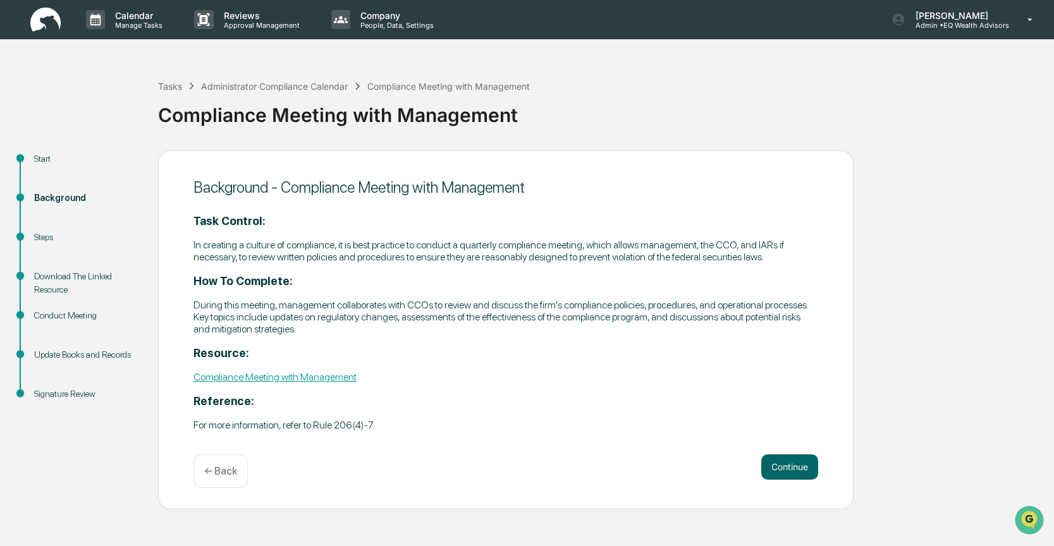
click at [792, 464] on button "Continue" at bounding box center [789, 467] width 57 height 25
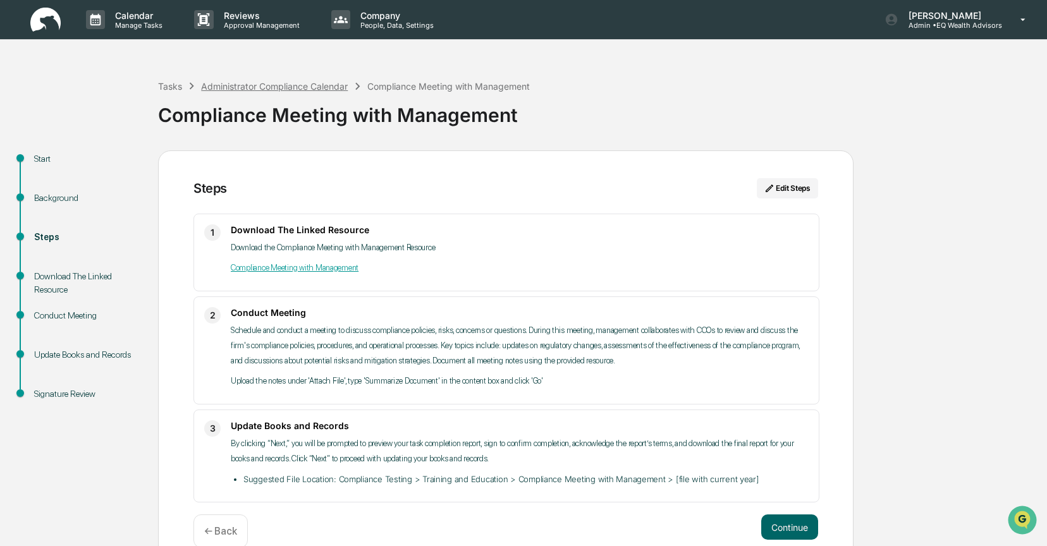
click at [252, 88] on div "Administrator Compliance Calendar" at bounding box center [274, 86] width 147 height 11
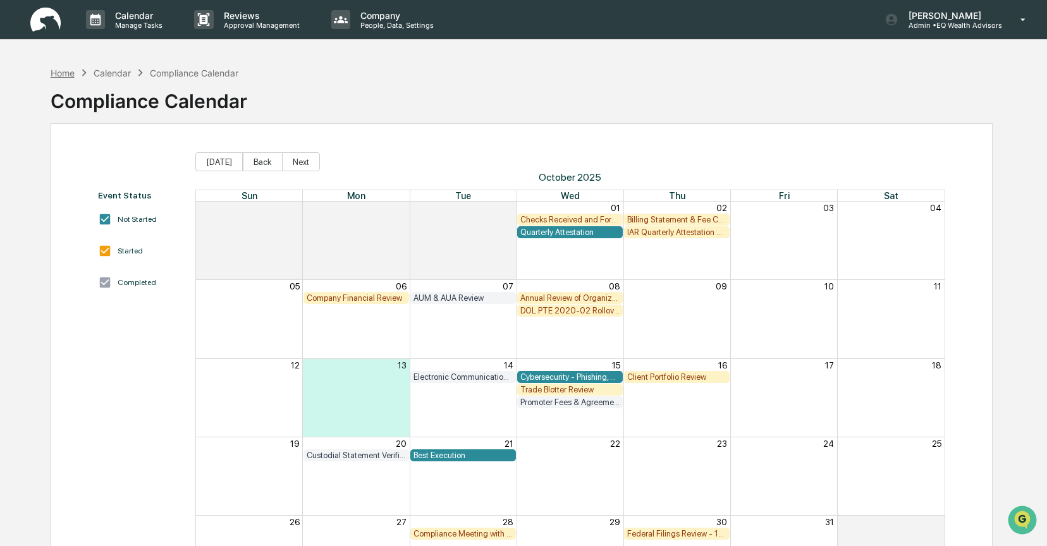
click at [64, 76] on div "Home" at bounding box center [63, 73] width 24 height 11
